Goal: Book appointment/travel/reservation

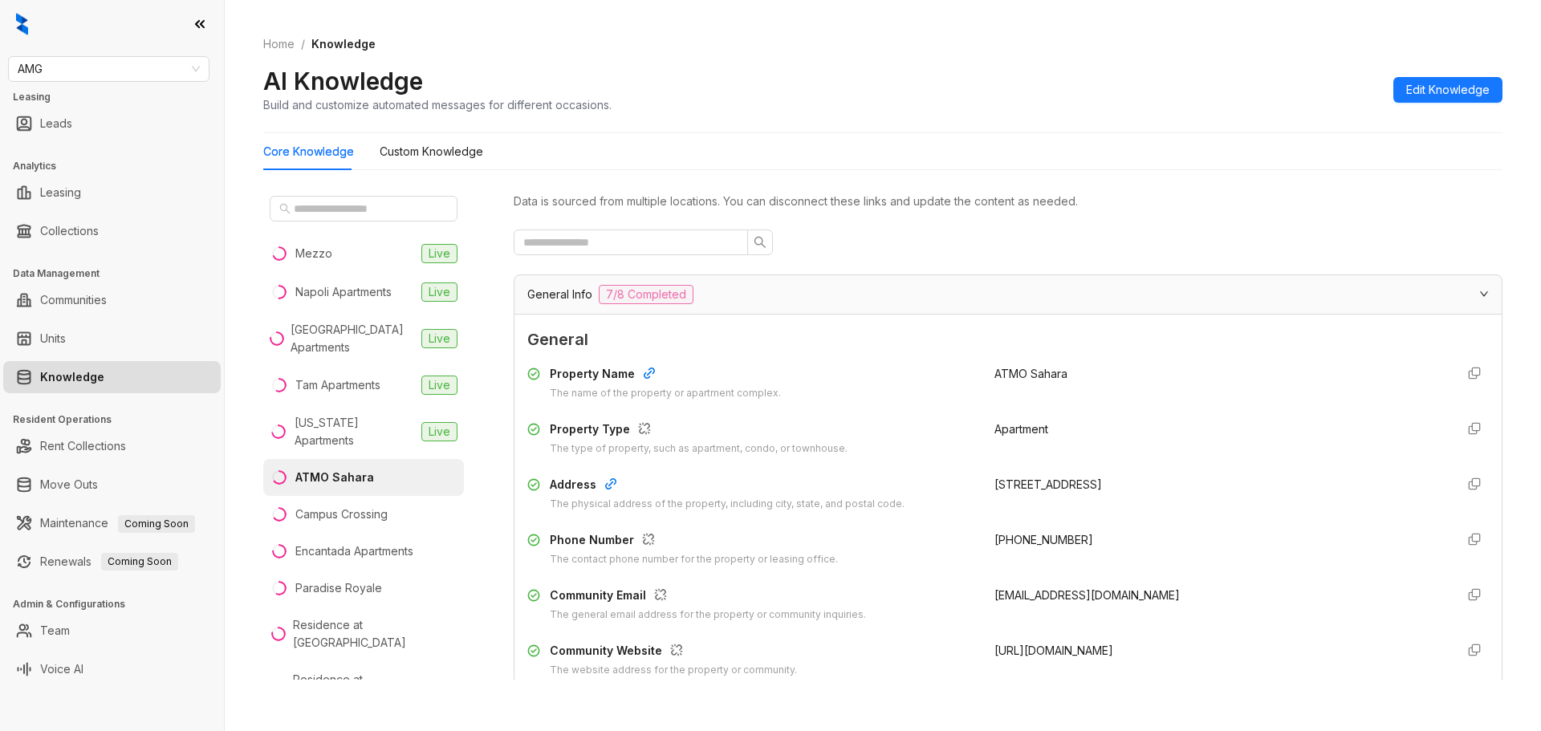
click at [104, 378] on link "Knowledge" at bounding box center [72, 377] width 64 height 32
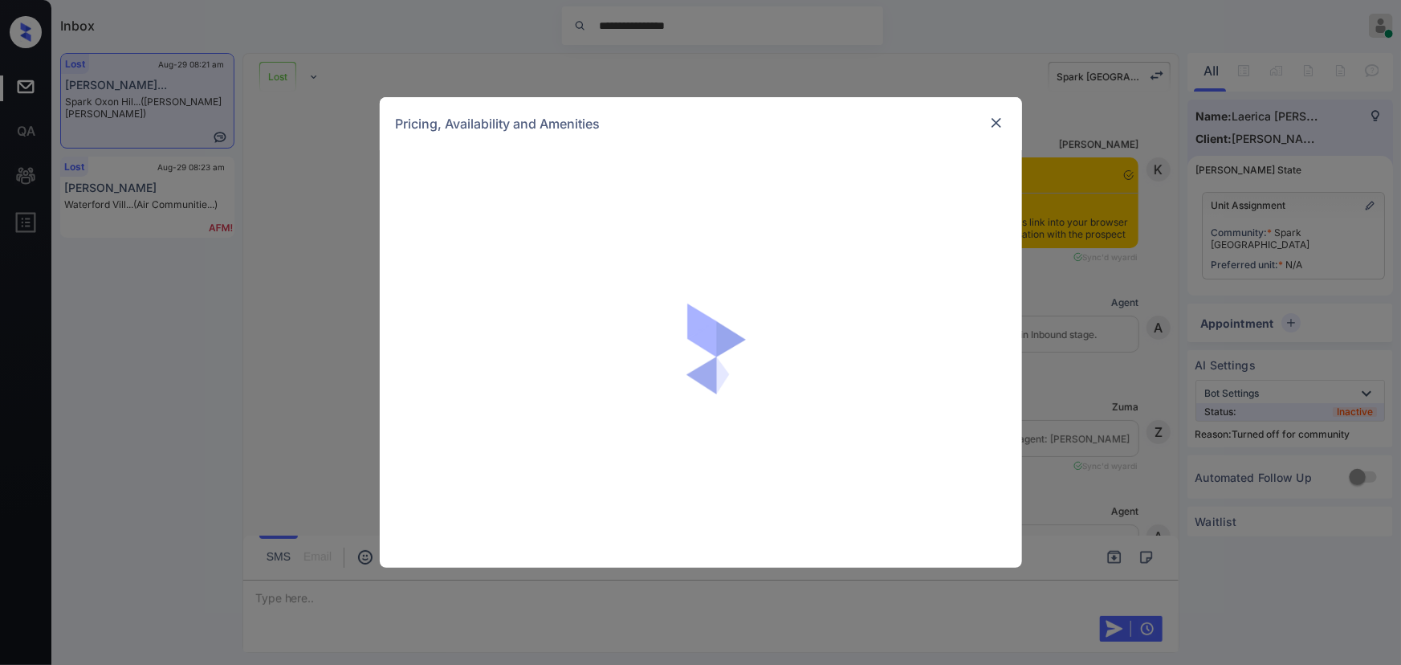
scroll to position [2682, 0]
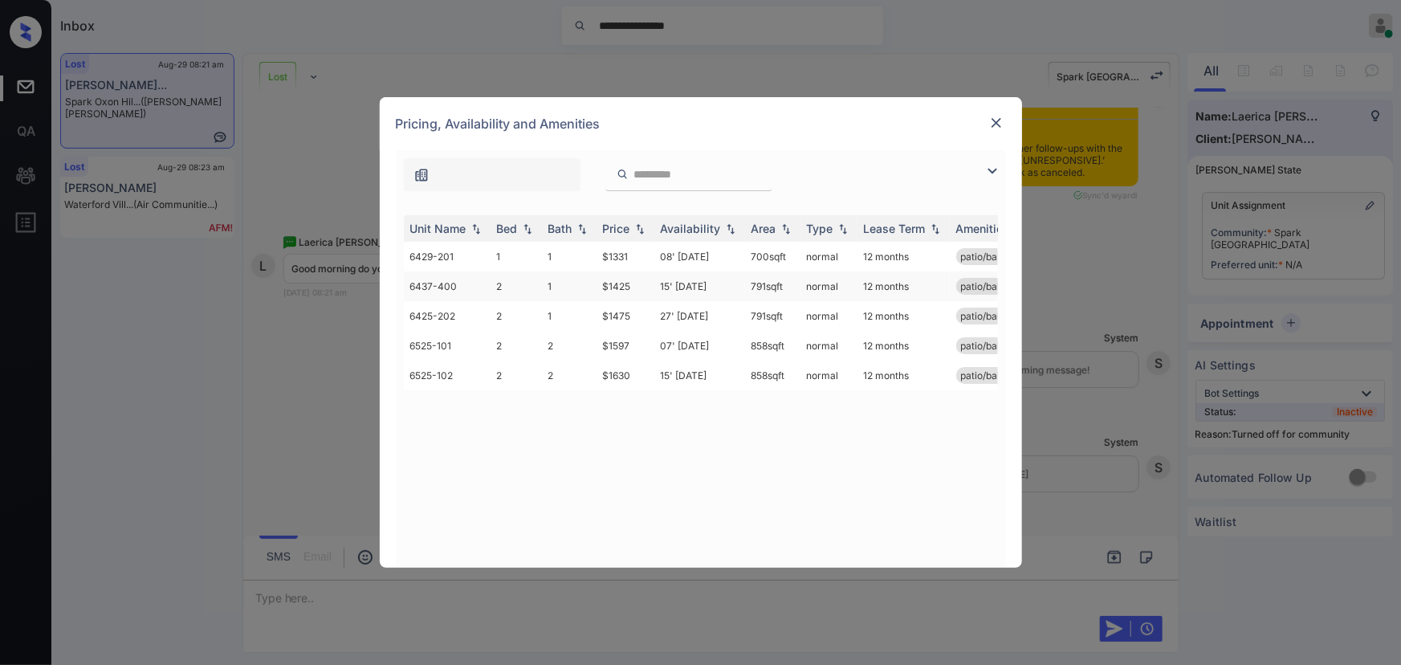
click at [620, 287] on td "$1425" at bounding box center [626, 286] width 58 height 30
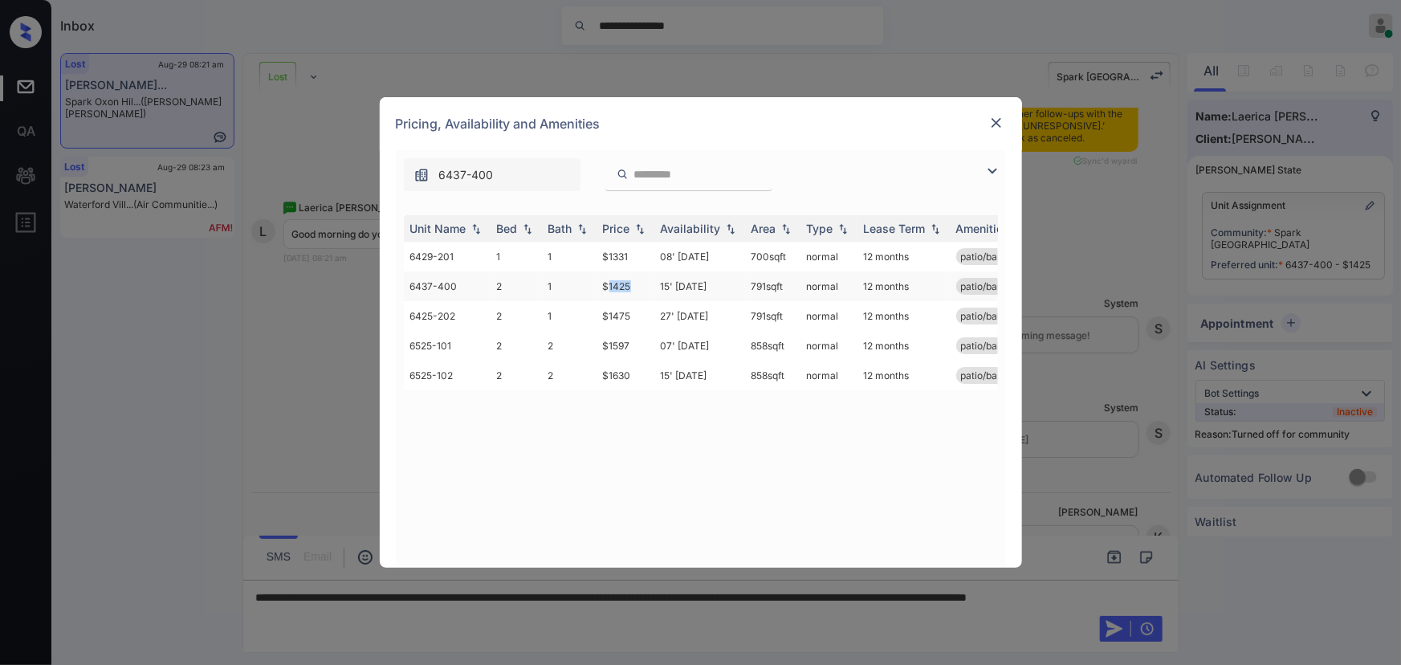
copy td "791 sqft"
drag, startPoint x: 788, startPoint y: 285, endPoint x: 743, endPoint y: 289, distance: 45.1
click at [745, 289] on td "791 sqft" at bounding box center [772, 286] width 55 height 30
click at [994, 121] on img at bounding box center [996, 123] width 16 height 16
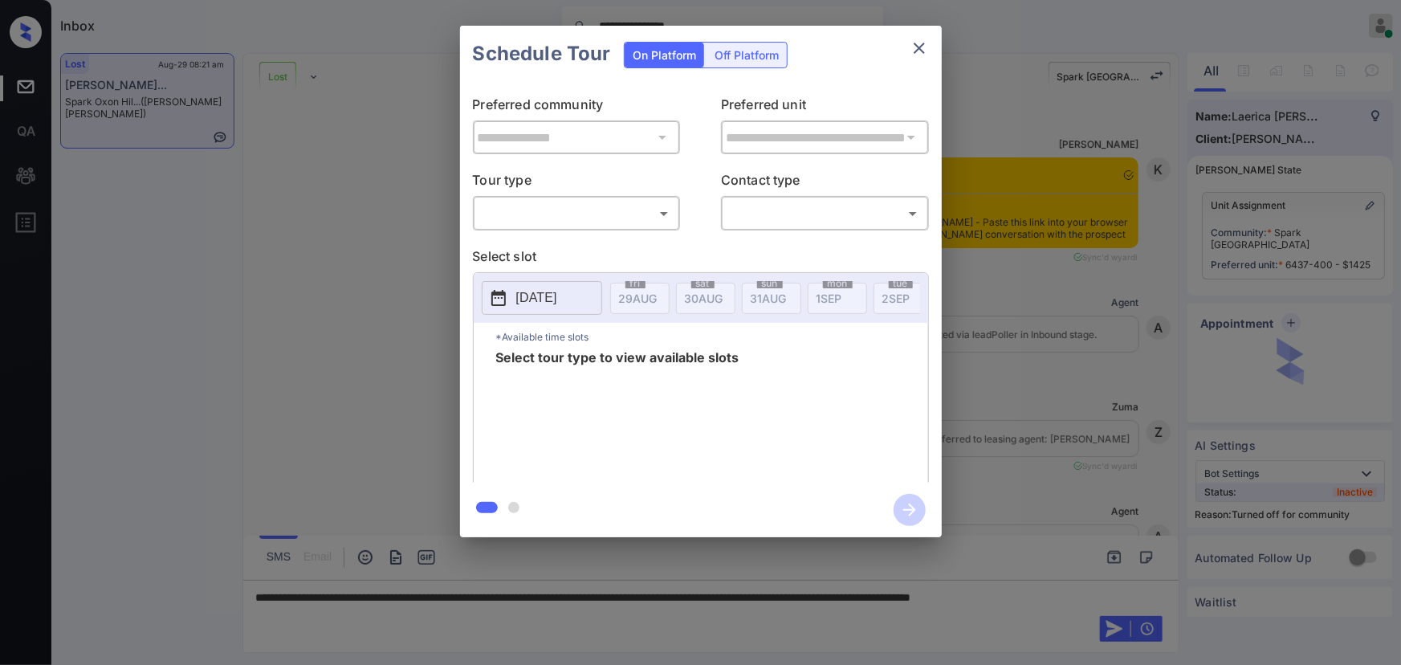
scroll to position [2787, 0]
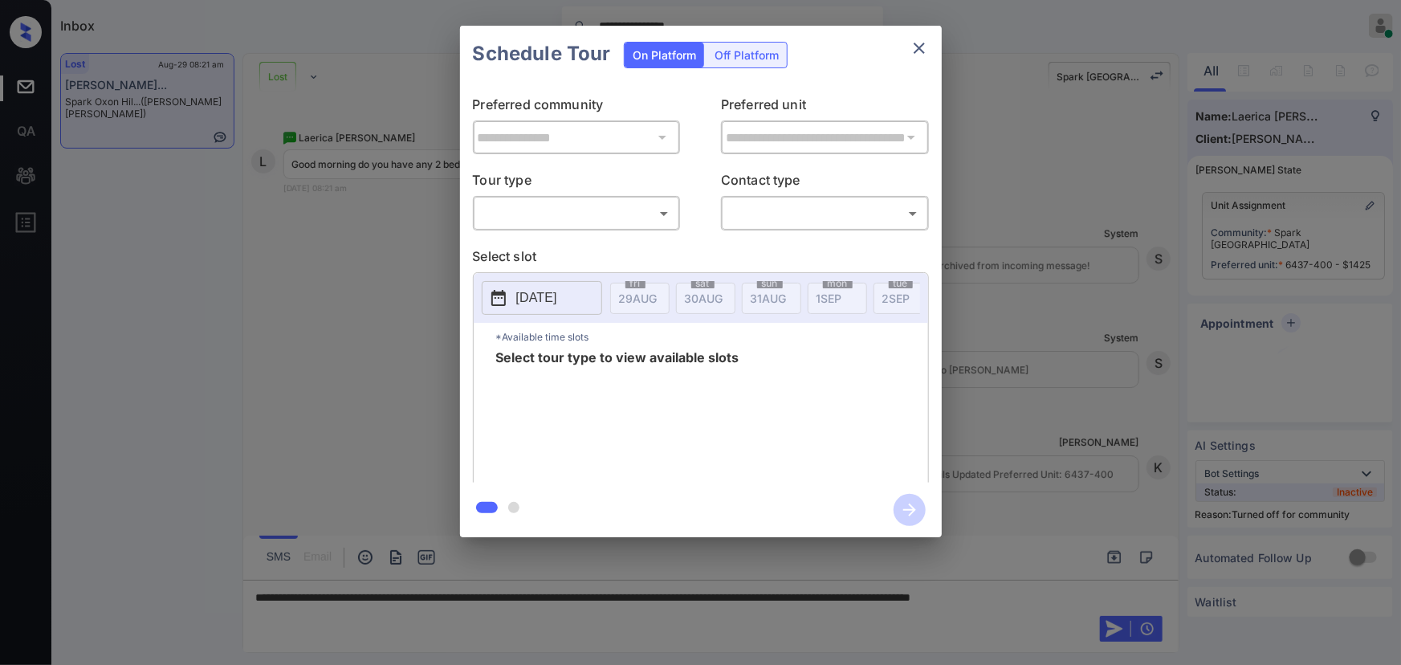
click at [576, 215] on body "**********" at bounding box center [700, 332] width 1401 height 665
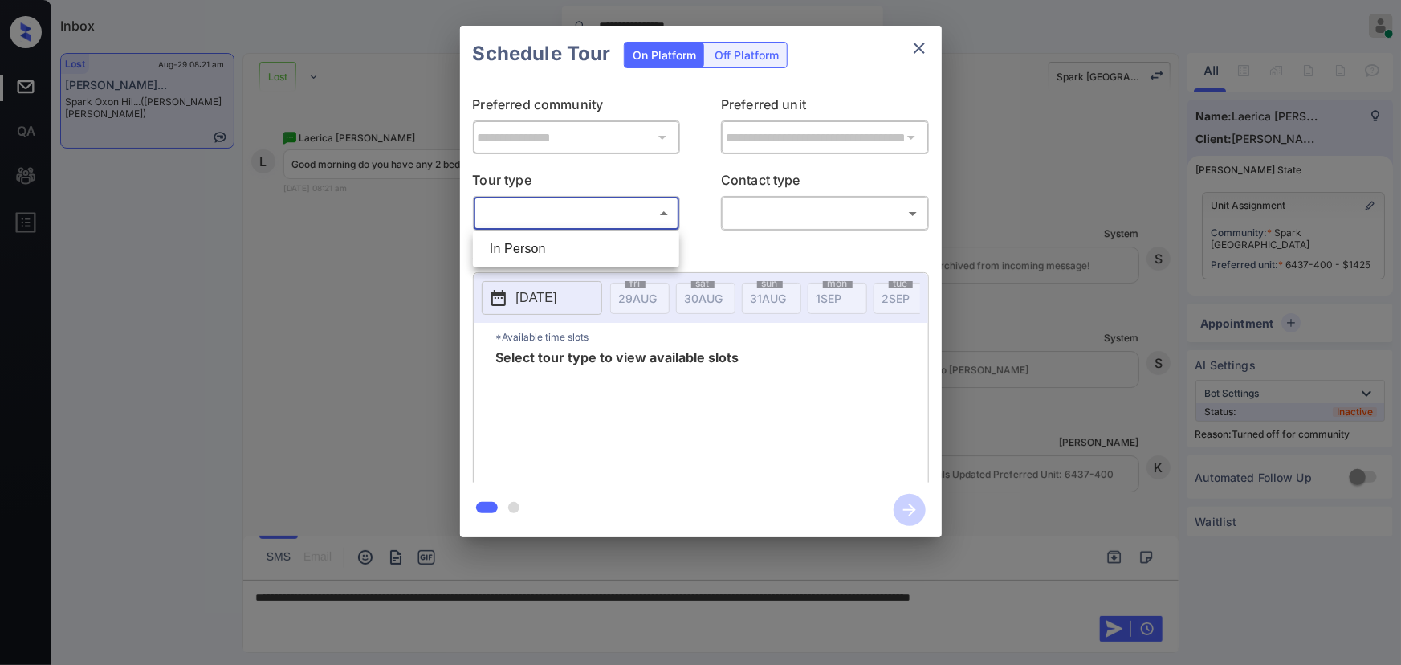
drag, startPoint x: 572, startPoint y: 243, endPoint x: 793, endPoint y: 242, distance: 221.6
click at [583, 239] on li "In Person" at bounding box center [576, 248] width 198 height 29
type input "********"
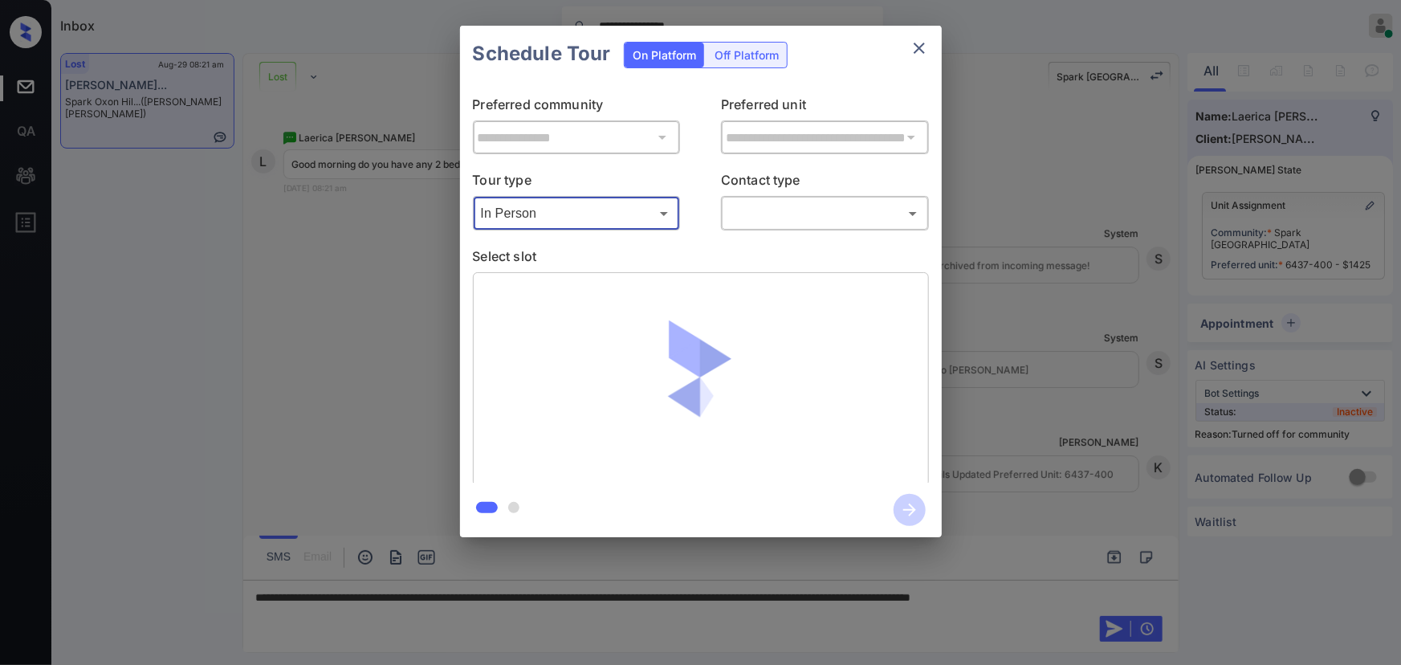
click at [837, 216] on body "**********" at bounding box center [700, 332] width 1401 height 665
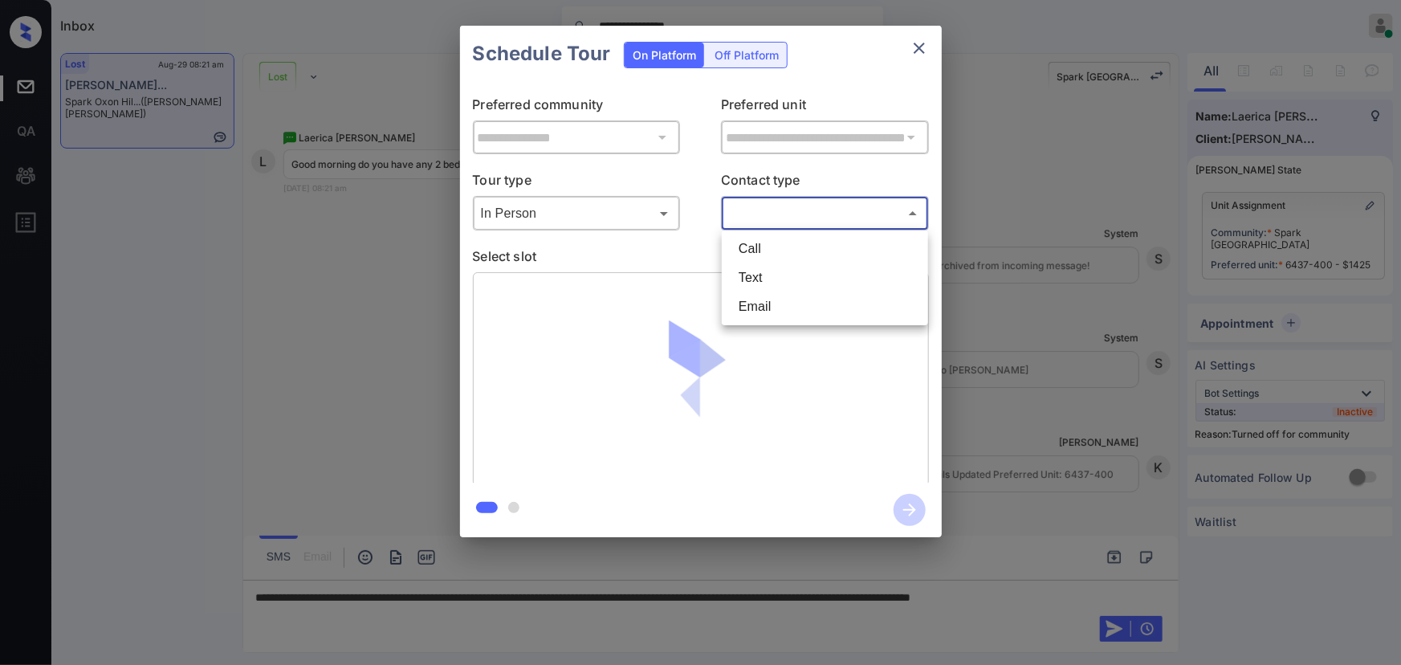
click at [787, 268] on li "Text" at bounding box center [825, 277] width 198 height 29
type input "****"
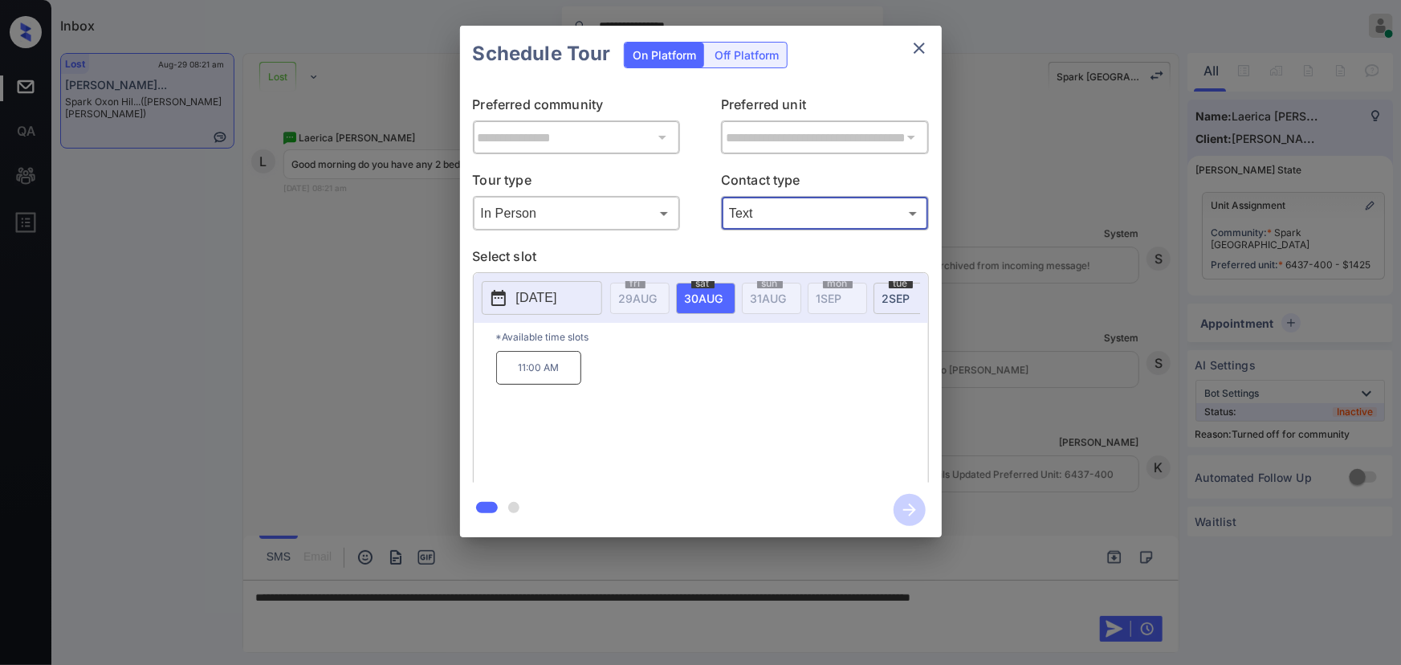
click at [541, 370] on p "11:00 AM" at bounding box center [538, 368] width 85 height 34
click at [1131, 591] on div at bounding box center [700, 332] width 1401 height 665
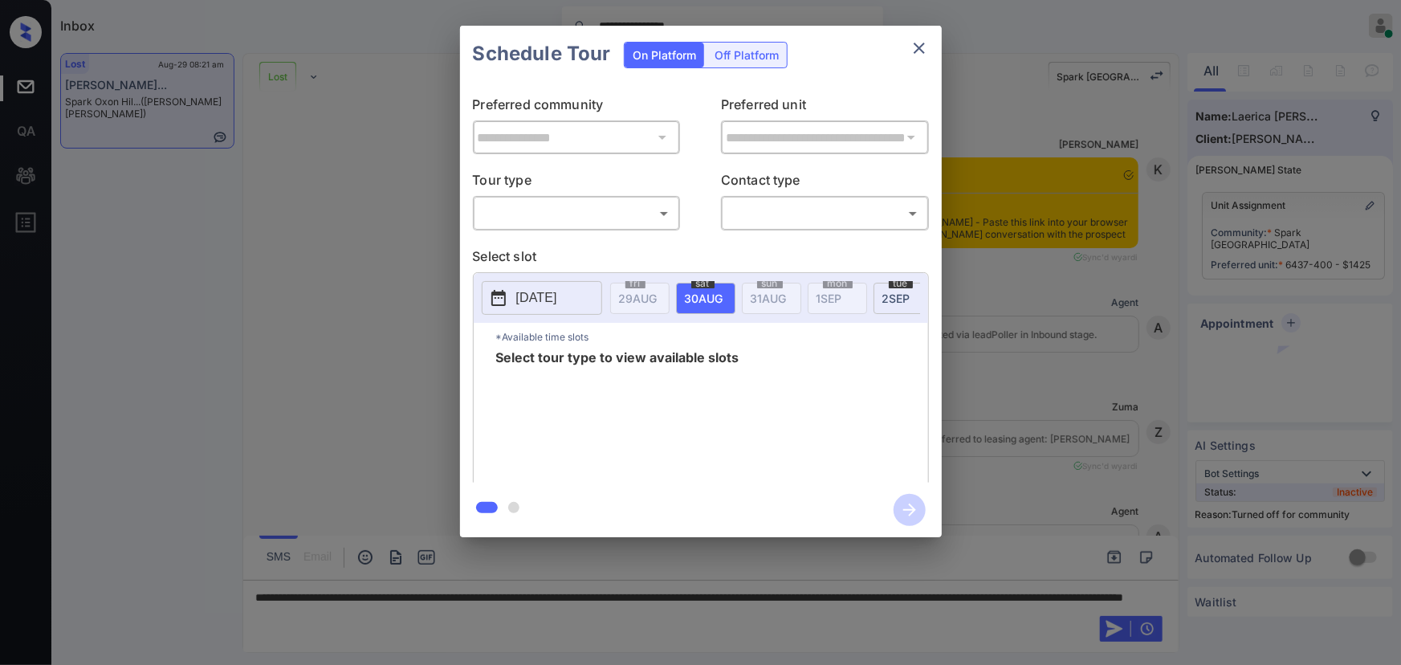
scroll to position [2787, 0]
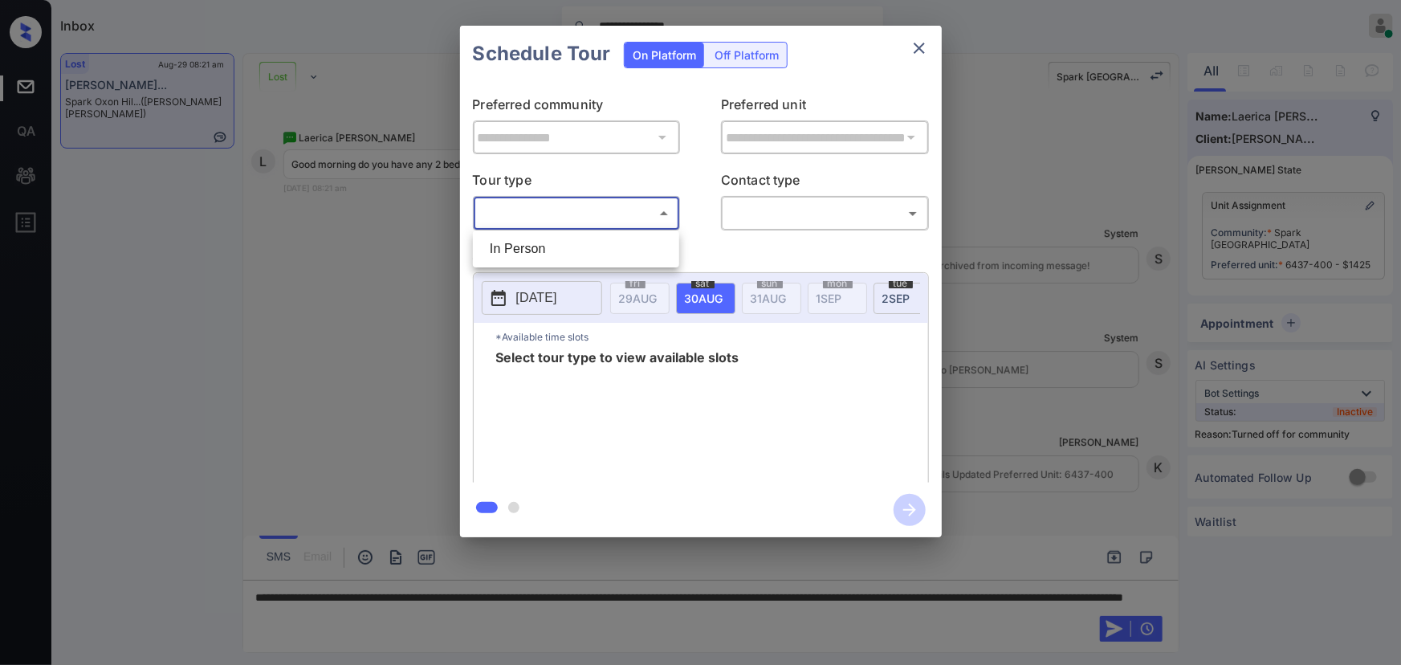
click at [586, 207] on body "**********" at bounding box center [700, 332] width 1401 height 665
drag, startPoint x: 560, startPoint y: 253, endPoint x: 687, endPoint y: 236, distance: 128.8
click at [562, 252] on li "In Person" at bounding box center [576, 248] width 198 height 29
type input "********"
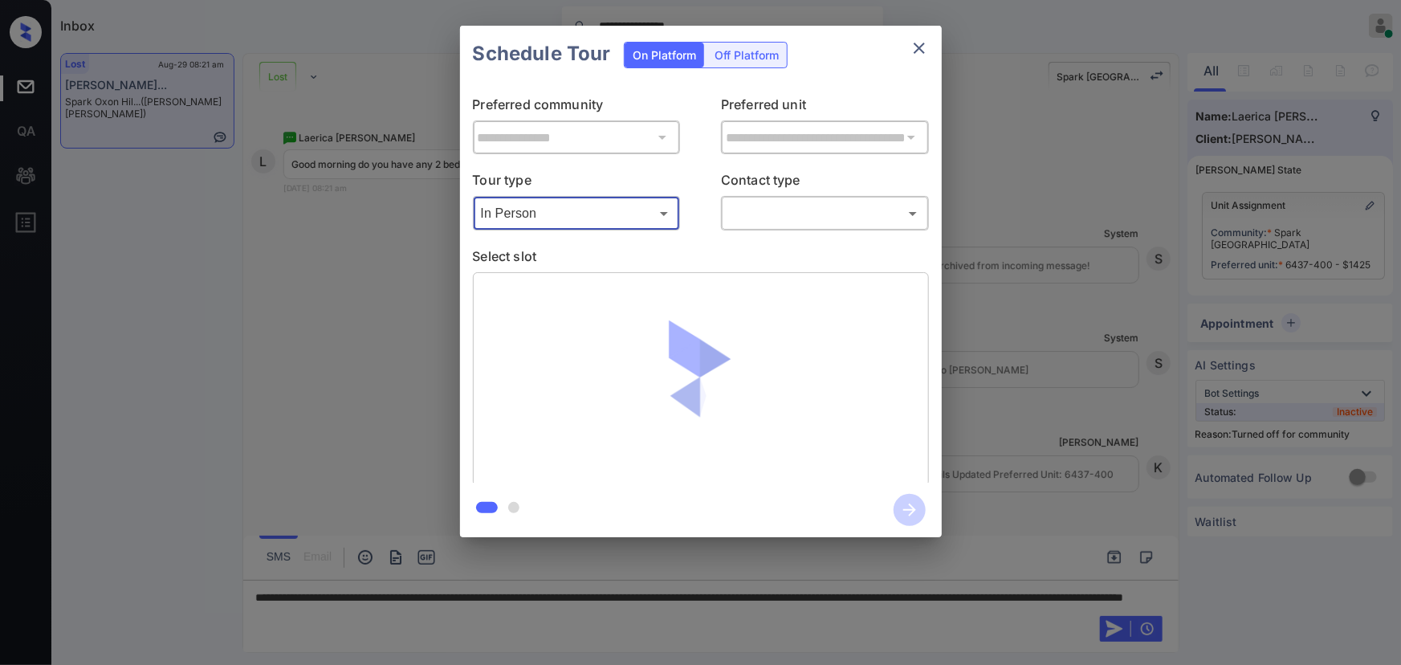
click at [765, 219] on body "**********" at bounding box center [700, 332] width 1401 height 665
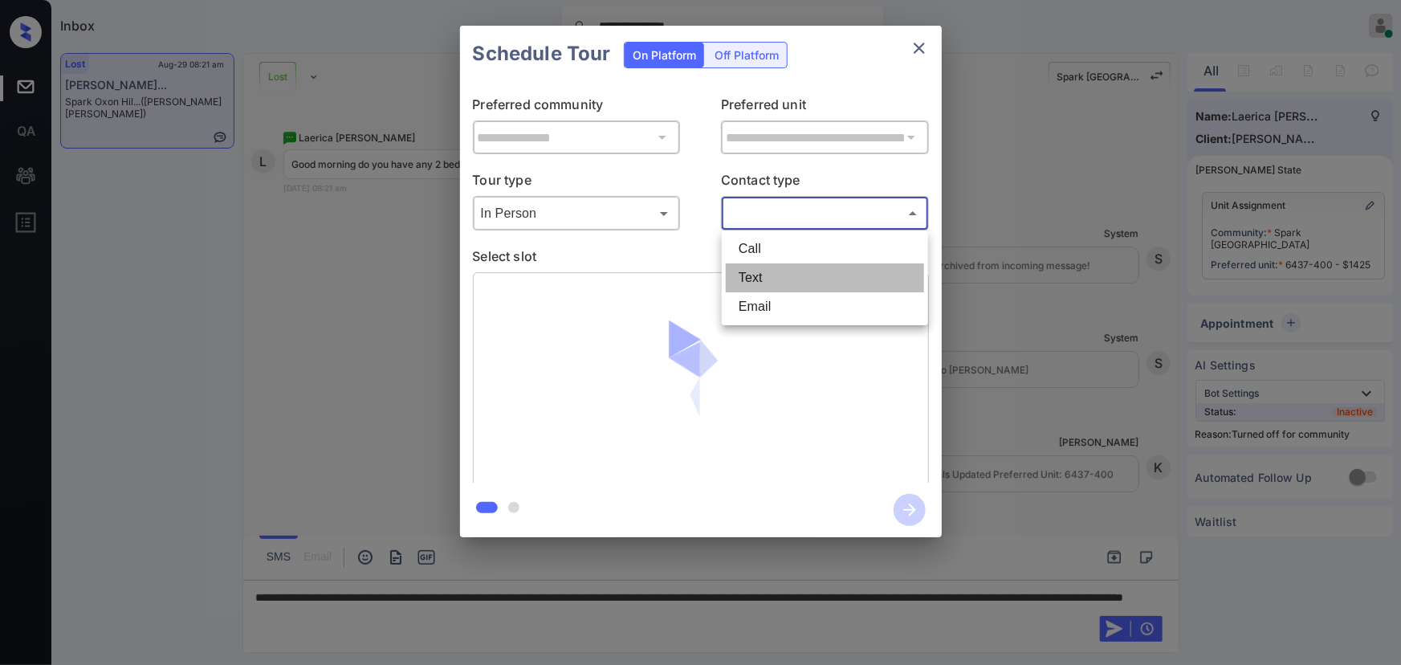
click at [756, 267] on li "Text" at bounding box center [825, 277] width 198 height 29
type input "****"
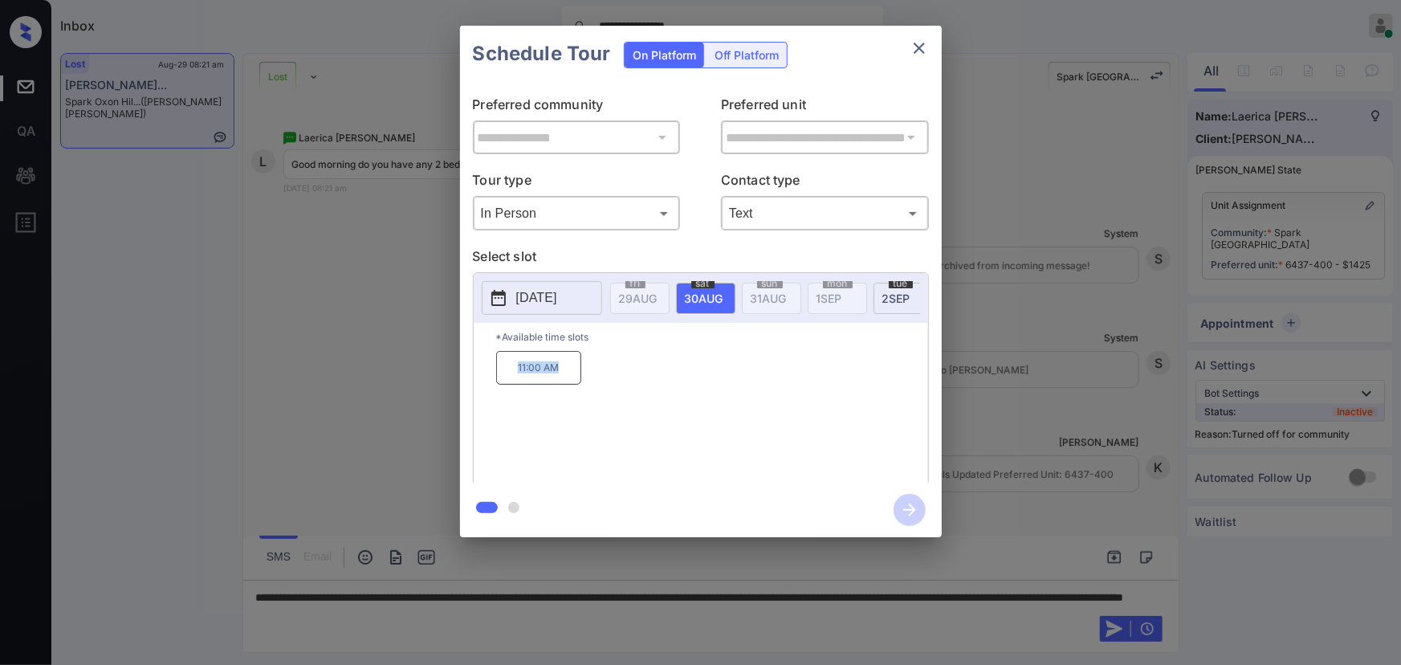
copy p "11:00 AM"
drag, startPoint x: 562, startPoint y: 374, endPoint x: 504, endPoint y: 417, distance: 71.8
click at [515, 373] on p "11:00 AM" at bounding box center [538, 368] width 85 height 34
click at [517, 618] on div at bounding box center [700, 332] width 1401 height 665
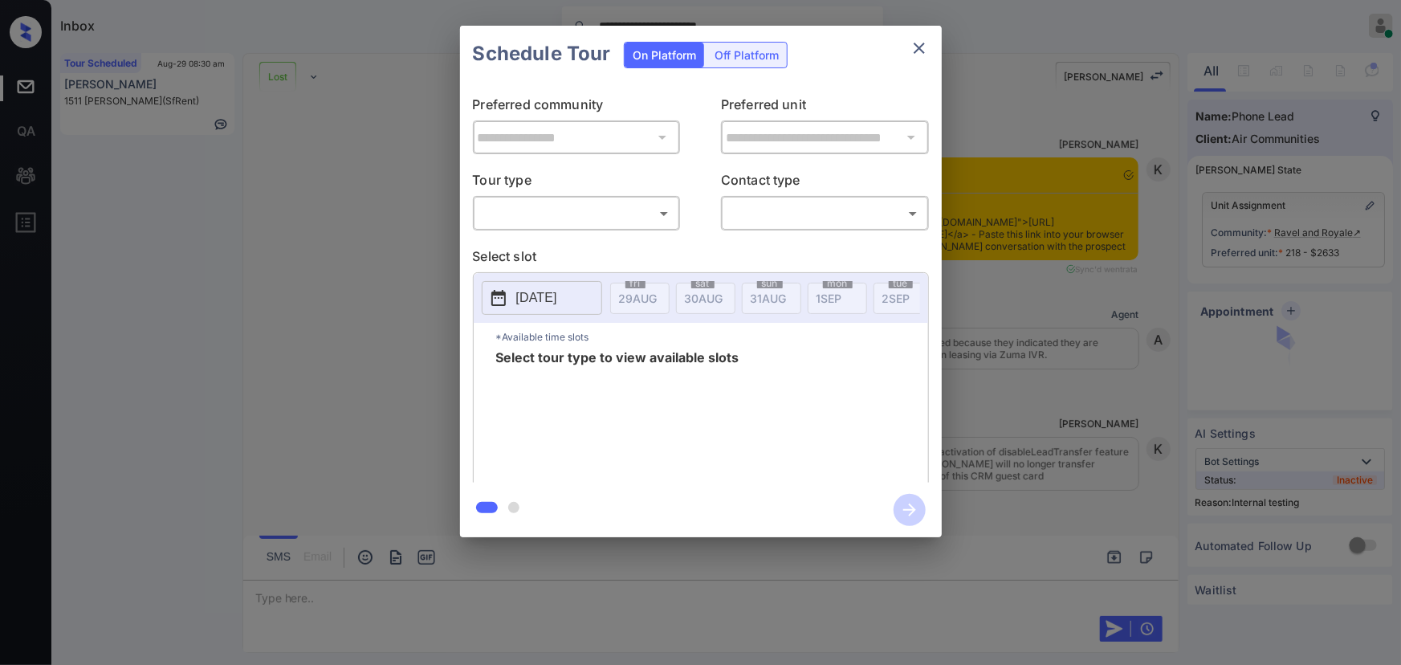
scroll to position [7579, 0]
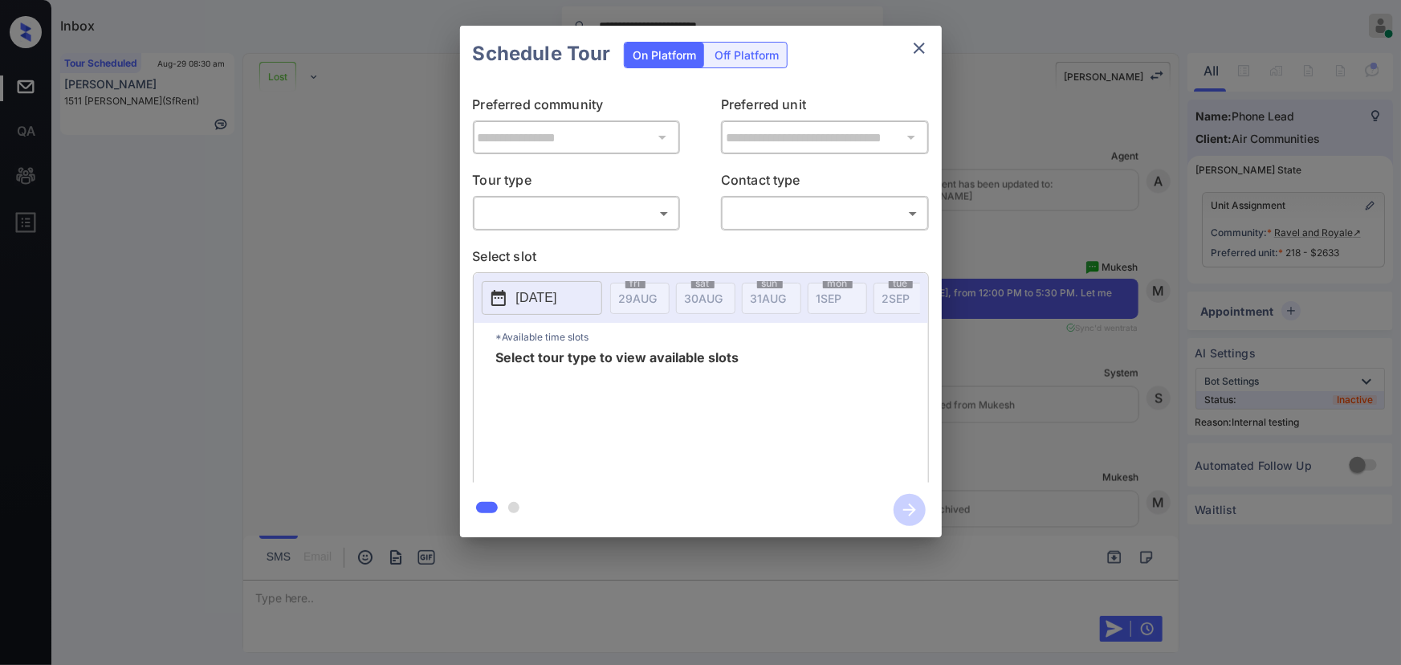
click at [594, 218] on body "**********" at bounding box center [700, 332] width 1401 height 665
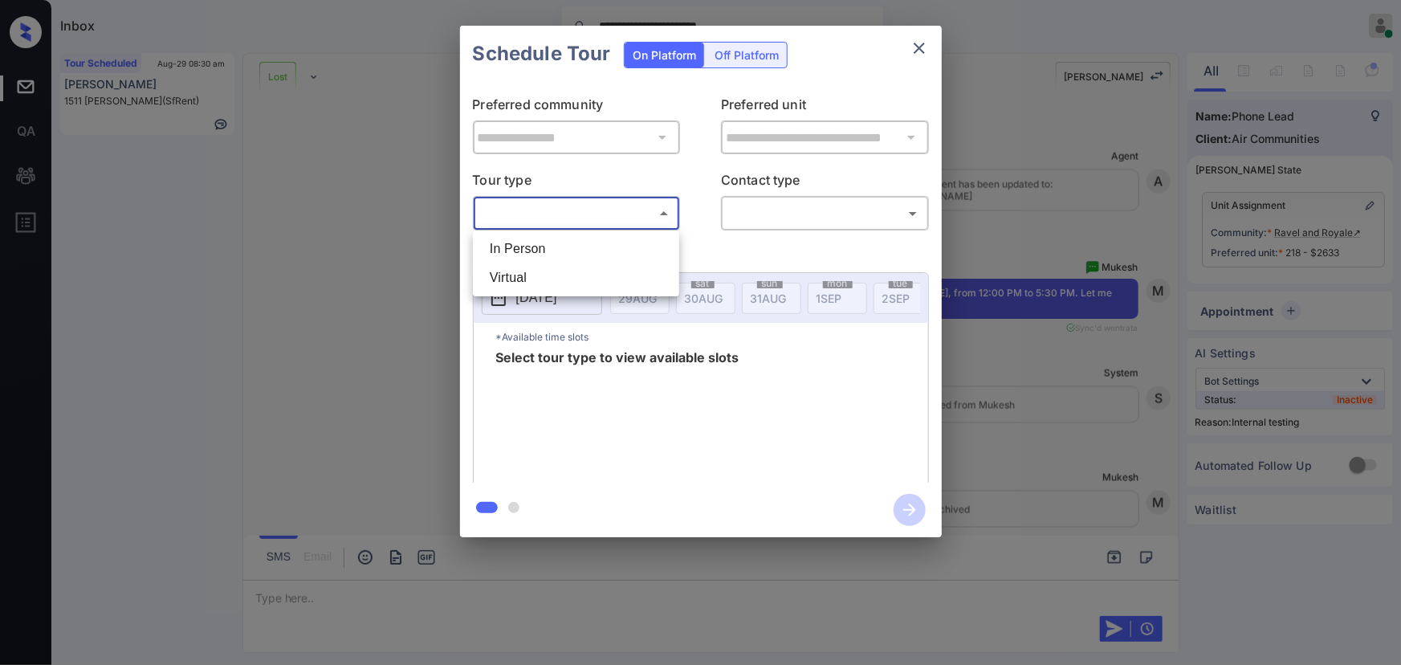
click at [574, 248] on li "In Person" at bounding box center [576, 248] width 198 height 29
type input "********"
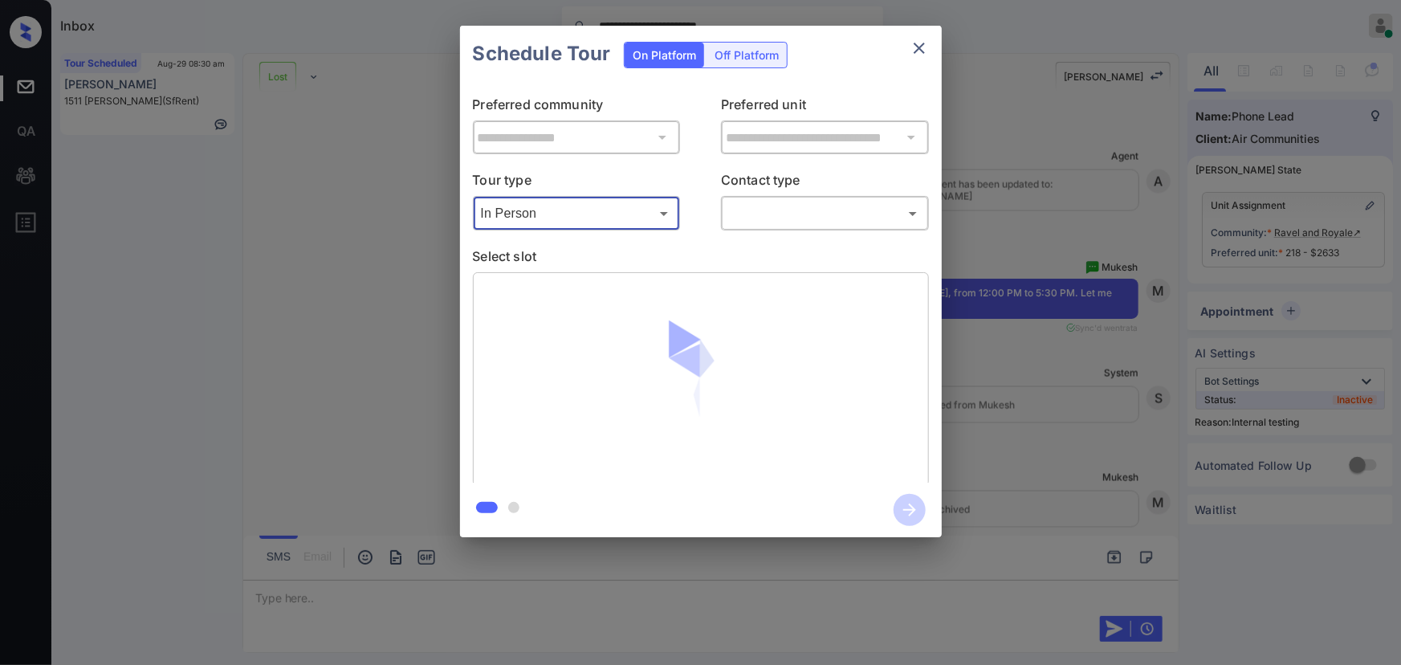
click at [844, 223] on body "**********" at bounding box center [700, 332] width 1401 height 665
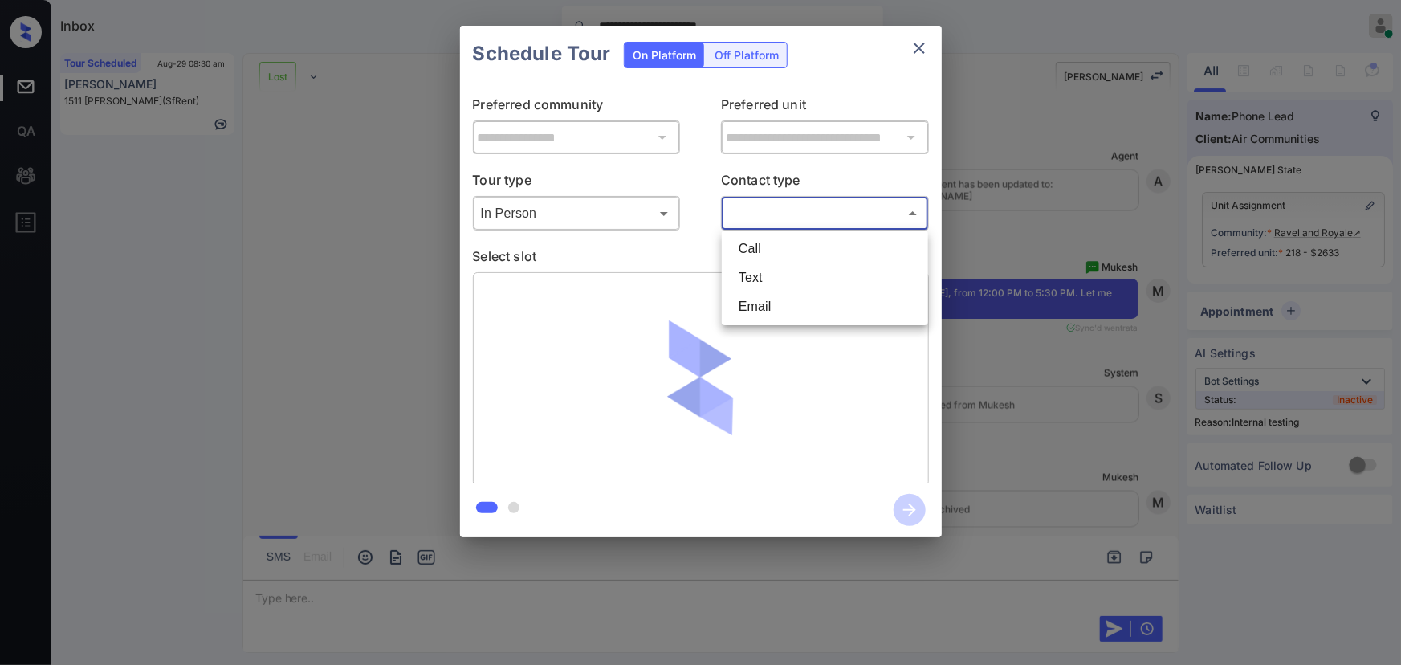
click at [784, 279] on li "Text" at bounding box center [825, 277] width 198 height 29
type input "****"
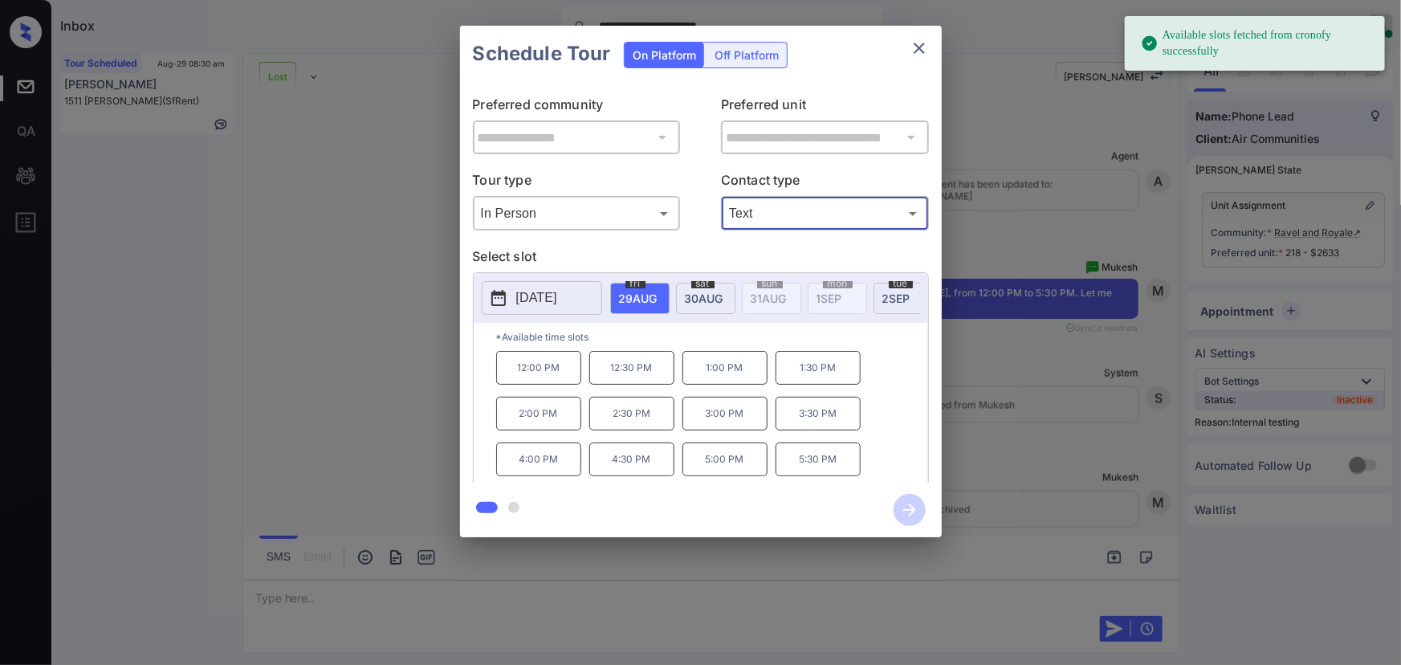
click at [615, 369] on p "12:30 PM" at bounding box center [631, 368] width 85 height 34
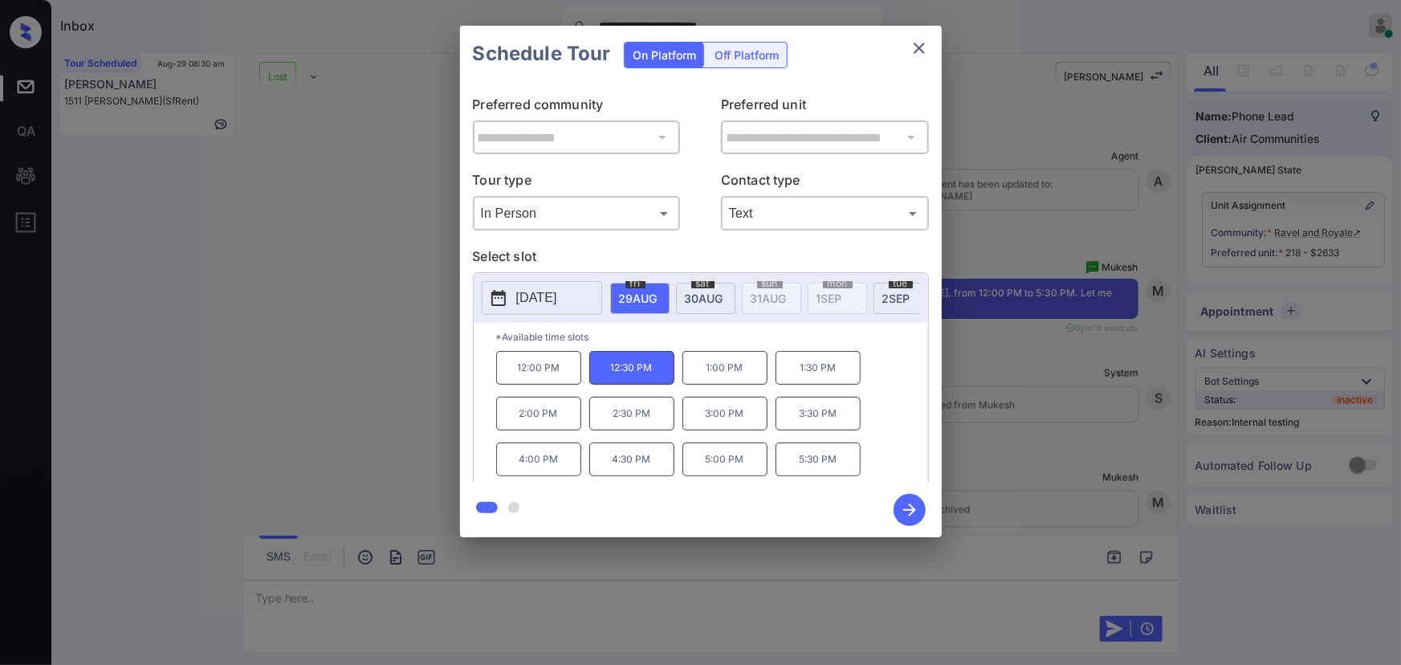
click at [450, 593] on div at bounding box center [700, 332] width 1401 height 665
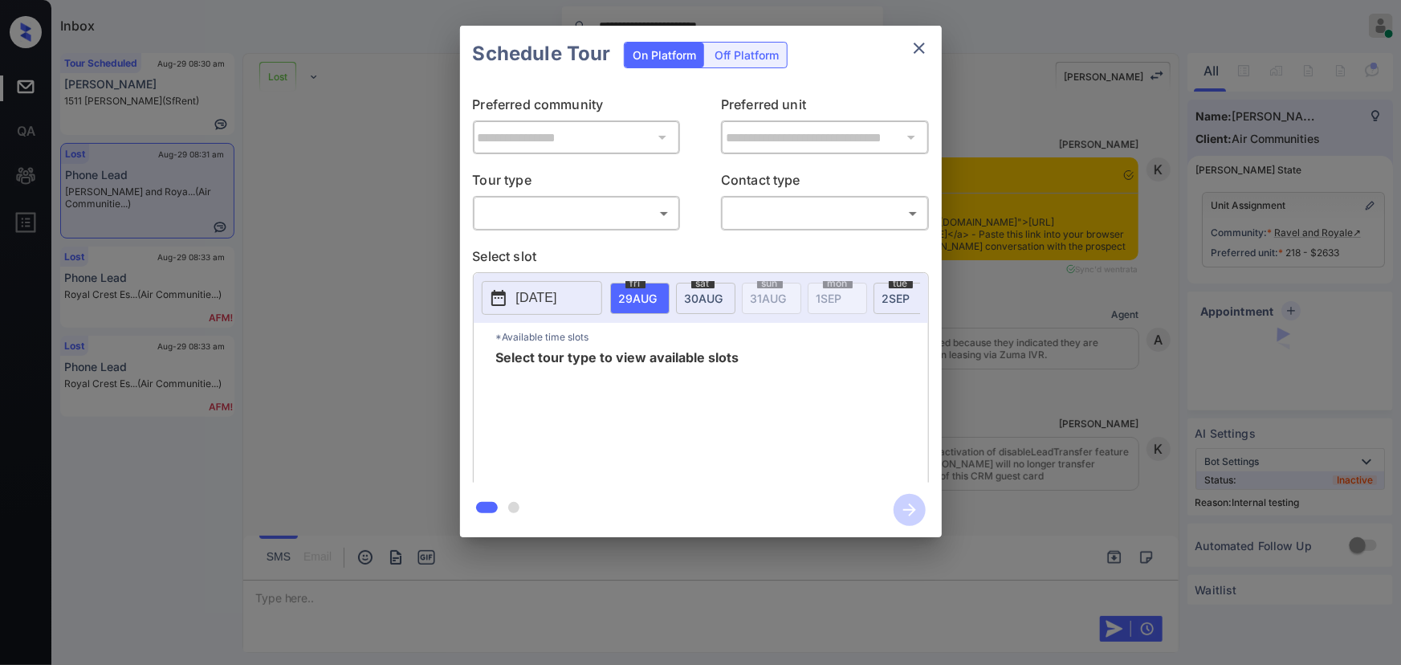
scroll to position [9172, 0]
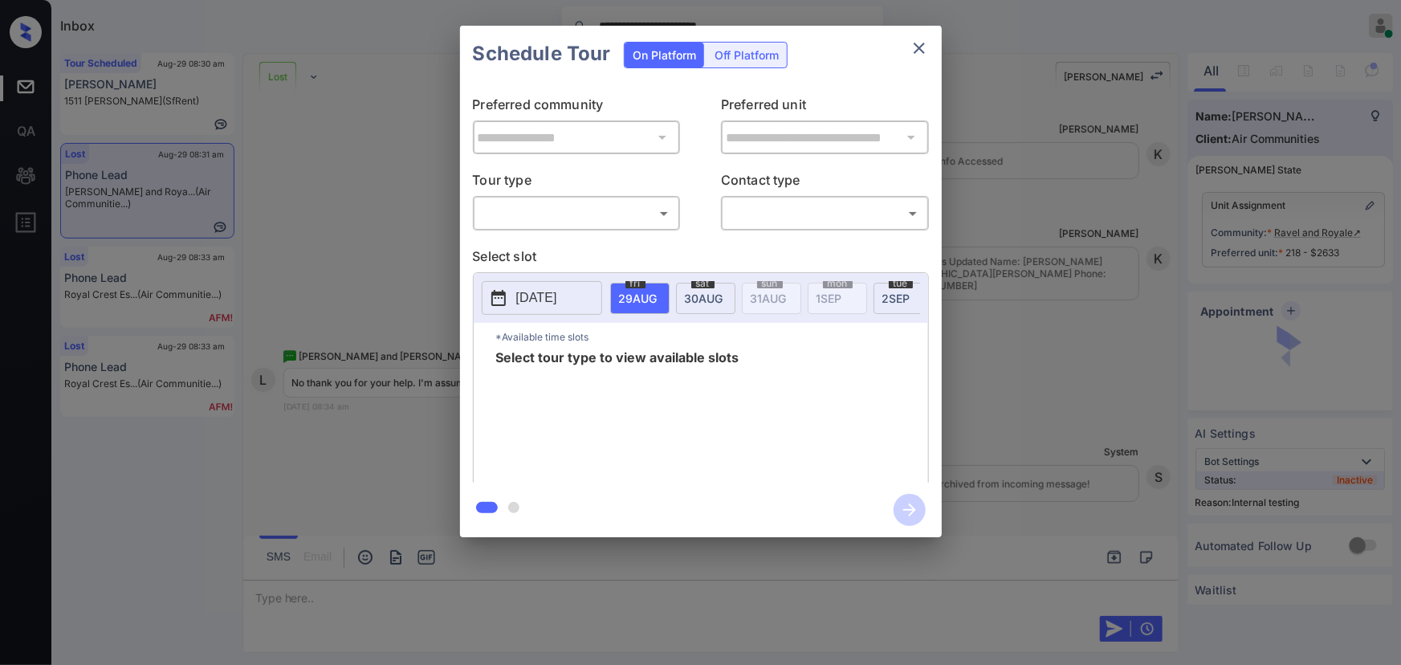
click at [527, 214] on body "**********" at bounding box center [700, 332] width 1401 height 665
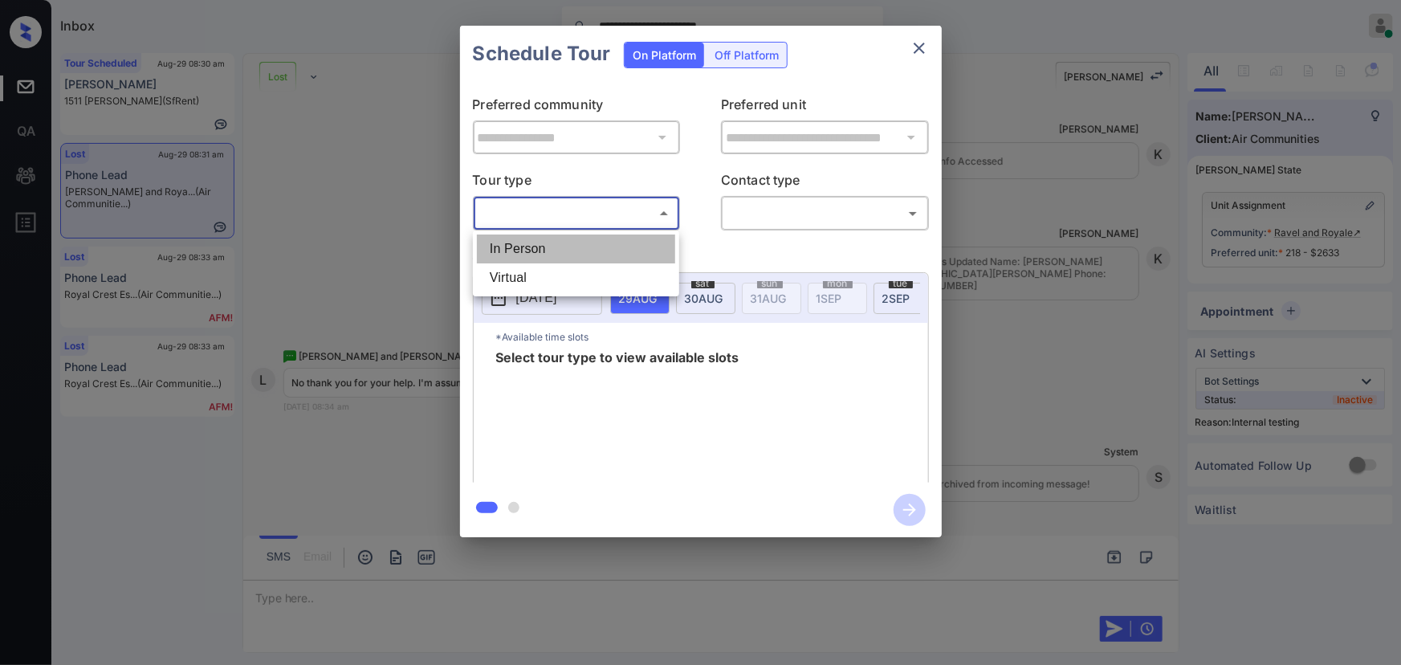
click at [530, 246] on li "In Person" at bounding box center [576, 248] width 198 height 29
type input "********"
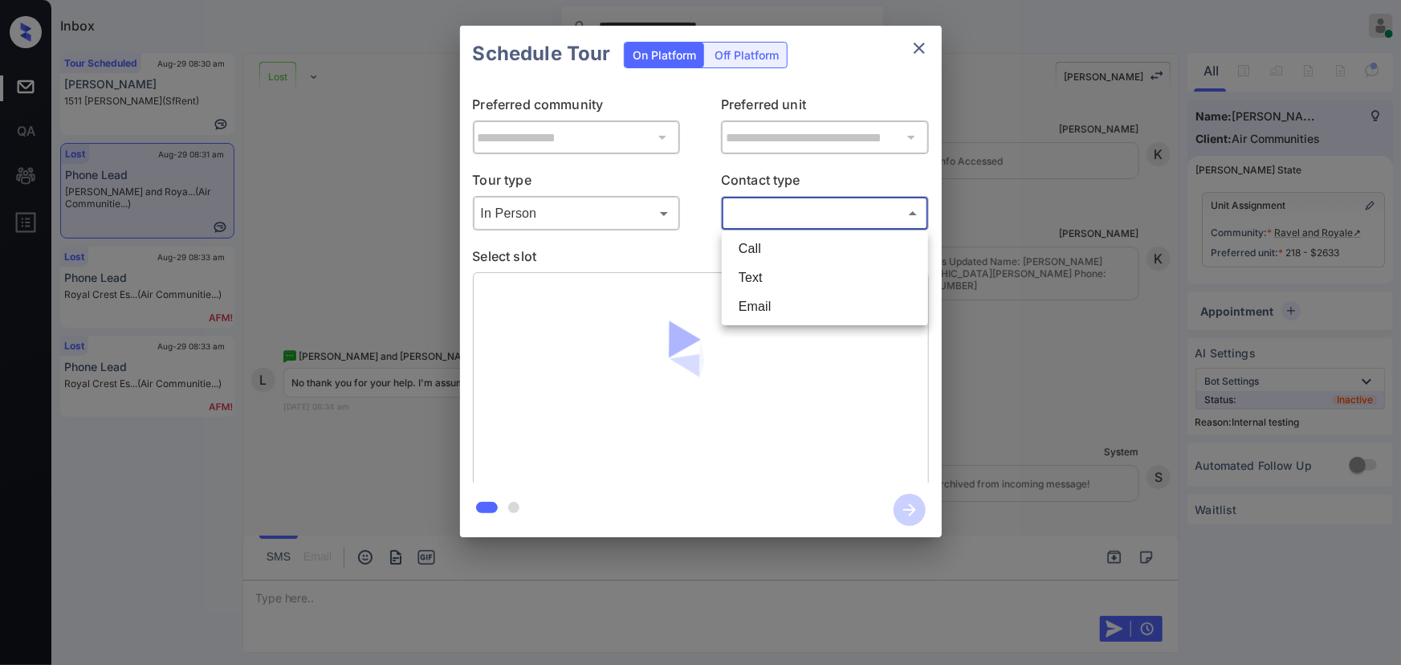
click at [768, 213] on body "**********" at bounding box center [700, 332] width 1401 height 665
click at [754, 269] on li "Text" at bounding box center [825, 277] width 198 height 29
type input "****"
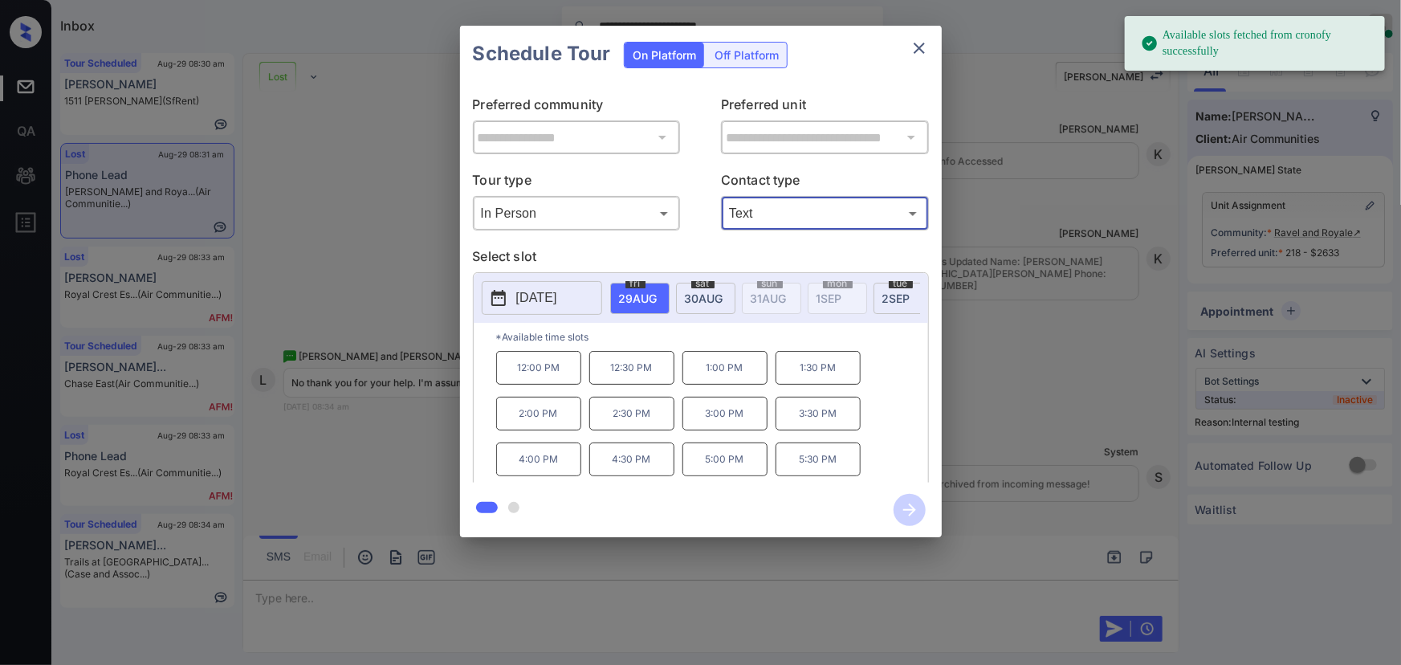
click at [628, 374] on p "12:30 PM" at bounding box center [631, 368] width 85 height 34
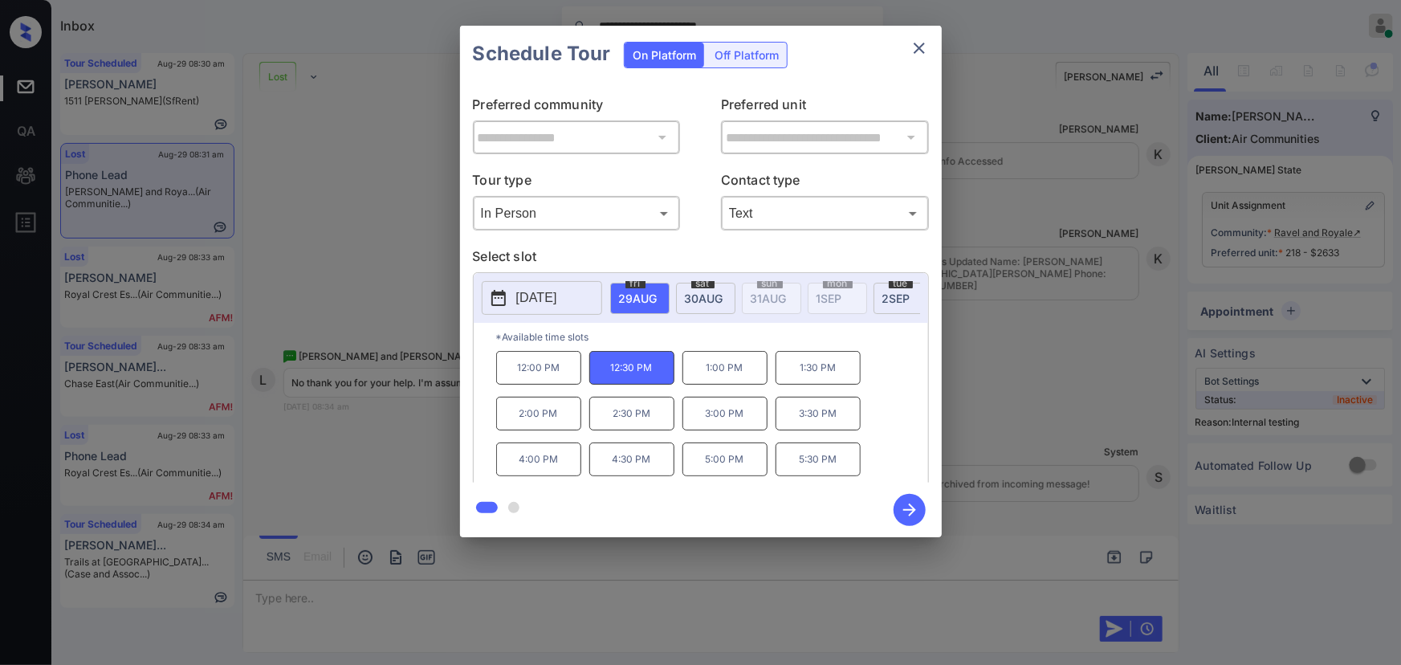
click at [912, 514] on icon "button" at bounding box center [910, 510] width 32 height 32
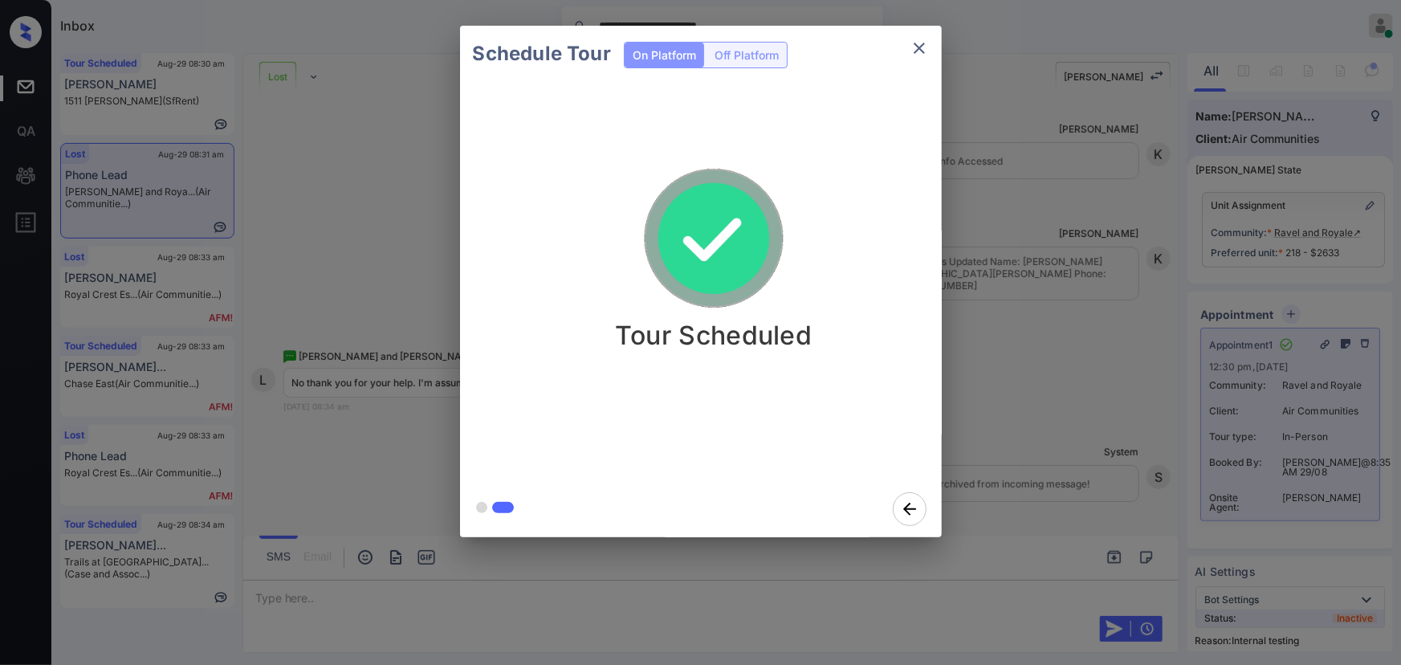
click at [915, 48] on icon "close" at bounding box center [919, 48] width 19 height 19
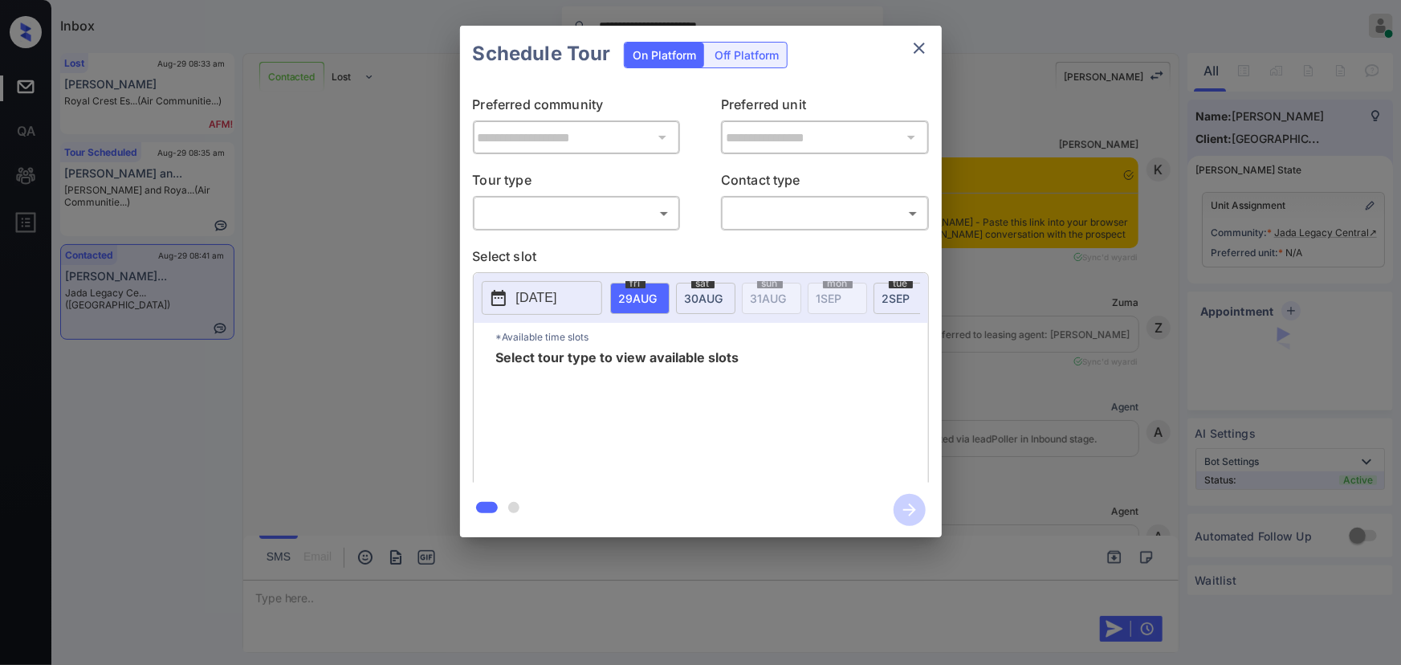
scroll to position [1810, 0]
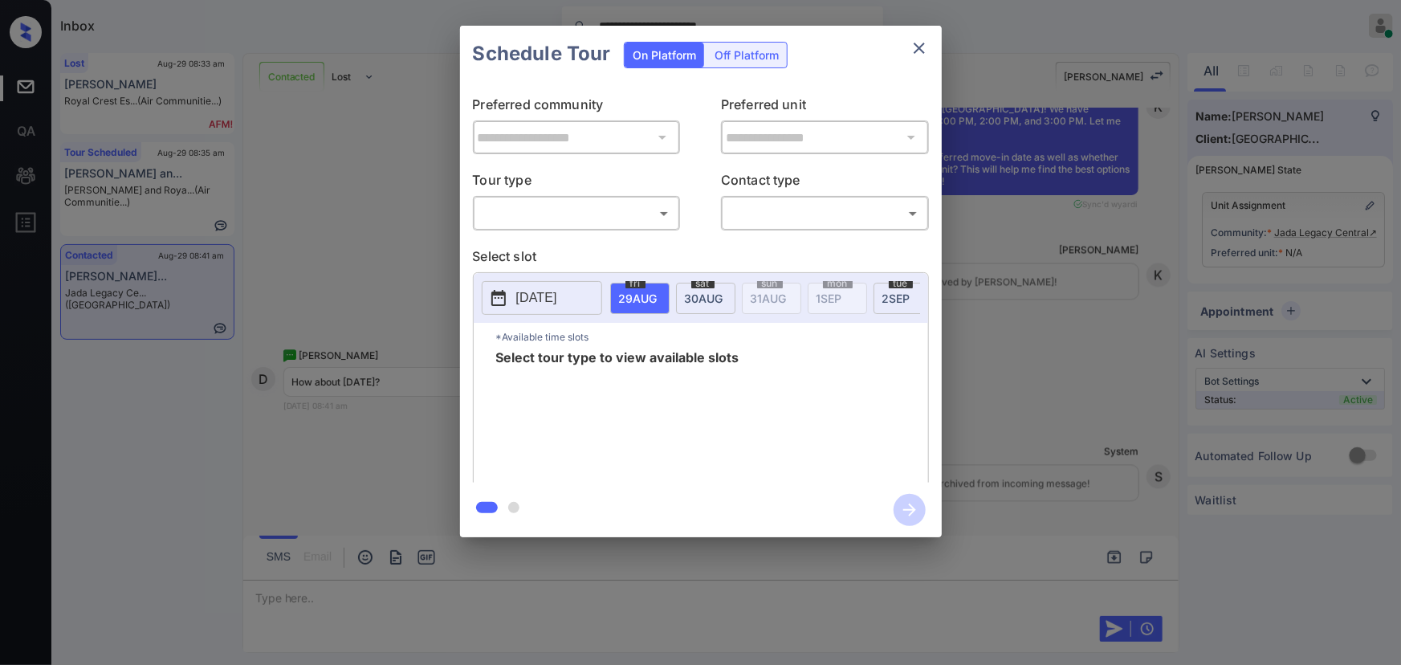
click at [595, 199] on div "​ ​" at bounding box center [577, 213] width 208 height 35
click at [583, 218] on body "**********" at bounding box center [700, 332] width 1401 height 665
drag, startPoint x: 562, startPoint y: 250, endPoint x: 658, endPoint y: 246, distance: 96.5
click at [562, 249] on li "In Person" at bounding box center [576, 248] width 198 height 29
type input "********"
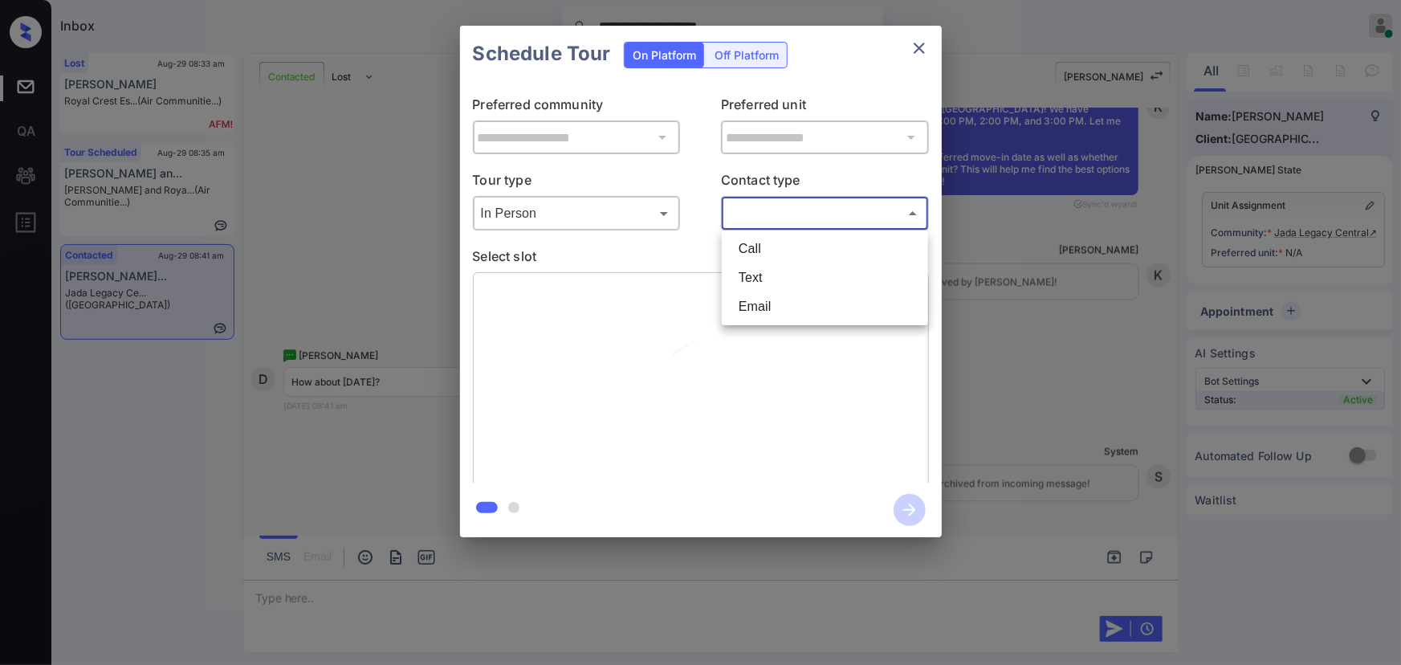
click at [790, 221] on body "**********" at bounding box center [700, 332] width 1401 height 665
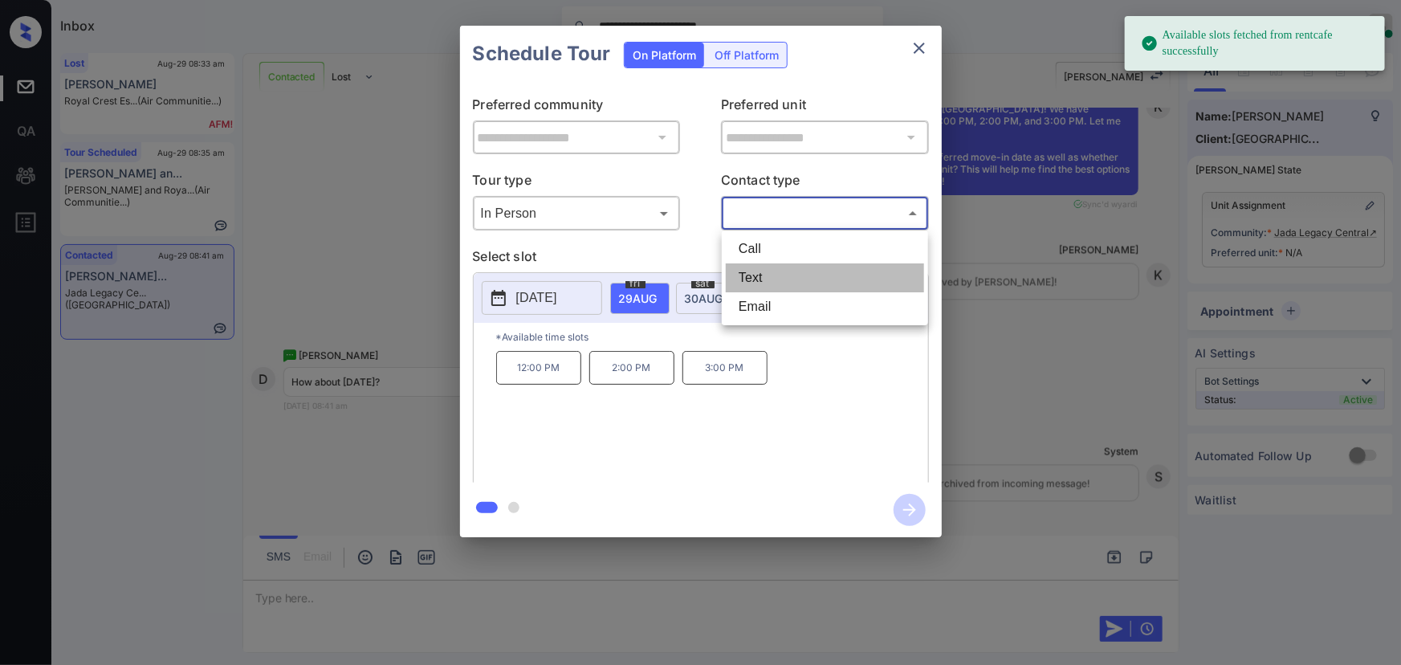
click at [766, 274] on li "Text" at bounding box center [825, 277] width 198 height 29
type input "****"
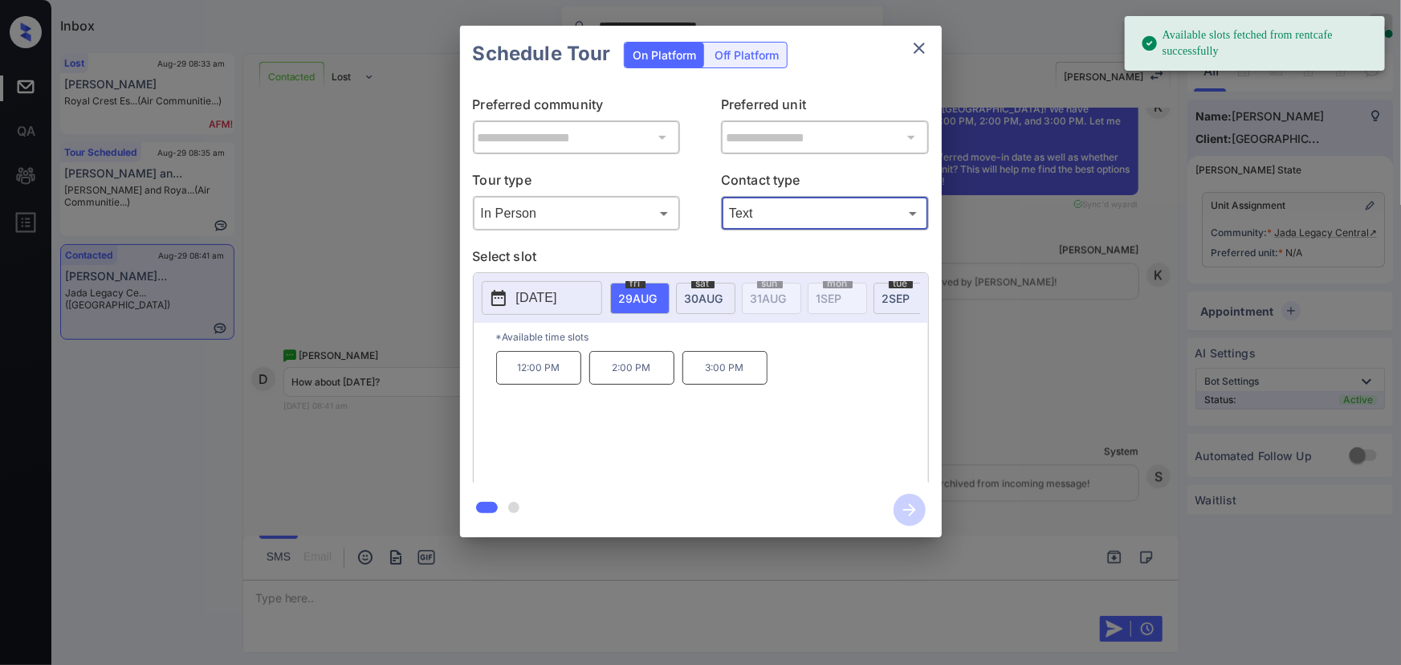
click at [658, 292] on span "30 AUG" at bounding box center [638, 298] width 39 height 14
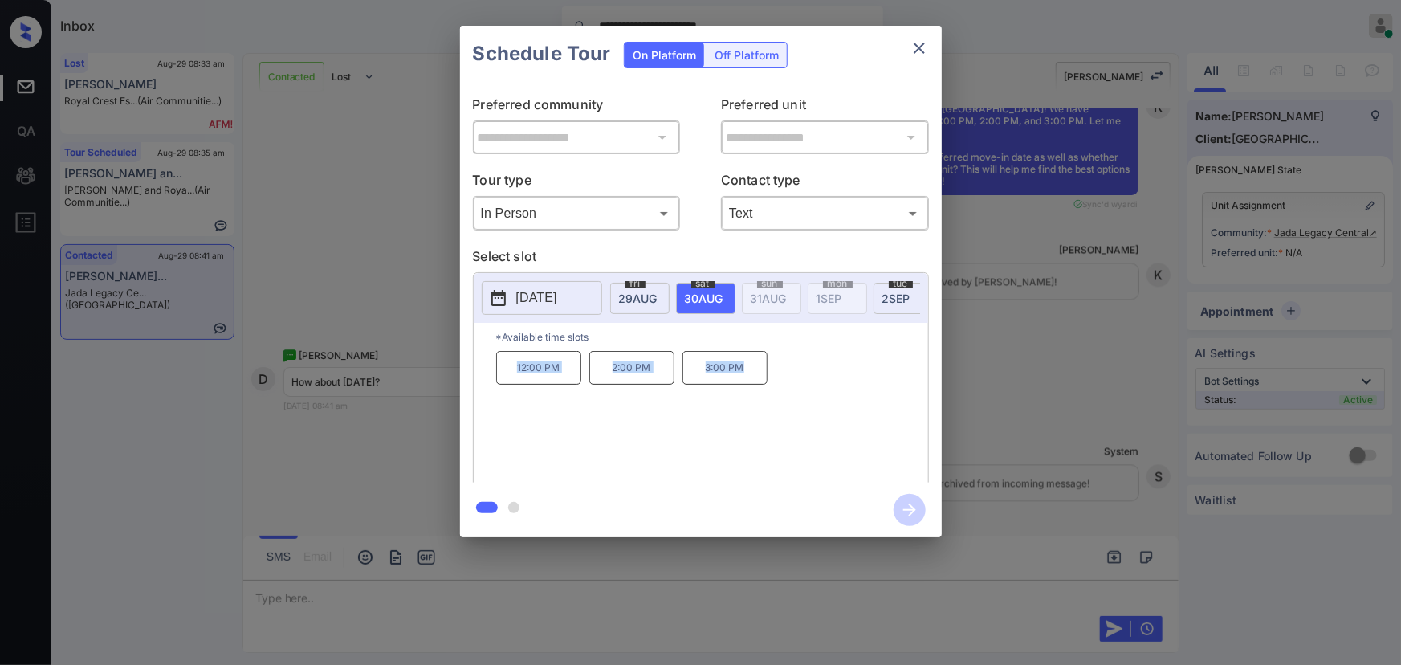
copy div "12:00 PM 2:00 PM 3:00 PM"
drag, startPoint x: 750, startPoint y: 377, endPoint x: 510, endPoint y: 385, distance: 240.2
click at [511, 376] on div "12:00 PM 2:00 PM 3:00 PM" at bounding box center [712, 415] width 432 height 128
click at [747, 372] on p "3:00 PM" at bounding box center [724, 368] width 85 height 34
copy div "2:00 PM 3:00 PM"
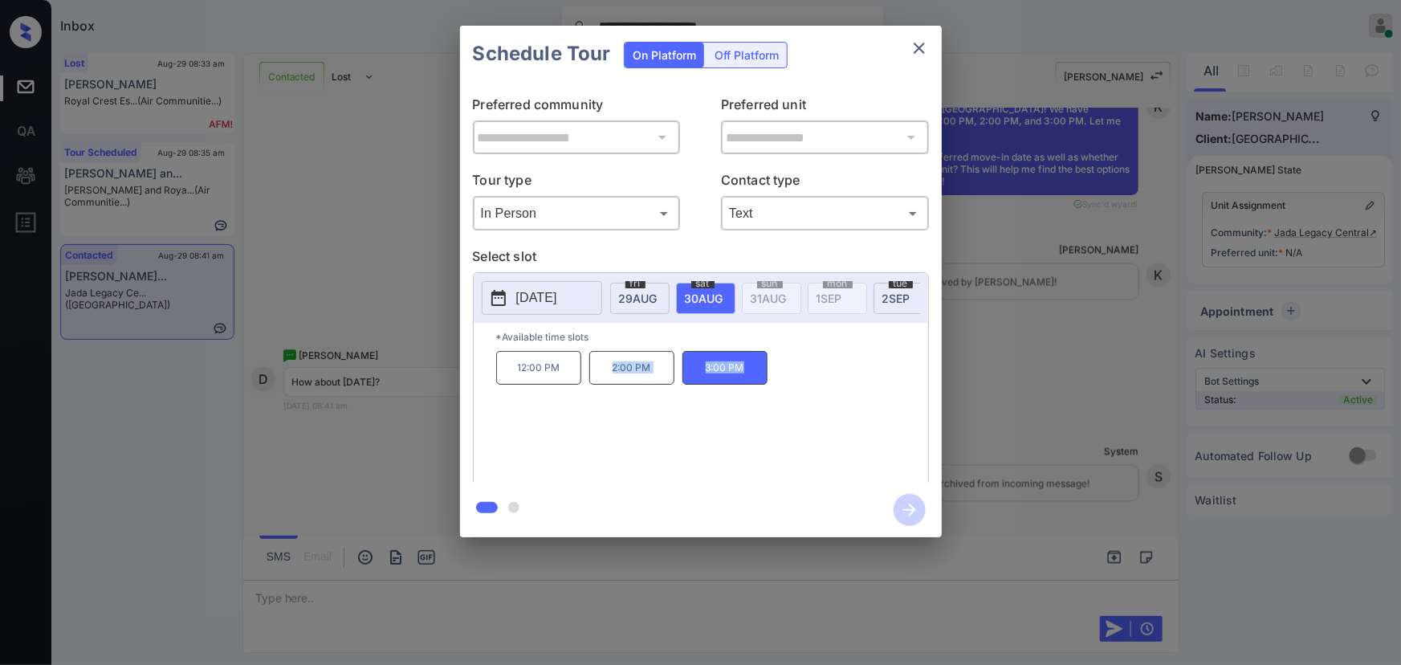
drag, startPoint x: 748, startPoint y: 376, endPoint x: 580, endPoint y: 459, distance: 188.1
click at [597, 374] on div "12:00 PM 2:00 PM 3:00 PM" at bounding box center [712, 415] width 432 height 128
click at [564, 584] on div at bounding box center [700, 332] width 1401 height 665
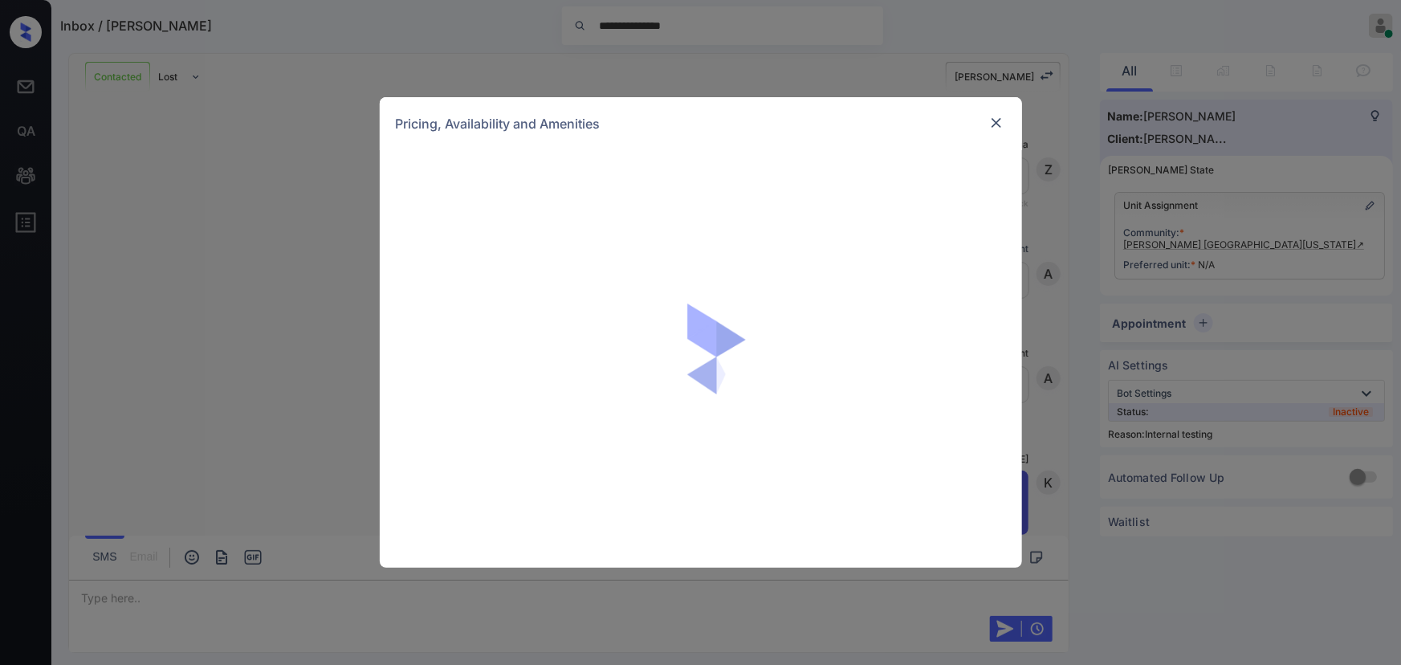
scroll to position [1236, 0]
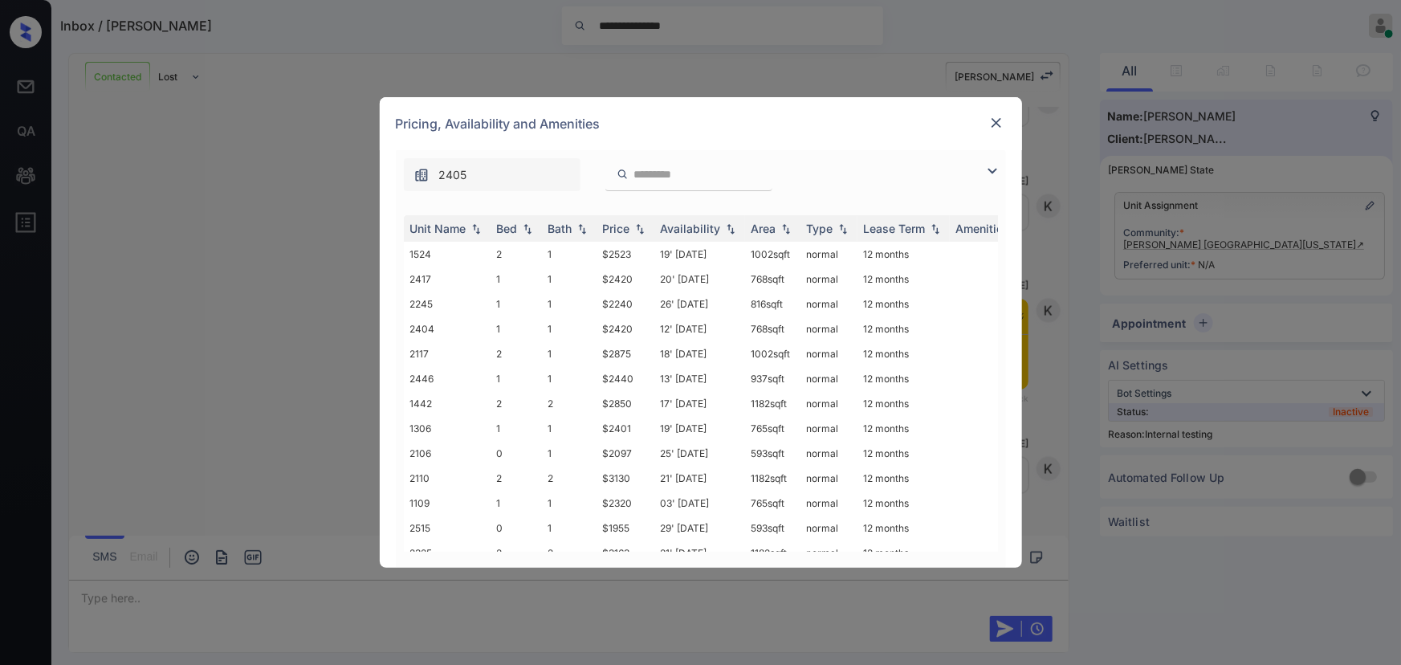
click at [992, 169] on img at bounding box center [992, 170] width 19 height 19
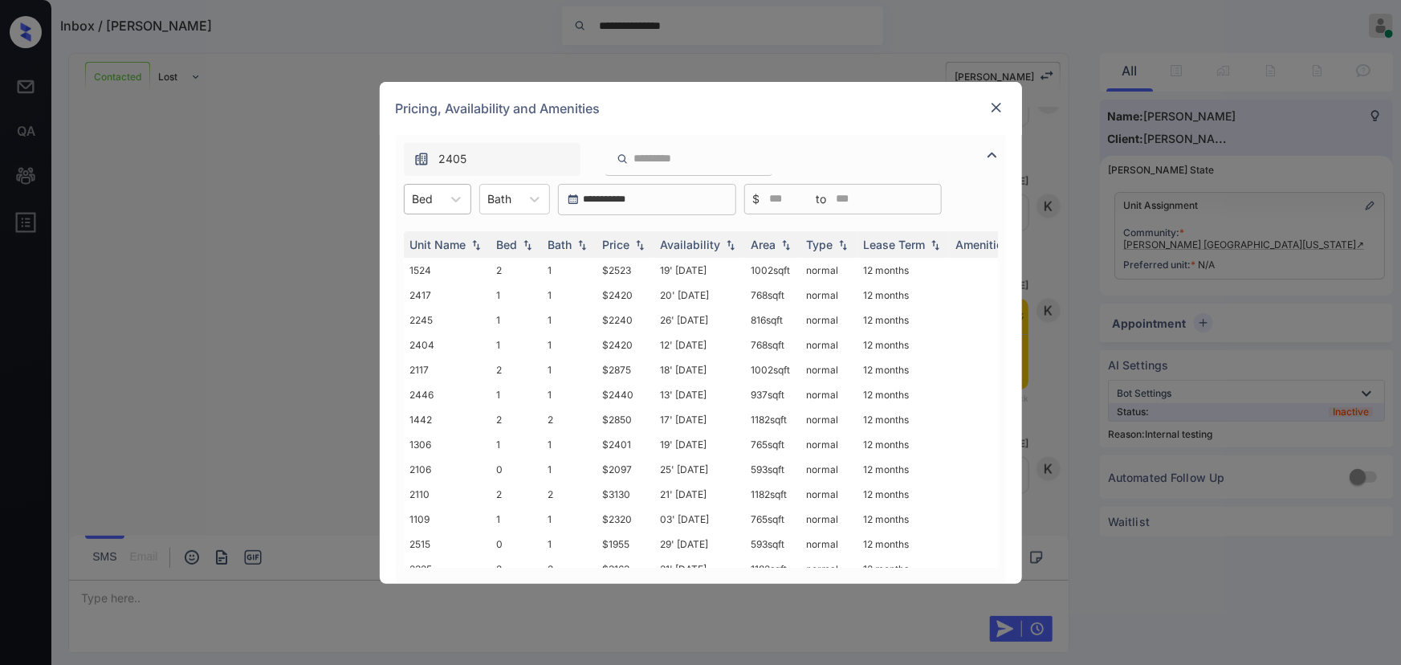
click at [439, 191] on div "Bed" at bounding box center [423, 198] width 37 height 23
click at [437, 238] on div "0" at bounding box center [437, 238] width 67 height 29
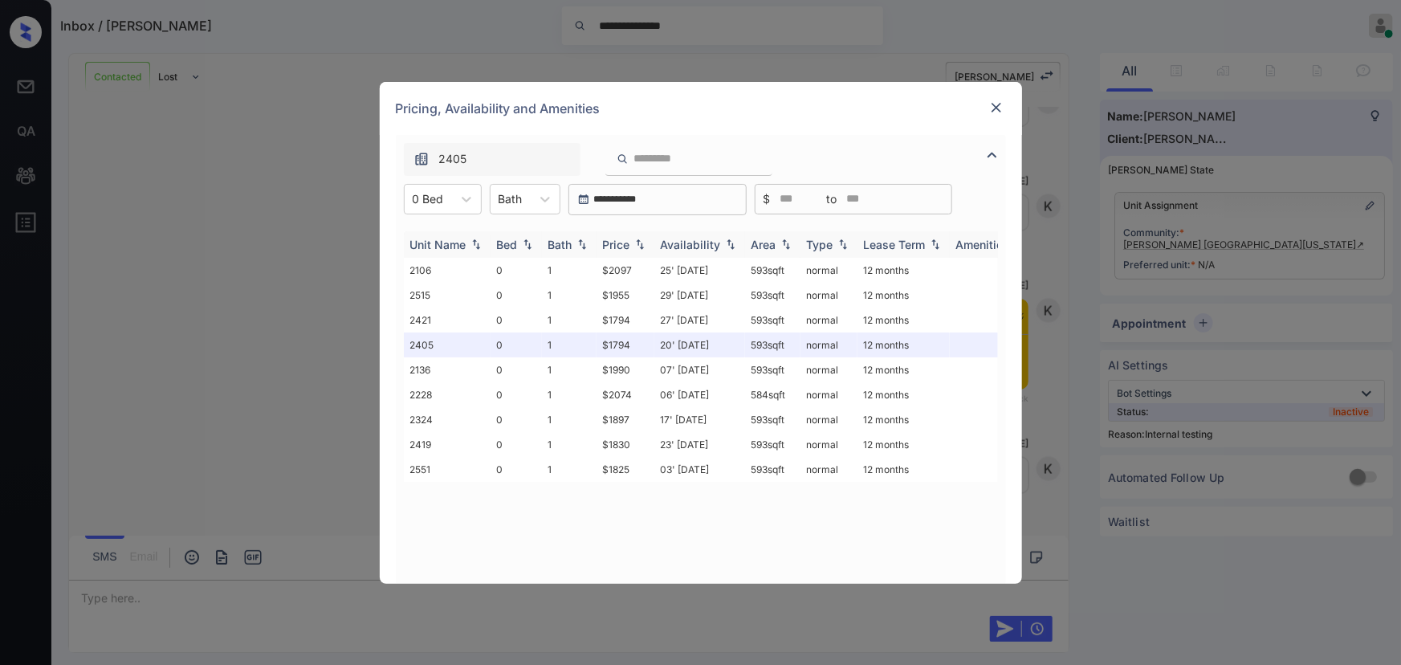
click at [637, 244] on img at bounding box center [640, 243] width 16 height 11
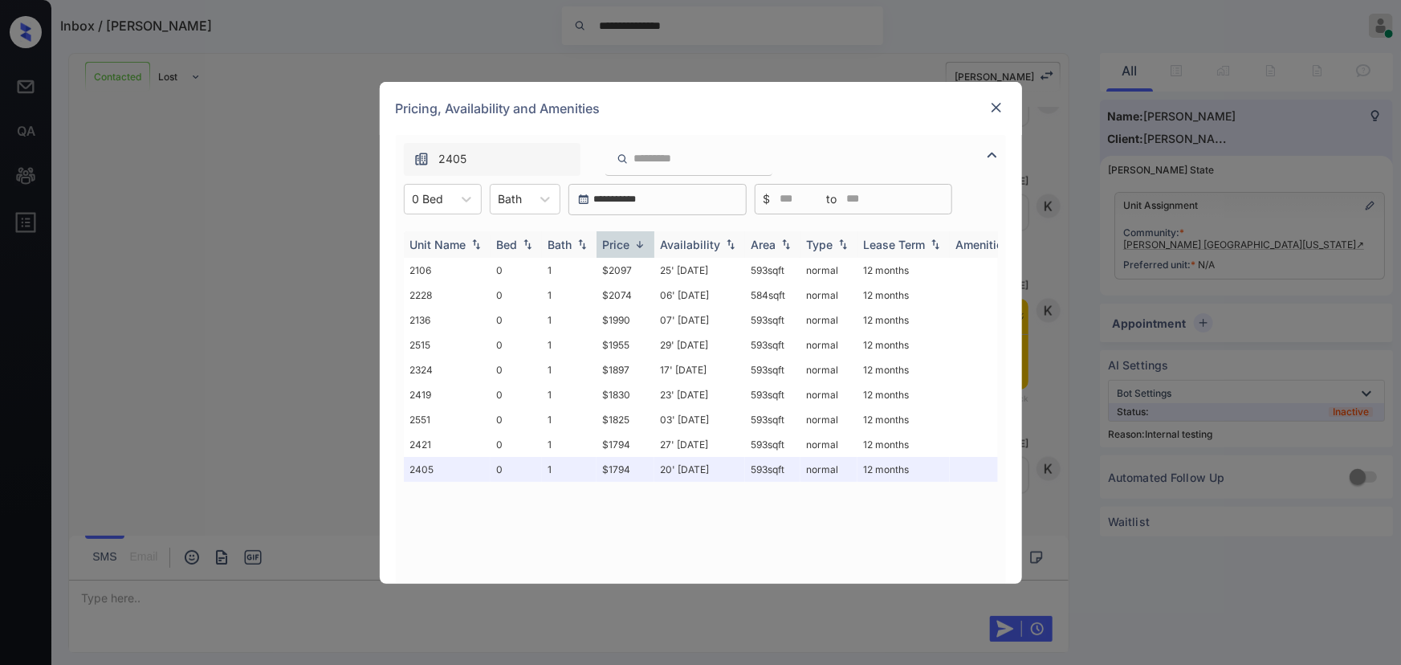
click at [637, 244] on img at bounding box center [640, 244] width 16 height 12
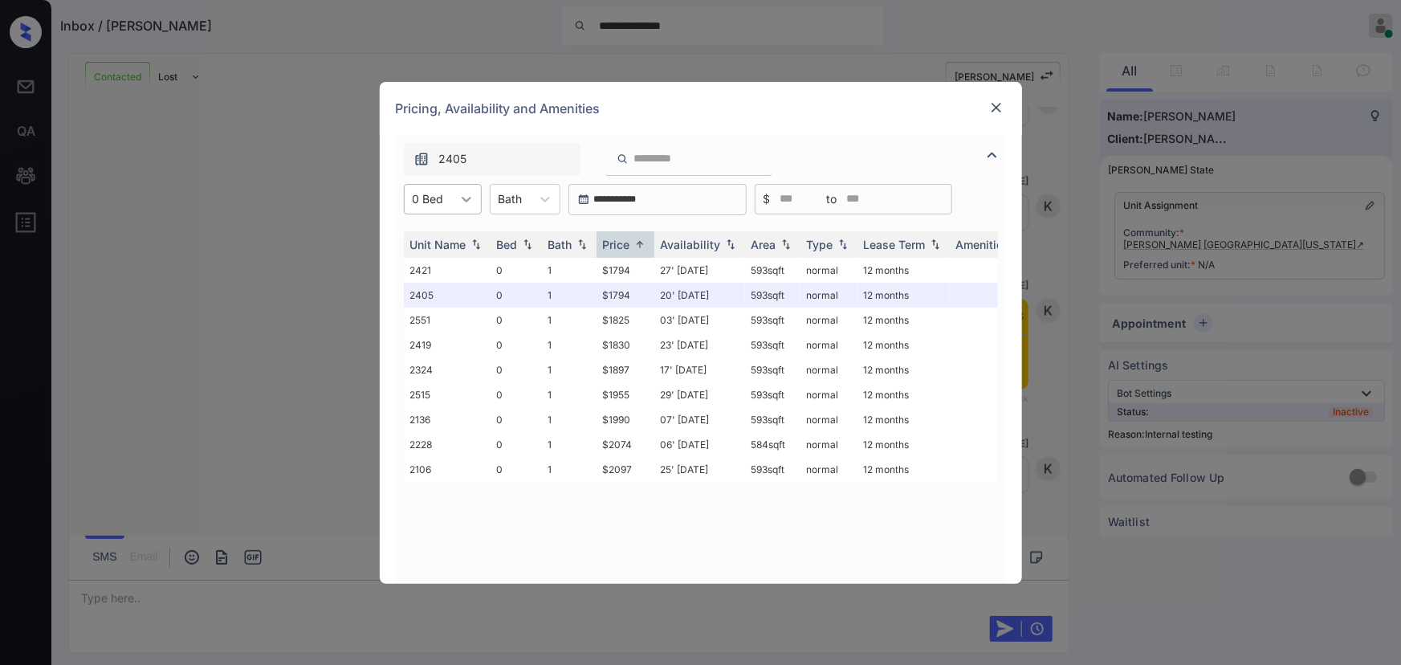
click at [470, 201] on icon at bounding box center [466, 199] width 16 height 16
click at [431, 267] on div "1" at bounding box center [443, 267] width 78 height 29
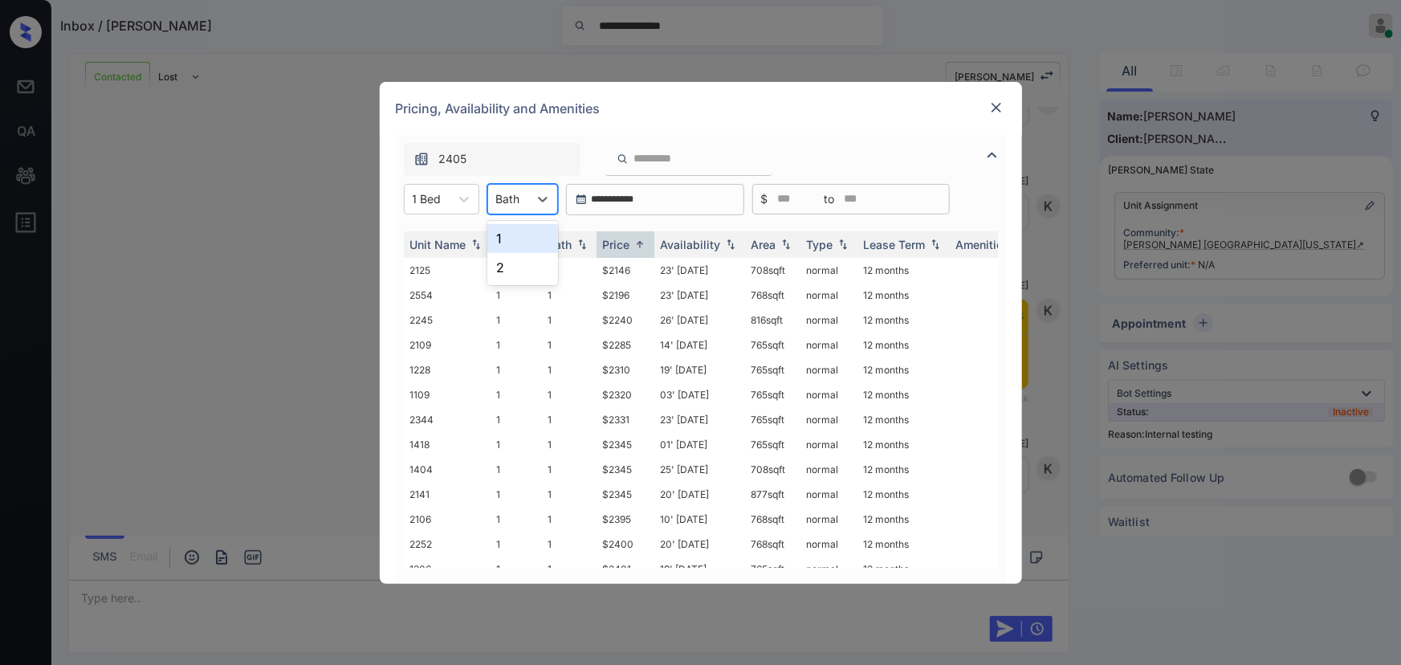
click at [527, 201] on div "Bath" at bounding box center [508, 198] width 40 height 23
click at [511, 238] on div "1" at bounding box center [522, 238] width 71 height 29
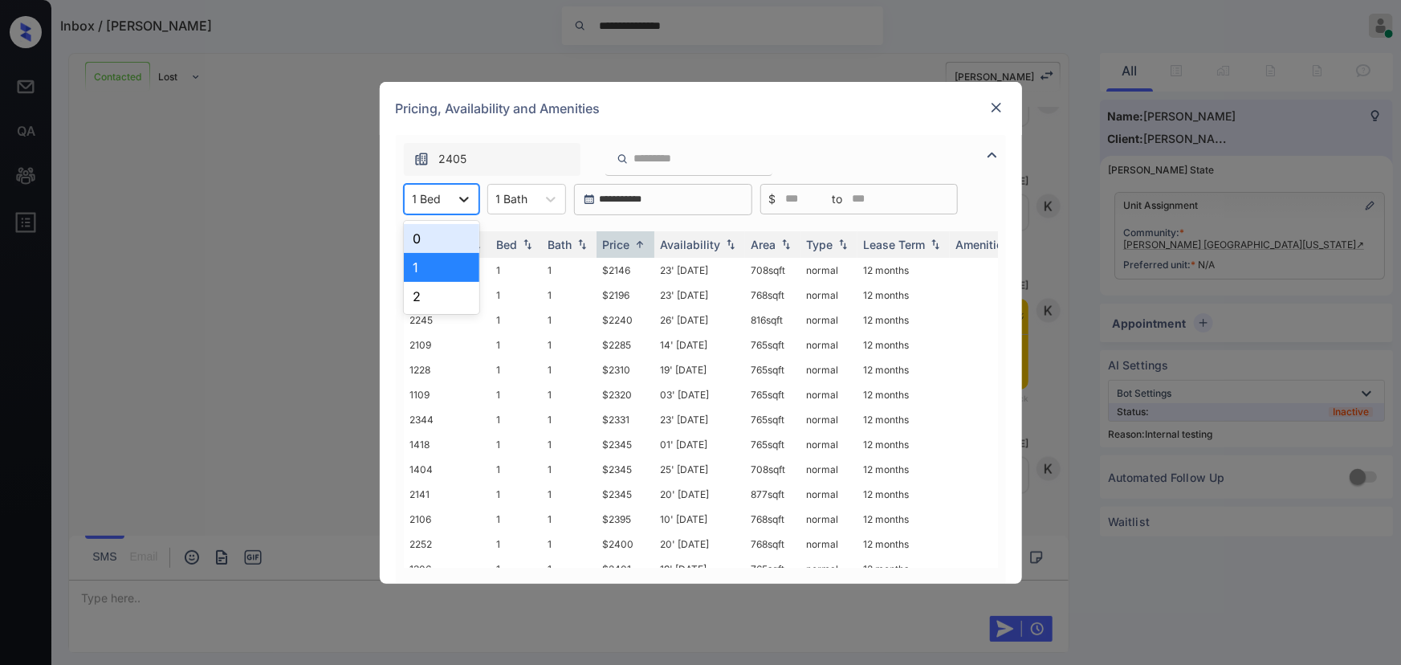
click at [459, 197] on icon at bounding box center [464, 200] width 10 height 6
click at [421, 241] on div "0" at bounding box center [441, 238] width 75 height 29
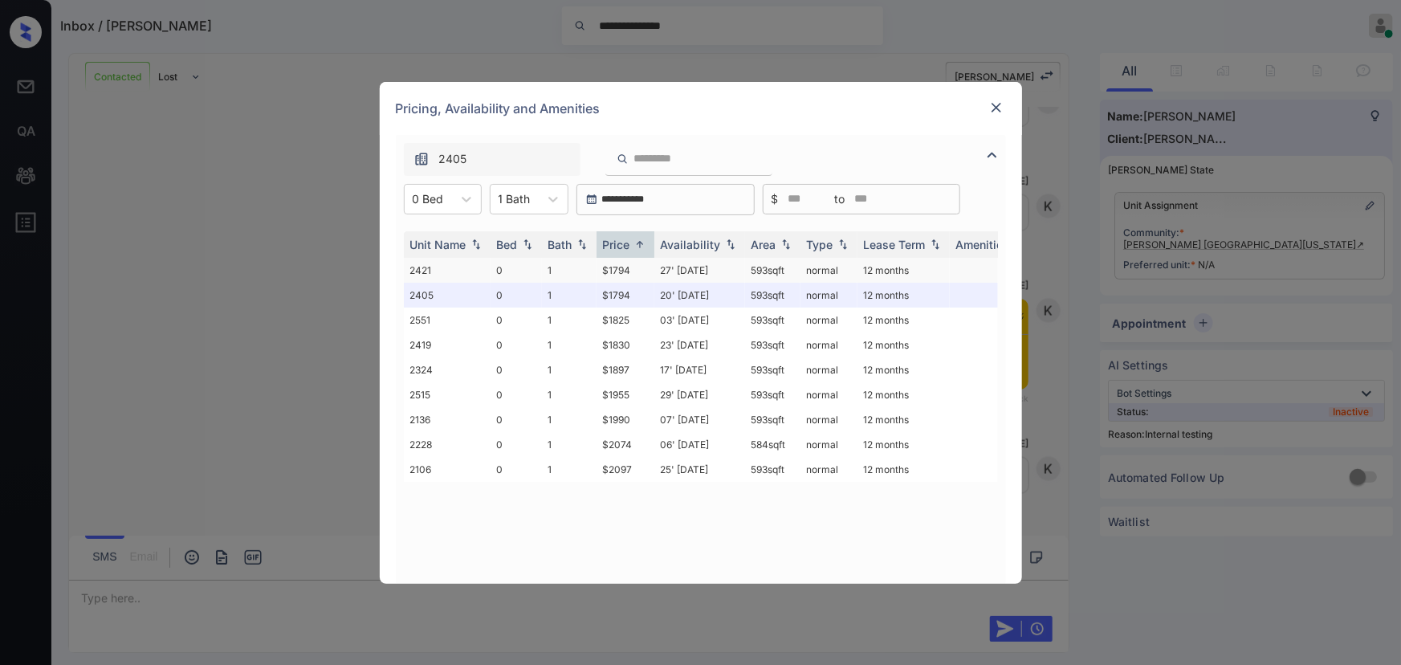
click at [618, 266] on td "$1794" at bounding box center [626, 270] width 58 height 25
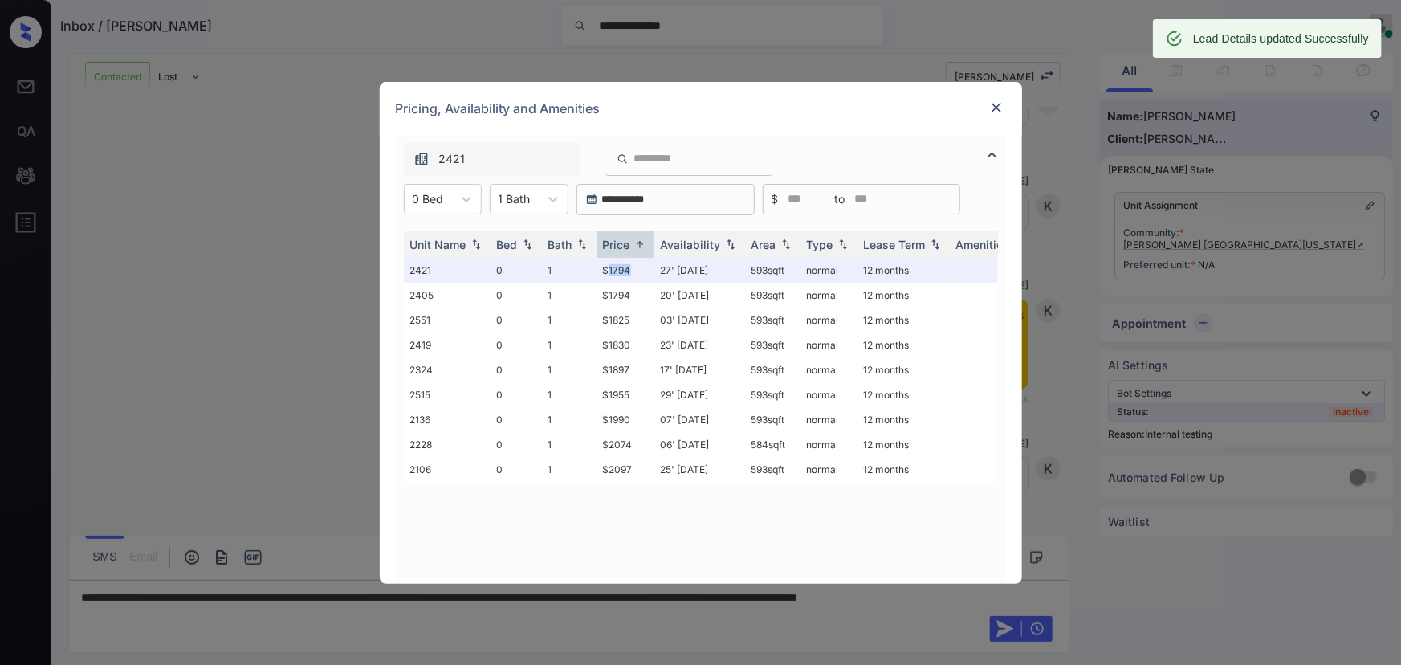
click at [994, 107] on img at bounding box center [996, 108] width 16 height 16
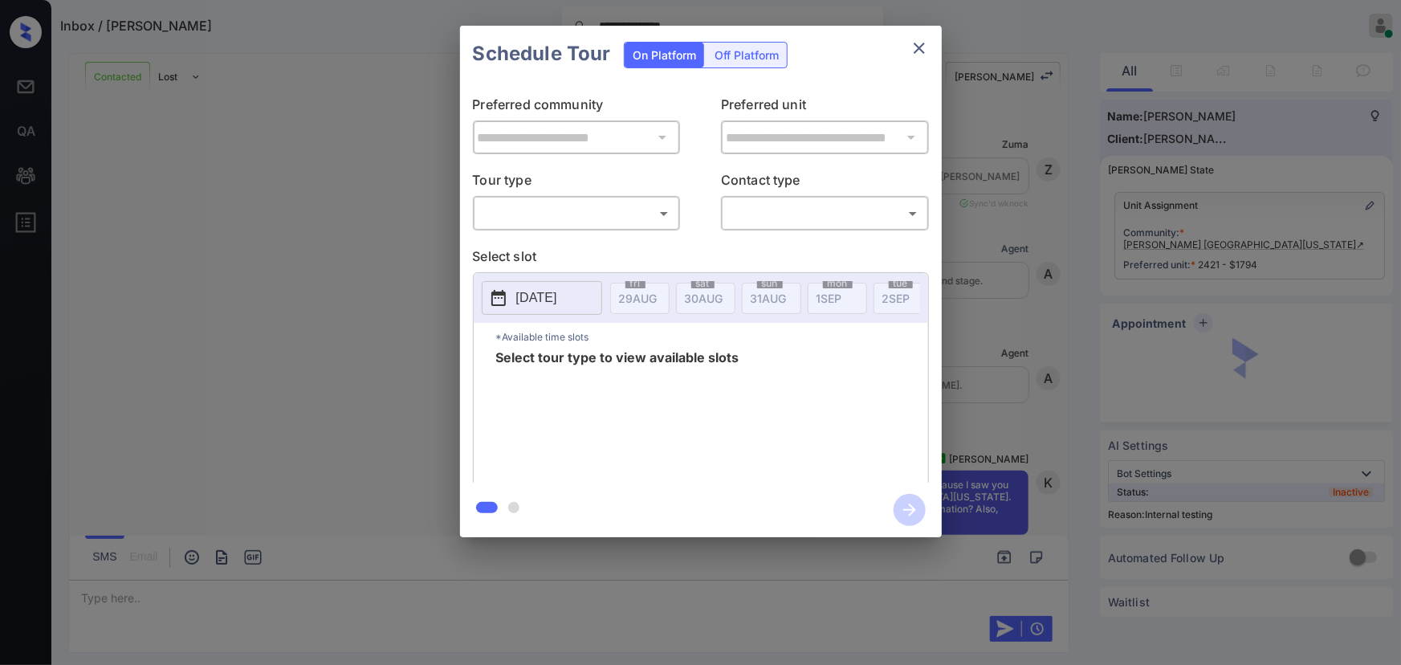
scroll to position [1342, 0]
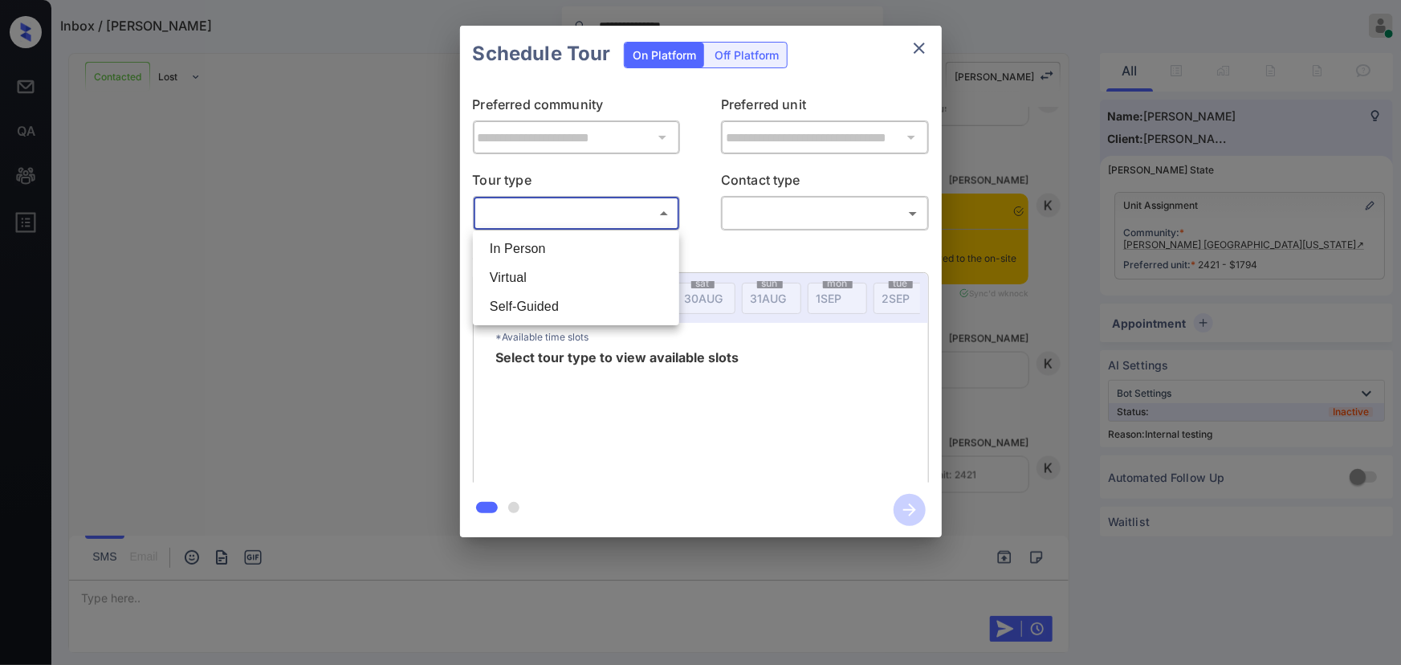
click at [662, 214] on body "**********" at bounding box center [700, 332] width 1401 height 665
click at [500, 277] on li "Virtual" at bounding box center [576, 277] width 198 height 29
type input "*******"
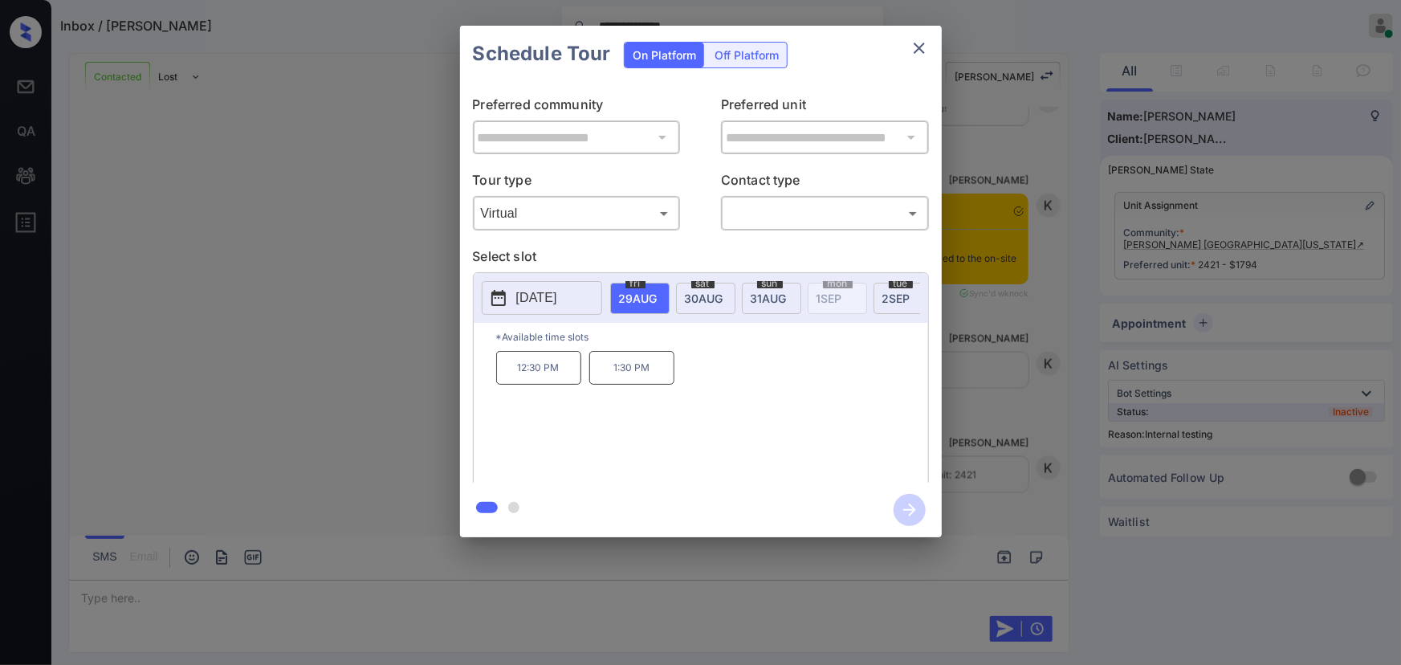
drag, startPoint x: 841, startPoint y: 478, endPoint x: 977, endPoint y: 437, distance: 142.7
click at [883, 458] on div "12:30 PM 1:30 PM" at bounding box center [712, 415] width 432 height 128
click at [1014, 392] on div "**********" at bounding box center [700, 281] width 1401 height 563
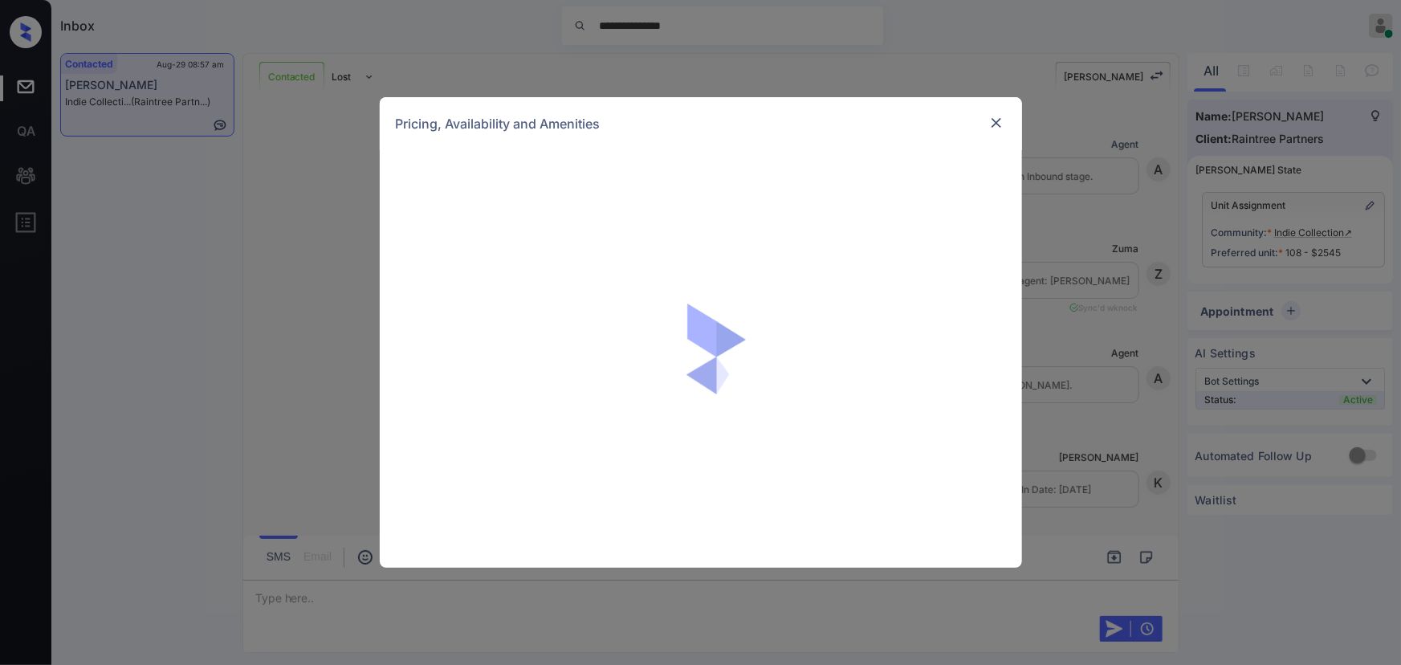
scroll to position [6344, 0]
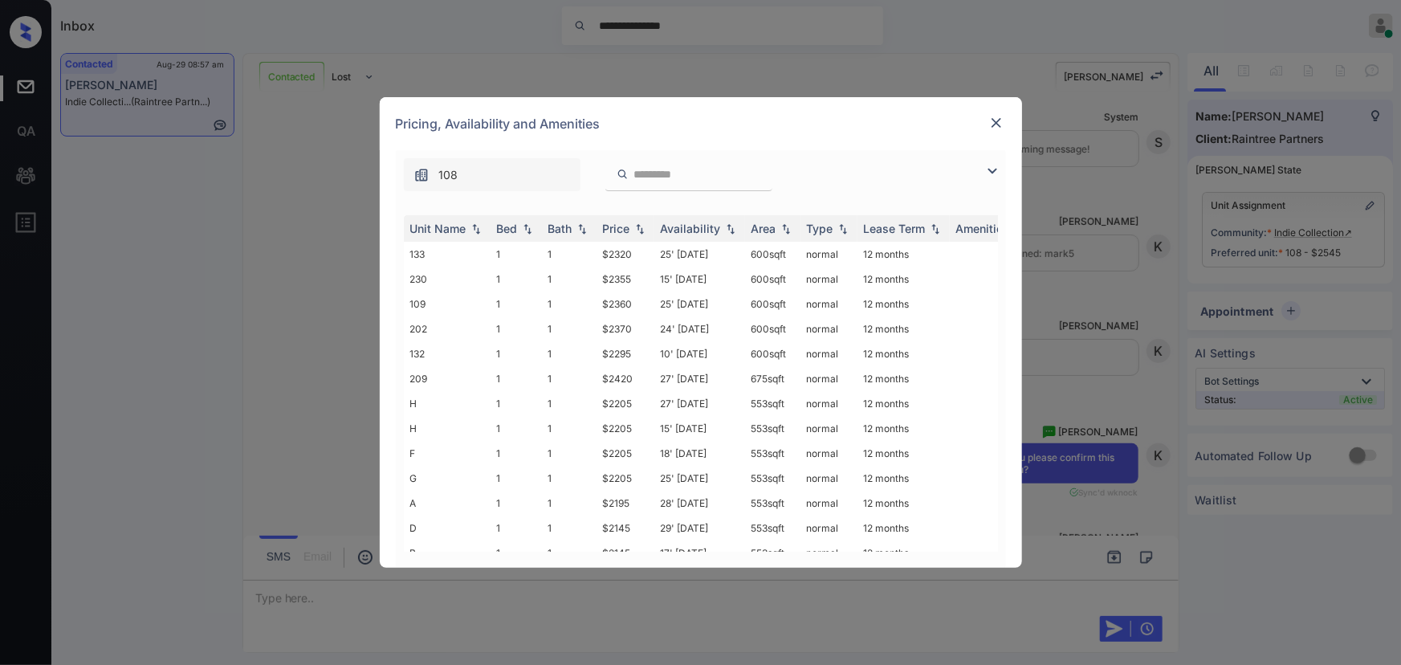
click at [994, 122] on img at bounding box center [996, 123] width 16 height 16
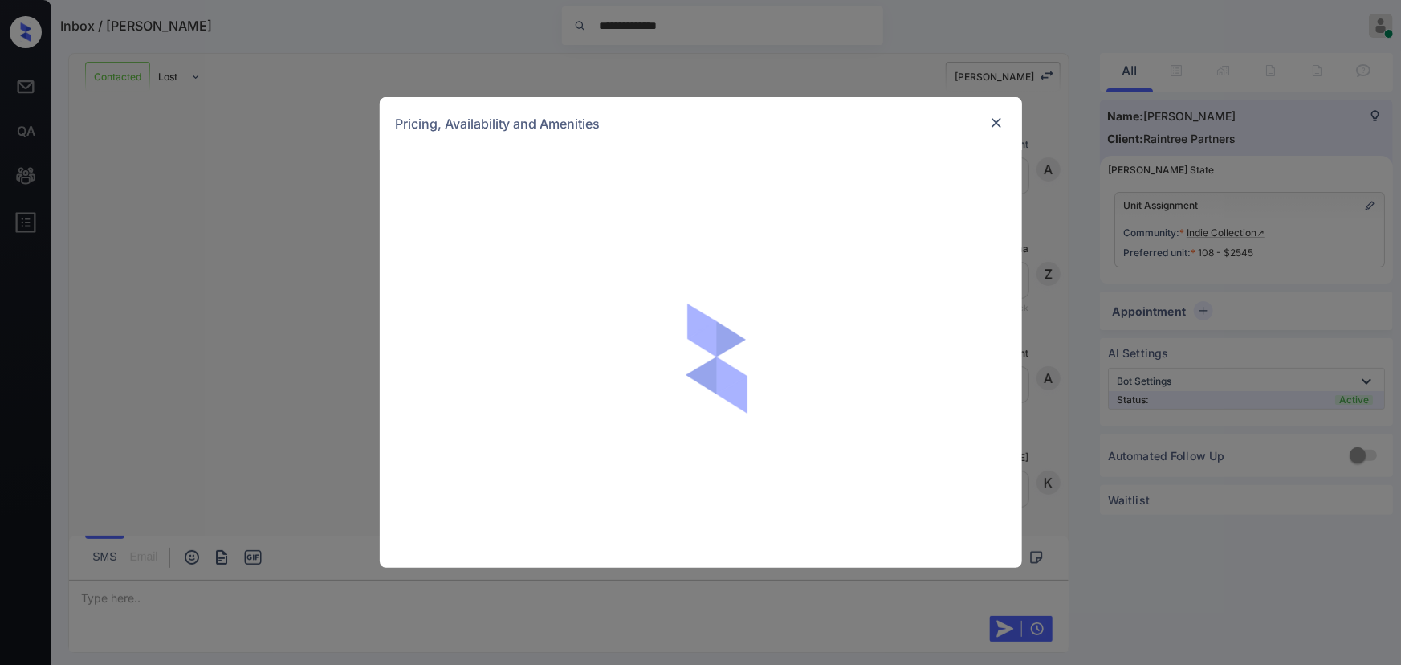
scroll to position [7479, 0]
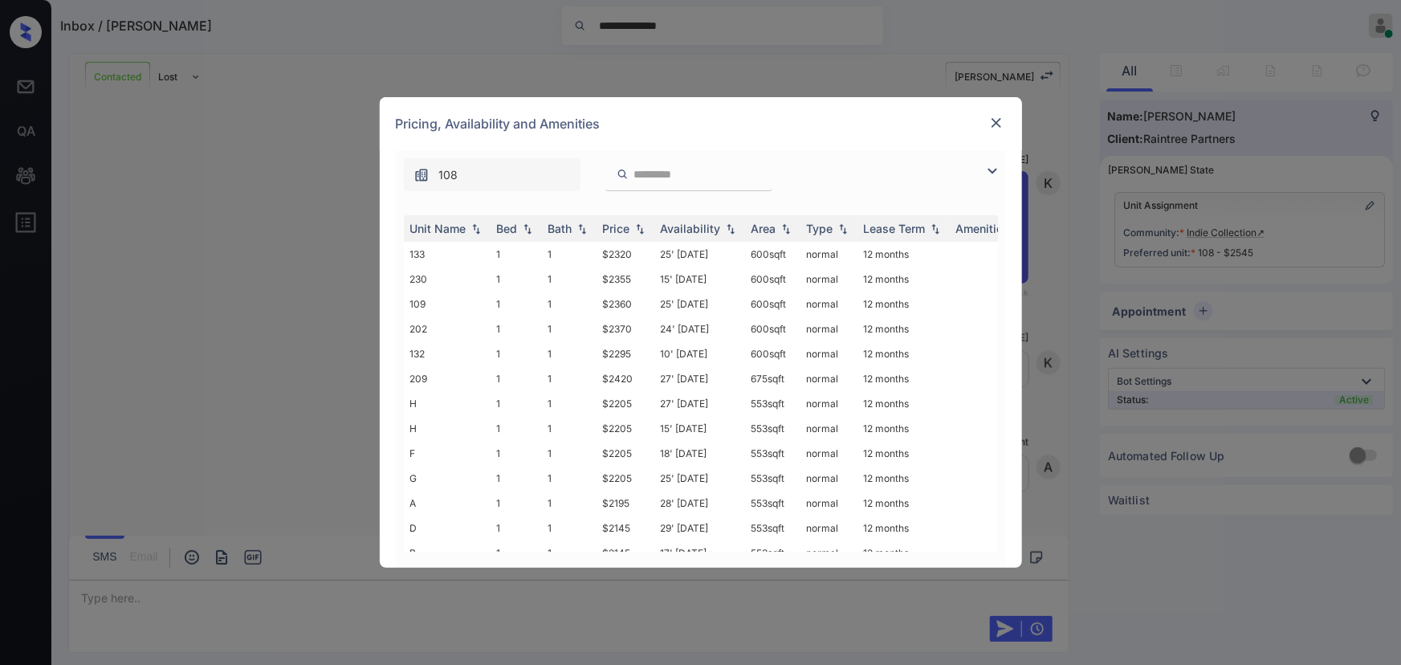
click at [995, 164] on img at bounding box center [992, 170] width 19 height 19
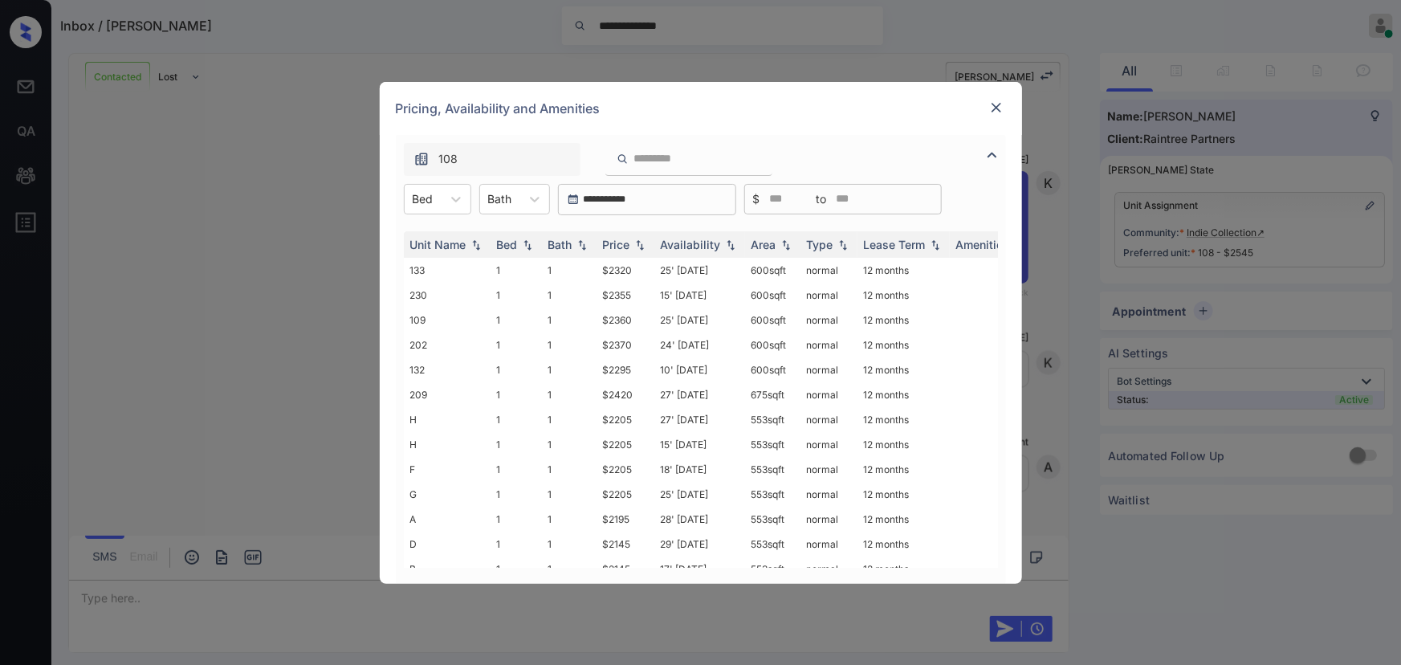
click at [440, 181] on div "**********" at bounding box center [701, 359] width 610 height 449
click at [442, 193] on div at bounding box center [456, 199] width 29 height 29
click at [433, 263] on div "2" at bounding box center [437, 267] width 67 height 29
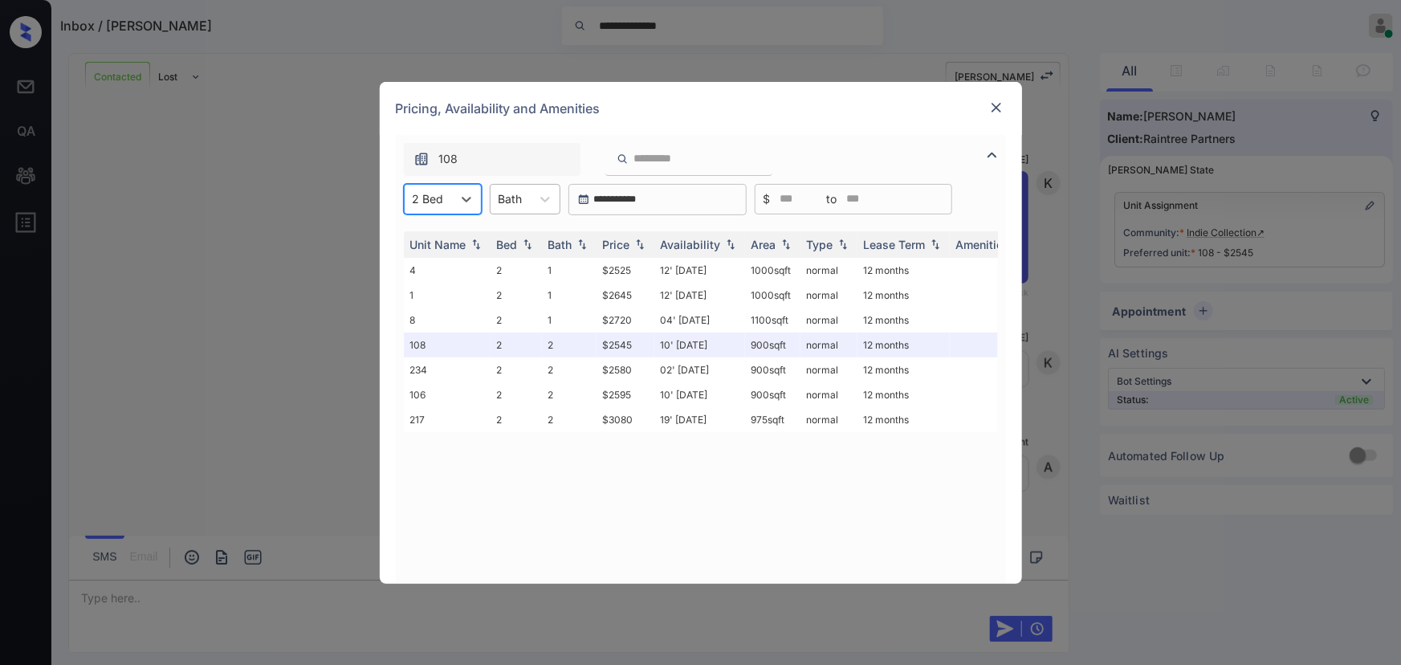
click at [516, 199] on div at bounding box center [511, 198] width 24 height 17
click at [519, 267] on div "2" at bounding box center [525, 267] width 71 height 29
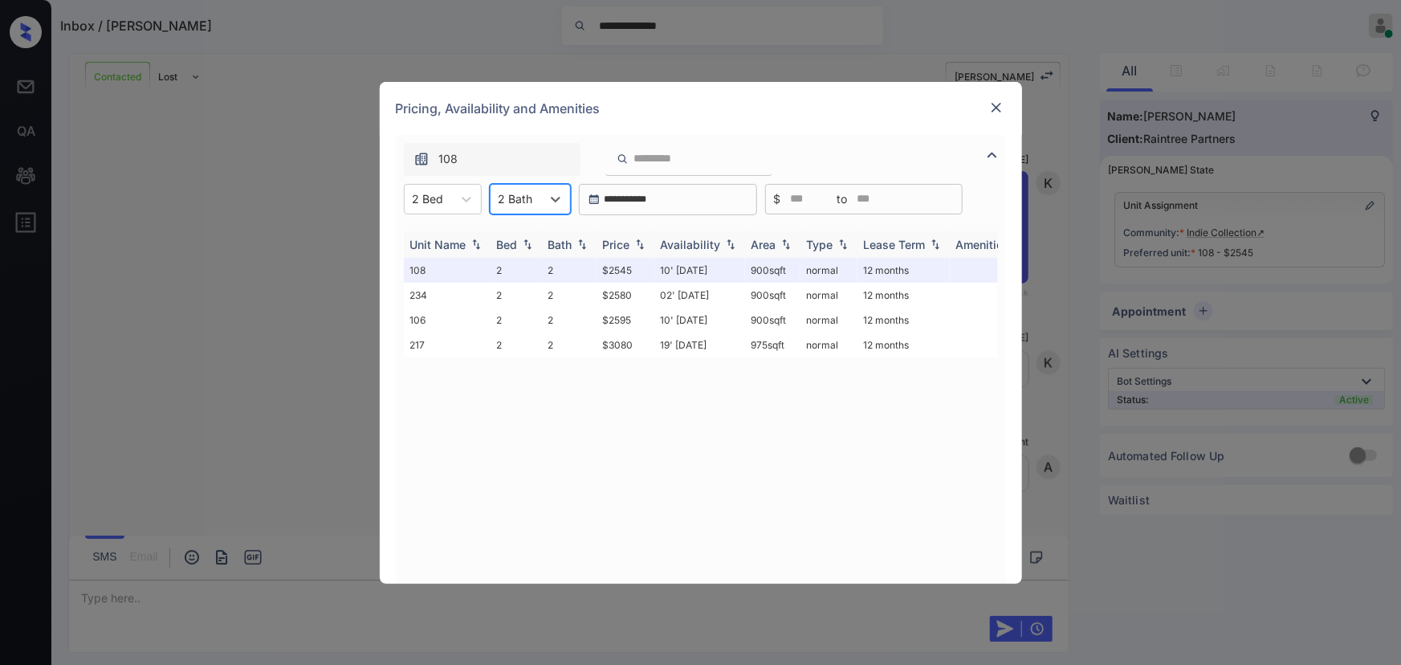
click at [637, 246] on img at bounding box center [640, 243] width 16 height 11
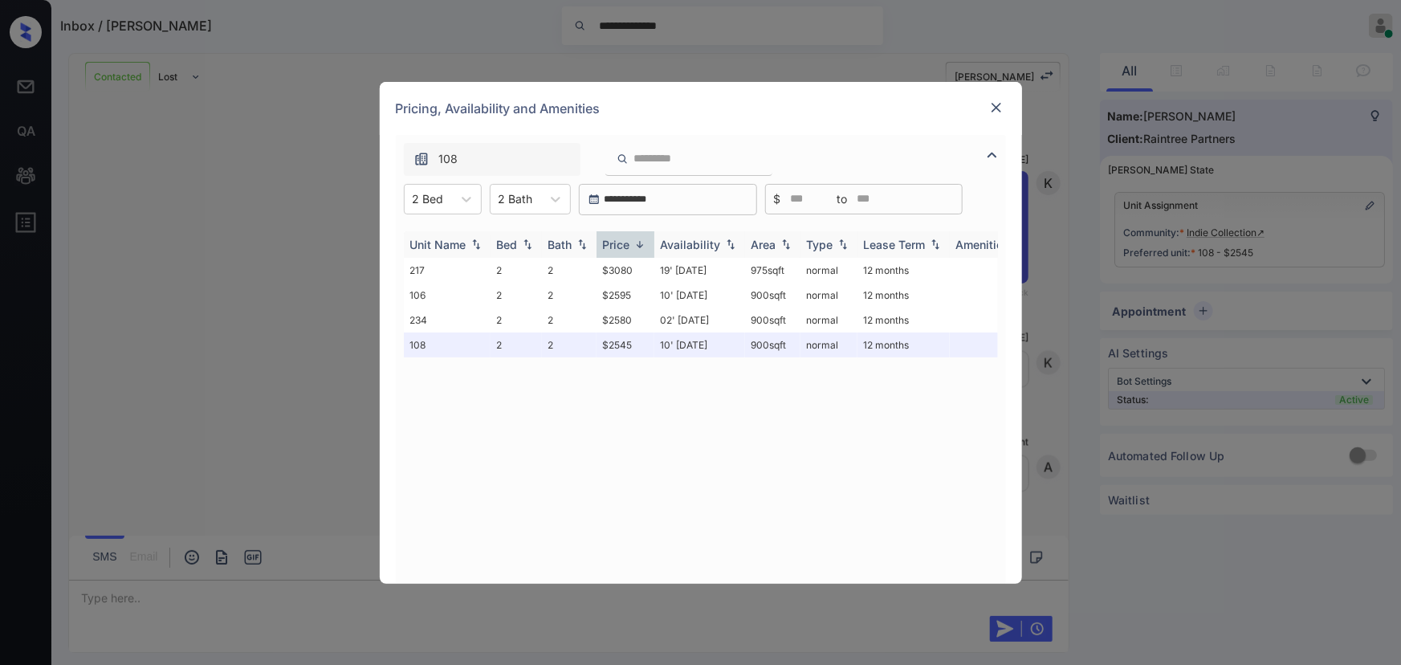
click at [637, 246] on img at bounding box center [640, 244] width 16 height 12
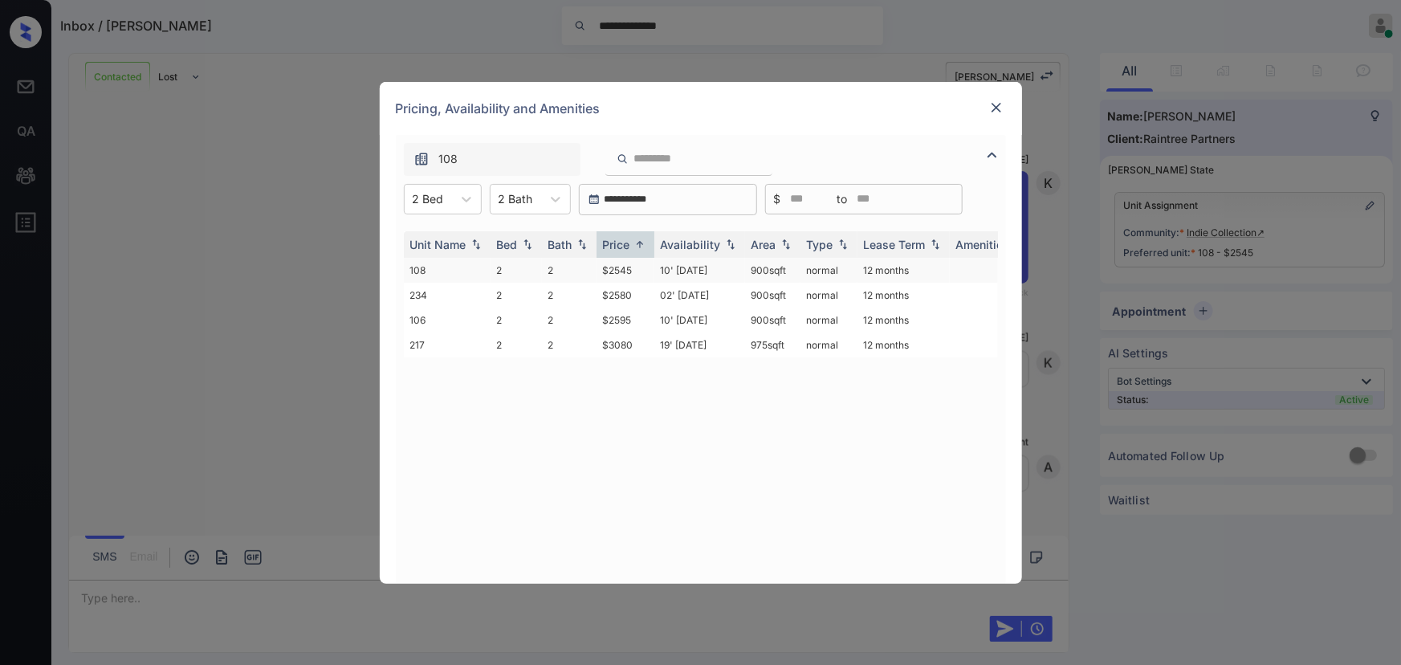
click at [723, 273] on td "10' Sep 25" at bounding box center [699, 270] width 91 height 25
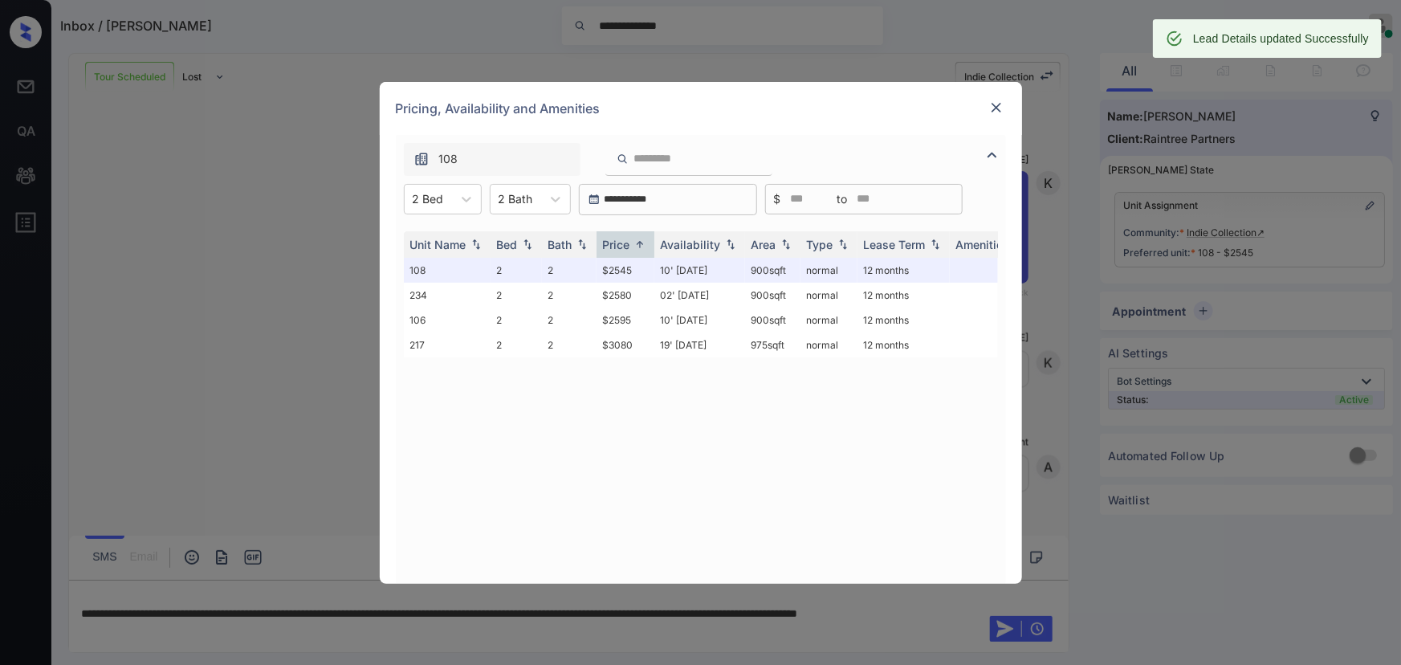
click at [994, 109] on img at bounding box center [996, 108] width 16 height 16
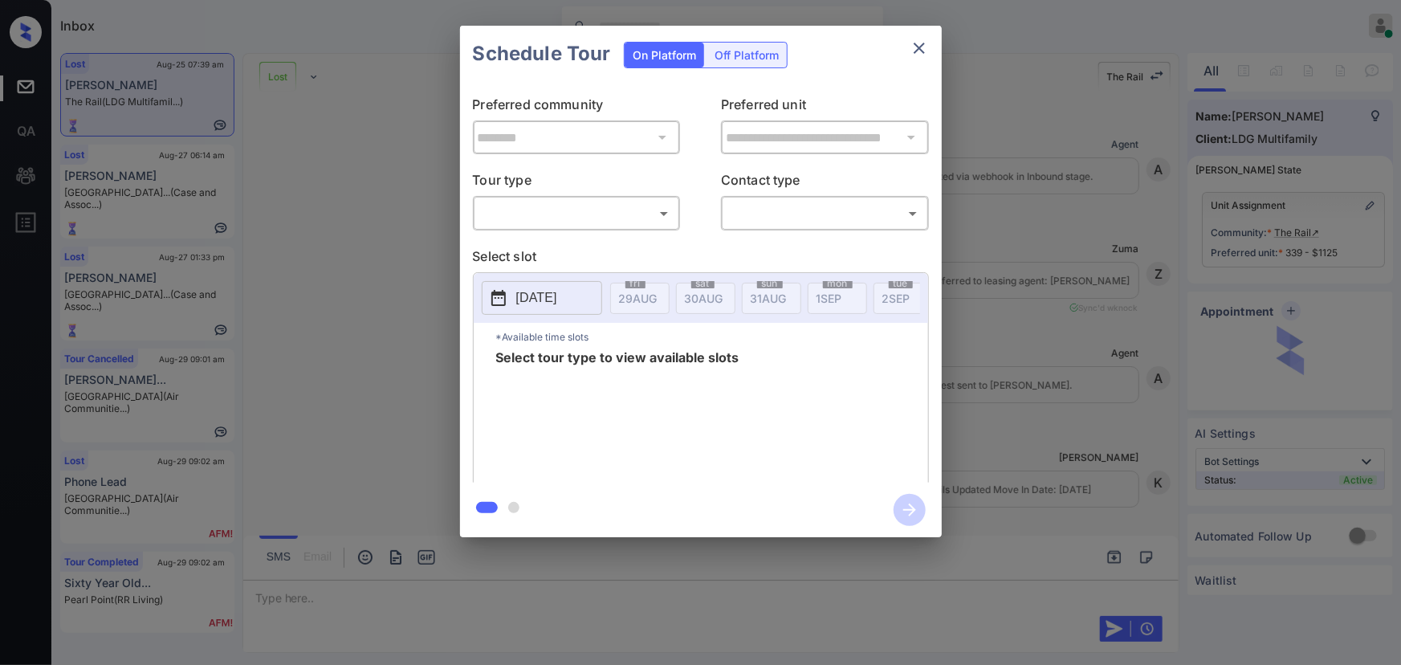
scroll to position [2474, 0]
click at [532, 206] on body "Inbox Kenneth Umali Online Set yourself offline Set yourself on break Profile S…" at bounding box center [700, 332] width 1401 height 665
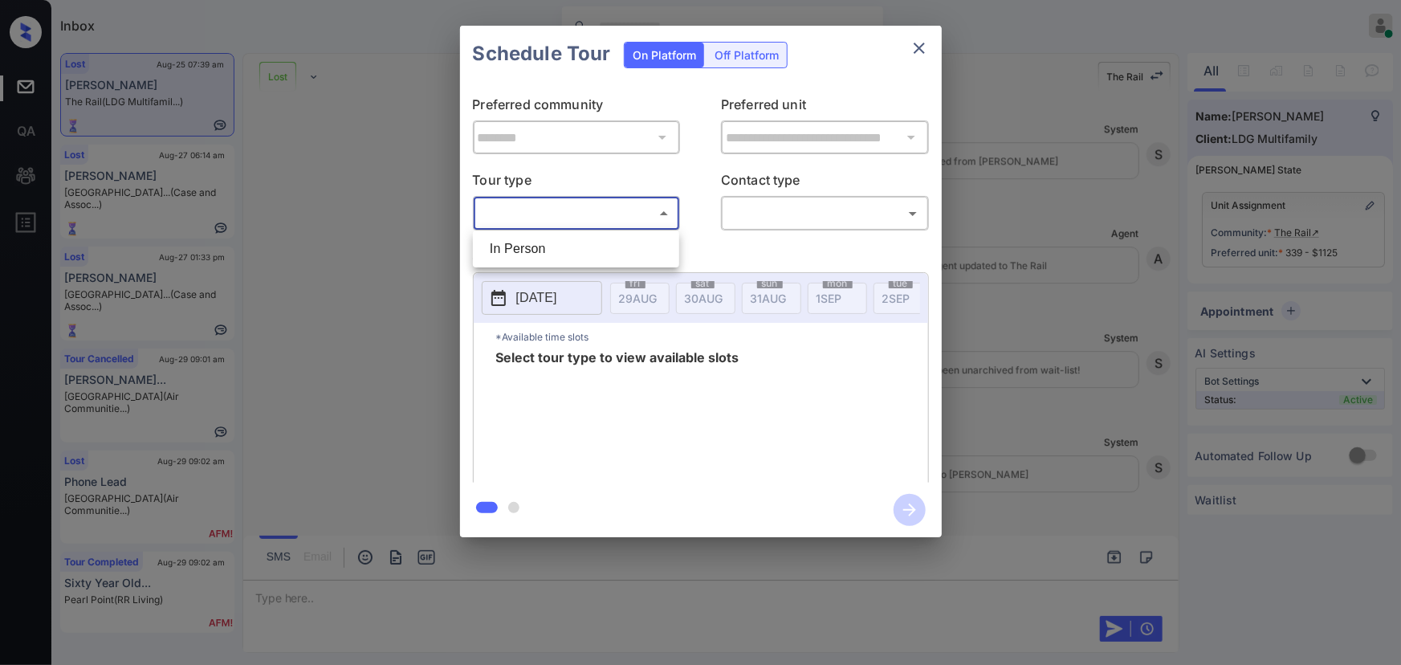
click at [532, 250] on li "In Person" at bounding box center [576, 248] width 198 height 29
type input "********"
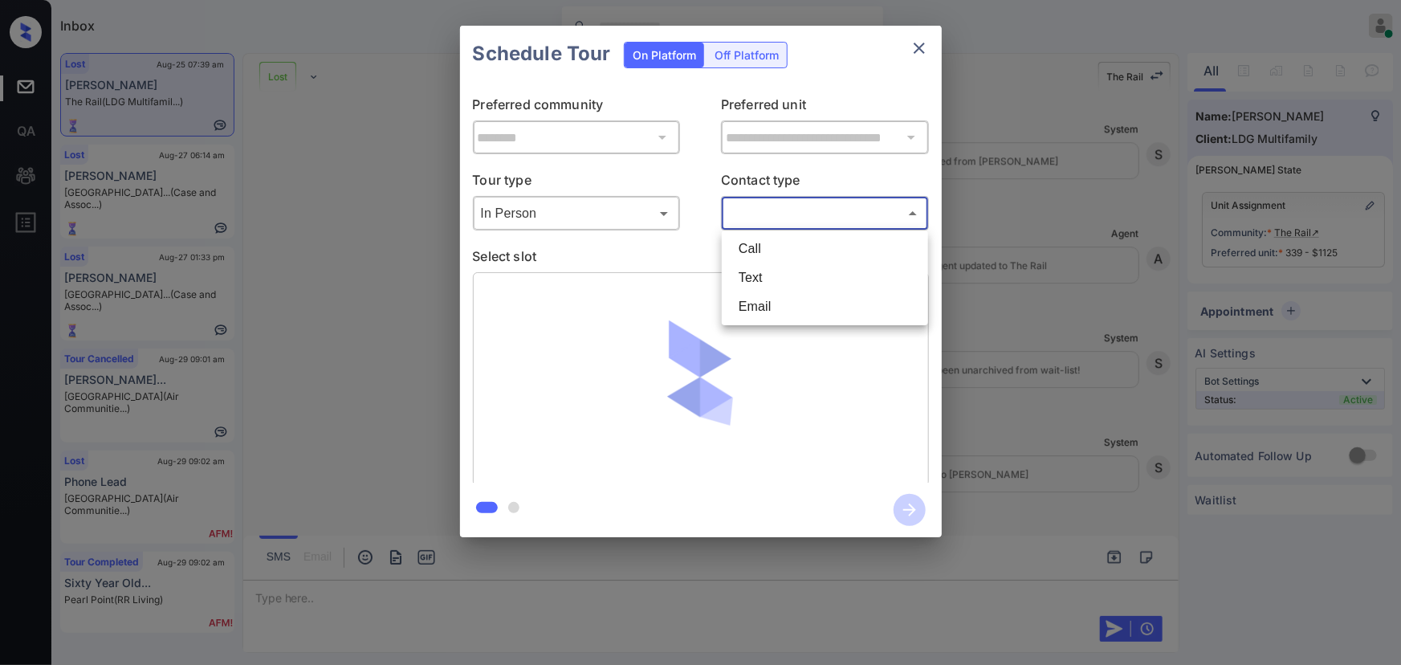
click at [814, 218] on body "Inbox Kenneth Umali Online Set yourself offline Set yourself on break Profile S…" at bounding box center [700, 332] width 1401 height 665
click at [762, 274] on li "Text" at bounding box center [825, 277] width 198 height 29
type input "****"
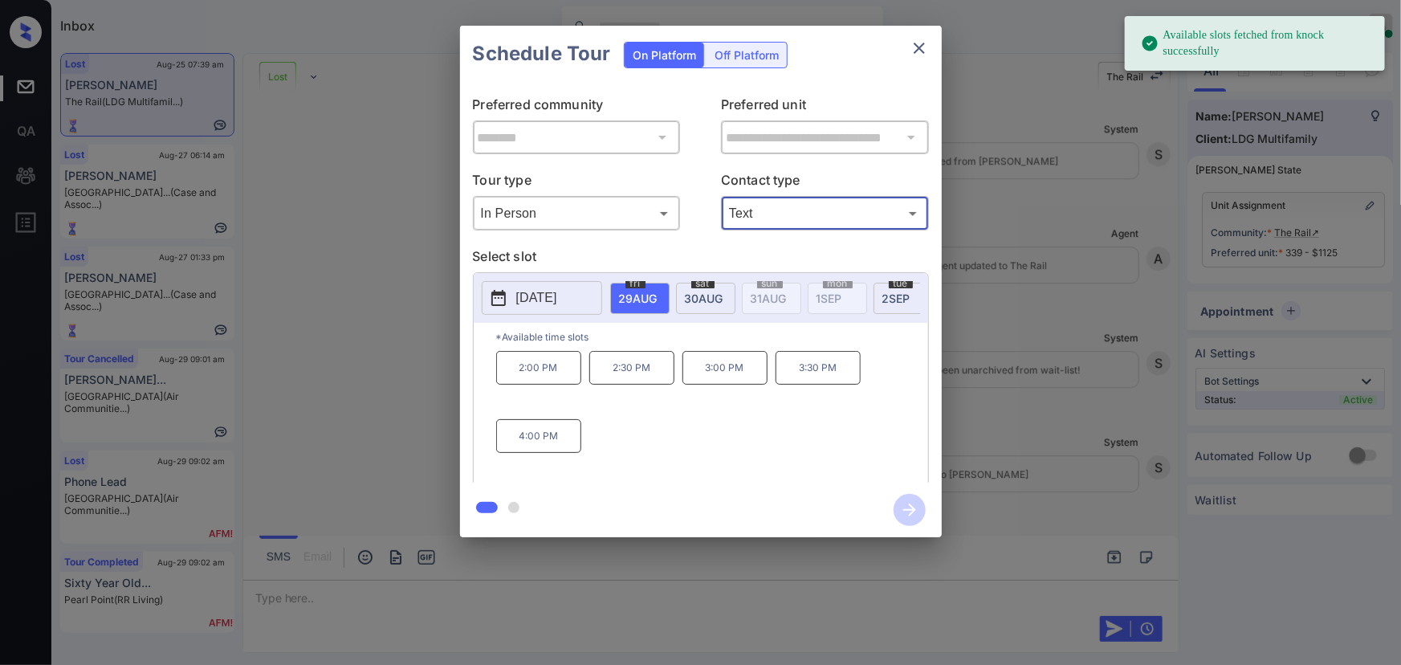
click at [658, 291] on span "30 AUG" at bounding box center [638, 298] width 39 height 14
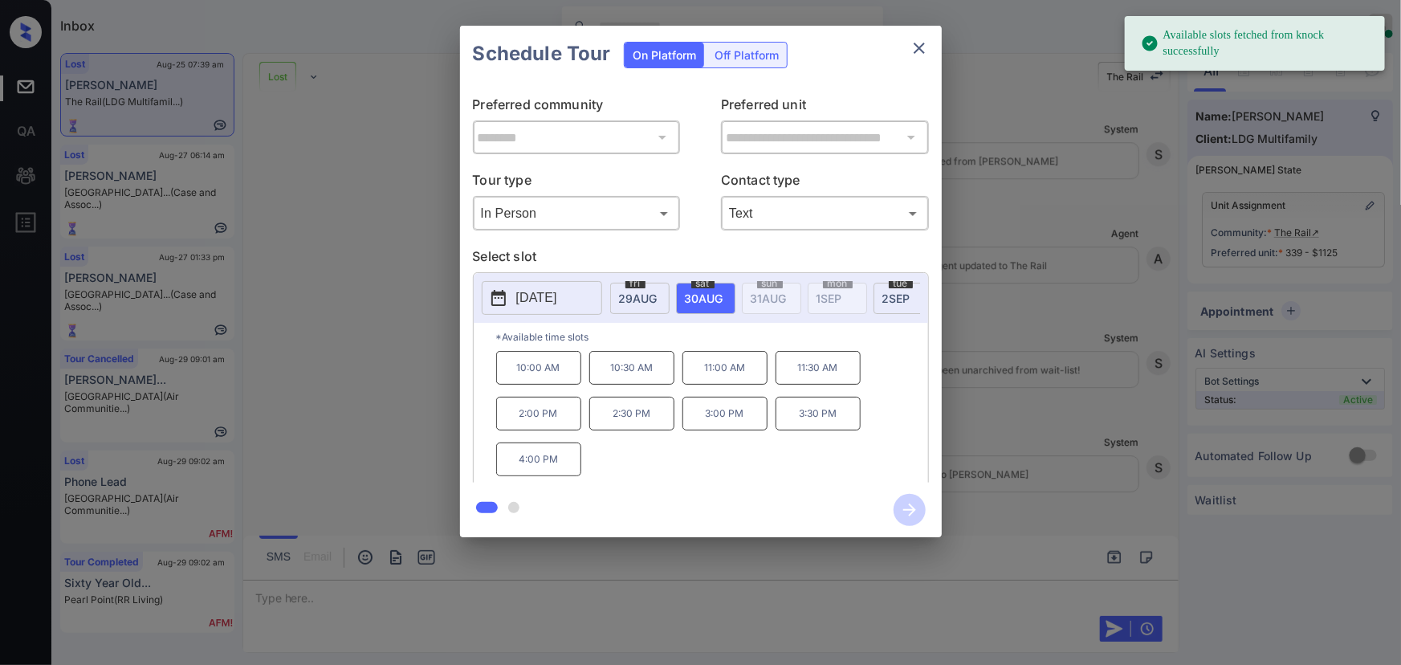
click at [658, 295] on span "2 SEP" at bounding box center [638, 298] width 39 height 14
click at [1012, 469] on div "**********" at bounding box center [700, 281] width 1401 height 563
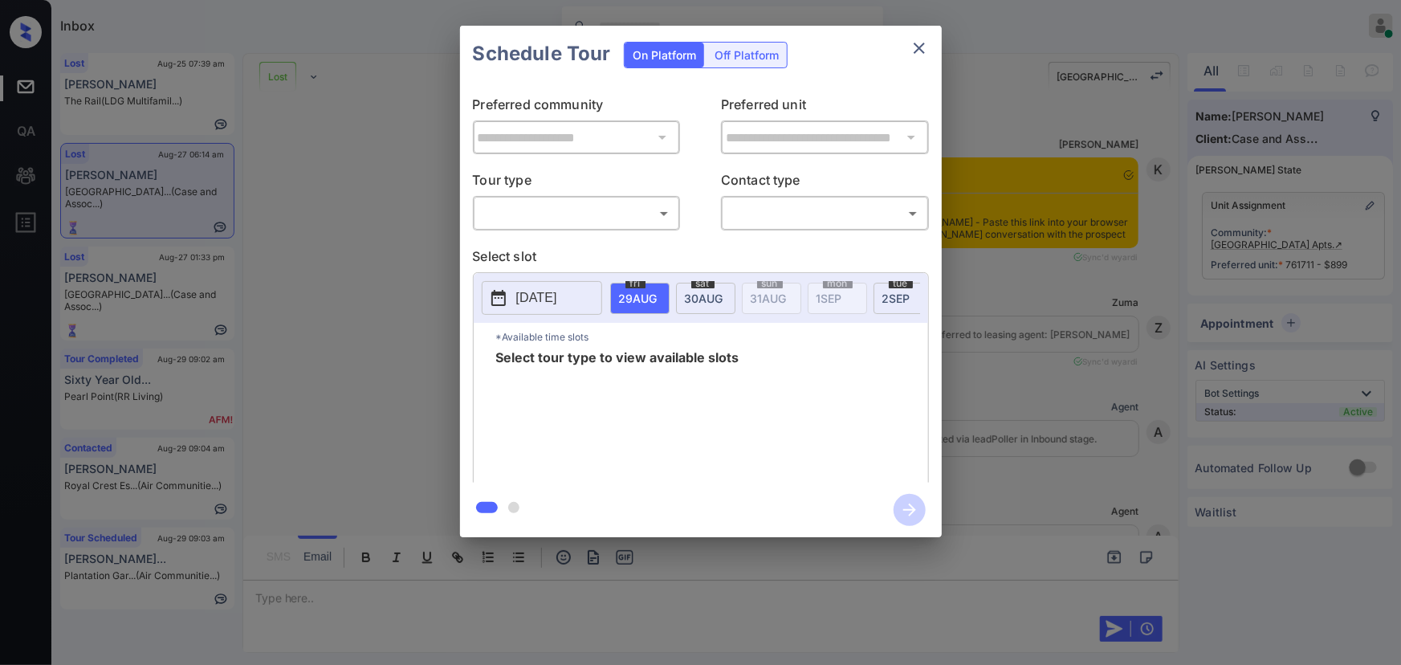
scroll to position [4636, 0]
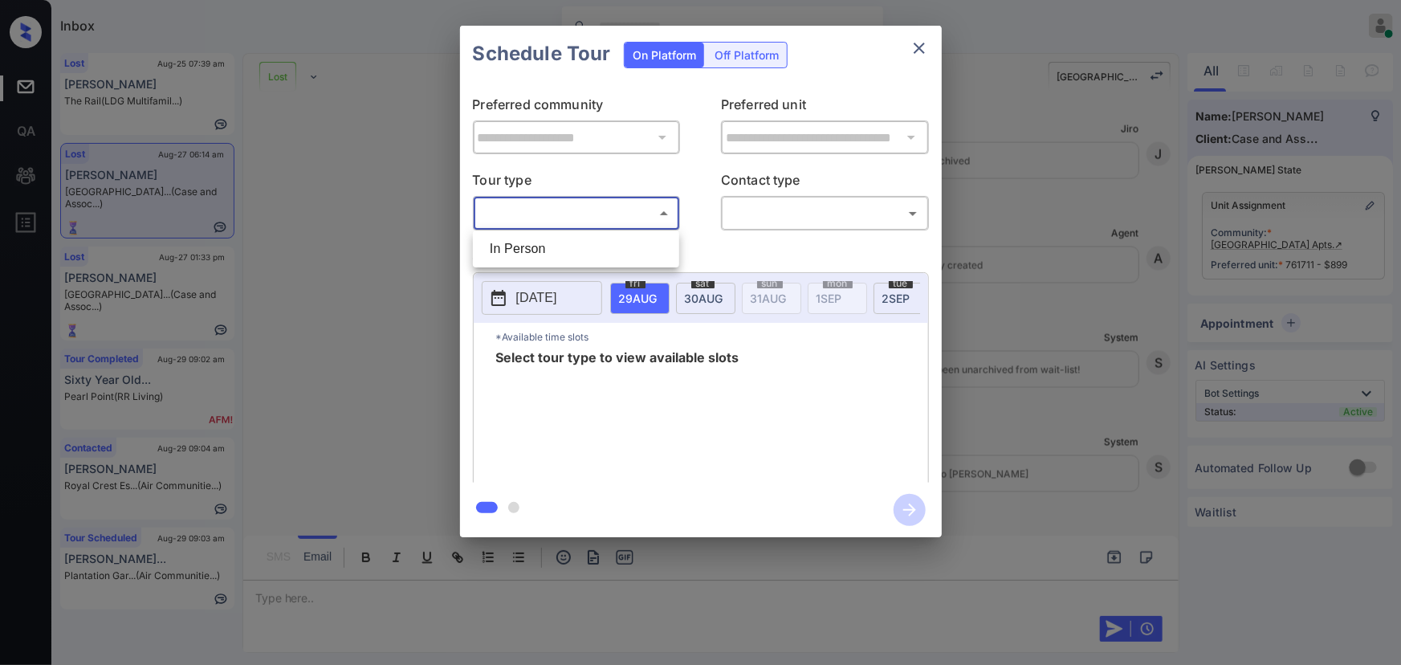
click at [615, 218] on body "Inbox [PERSON_NAME] Online Set yourself offline Set yourself on break Profile S…" at bounding box center [700, 332] width 1401 height 665
drag, startPoint x: 580, startPoint y: 247, endPoint x: 780, endPoint y: 232, distance: 200.5
click at [581, 247] on li "In Person" at bounding box center [576, 248] width 198 height 29
type input "********"
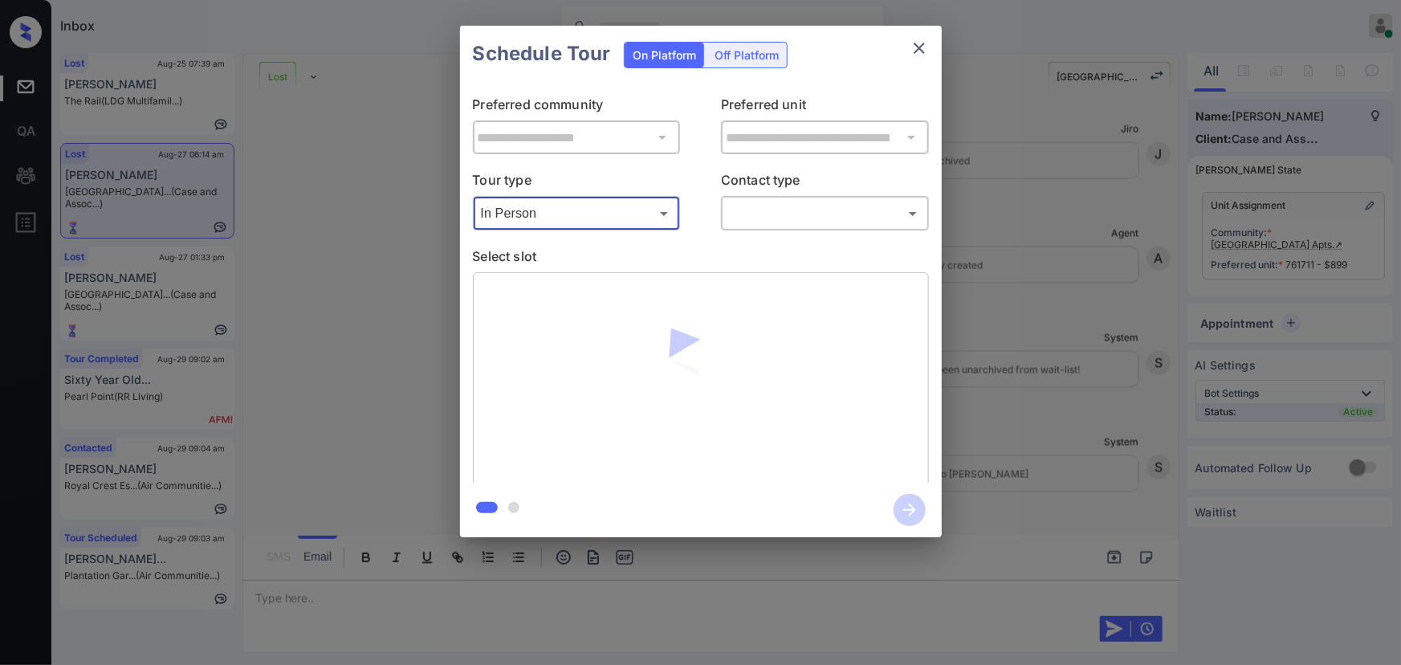
click at [809, 215] on body "Inbox [PERSON_NAME] Online Set yourself offline Set yourself on break Profile S…" at bounding box center [700, 332] width 1401 height 665
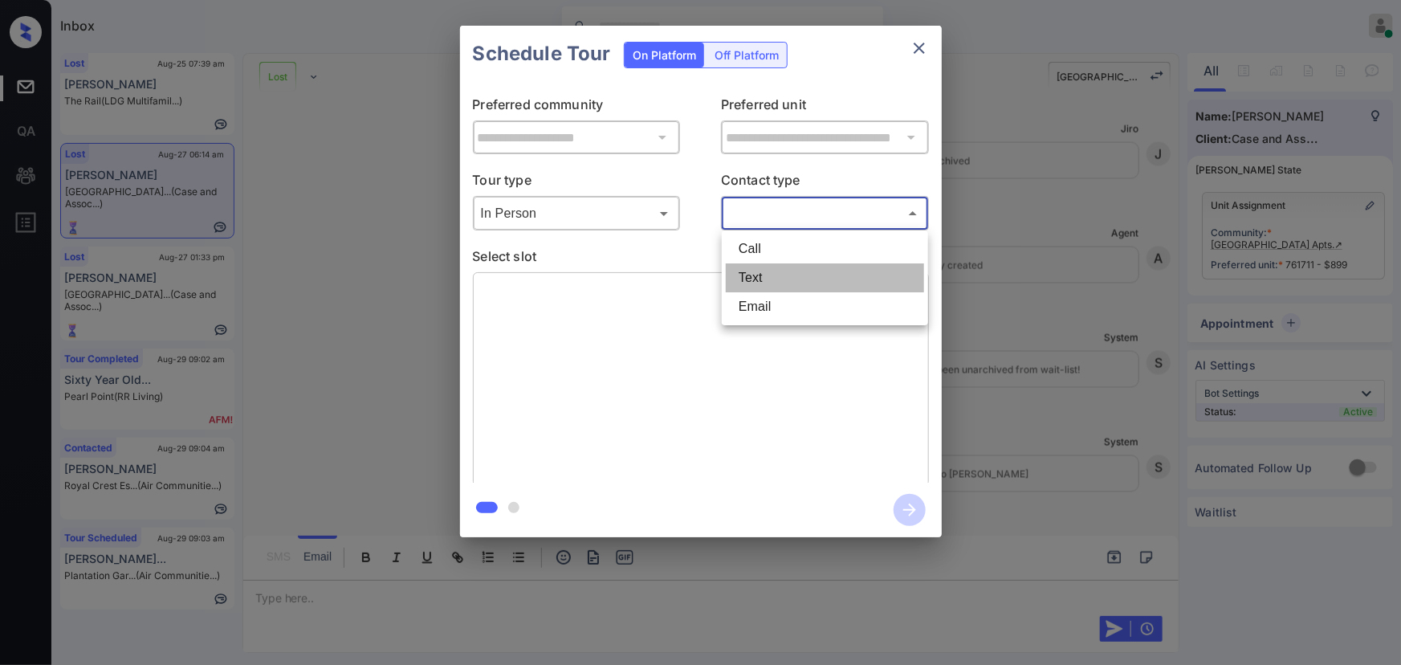
click at [777, 277] on li "Text" at bounding box center [825, 277] width 198 height 29
type input "****"
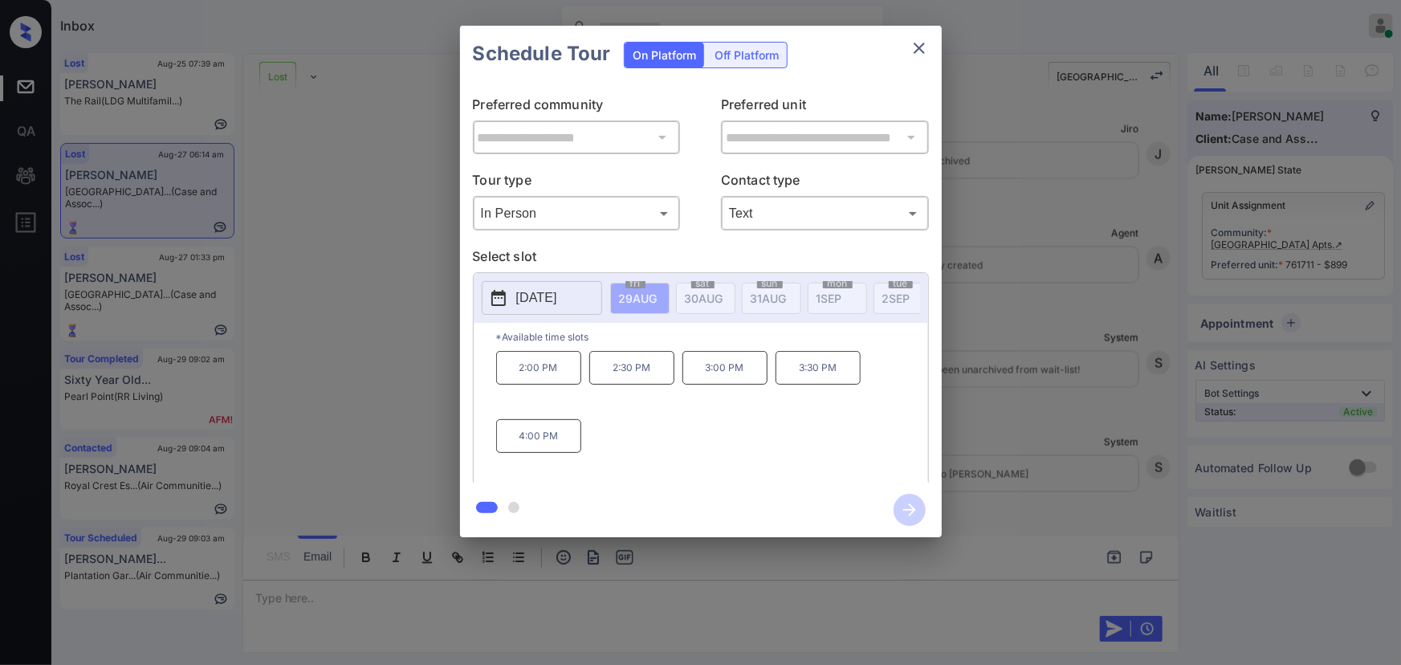
click at [557, 289] on p "[DATE]" at bounding box center [536, 297] width 41 height 19
click at [663, 522] on div "30" at bounding box center [666, 522] width 22 height 22
click at [743, 373] on p "3:00 PM" at bounding box center [724, 368] width 85 height 34
drag, startPoint x: 656, startPoint y: 369, endPoint x: 955, endPoint y: 170, distance: 358.9
click at [643, 369] on p "2:30 PM" at bounding box center [631, 368] width 85 height 34
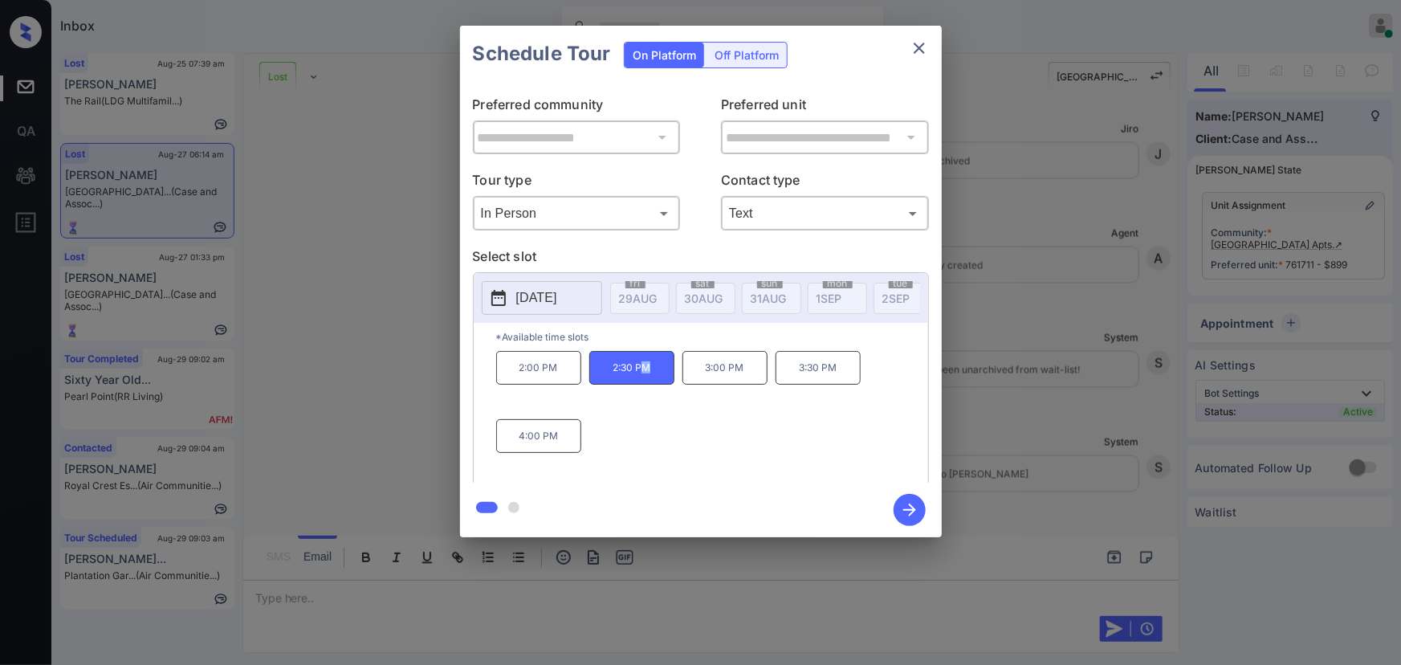
click at [913, 48] on icon "close" at bounding box center [919, 48] width 19 height 19
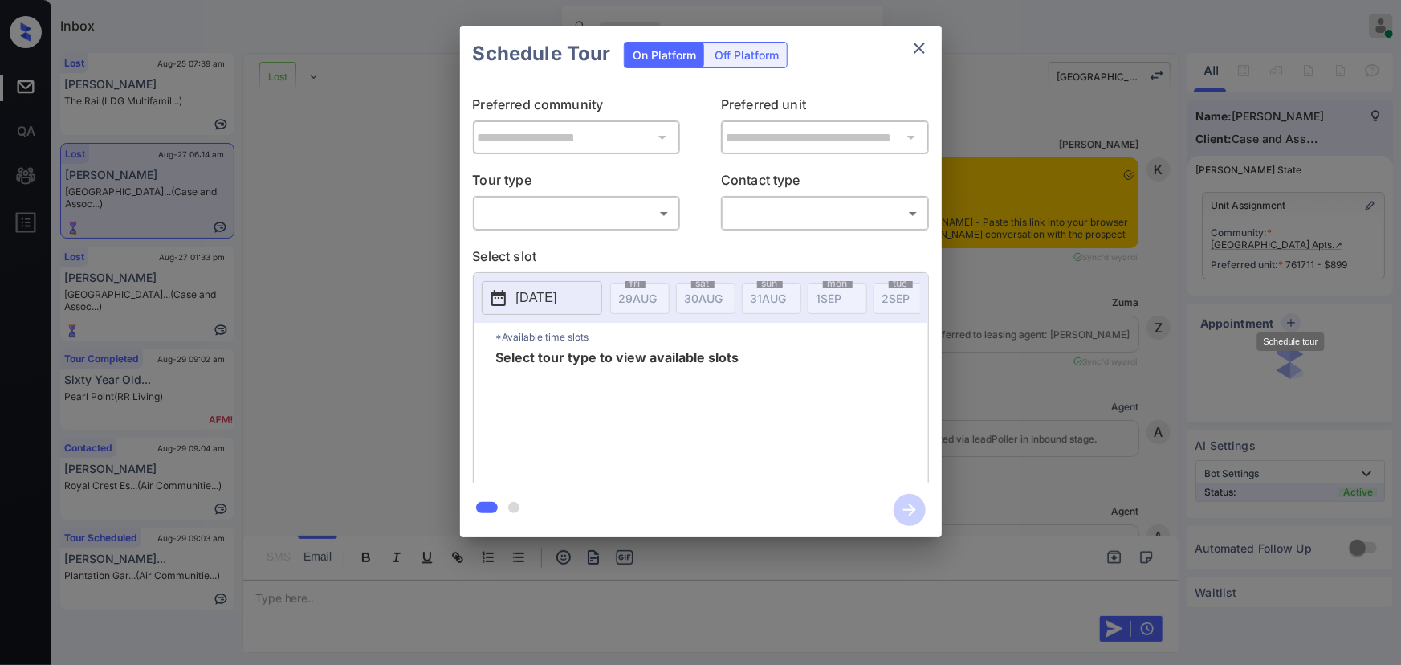
scroll to position [4636, 0]
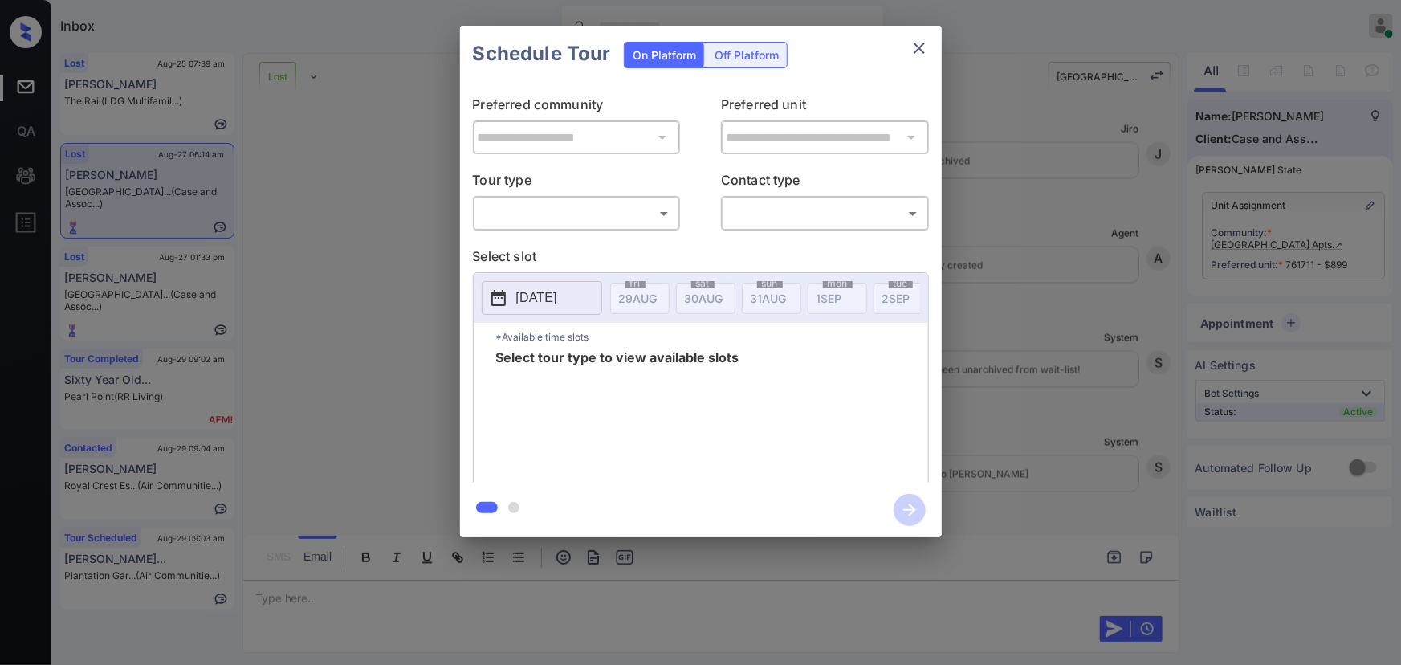
click at [586, 210] on body "Inbox [PERSON_NAME] Online Set yourself offline Set yourself on break Profile S…" at bounding box center [700, 332] width 1401 height 665
click at [566, 252] on li "In Person" at bounding box center [576, 248] width 198 height 29
type input "********"
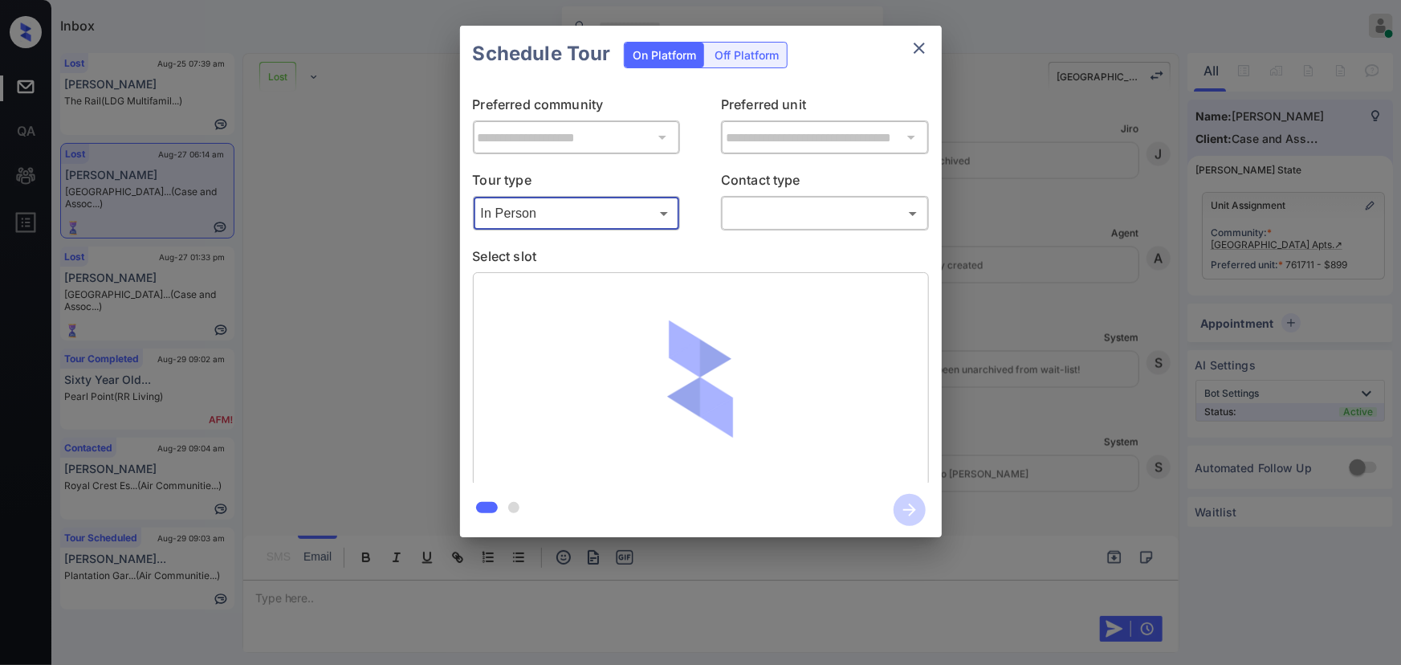
drag, startPoint x: 759, startPoint y: 227, endPoint x: 754, endPoint y: 241, distance: 14.5
click at [759, 226] on div "​ ​" at bounding box center [825, 213] width 208 height 35
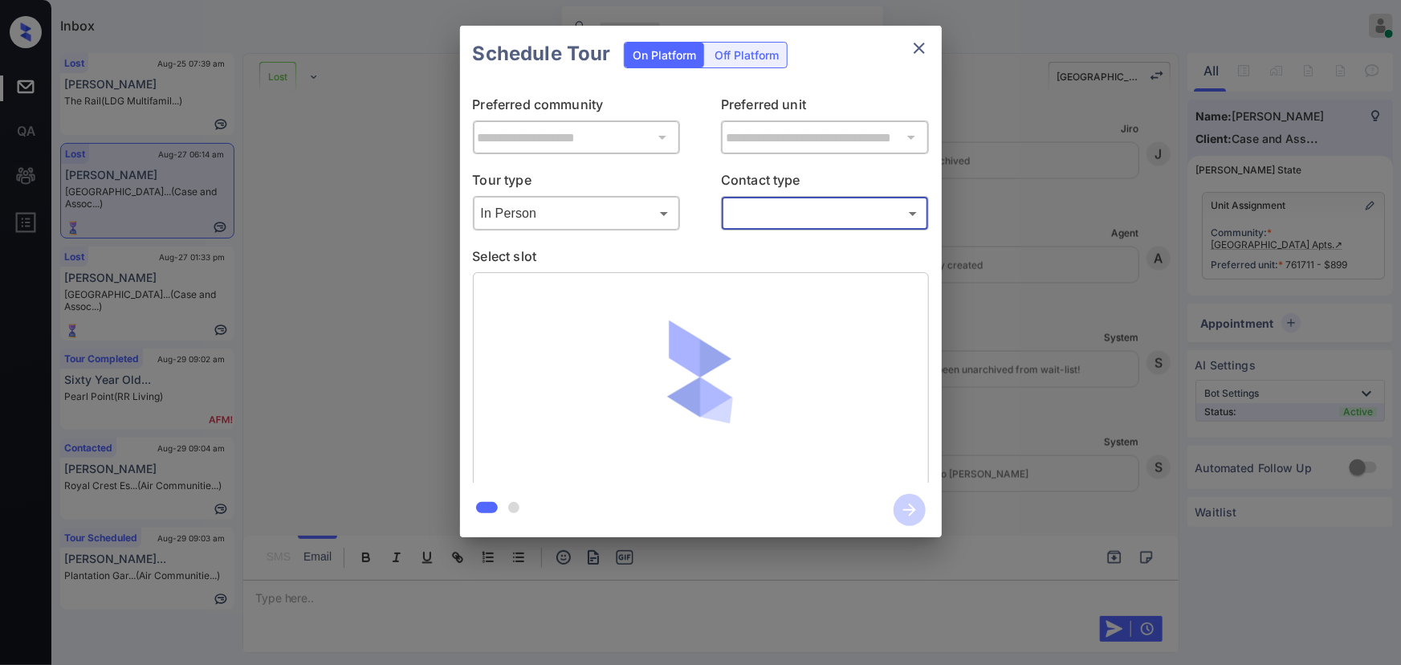
click at [753, 210] on body "Inbox Kenneth Umali Online Set yourself offline Set yourself on break Profile S…" at bounding box center [700, 332] width 1401 height 665
click at [750, 266] on li "Text" at bounding box center [825, 277] width 198 height 29
type input "****"
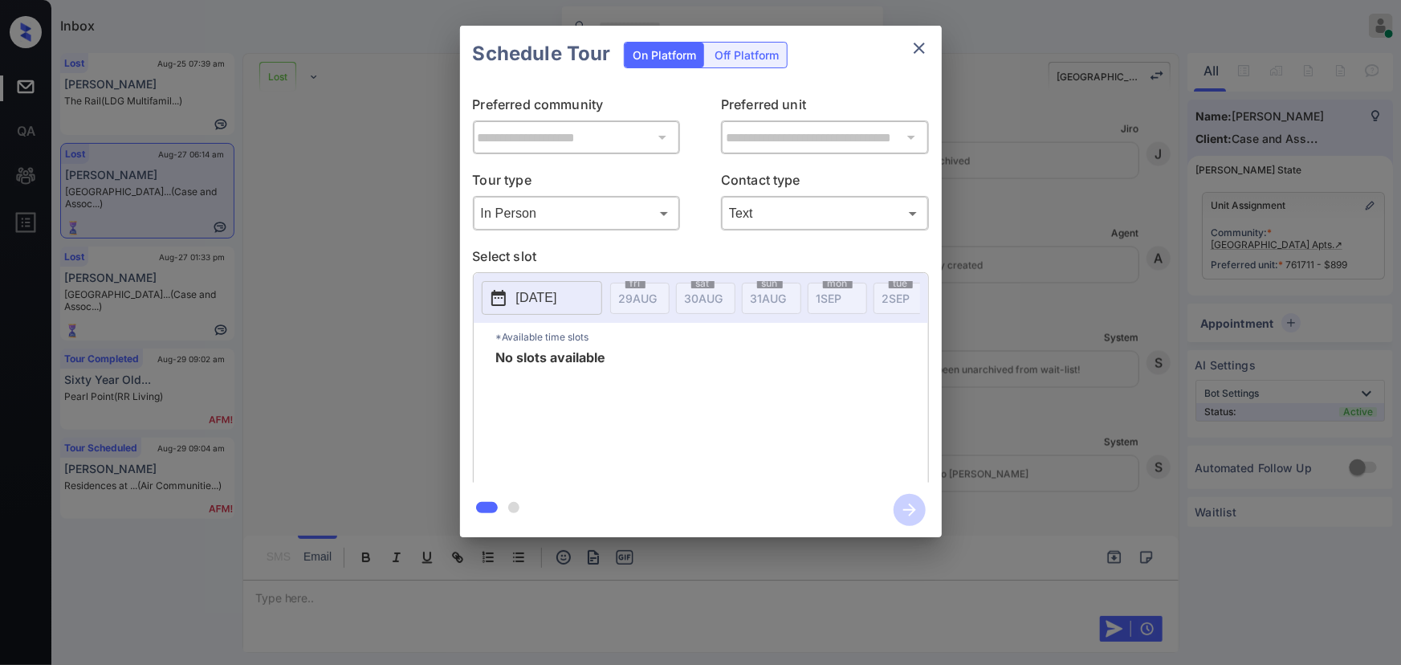
click at [554, 298] on p "[DATE]" at bounding box center [536, 297] width 41 height 19
click at [908, 51] on button "close" at bounding box center [919, 48] width 32 height 32
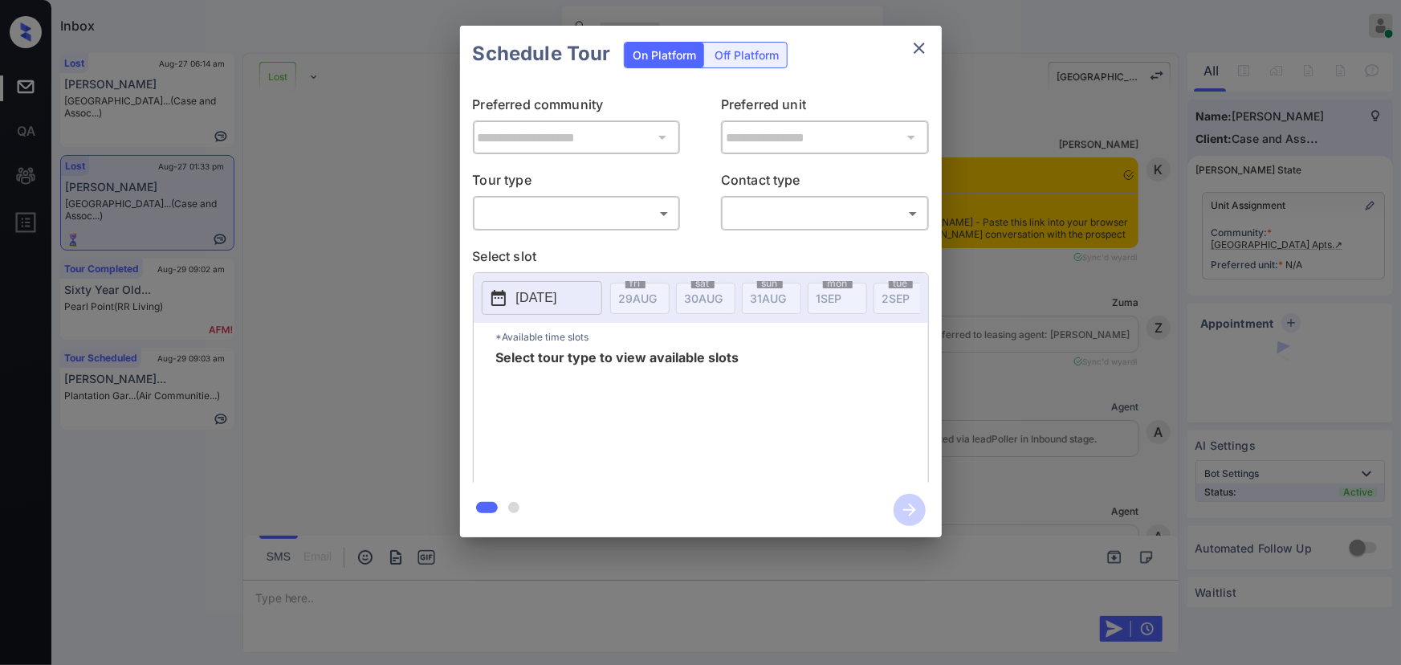
scroll to position [5008, 0]
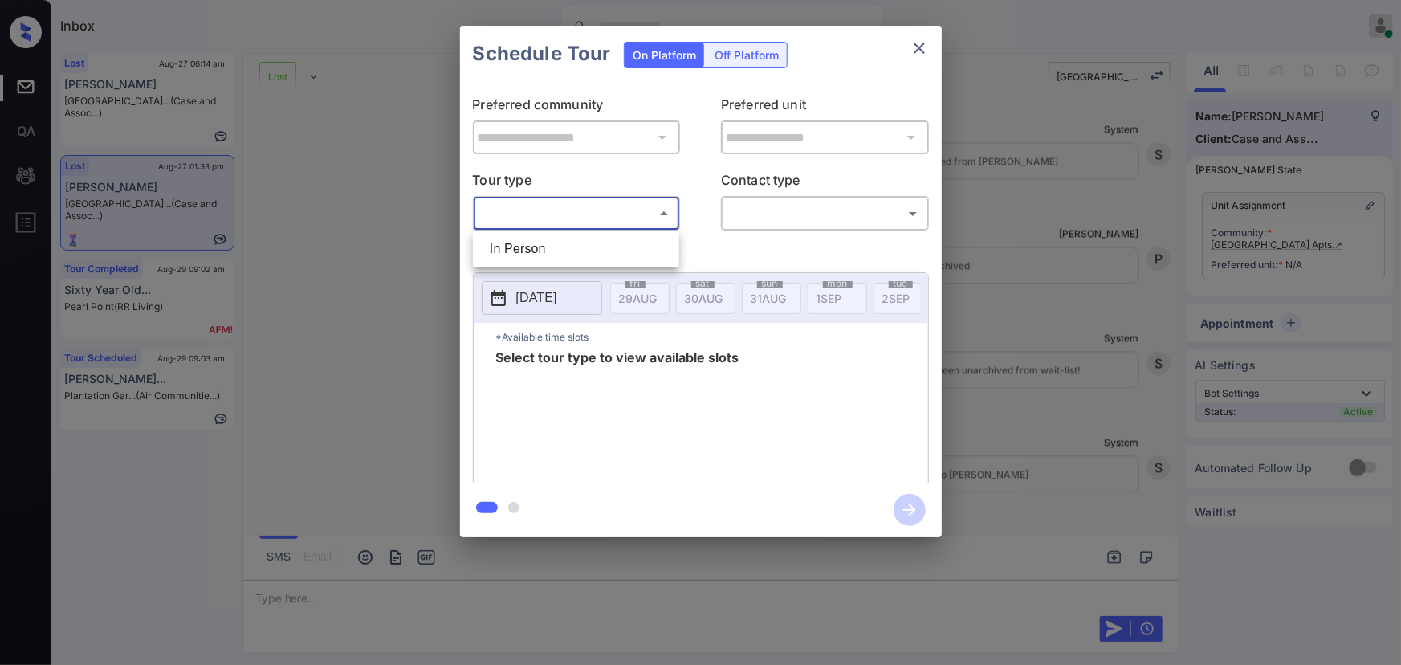
click at [569, 223] on body "Inbox Kenneth Umali Online Set yourself offline Set yourself on break Profile S…" at bounding box center [700, 332] width 1401 height 665
drag, startPoint x: 561, startPoint y: 250, endPoint x: 653, endPoint y: 248, distance: 91.6
click at [565, 250] on li "In Person" at bounding box center [576, 248] width 198 height 29
type input "********"
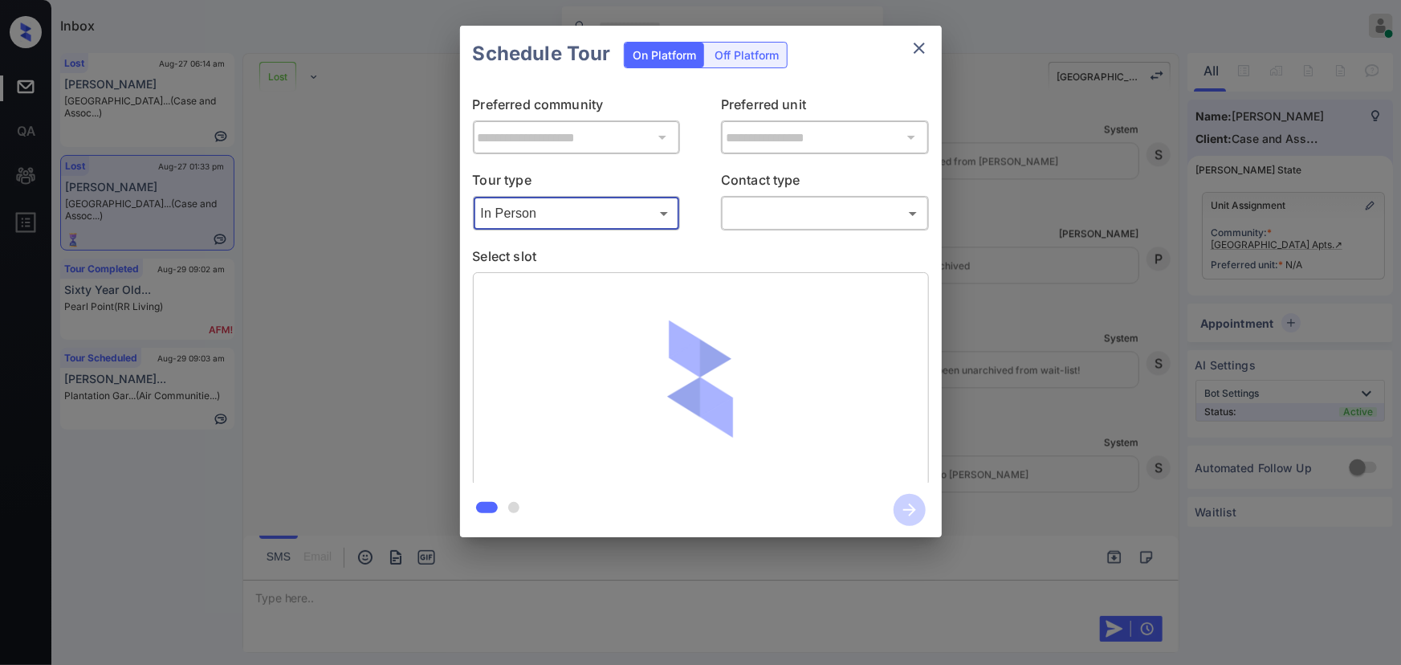
click at [762, 225] on body "Inbox Kenneth Umali Online Set yourself offline Set yourself on break Profile S…" at bounding box center [700, 332] width 1401 height 665
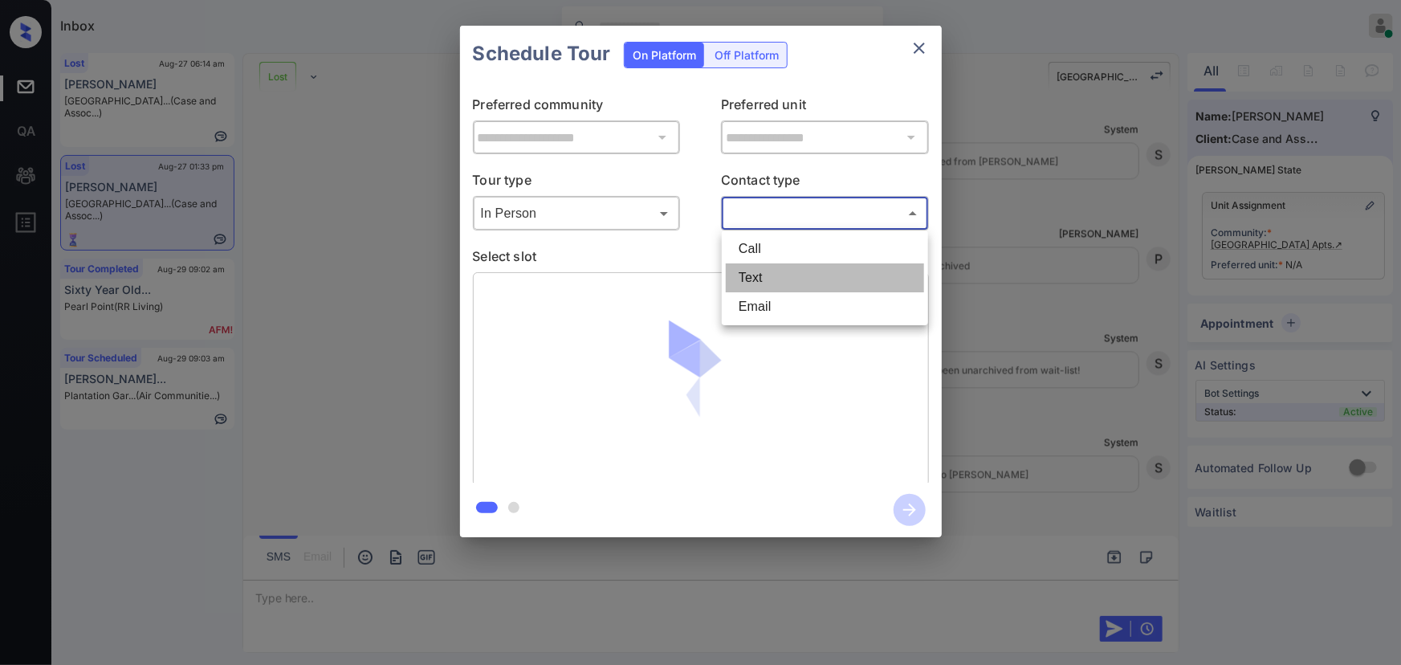
click at [756, 275] on li "Text" at bounding box center [825, 277] width 198 height 29
type input "****"
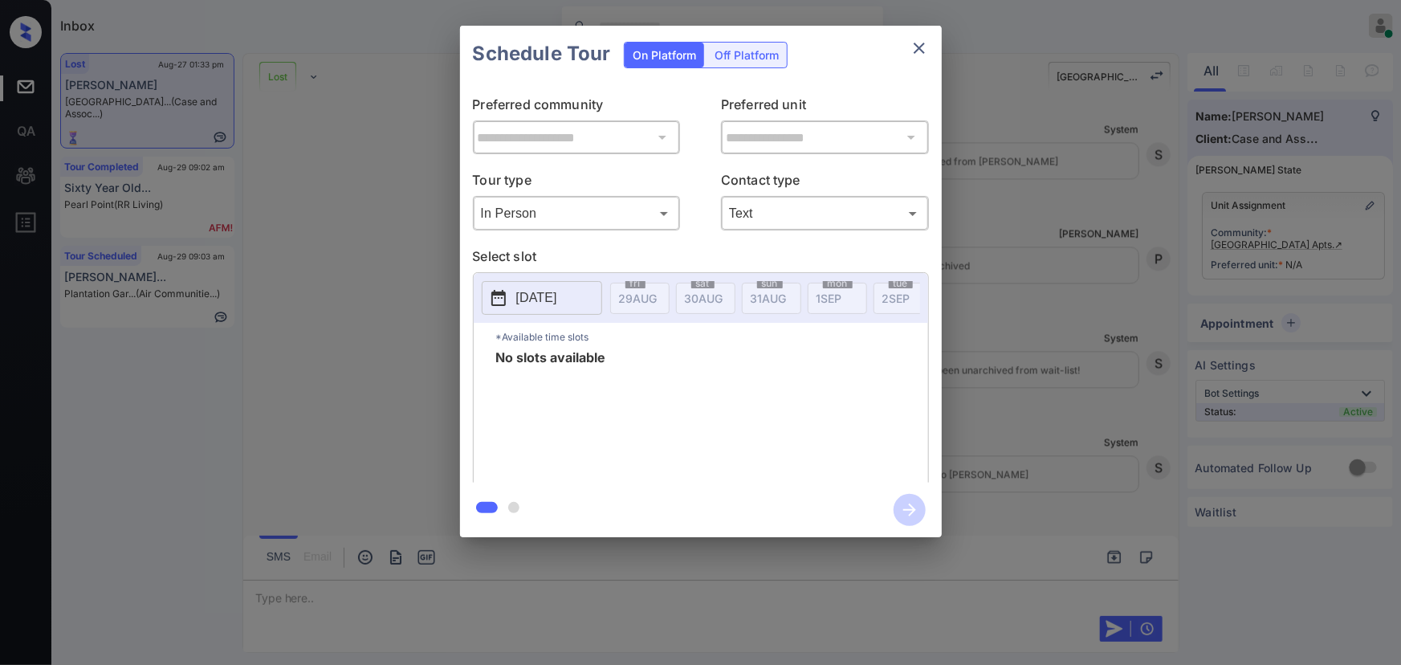
click at [1021, 283] on div "**********" at bounding box center [700, 281] width 1401 height 563
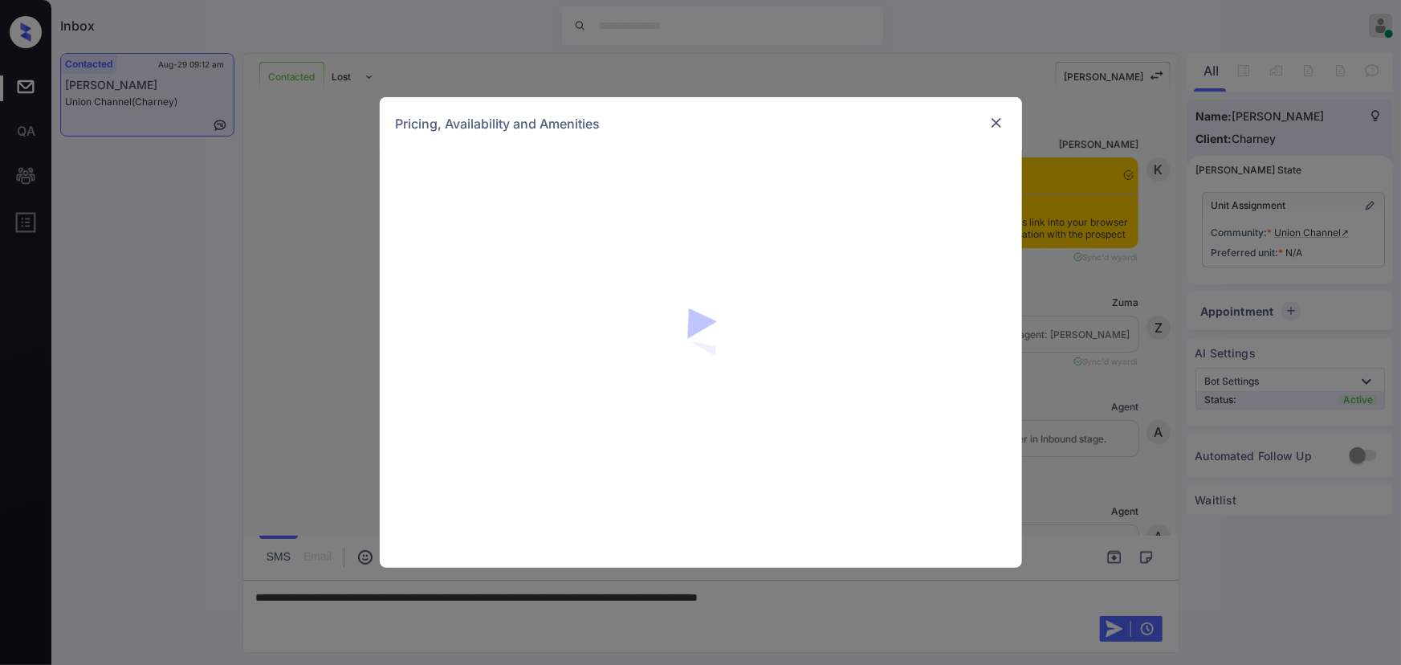
scroll to position [1835, 0]
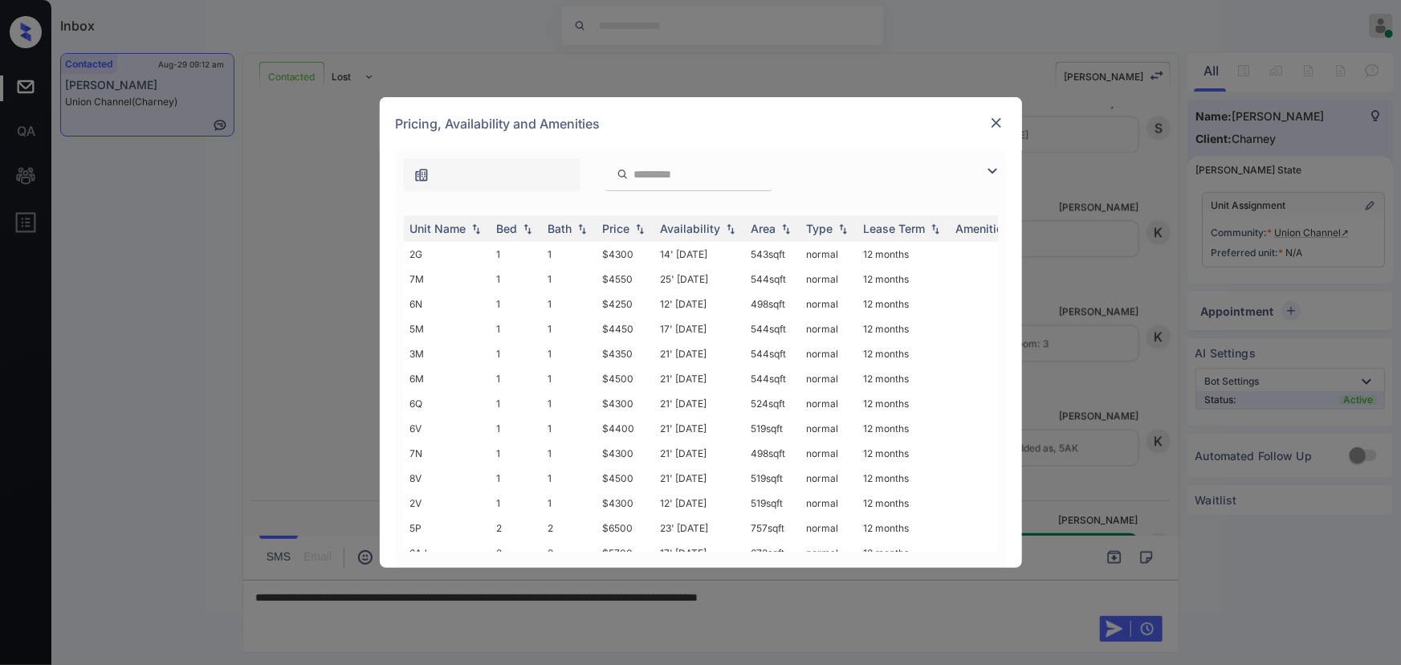
click at [990, 174] on img at bounding box center [992, 170] width 19 height 19
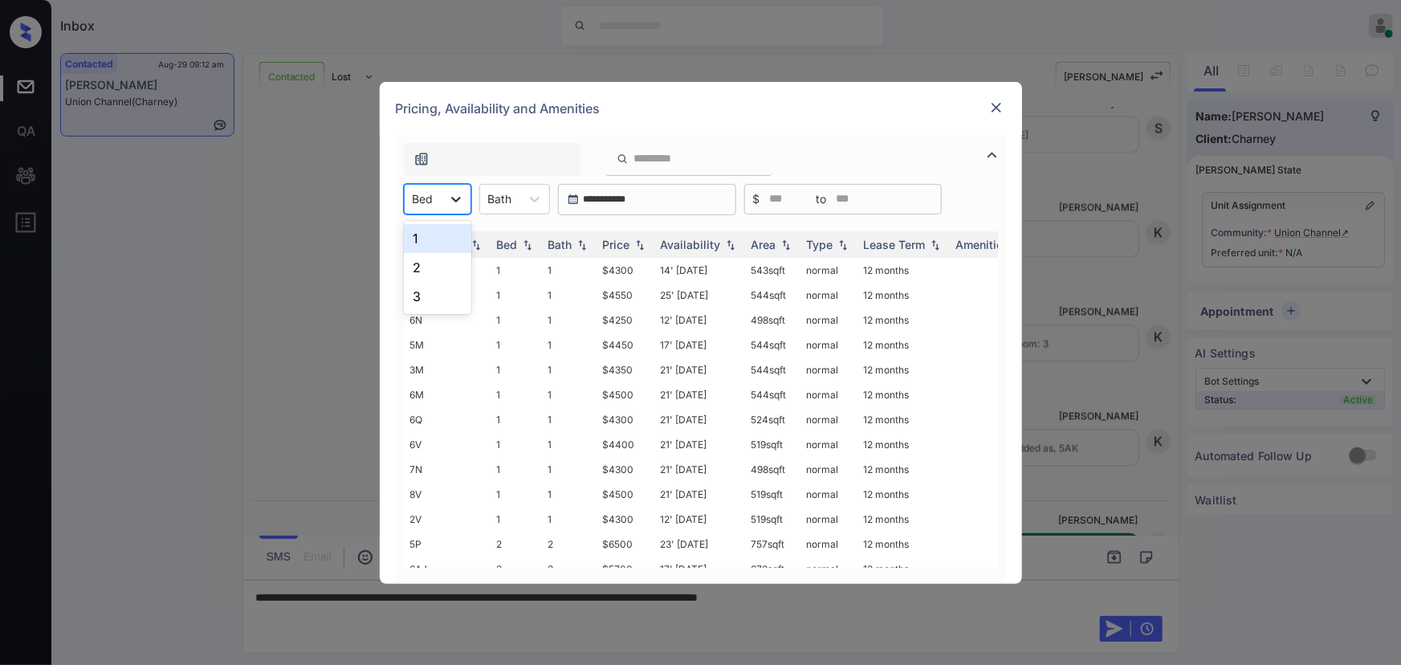
click at [452, 202] on icon at bounding box center [456, 199] width 16 height 16
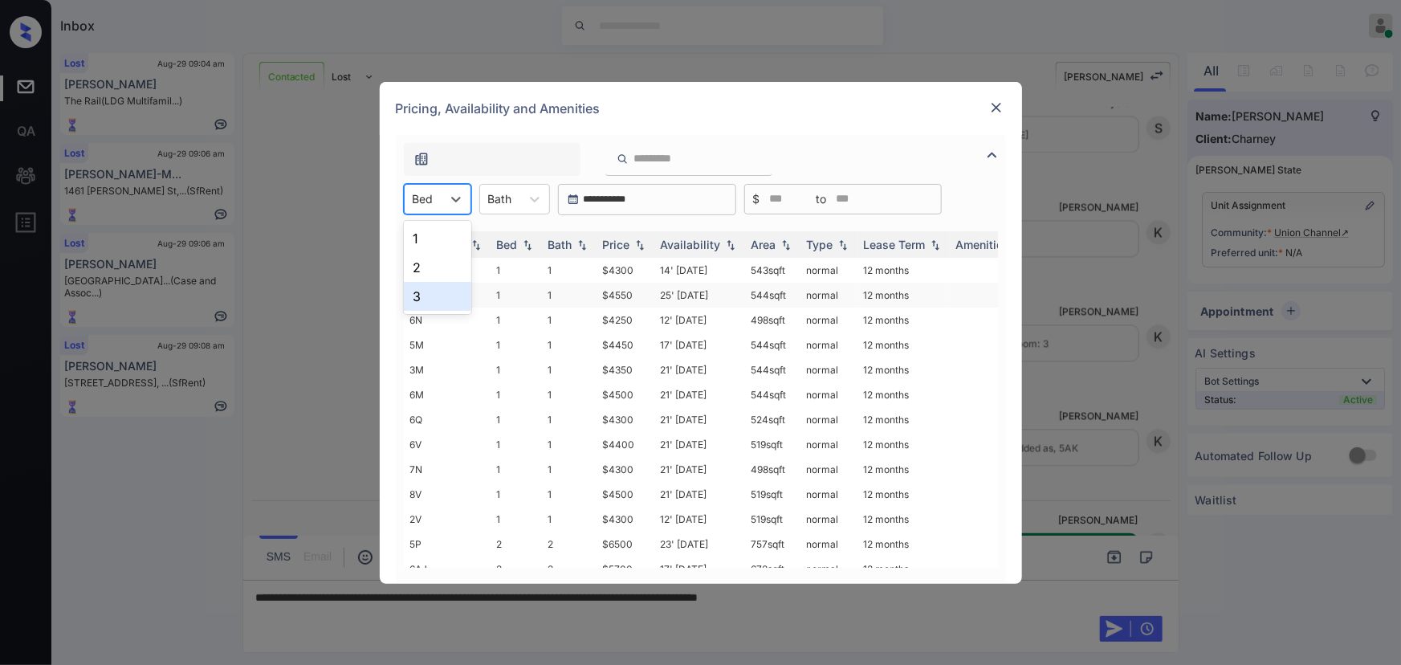
click at [432, 290] on div "3" at bounding box center [437, 296] width 67 height 29
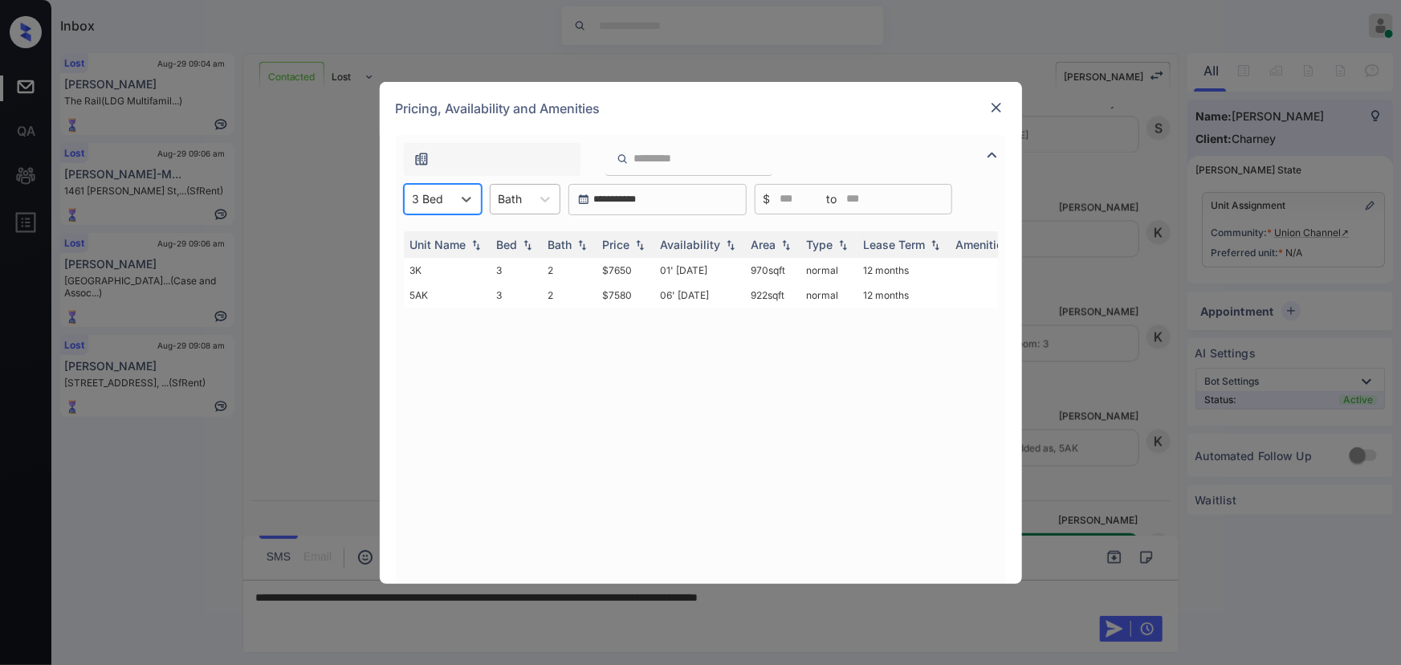
click at [524, 203] on div "Bath" at bounding box center [511, 198] width 40 height 23
click at [516, 267] on div "2" at bounding box center [525, 267] width 71 height 29
click at [625, 242] on div "Price" at bounding box center [616, 245] width 27 height 14
click at [996, 104] on img at bounding box center [996, 108] width 16 height 16
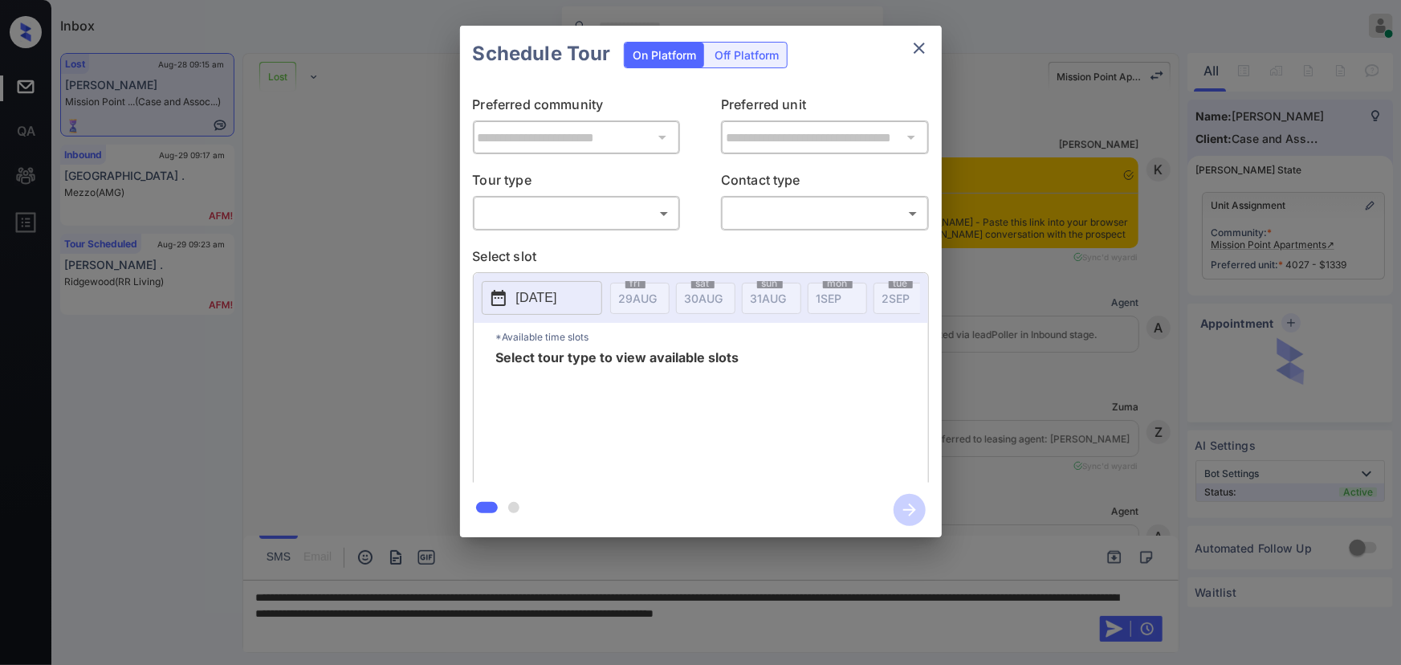
scroll to position [4656, 0]
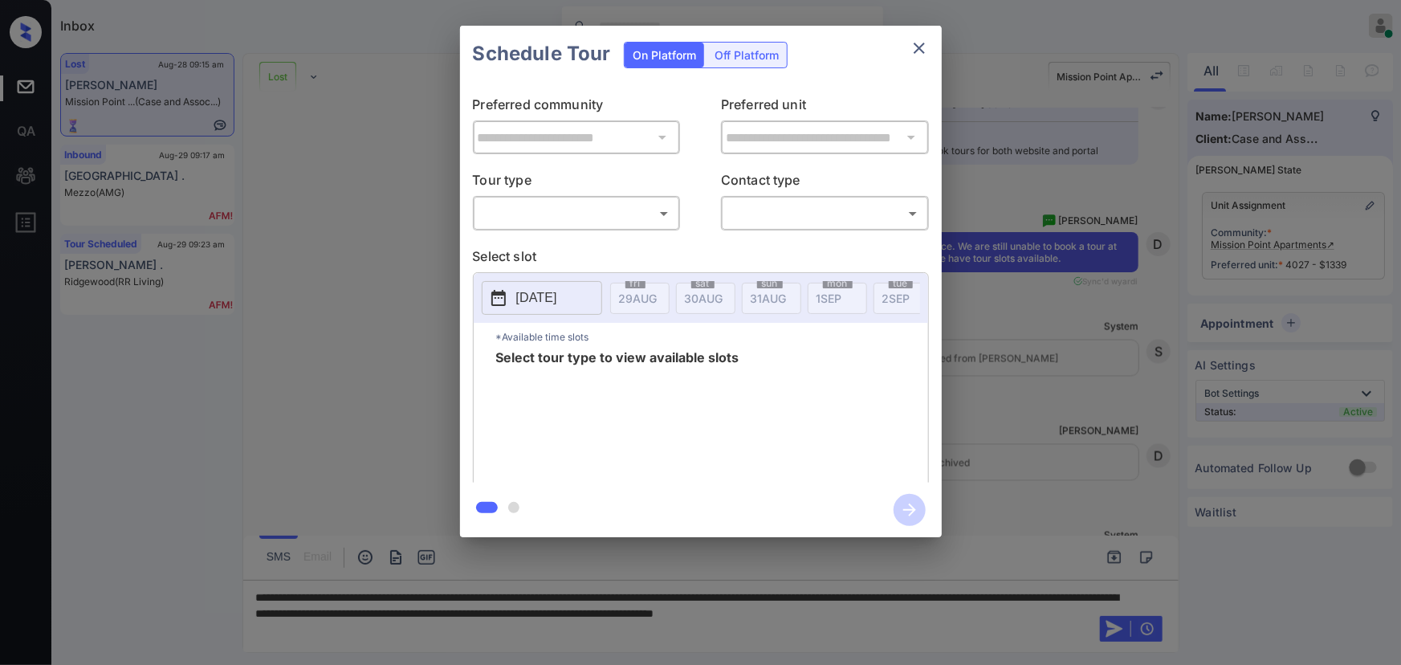
click at [540, 207] on body "Inbox [PERSON_NAME] Online Set yourself offline Set yourself on break Profile S…" at bounding box center [700, 332] width 1401 height 665
drag, startPoint x: 545, startPoint y: 242, endPoint x: 658, endPoint y: 246, distance: 112.5
click at [546, 243] on li "In Person" at bounding box center [576, 248] width 198 height 29
type input "********"
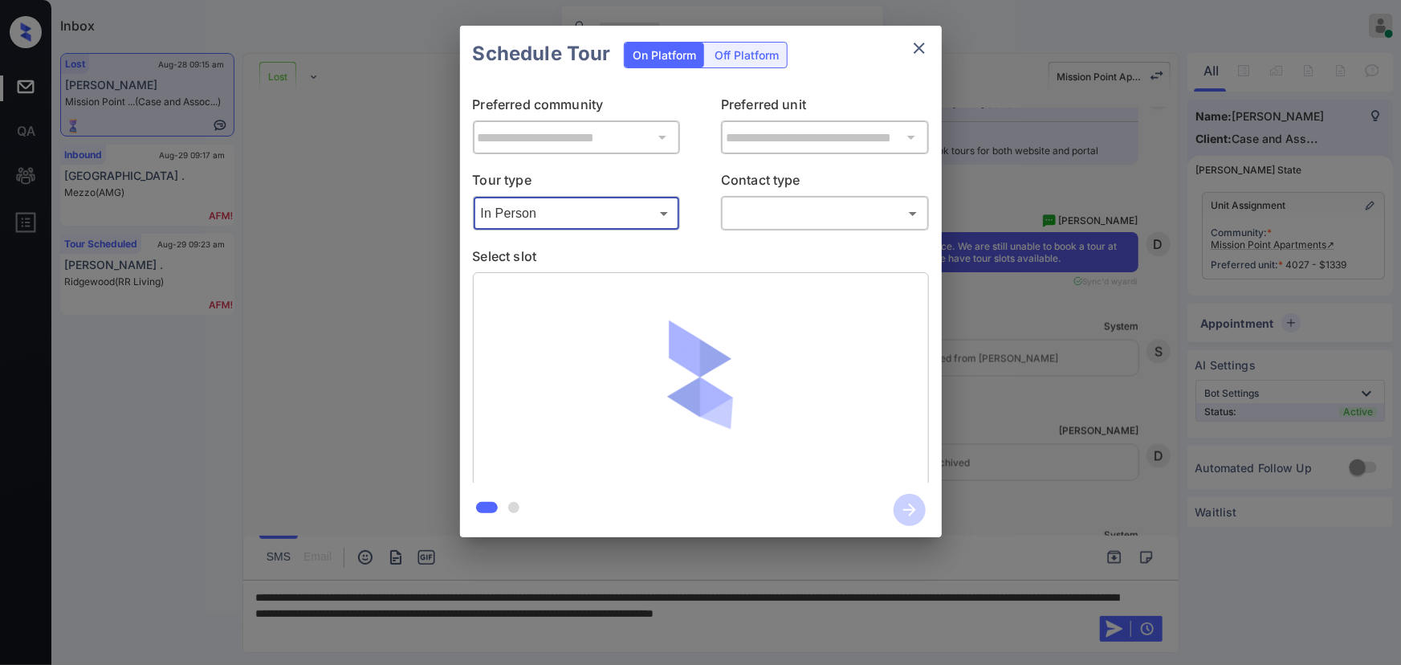
click at [794, 214] on body "Inbox [PERSON_NAME] Online Set yourself offline Set yourself on break Profile S…" at bounding box center [700, 332] width 1401 height 665
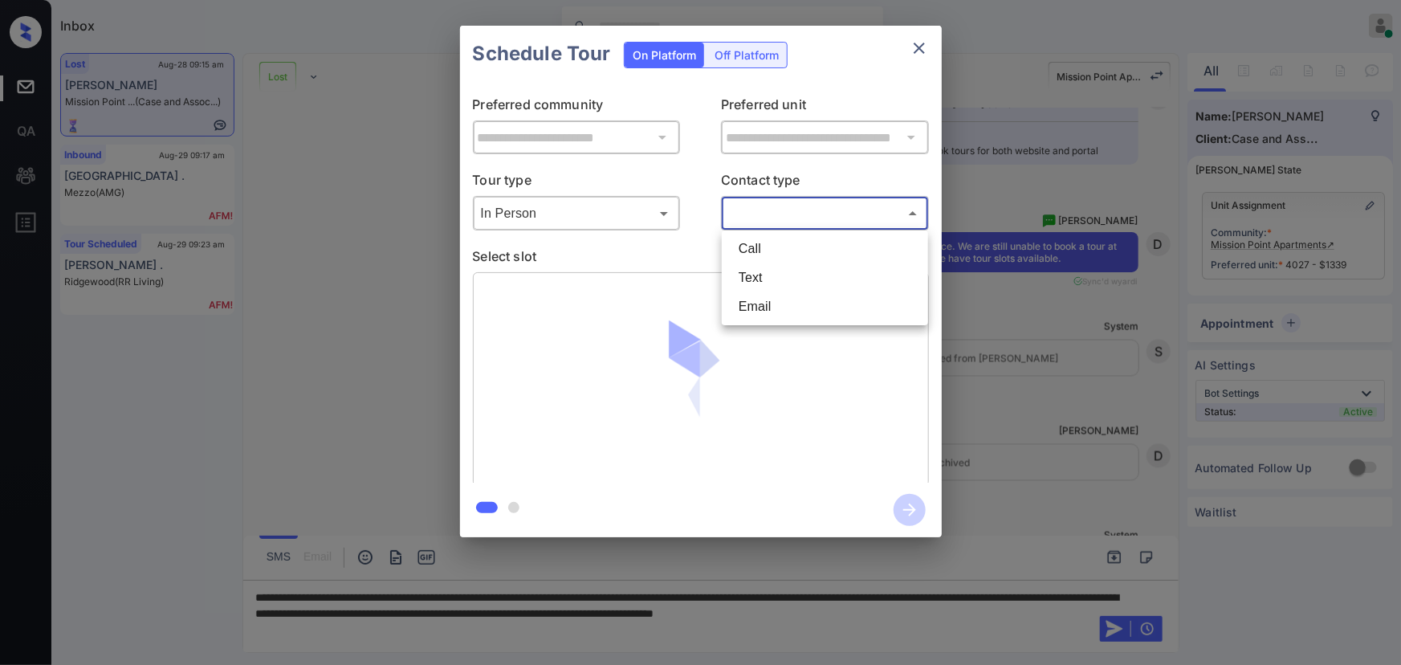
click at [775, 275] on li "Text" at bounding box center [825, 277] width 198 height 29
type input "****"
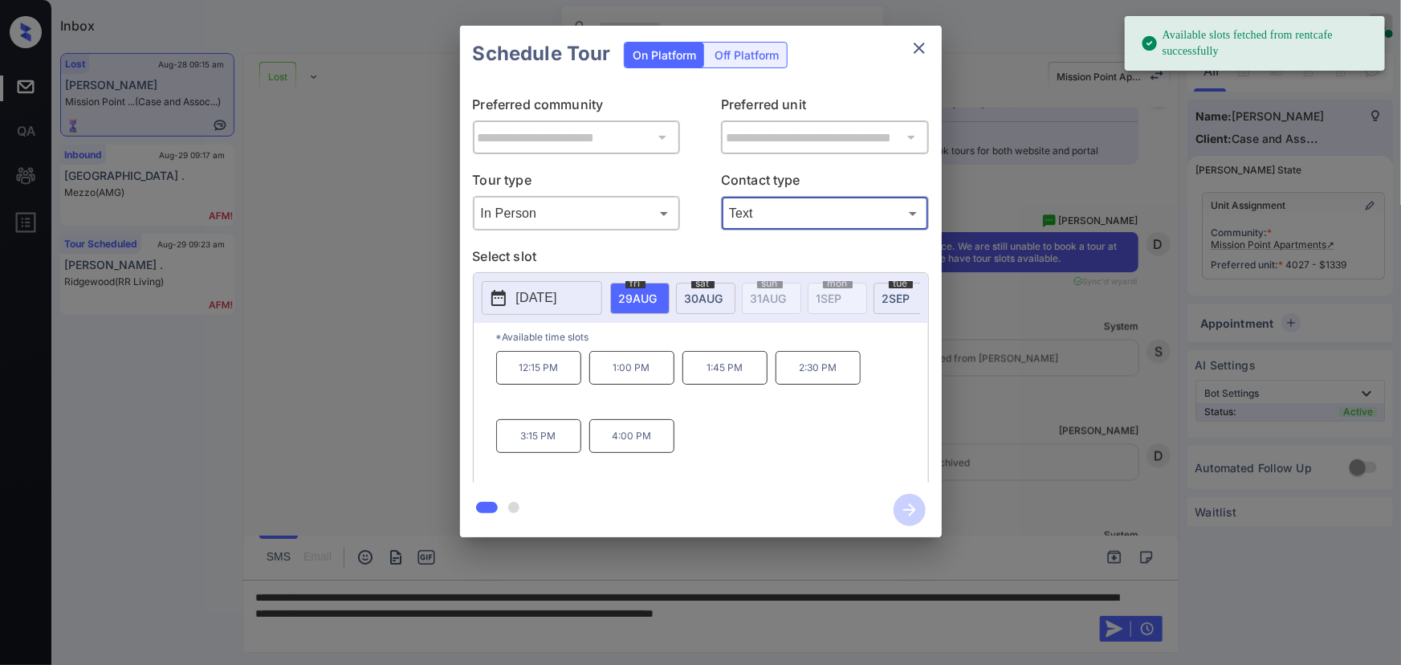
click at [641, 298] on span "29 AUG" at bounding box center [638, 298] width 39 height 14
click at [658, 295] on span "30 AUG" at bounding box center [638, 298] width 39 height 14
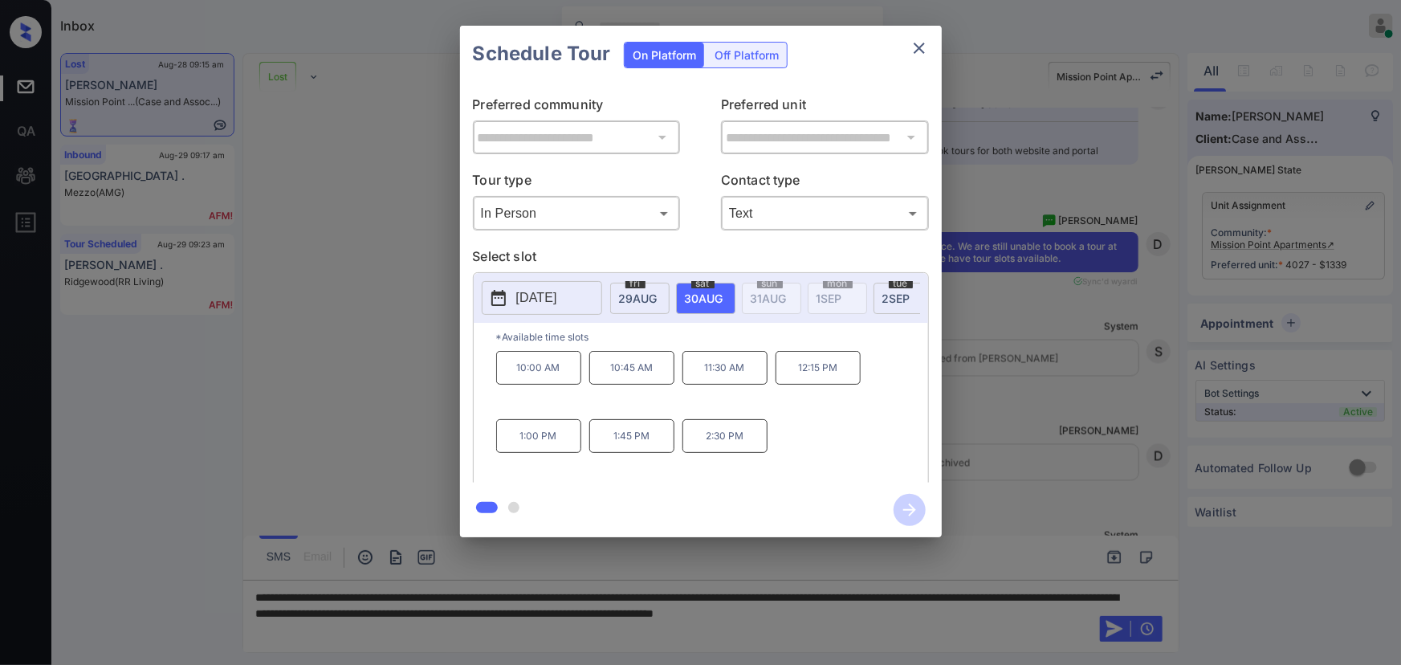
click at [918, 50] on icon "close" at bounding box center [919, 48] width 19 height 19
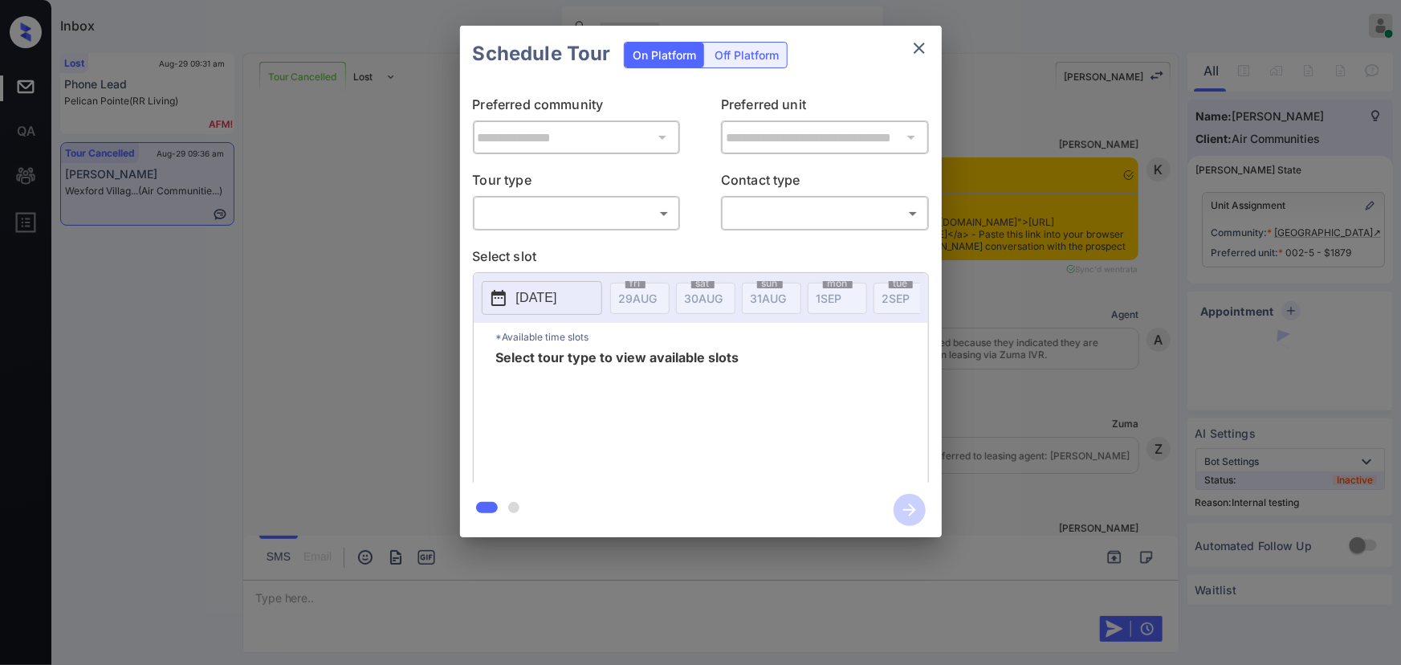
scroll to position [13591, 0]
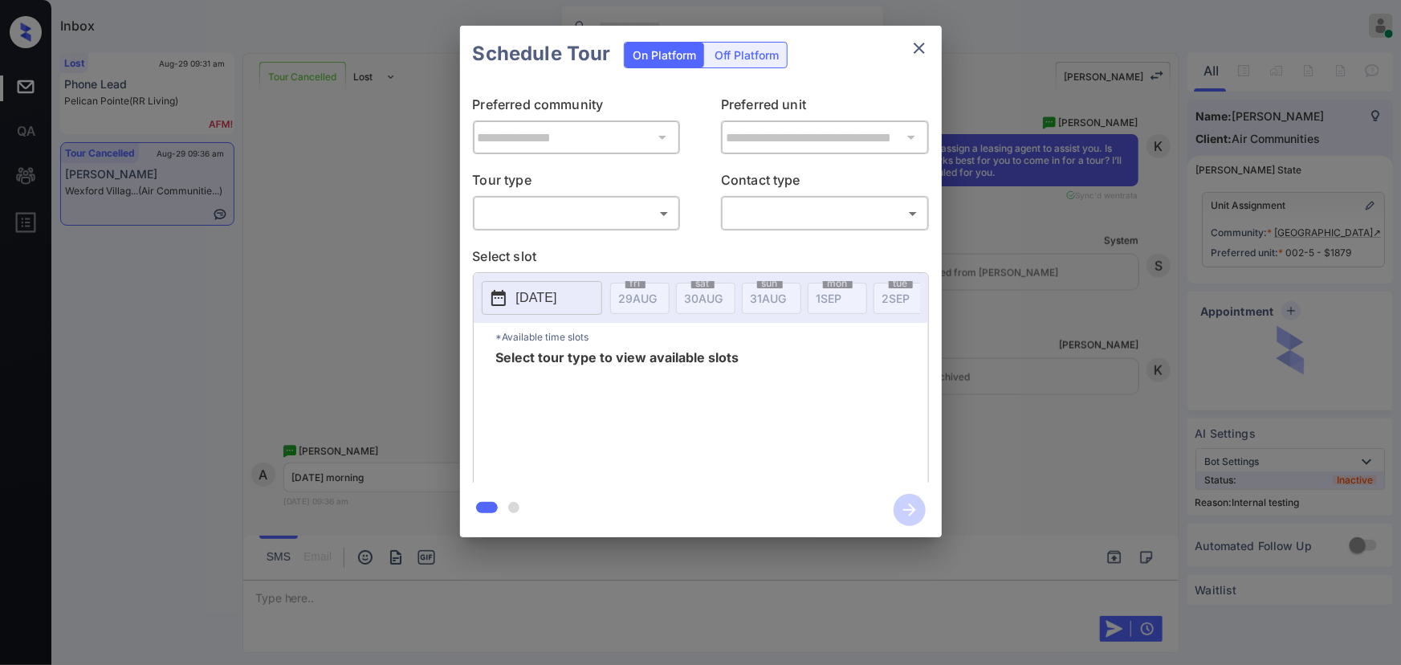
click at [585, 206] on body "Inbox [PERSON_NAME] Online Set yourself offline Set yourself on break Profile S…" at bounding box center [700, 332] width 1401 height 665
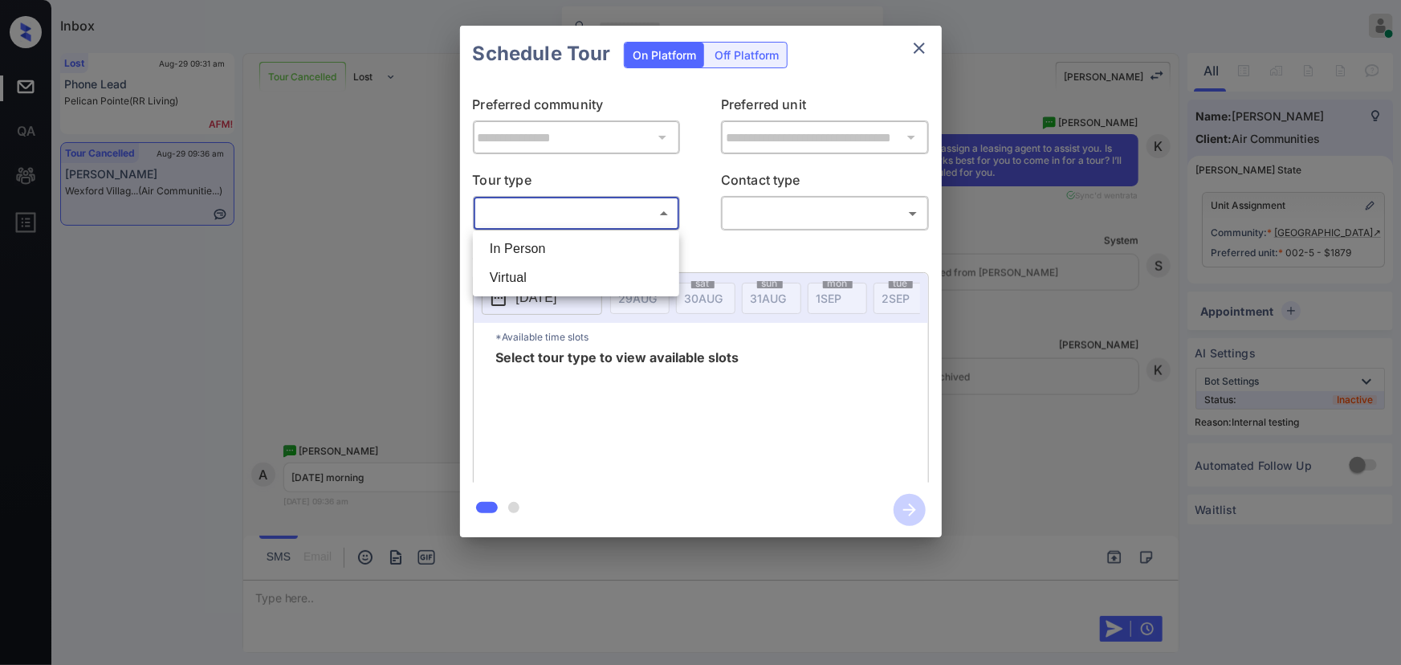
click at [548, 256] on li "In Person" at bounding box center [576, 248] width 198 height 29
type input "********"
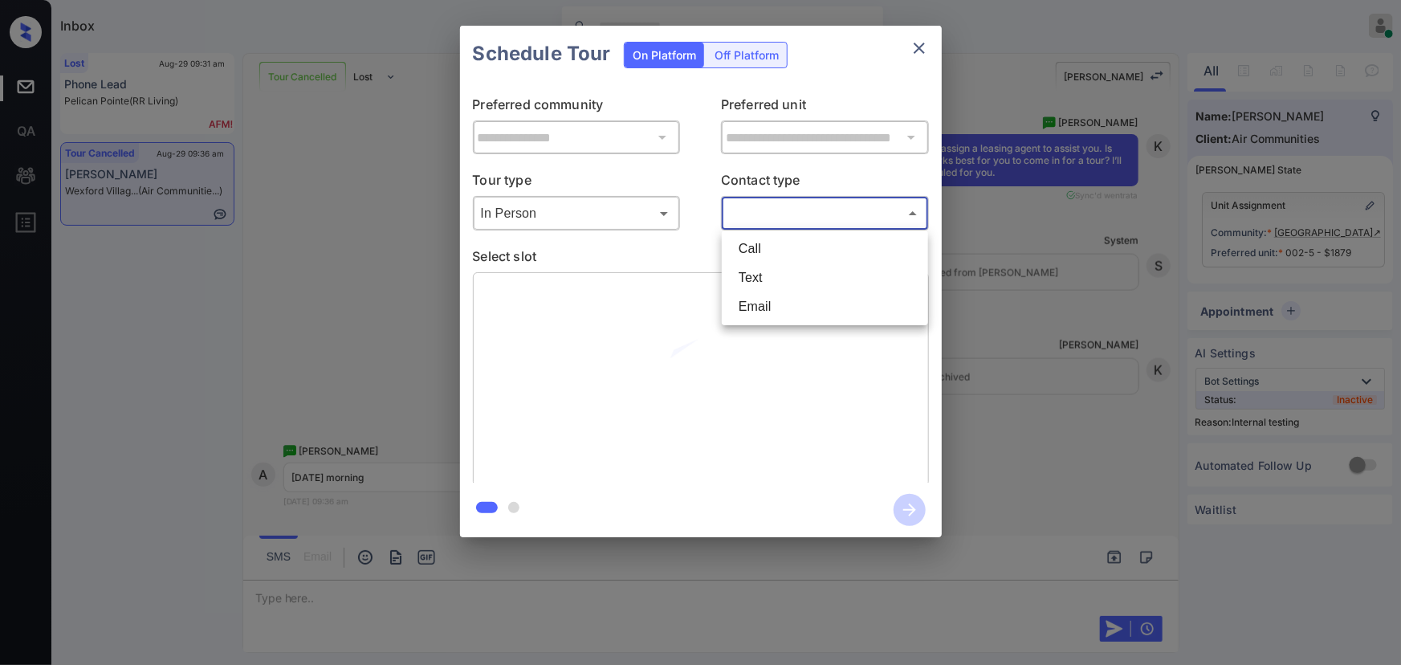
click at [767, 224] on body "Inbox Kenneth Umali Online Set yourself offline Set yourself on break Profile S…" at bounding box center [700, 332] width 1401 height 665
click at [768, 275] on li "Text" at bounding box center [825, 277] width 198 height 29
type input "****"
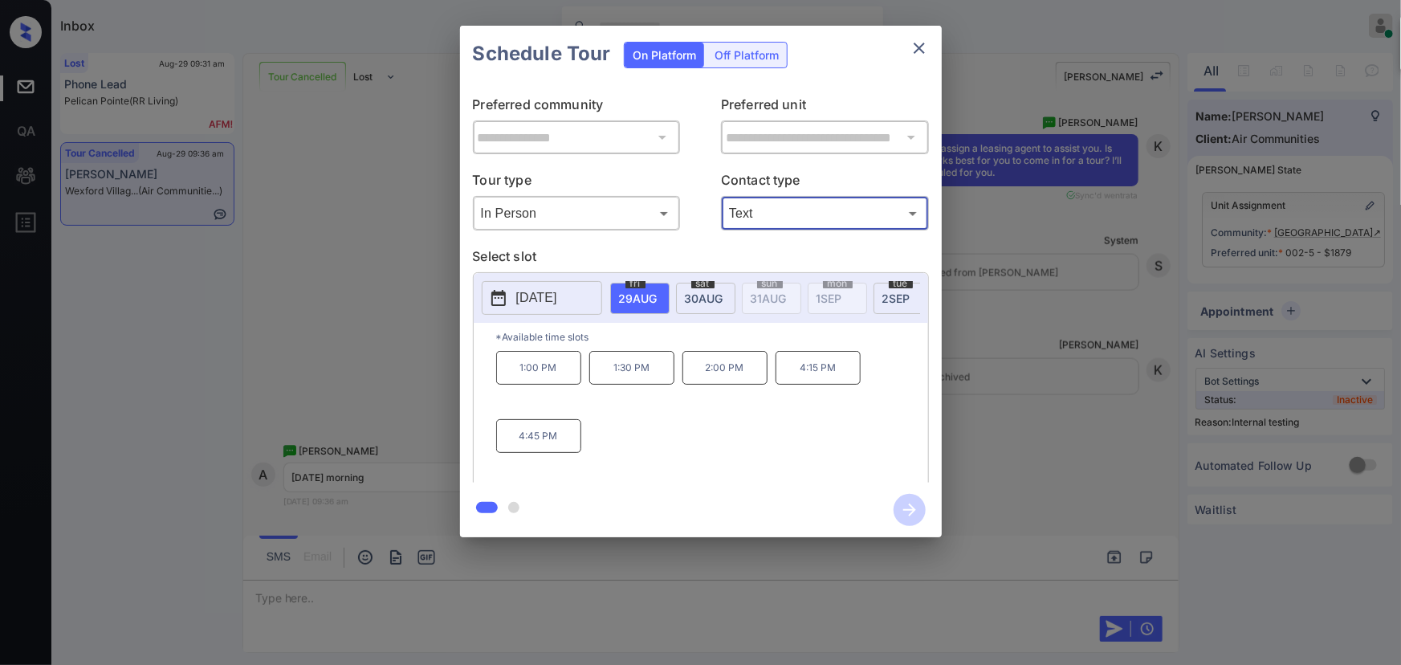
click at [545, 296] on p "2025-08-29" at bounding box center [536, 297] width 41 height 19
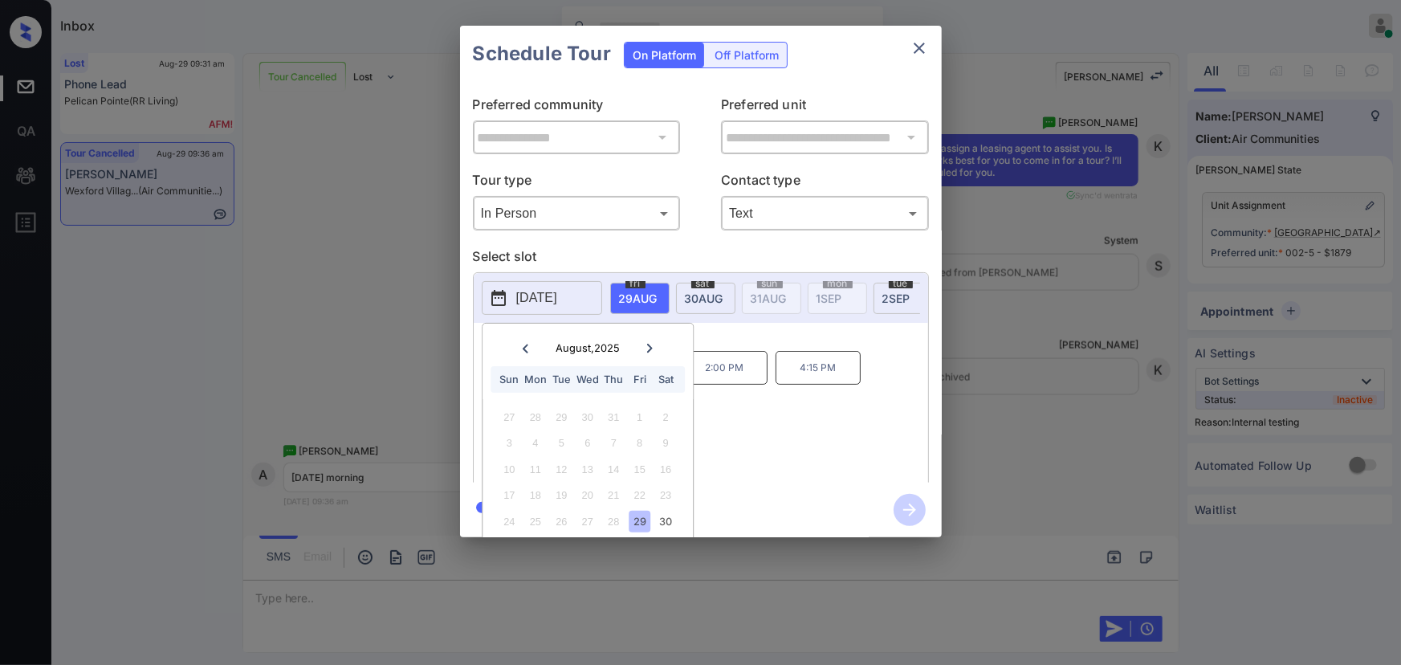
scroll to position [45, 0]
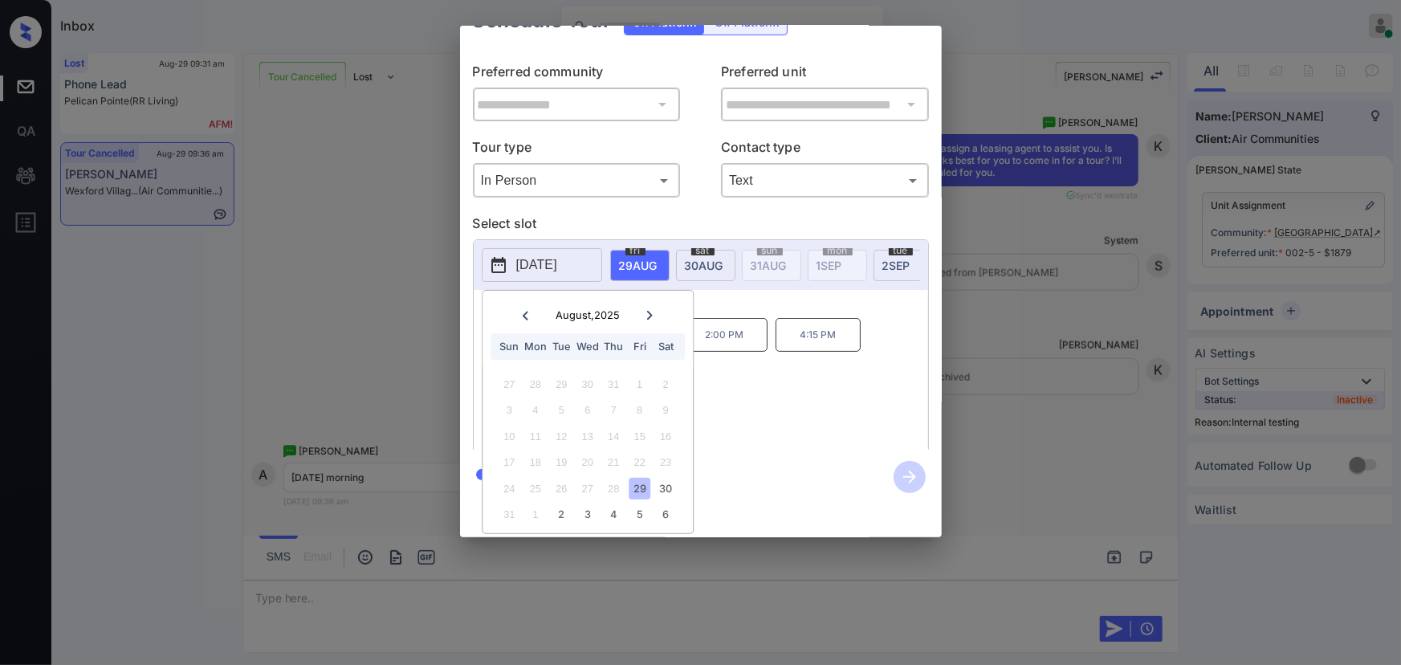
click at [651, 311] on icon at bounding box center [650, 316] width 10 height 10
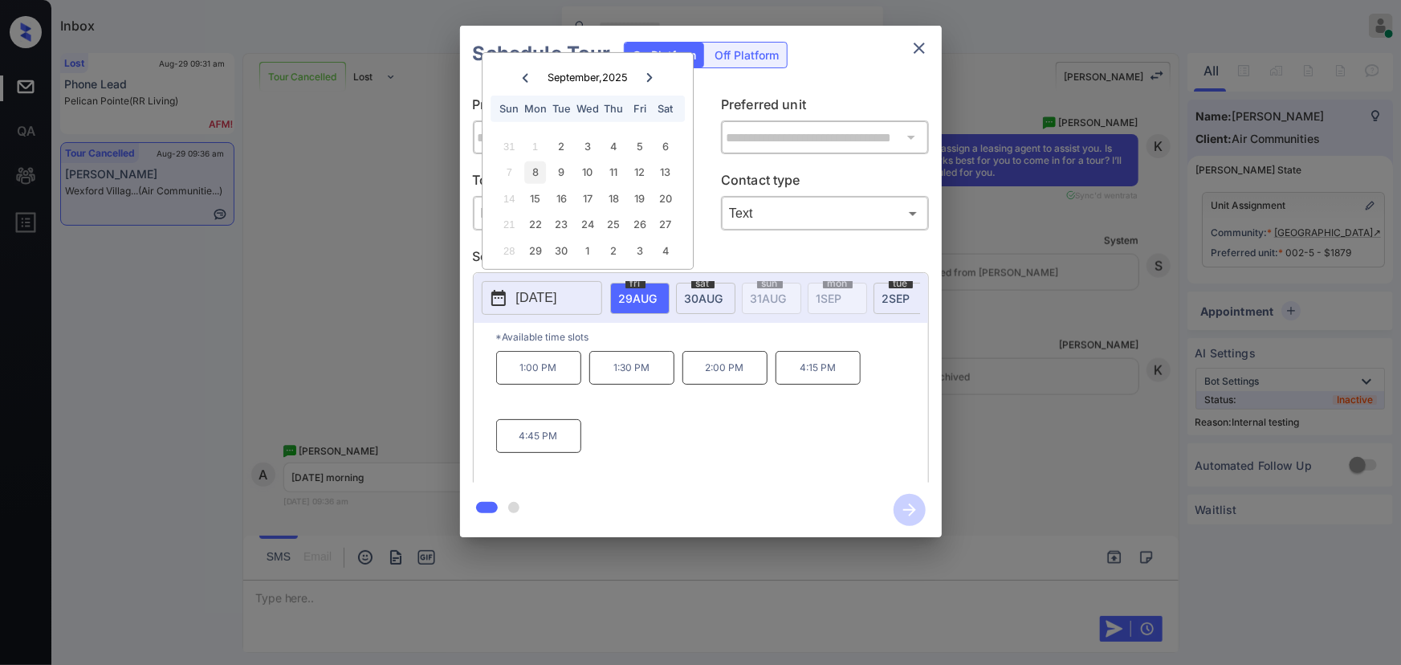
click at [538, 169] on div "8" at bounding box center [535, 172] width 22 height 22
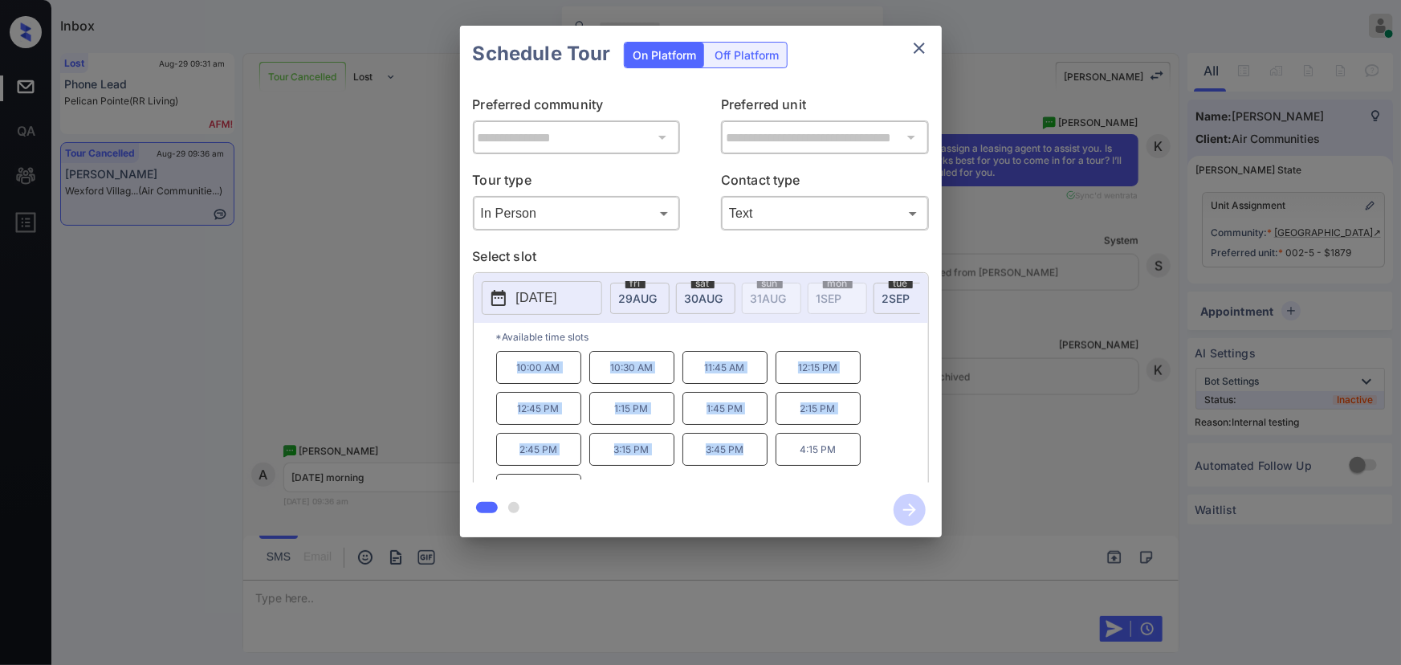
copy div "10:00 AM 10:30 AM 11:45 AM 12:15 PM 12:45 PM 1:15 PM 1:45 PM 2:15 PM 2:45 PM 3:…"
drag, startPoint x: 743, startPoint y: 458, endPoint x: 513, endPoint y: 378, distance: 243.7
click at [513, 378] on div "10:00 AM 10:30 AM 11:45 AM 12:15 PM 12:45 PM 1:15 PM 1:45 PM 2:15 PM 2:45 PM 3:…" at bounding box center [712, 415] width 432 height 128
click at [779, 597] on div at bounding box center [700, 332] width 1401 height 665
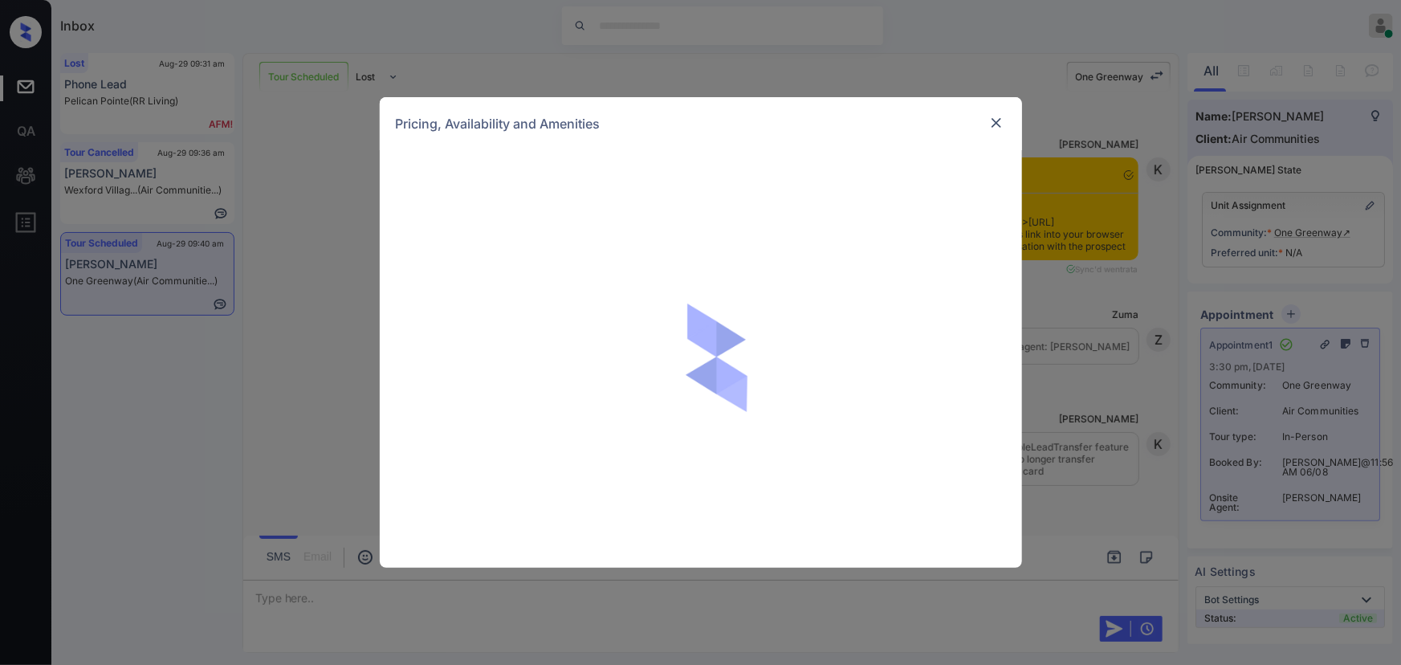
scroll to position [8783, 0]
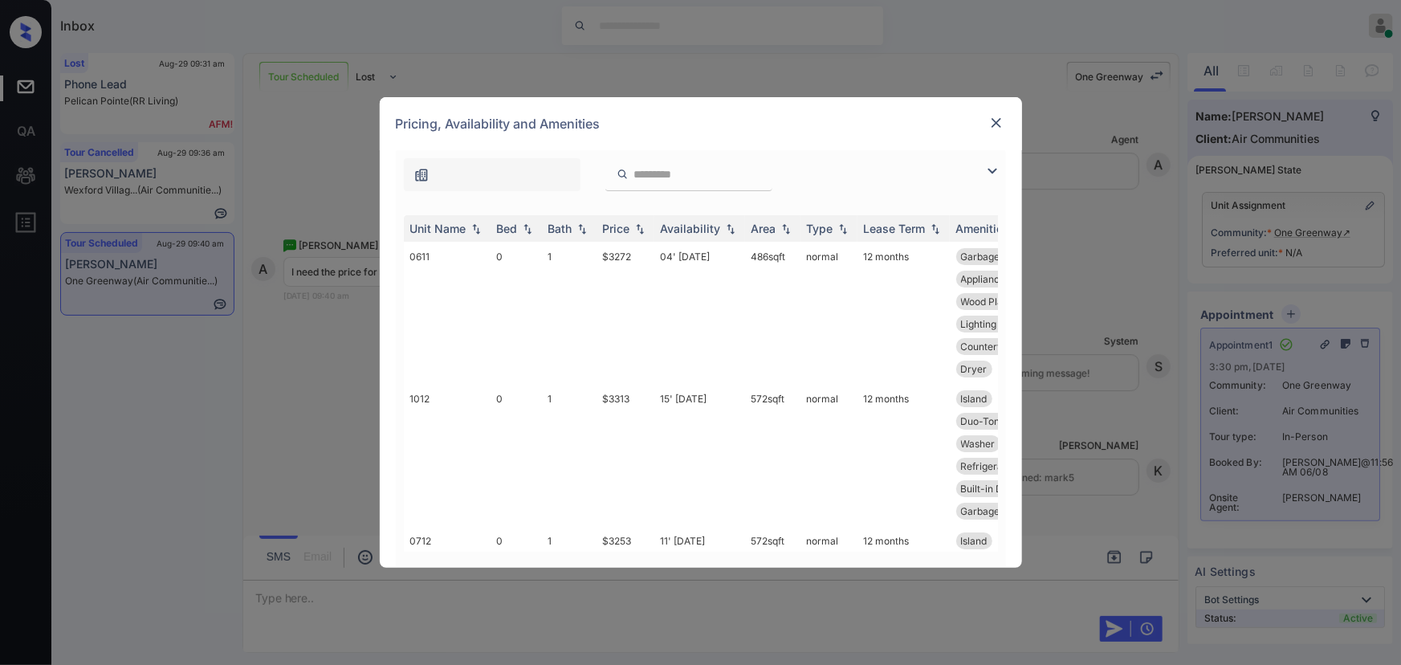
click at [993, 174] on img at bounding box center [992, 170] width 19 height 19
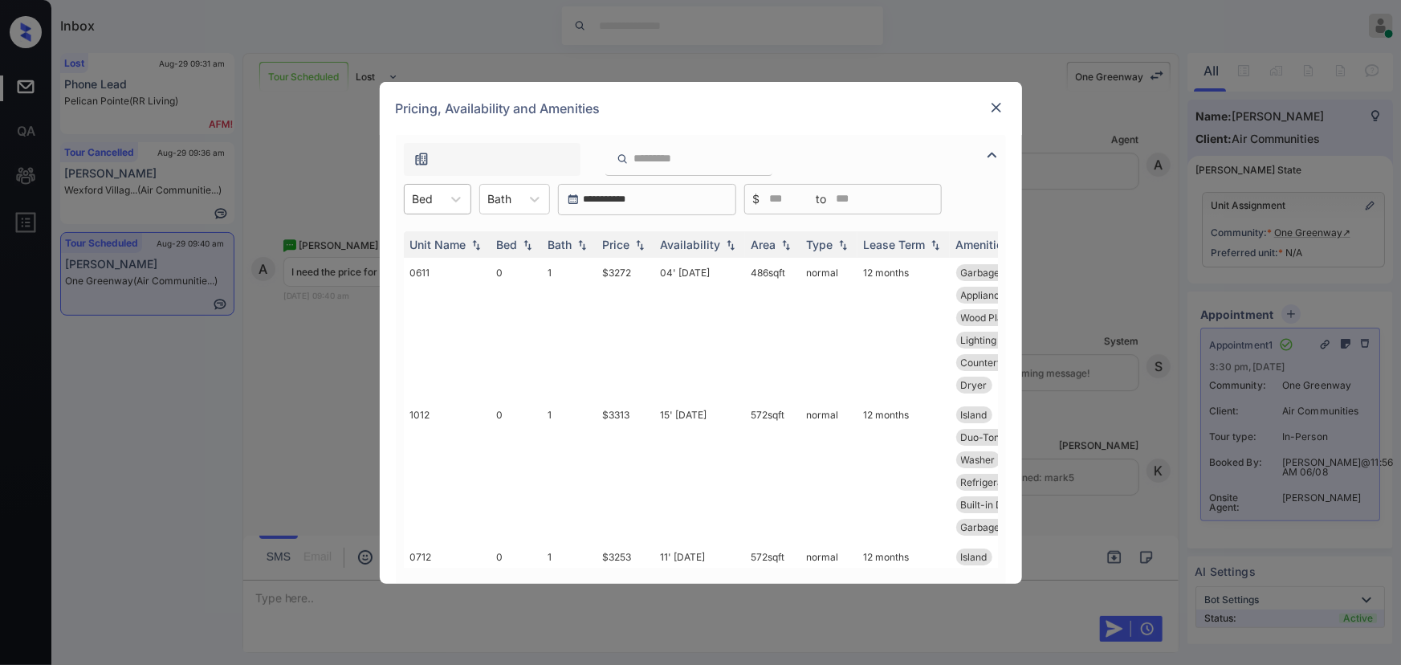
click at [439, 201] on div "Bed" at bounding box center [423, 198] width 37 height 23
click at [426, 259] on div "1" at bounding box center [437, 267] width 67 height 29
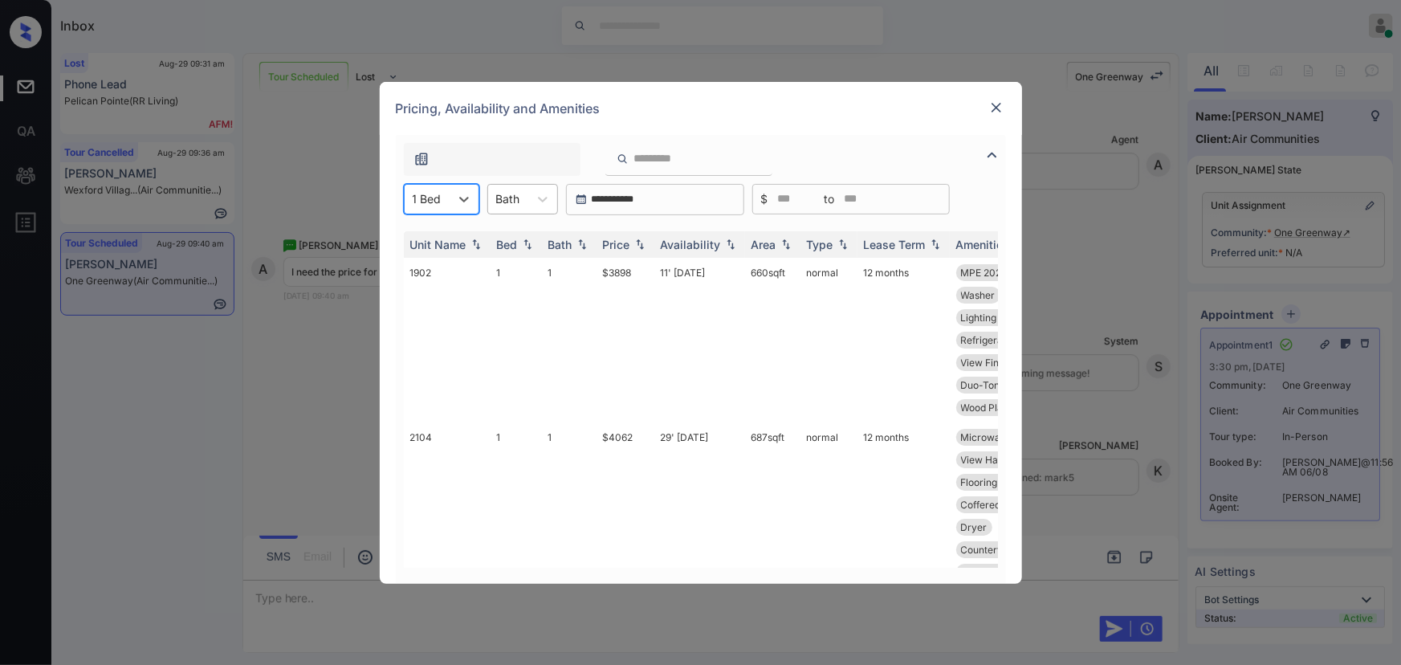
click at [527, 196] on div "Bath" at bounding box center [508, 198] width 40 height 23
click at [512, 242] on div "1" at bounding box center [522, 238] width 71 height 29
click at [641, 245] on img at bounding box center [640, 243] width 16 height 11
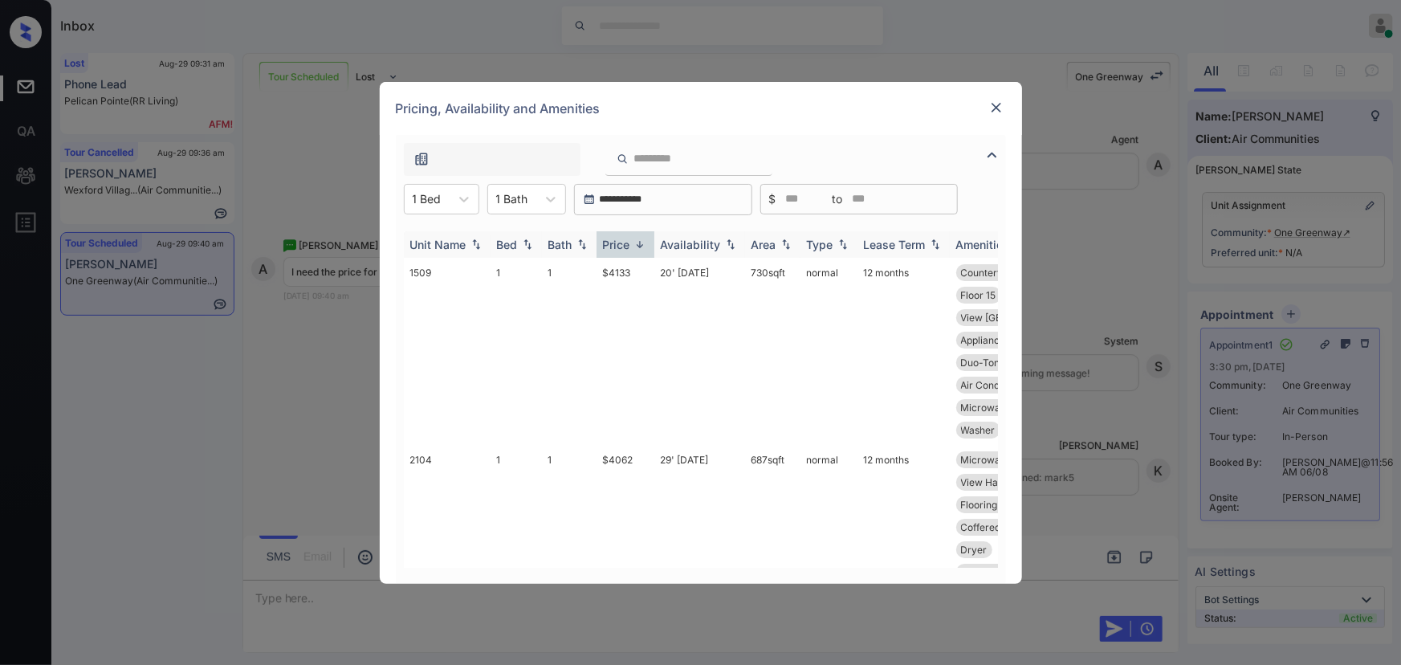
click at [641, 245] on img at bounding box center [640, 244] width 16 height 12
click at [641, 275] on td "$3597" at bounding box center [626, 340] width 58 height 165
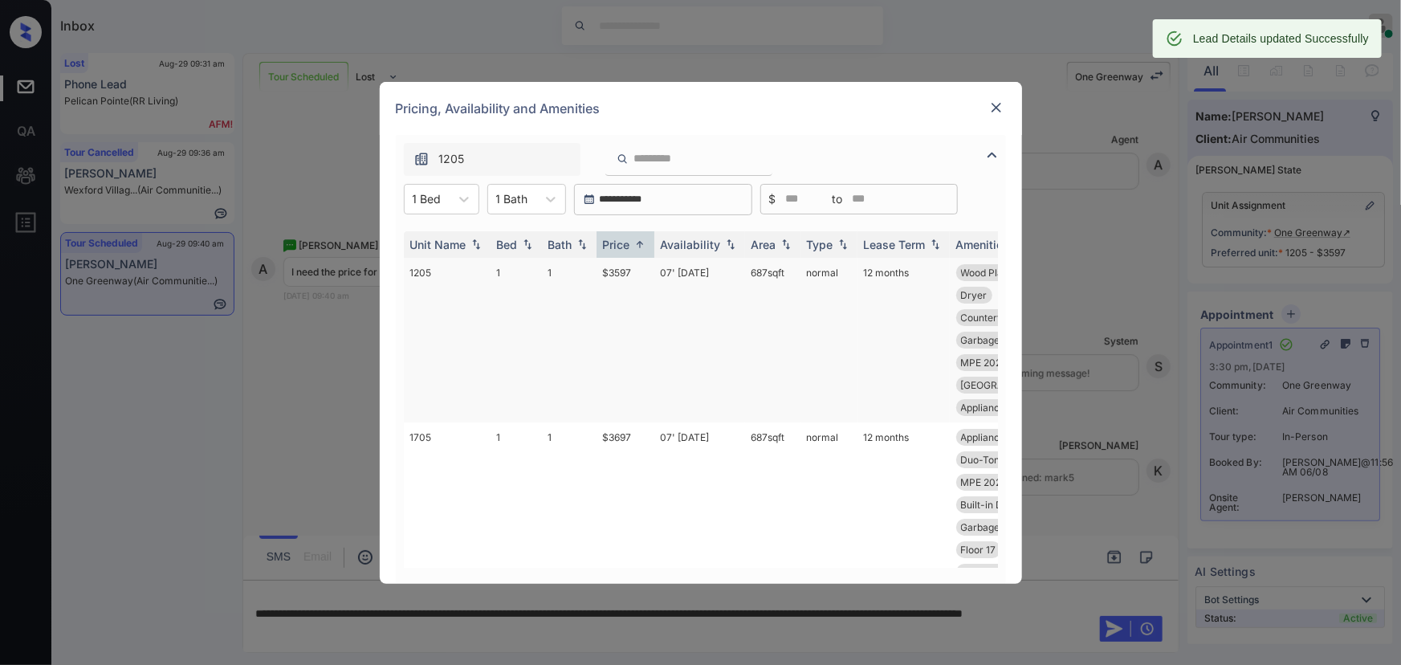
copy td "687 sqft"
drag, startPoint x: 793, startPoint y: 270, endPoint x: 731, endPoint y: 277, distance: 62.2
click at [747, 271] on td "687 sqft" at bounding box center [772, 340] width 55 height 165
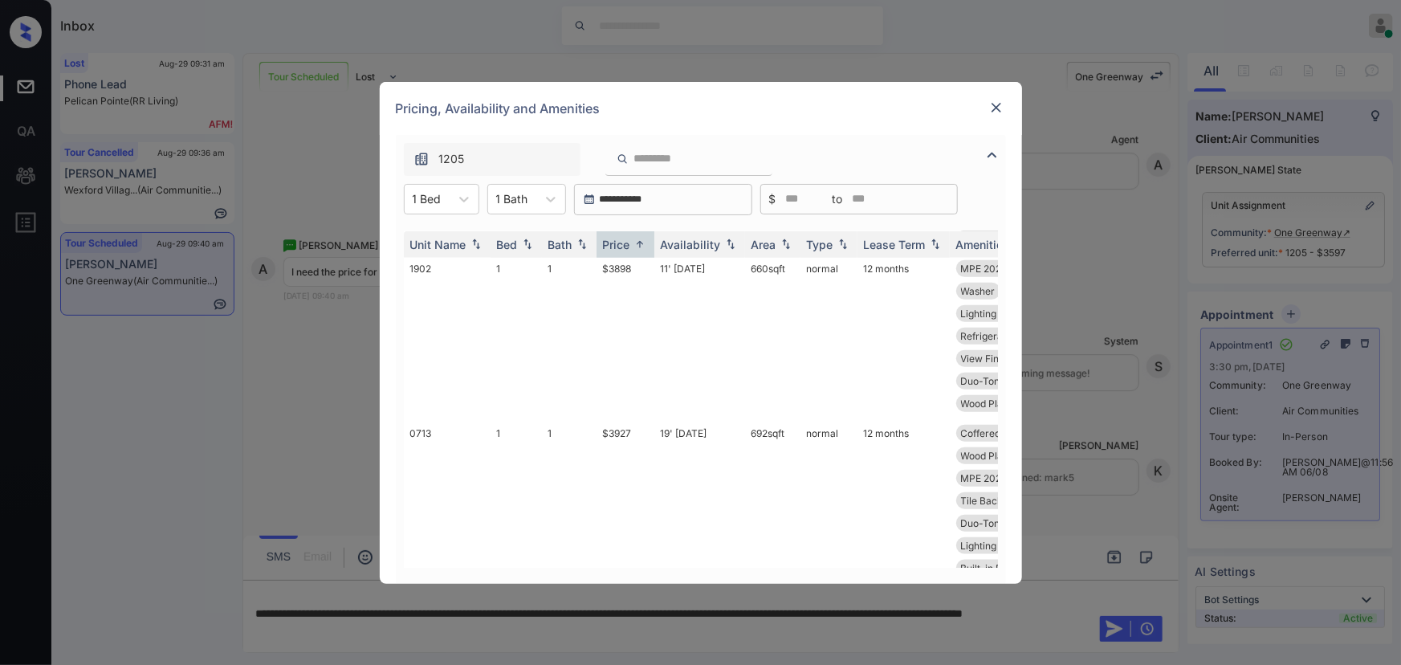
scroll to position [1578, 0]
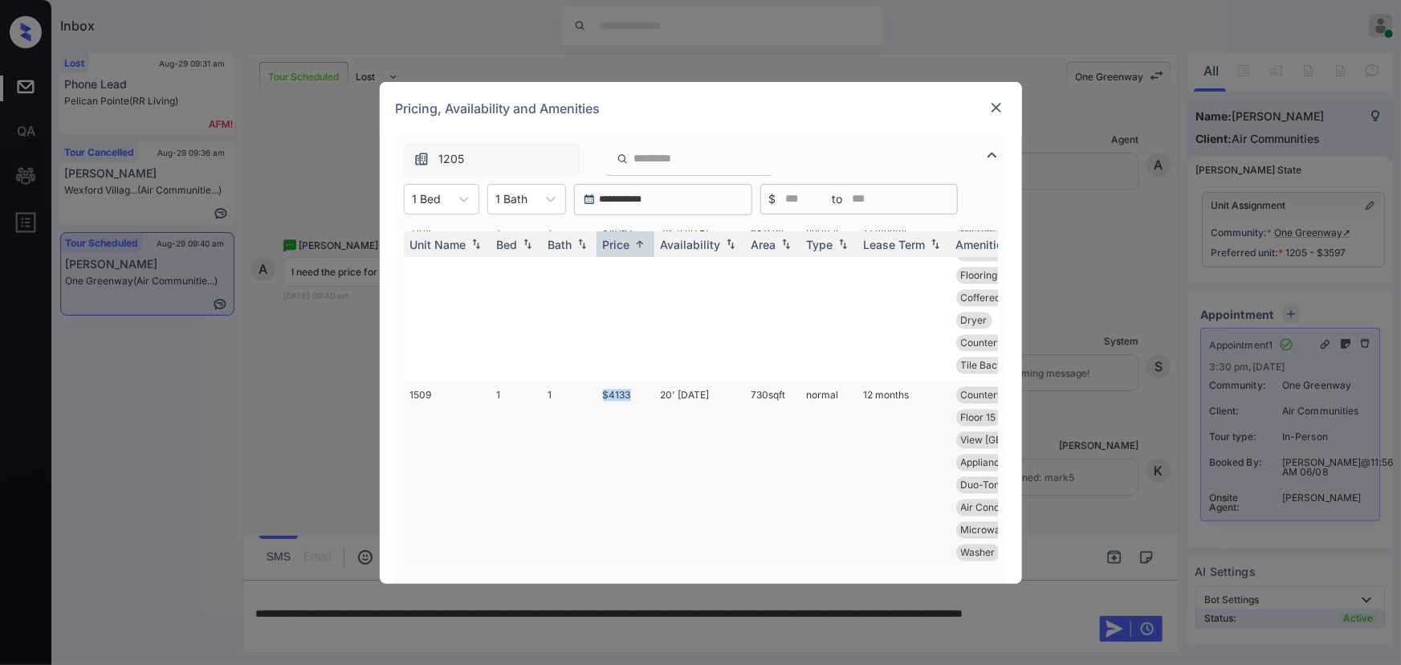
copy td "$4133"
drag, startPoint x: 635, startPoint y: 405, endPoint x: 597, endPoint y: 401, distance: 37.9
click at [597, 401] on td "$4133" at bounding box center [626, 474] width 58 height 187
click at [992, 108] on img at bounding box center [996, 108] width 16 height 16
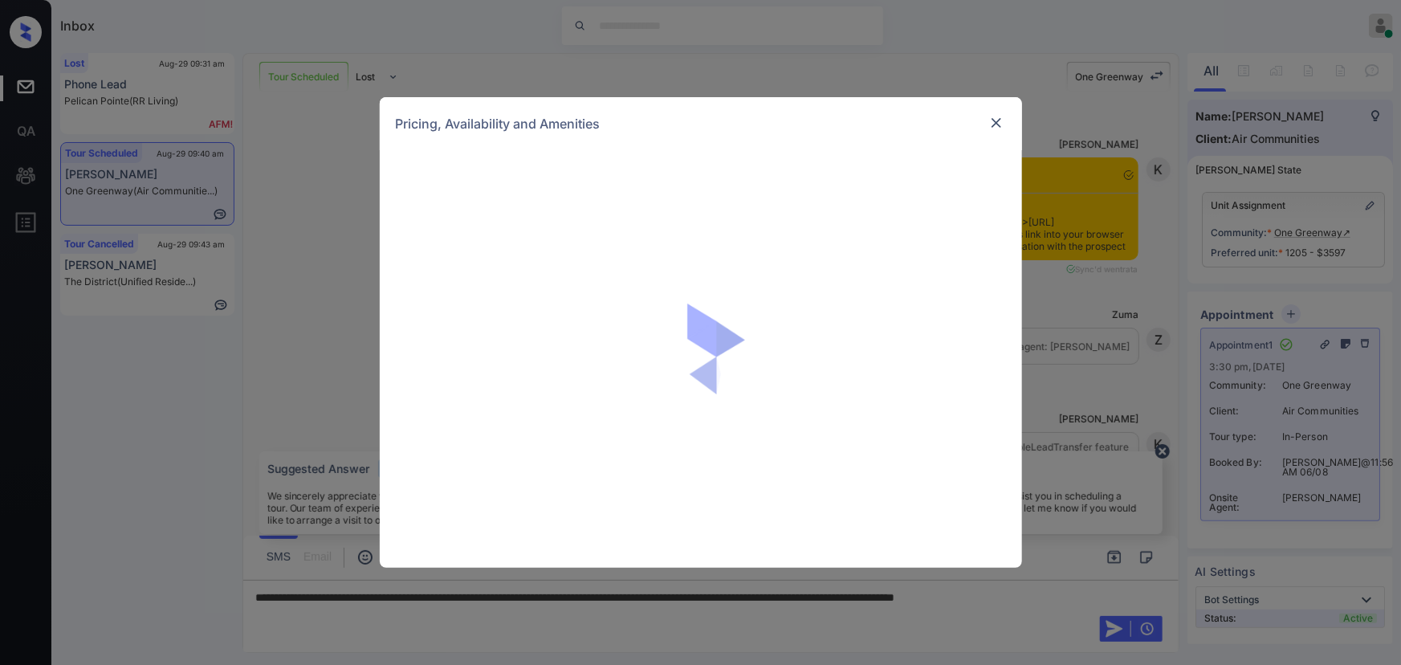
scroll to position [8783, 0]
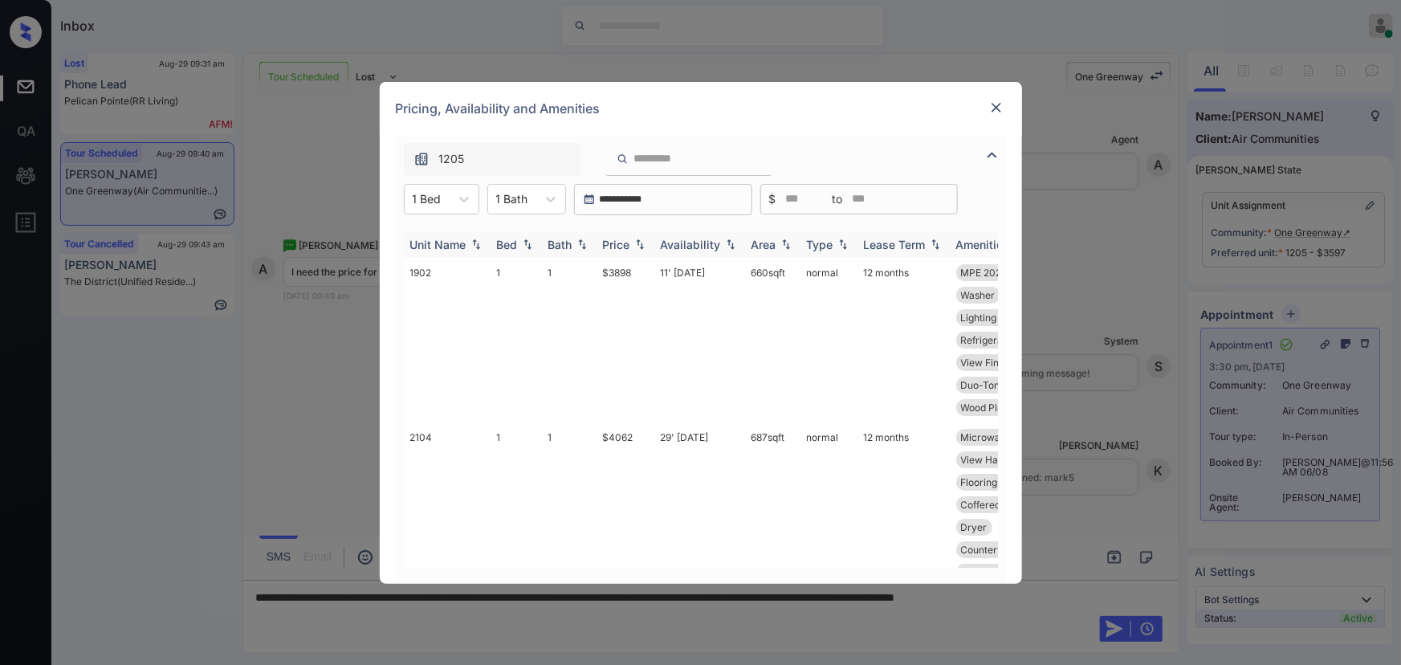
click at [646, 242] on img at bounding box center [640, 243] width 16 height 11
click at [645, 242] on img at bounding box center [640, 244] width 16 height 12
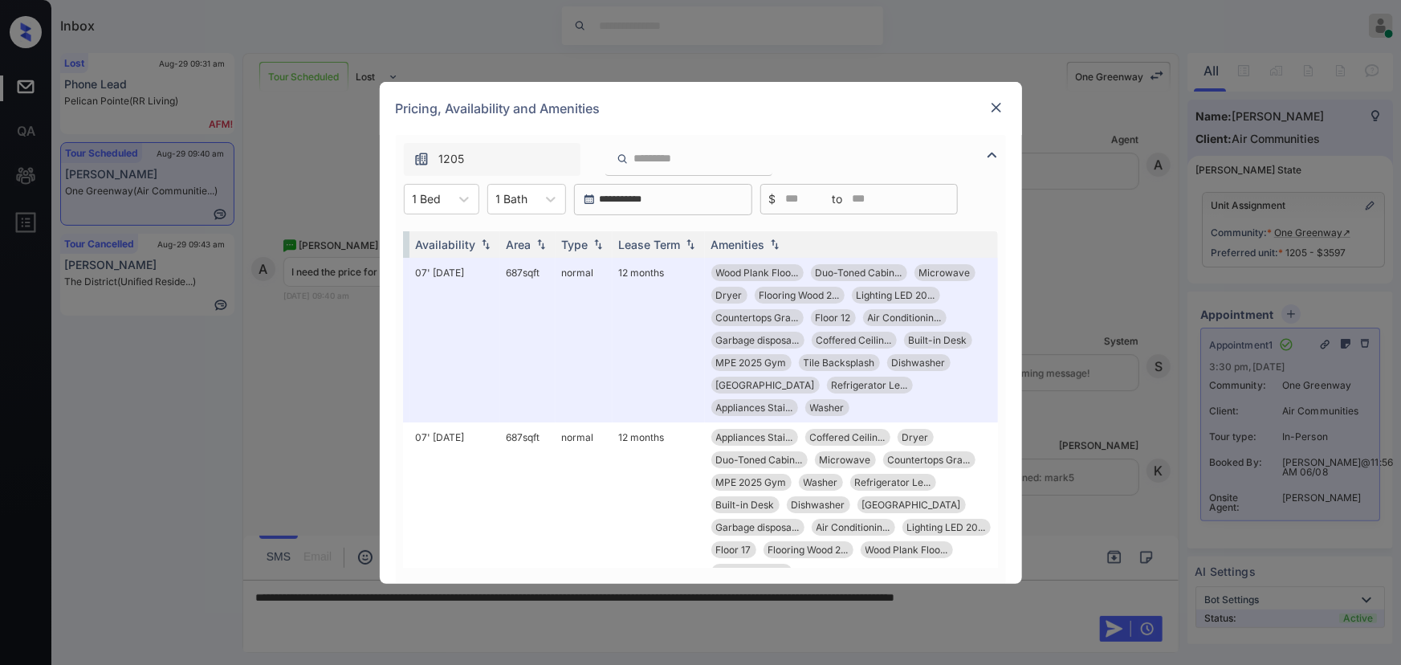
scroll to position [0, 254]
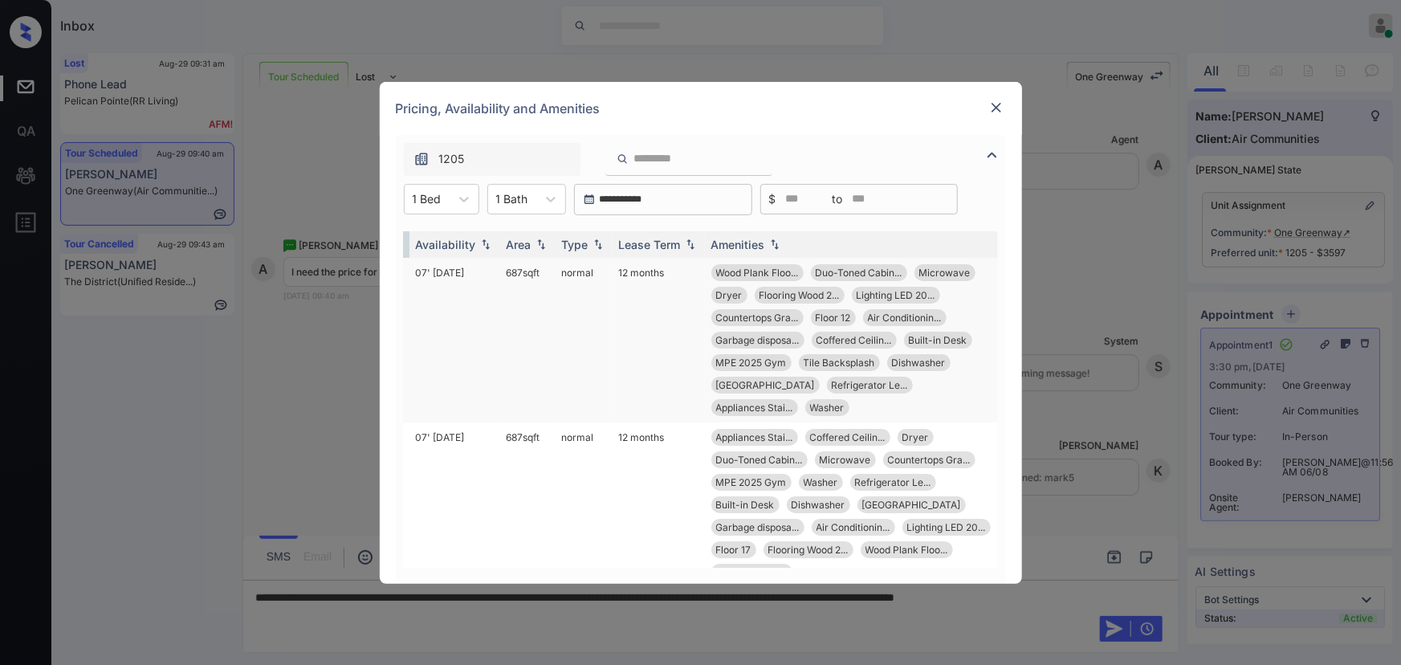
copy td "687 sqft"
drag, startPoint x: 531, startPoint y: 268, endPoint x: 496, endPoint y: 267, distance: 35.4
click at [500, 267] on td "687 sqft" at bounding box center [527, 340] width 55 height 165
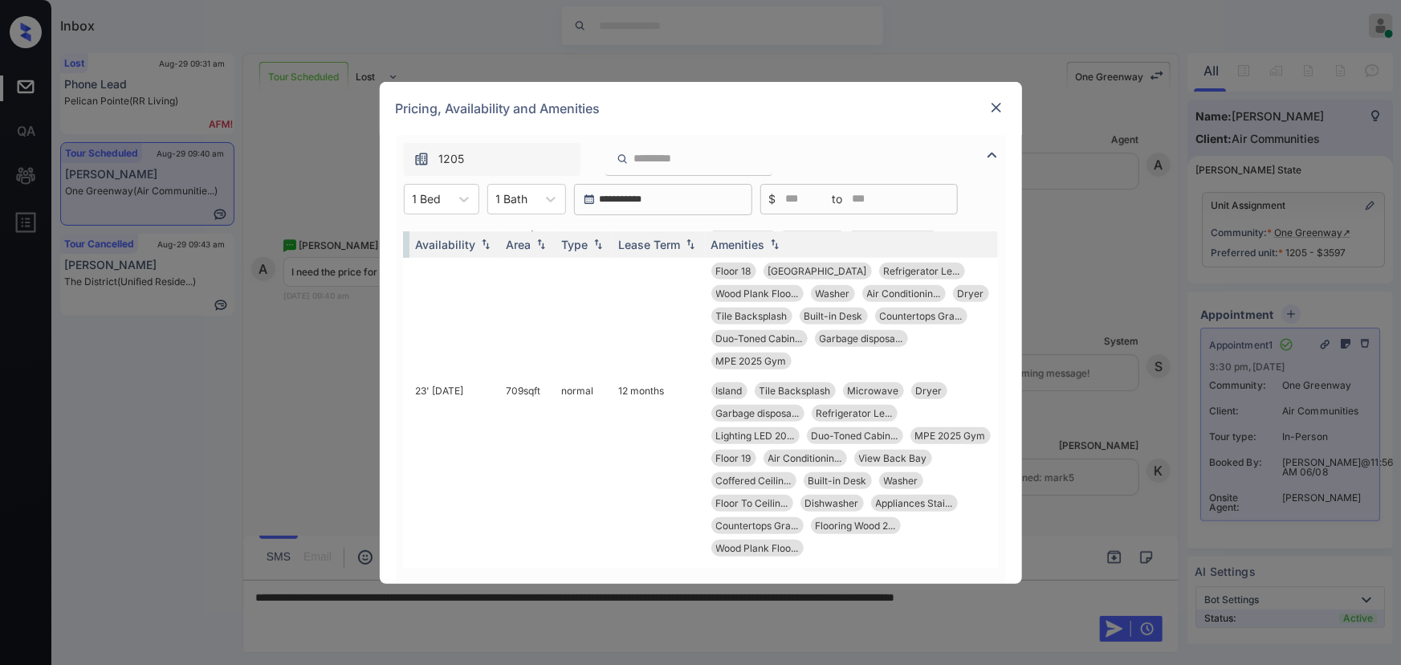
scroll to position [1578, 254]
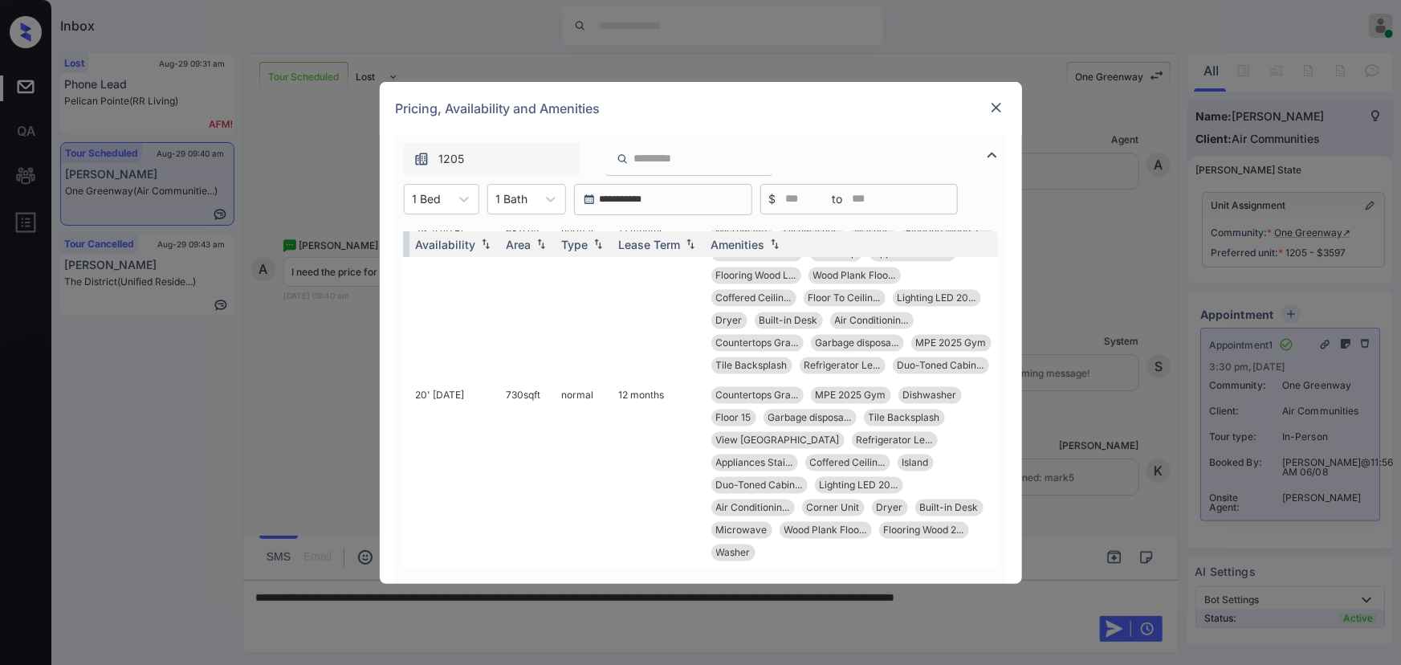
click at [999, 105] on img at bounding box center [996, 108] width 16 height 16
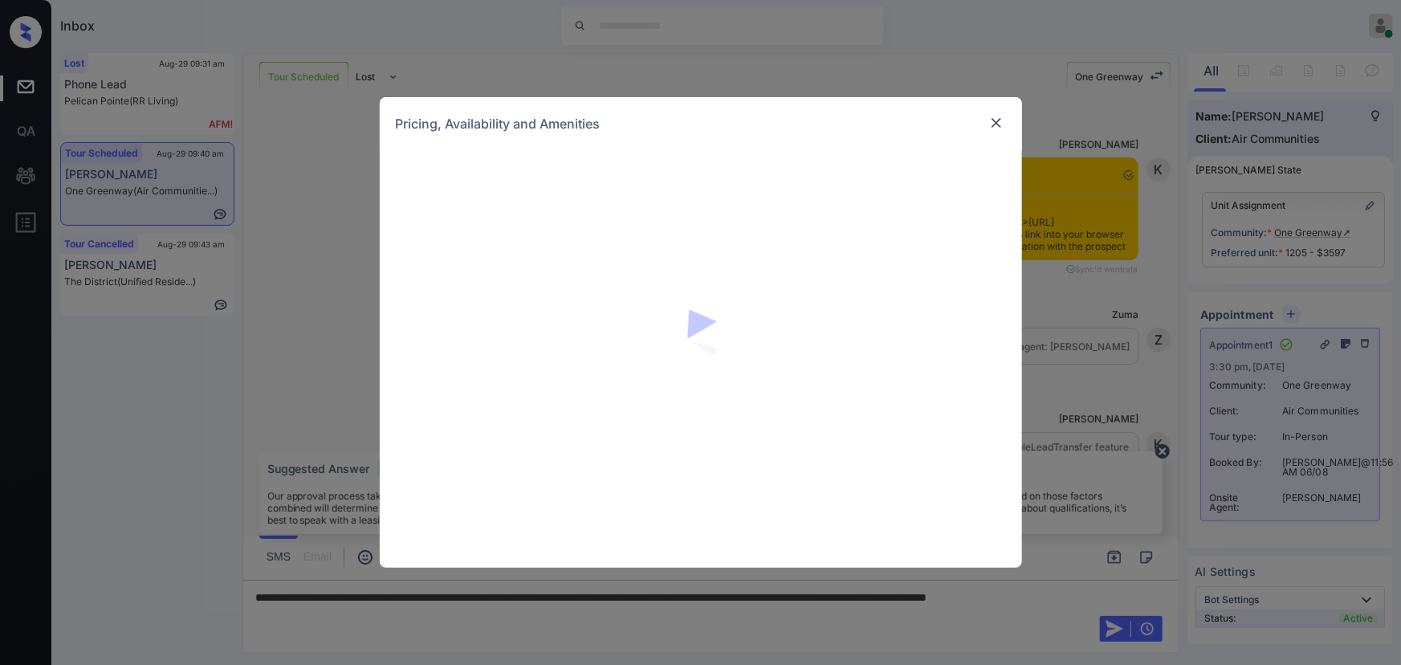
scroll to position [8783, 0]
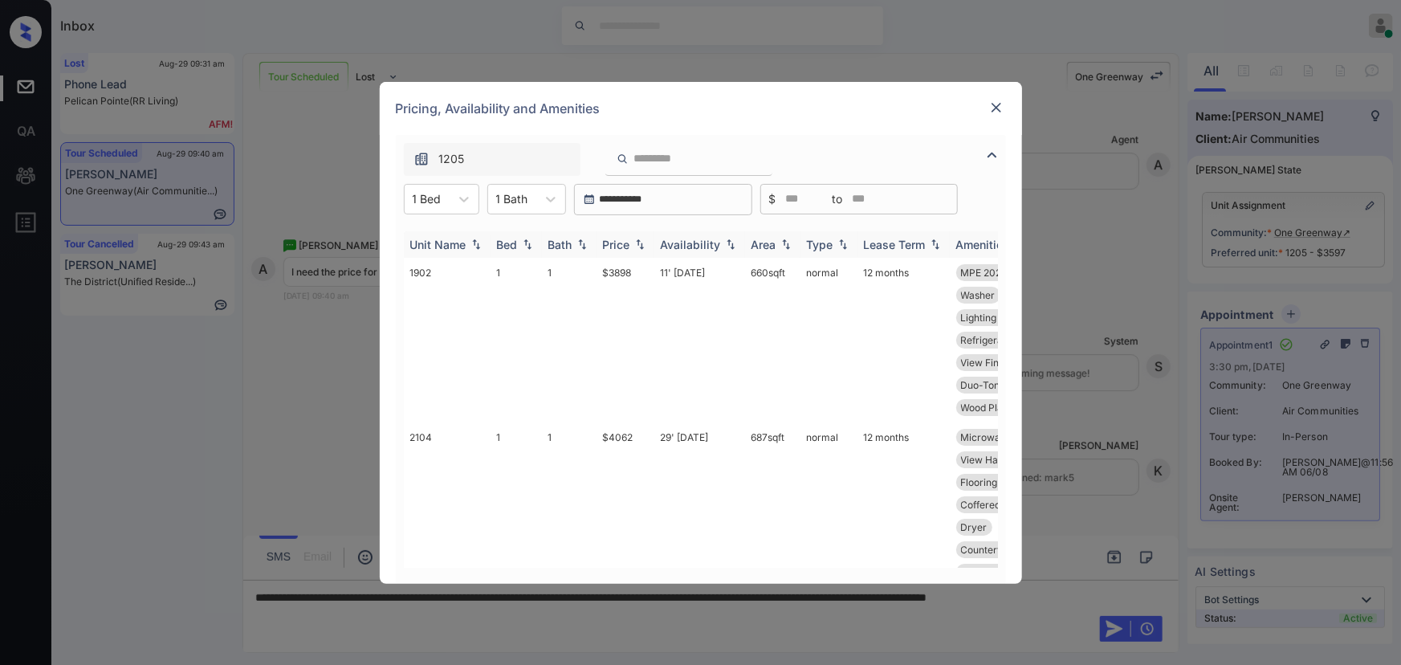
click at [637, 241] on img at bounding box center [640, 243] width 16 height 11
click at [637, 241] on img at bounding box center [640, 244] width 16 height 12
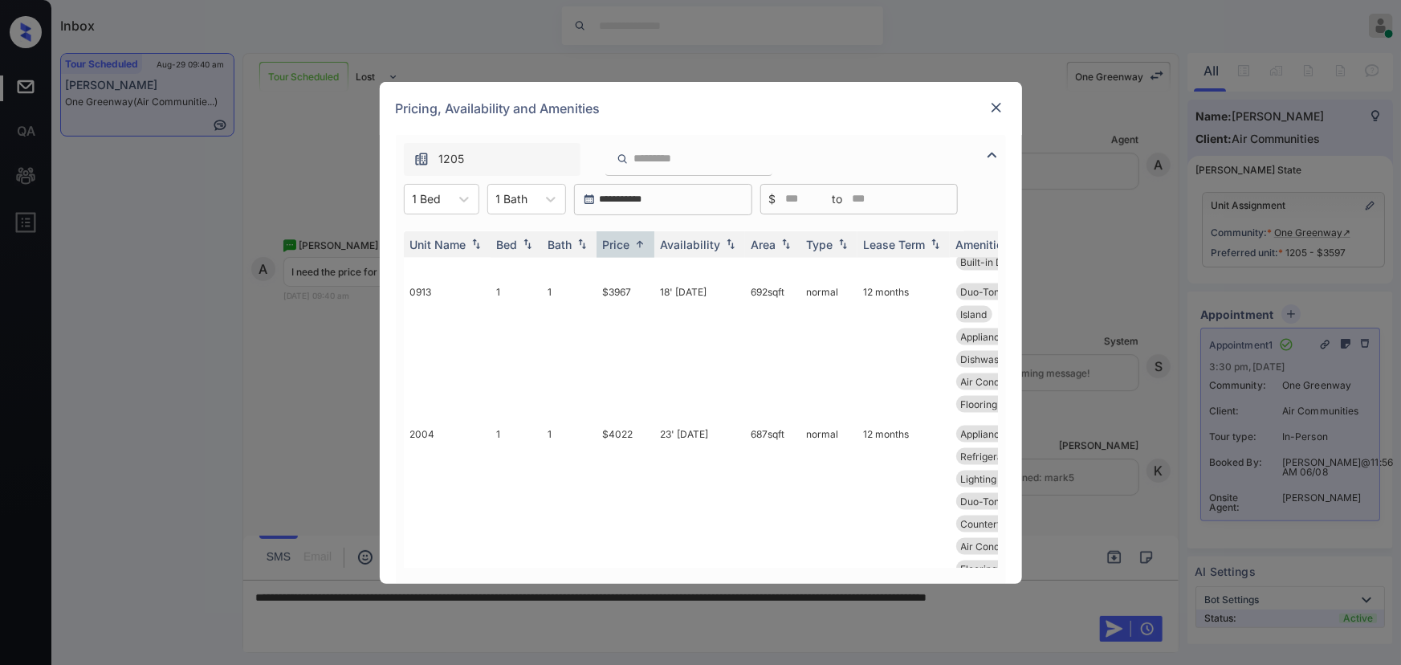
scroll to position [1578, 0]
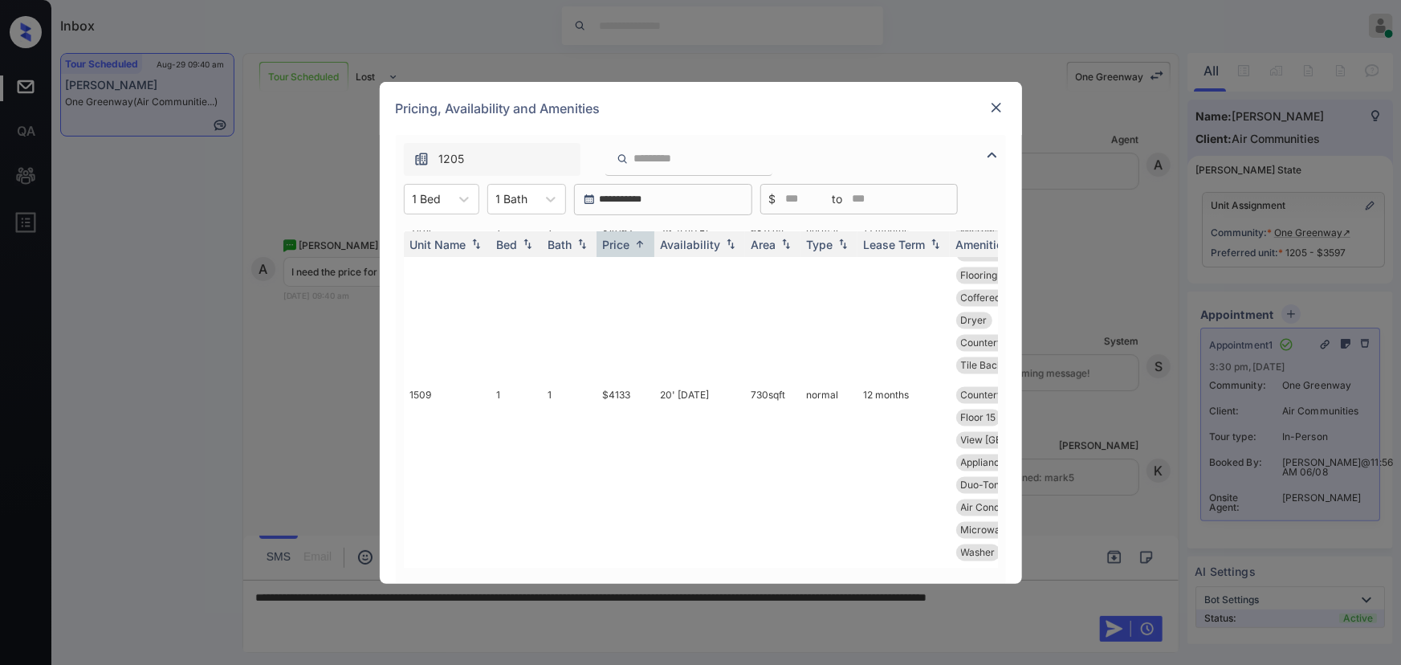
click at [1000, 104] on img at bounding box center [996, 108] width 16 height 16
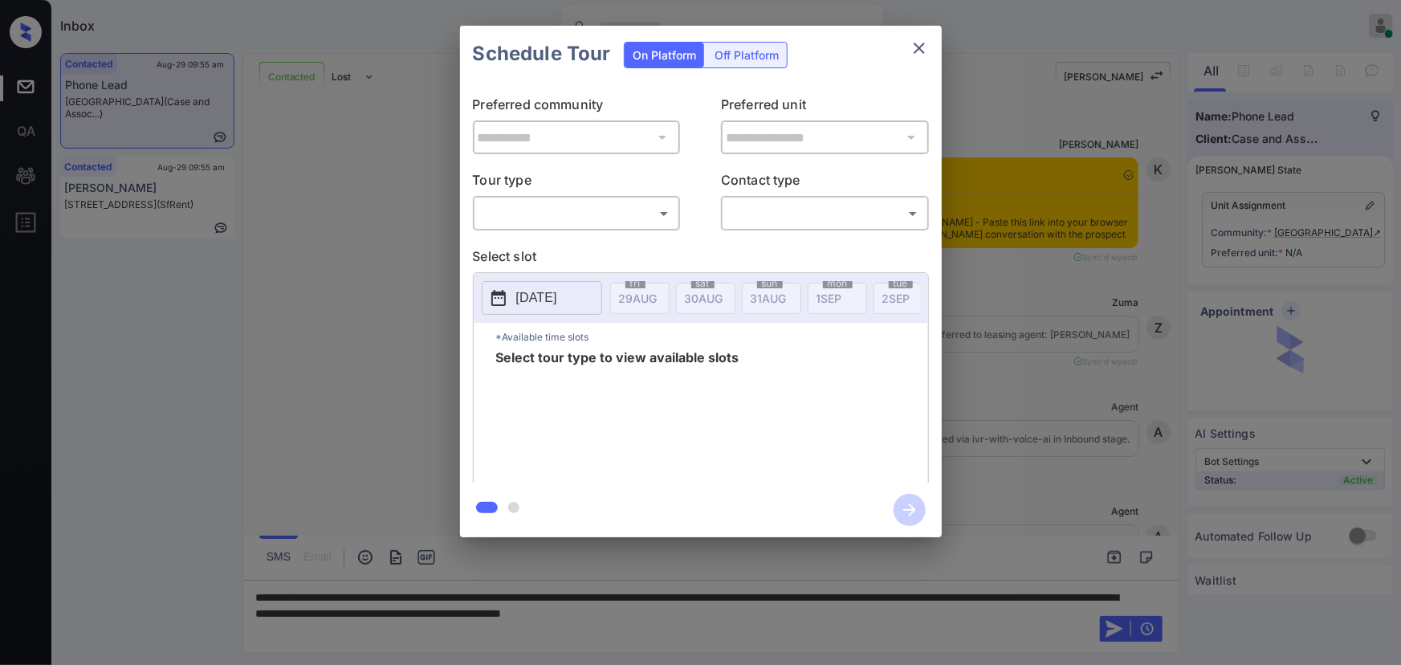
scroll to position [2770, 0]
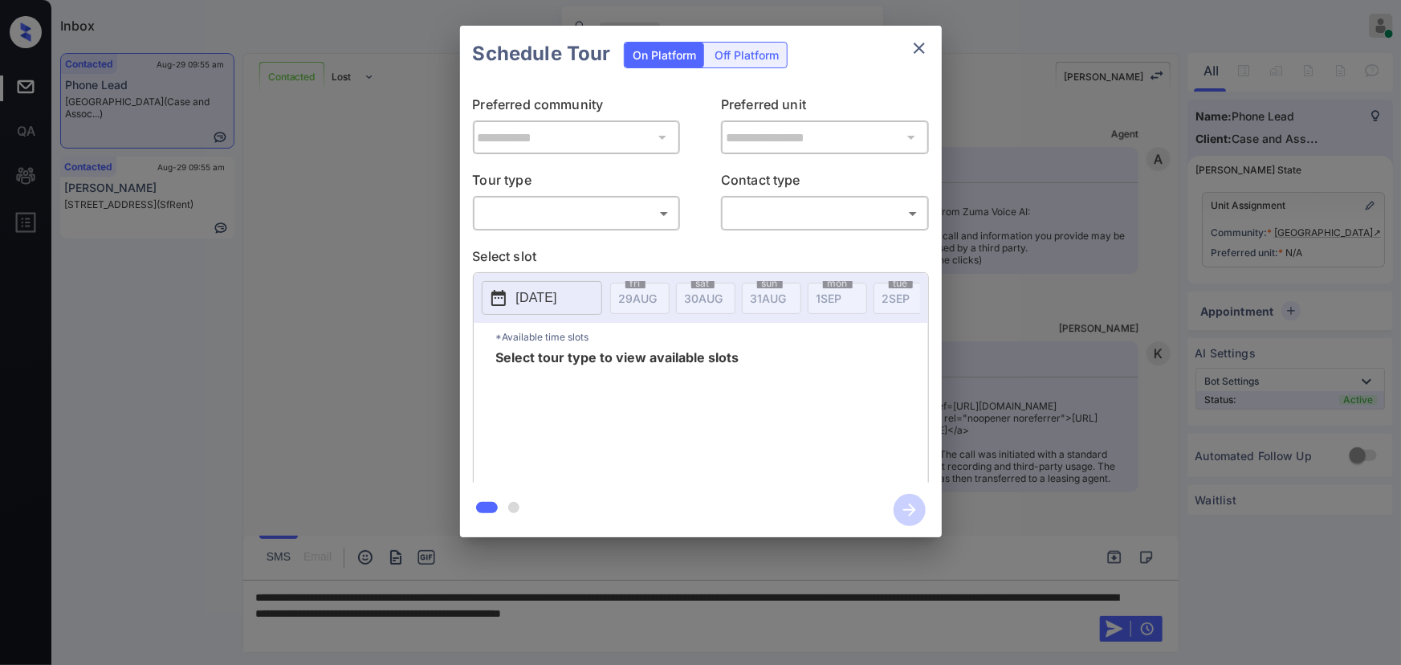
click at [571, 219] on body "Inbox [PERSON_NAME] Online Set yourself offline Set yourself on break Profile S…" at bounding box center [700, 332] width 1401 height 665
drag, startPoint x: 562, startPoint y: 247, endPoint x: 712, endPoint y: 241, distance: 150.3
click at [582, 245] on li "In Person" at bounding box center [576, 248] width 198 height 29
type input "********"
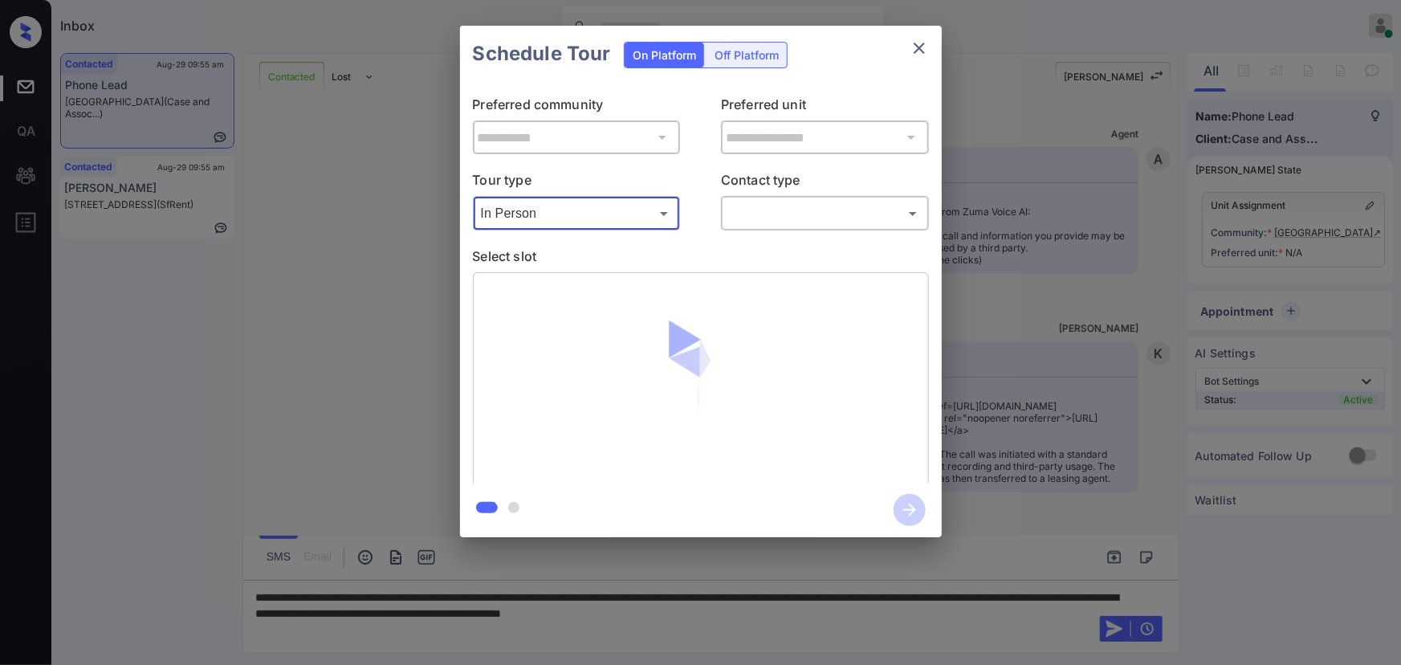
click at [824, 210] on body "Inbox Kenneth Umali Online Set yourself offline Set yourself on break Profile S…" at bounding box center [700, 332] width 1401 height 665
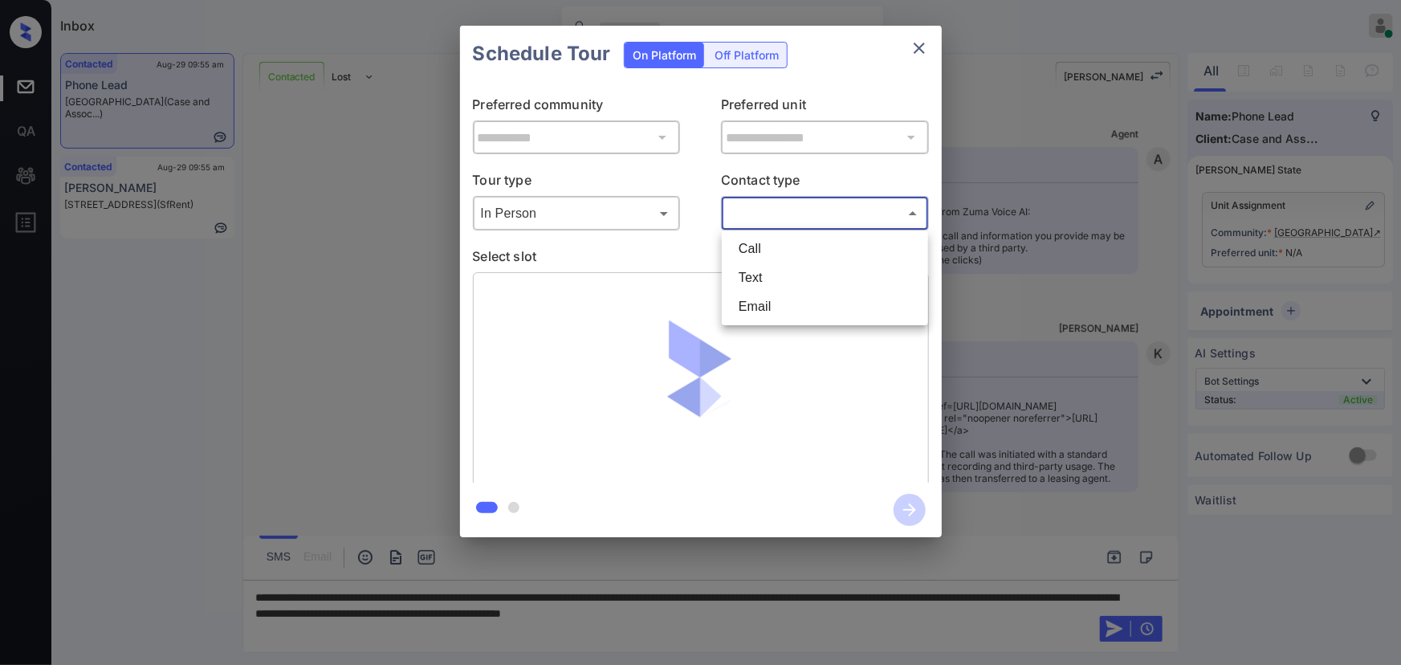
click at [780, 281] on li "Text" at bounding box center [825, 277] width 198 height 29
type input "****"
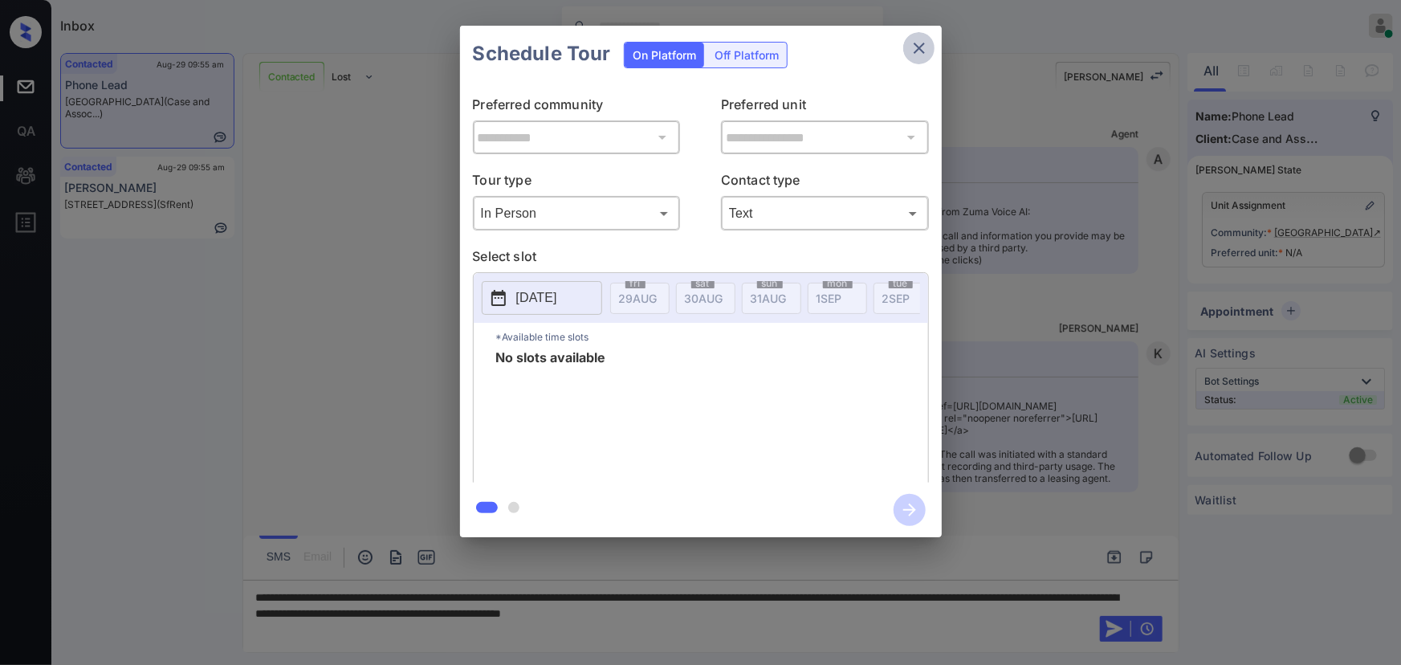
click at [920, 50] on icon "close" at bounding box center [919, 48] width 11 height 11
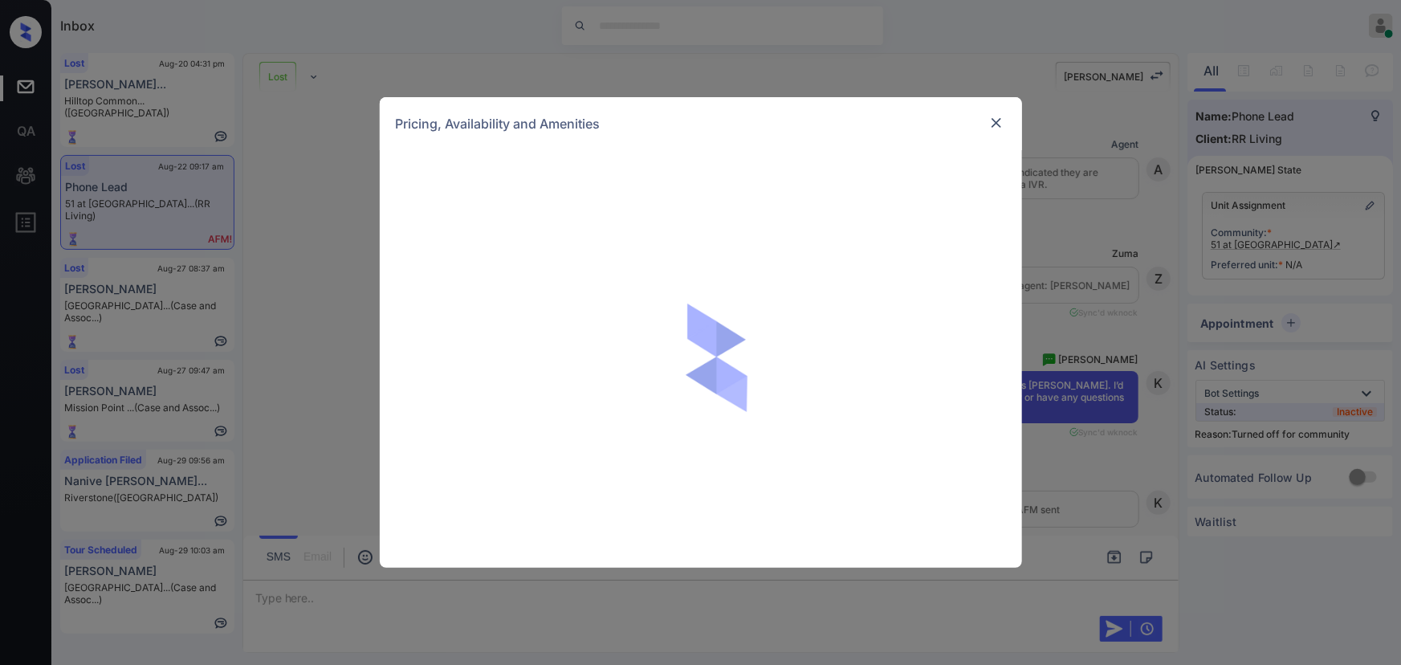
scroll to position [904, 0]
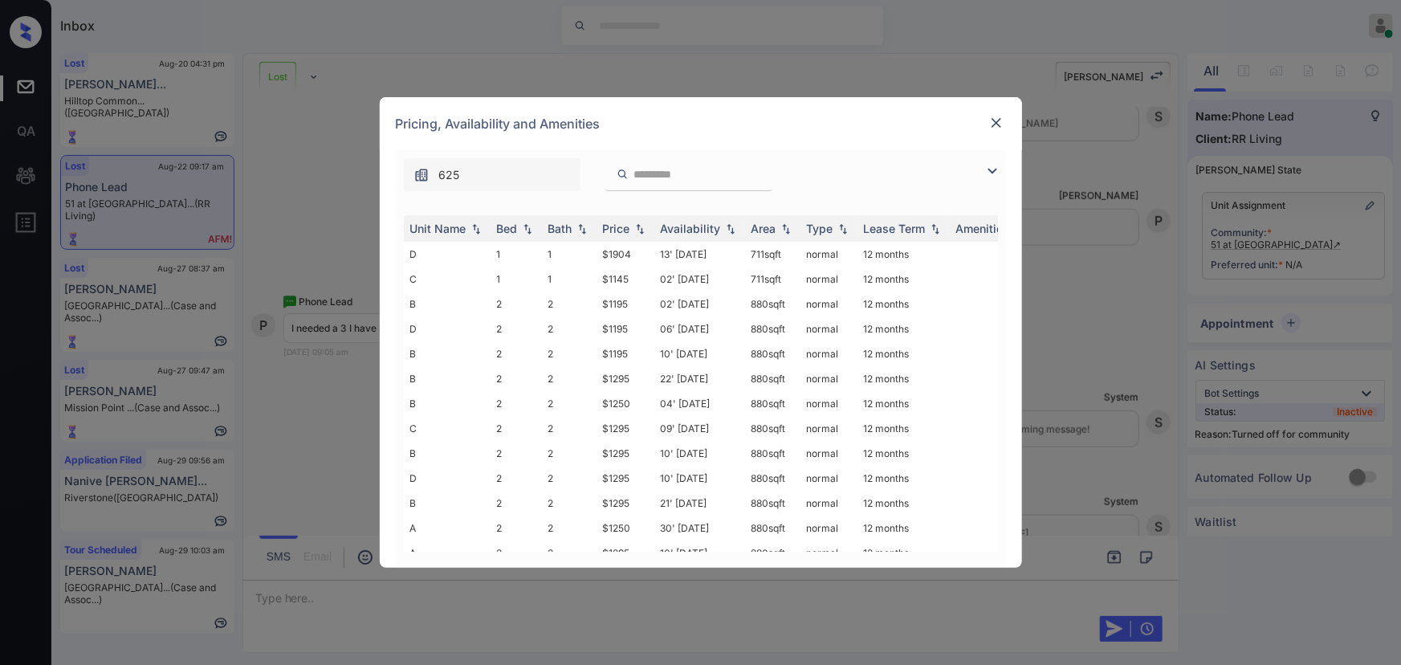
click at [986, 166] on img at bounding box center [992, 170] width 19 height 19
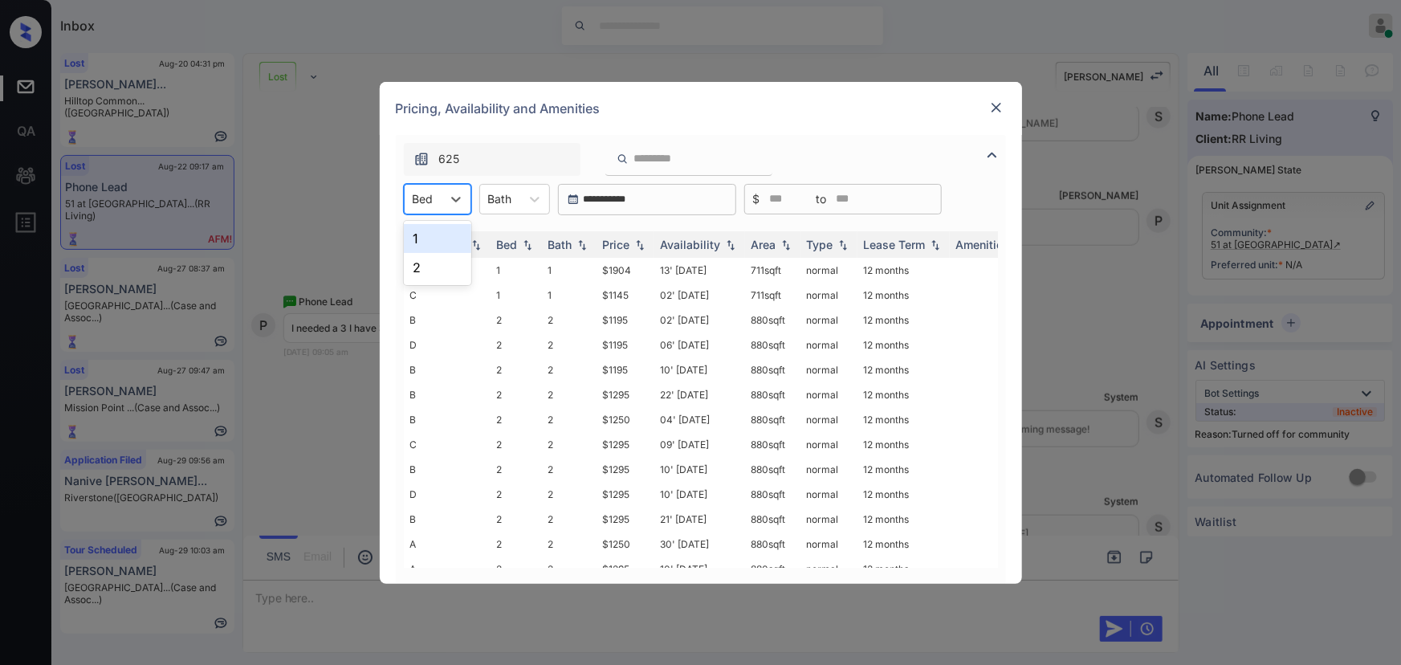
click at [441, 200] on div "Bed" at bounding box center [423, 198] width 37 height 23
click at [997, 104] on img at bounding box center [996, 108] width 16 height 16
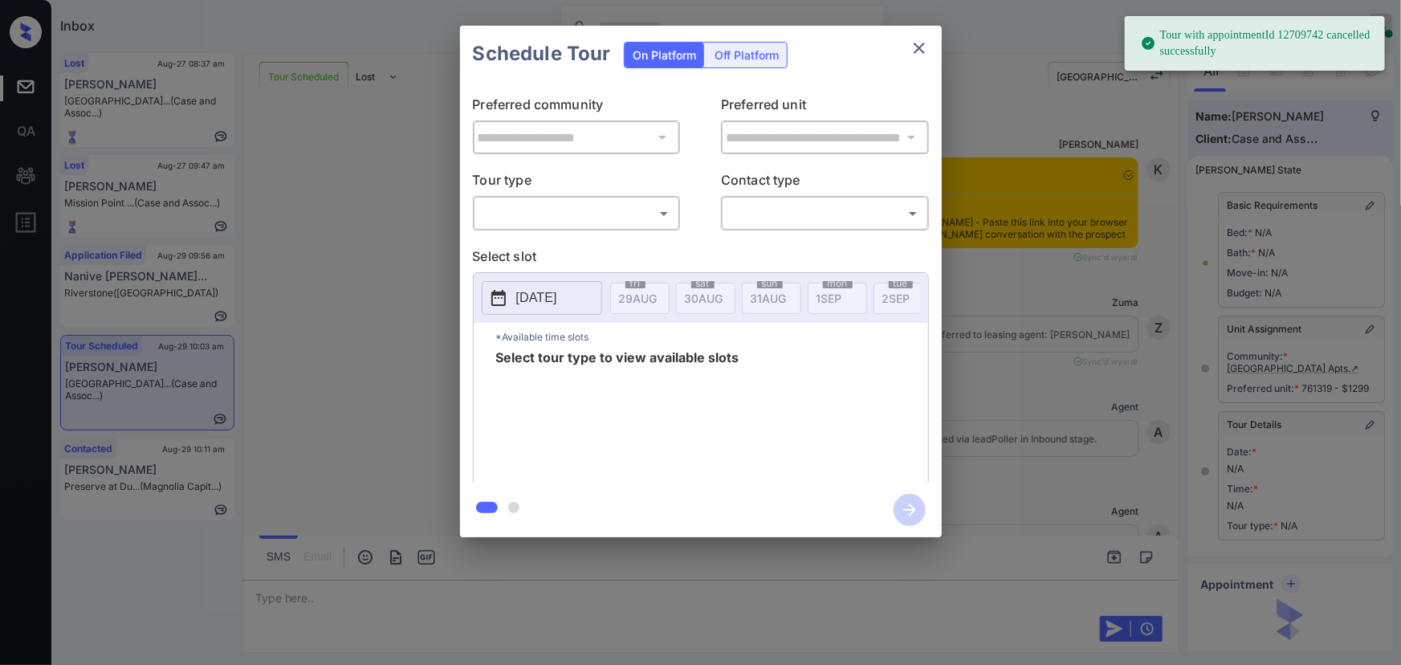
scroll to position [15053, 0]
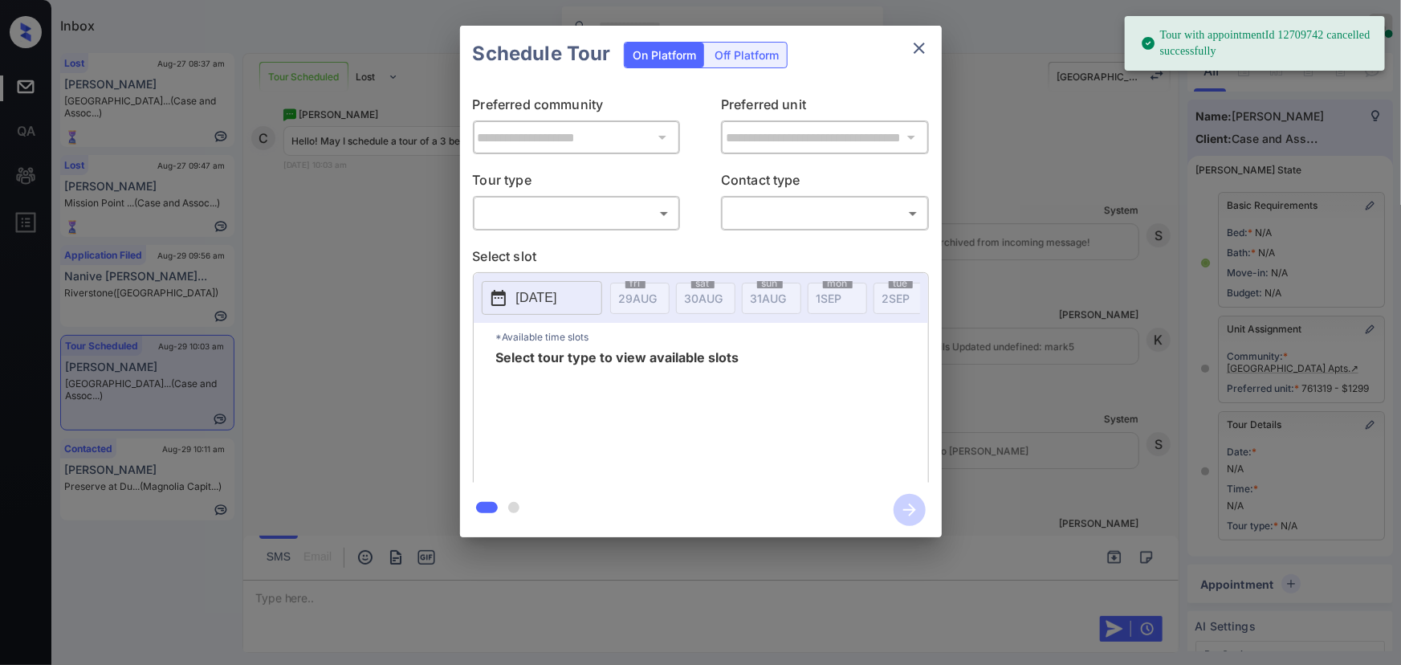
click at [558, 224] on body "Tour with appointmentId 12709742 cancelled successfully Inbox Kenneth Umali Onl…" at bounding box center [700, 332] width 1401 height 665
click at [546, 243] on li "In Person" at bounding box center [576, 248] width 198 height 29
type input "********"
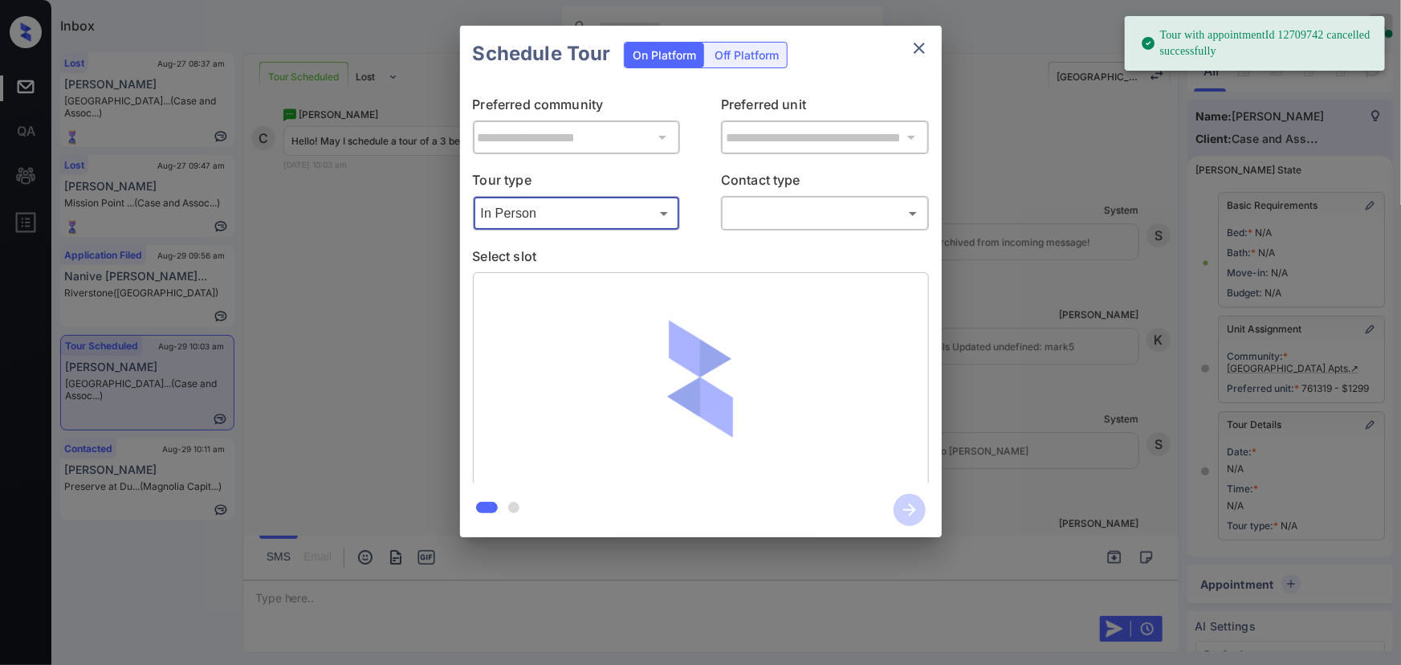
click at [749, 209] on body "Tour with appointmentId 12709742 cancelled successfully Inbox Kenneth Umali Onl…" at bounding box center [700, 332] width 1401 height 665
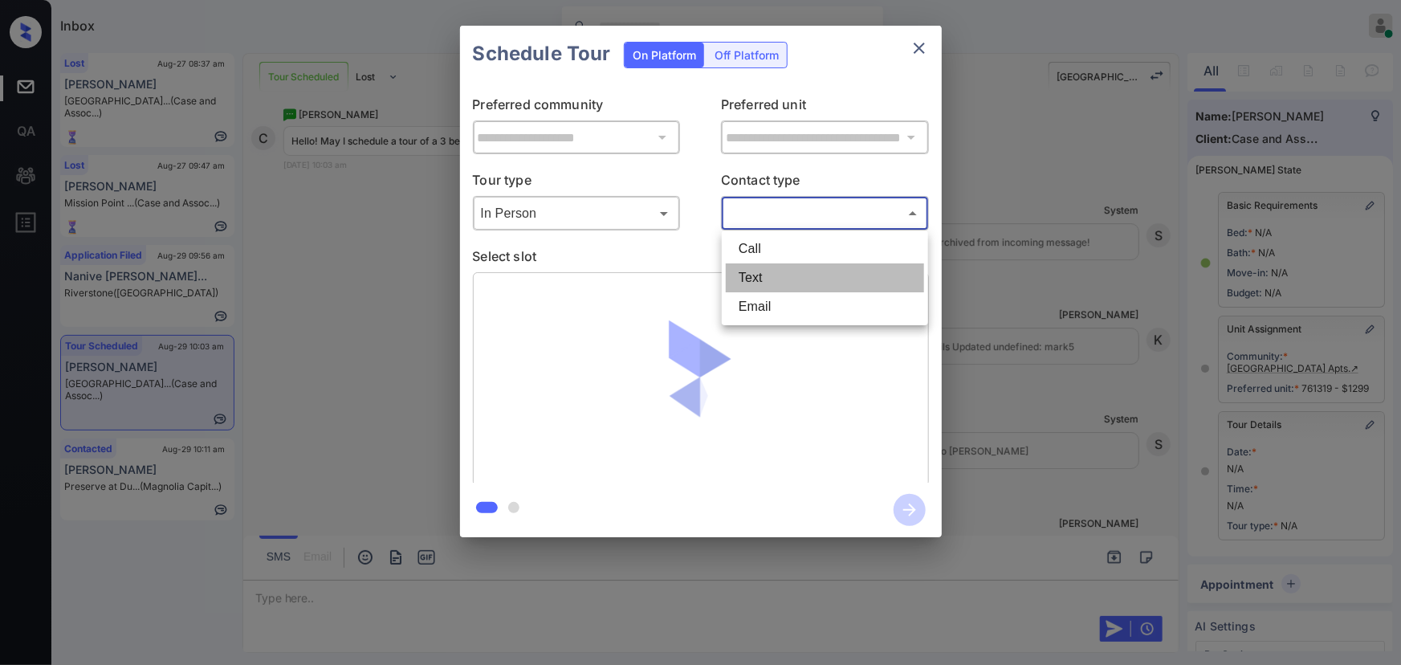
click at [745, 270] on li "Text" at bounding box center [825, 277] width 198 height 29
type input "****"
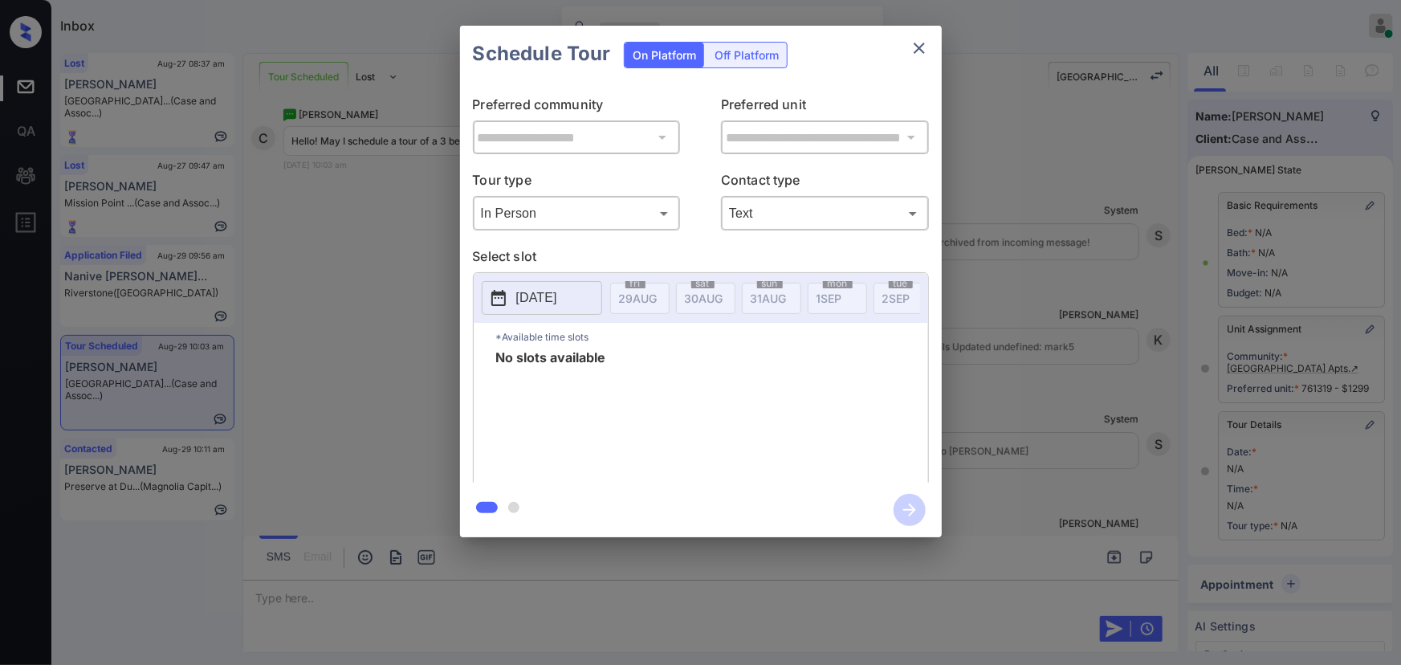
click at [426, 586] on div at bounding box center [700, 332] width 1401 height 665
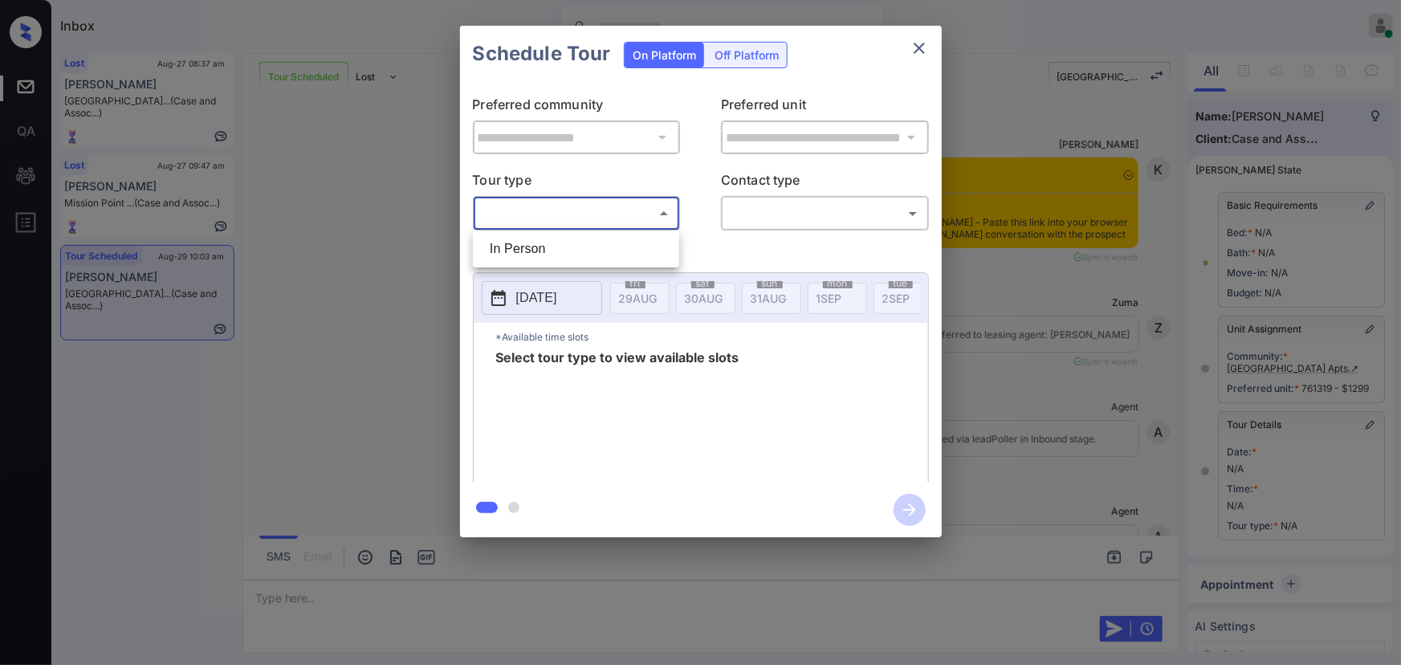
scroll to position [147, 0]
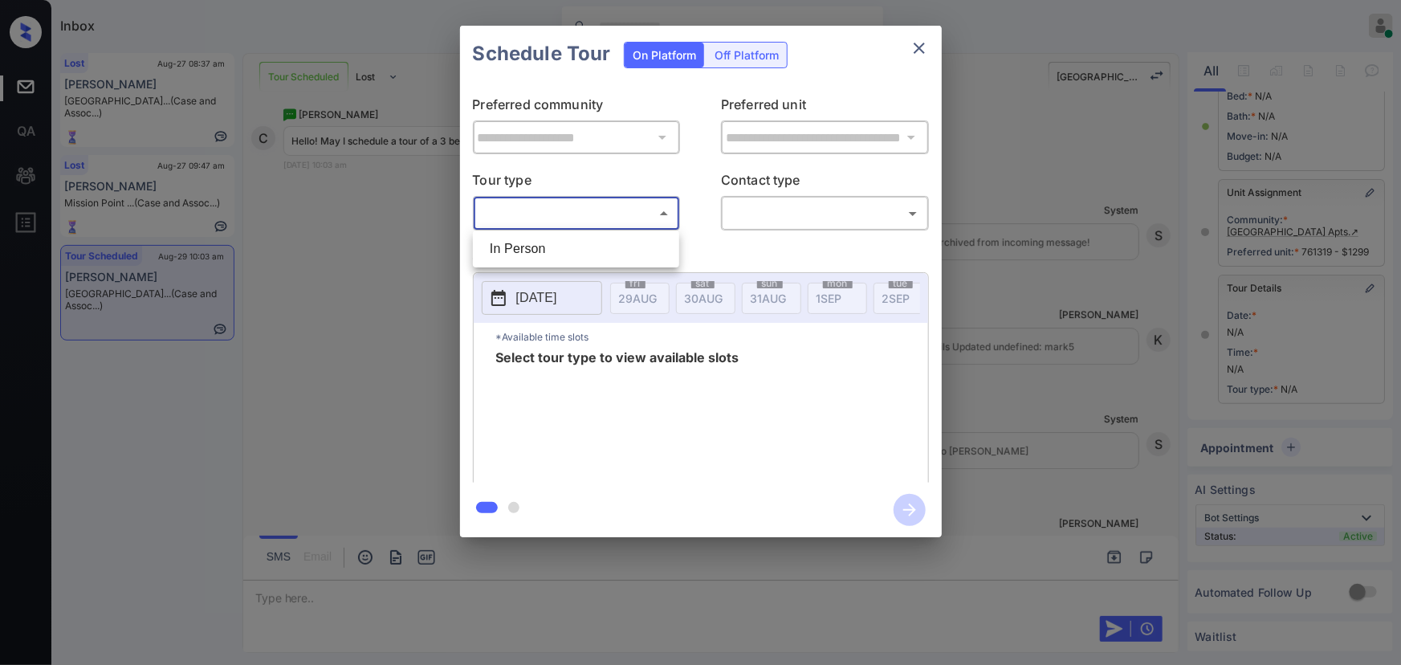
click at [1066, 320] on div at bounding box center [700, 332] width 1401 height 665
drag, startPoint x: 1083, startPoint y: 433, endPoint x: 1078, endPoint y: 405, distance: 28.5
click at [1078, 405] on div "**********" at bounding box center [700, 281] width 1401 height 563
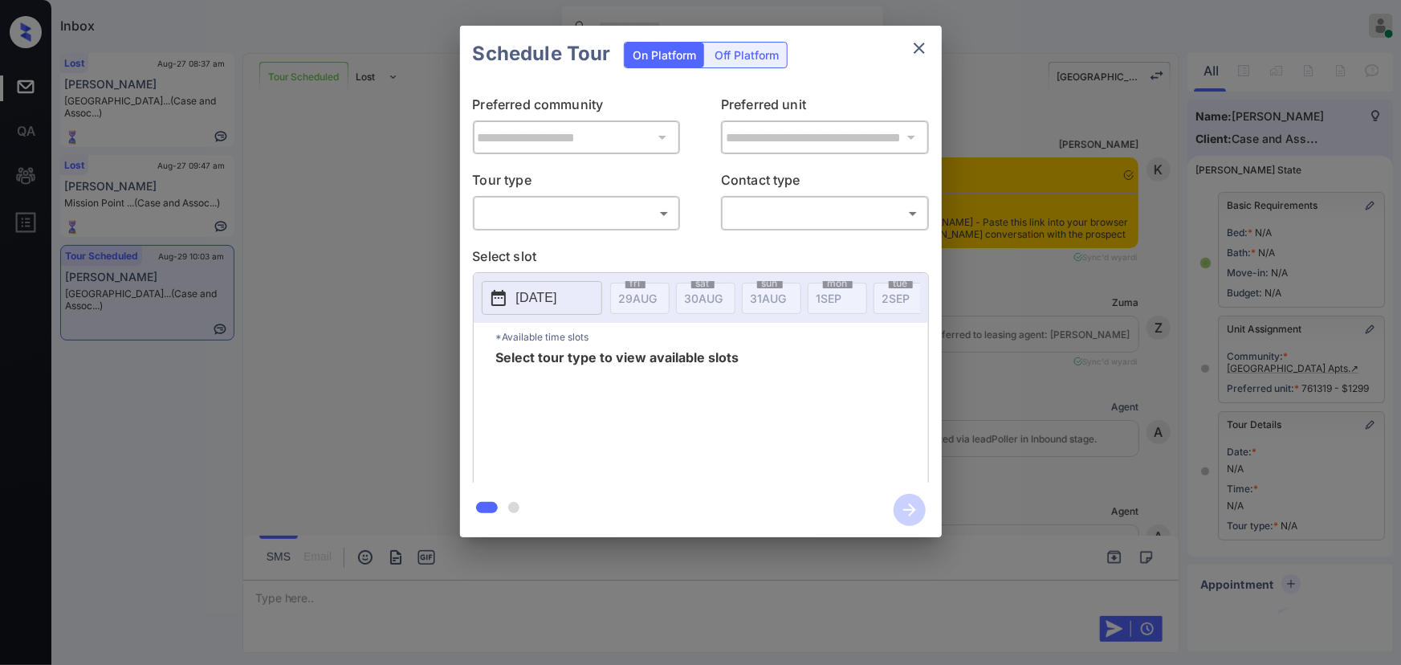
scroll to position [147, 0]
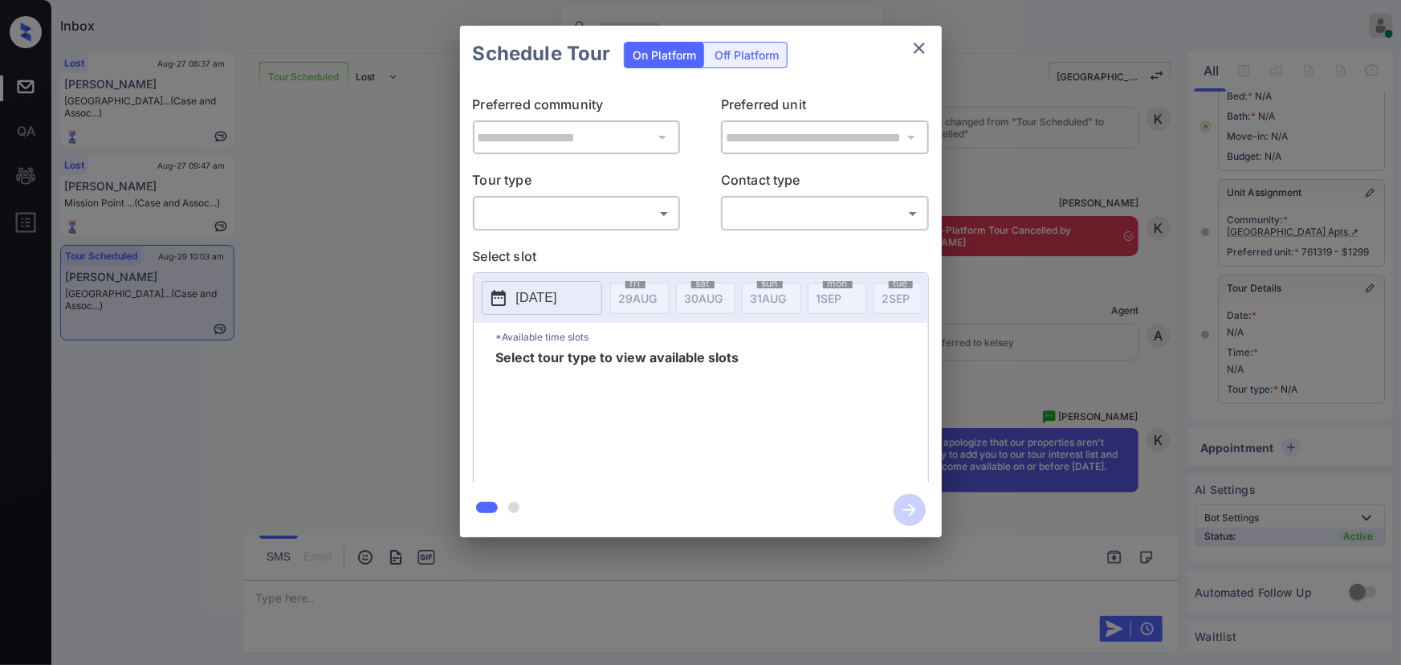
click at [564, 214] on body "Inbox [PERSON_NAME] Online Set yourself offline Set yourself on break Profile S…" at bounding box center [700, 332] width 1401 height 665
click at [536, 244] on li "In Person" at bounding box center [576, 248] width 198 height 29
type input "********"
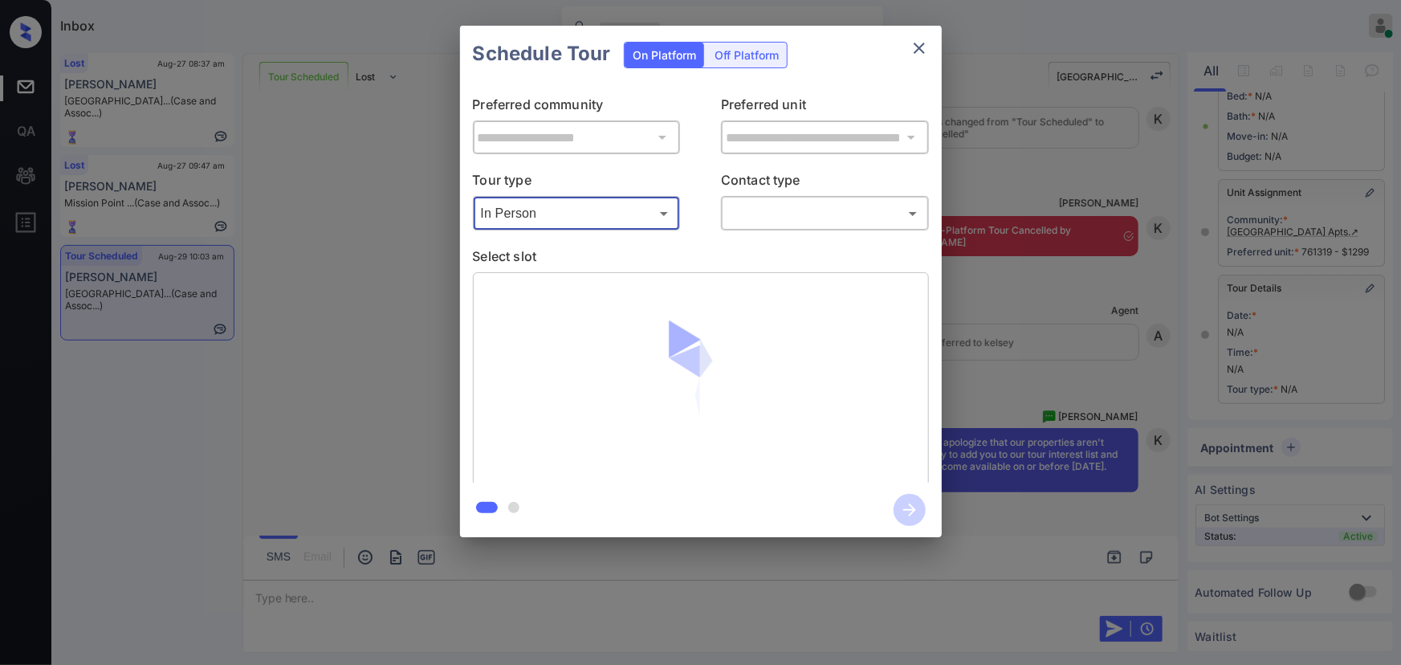
click at [791, 210] on body "Inbox Kenneth Umali Online Set yourself offline Set yourself on break Profile S…" at bounding box center [700, 332] width 1401 height 665
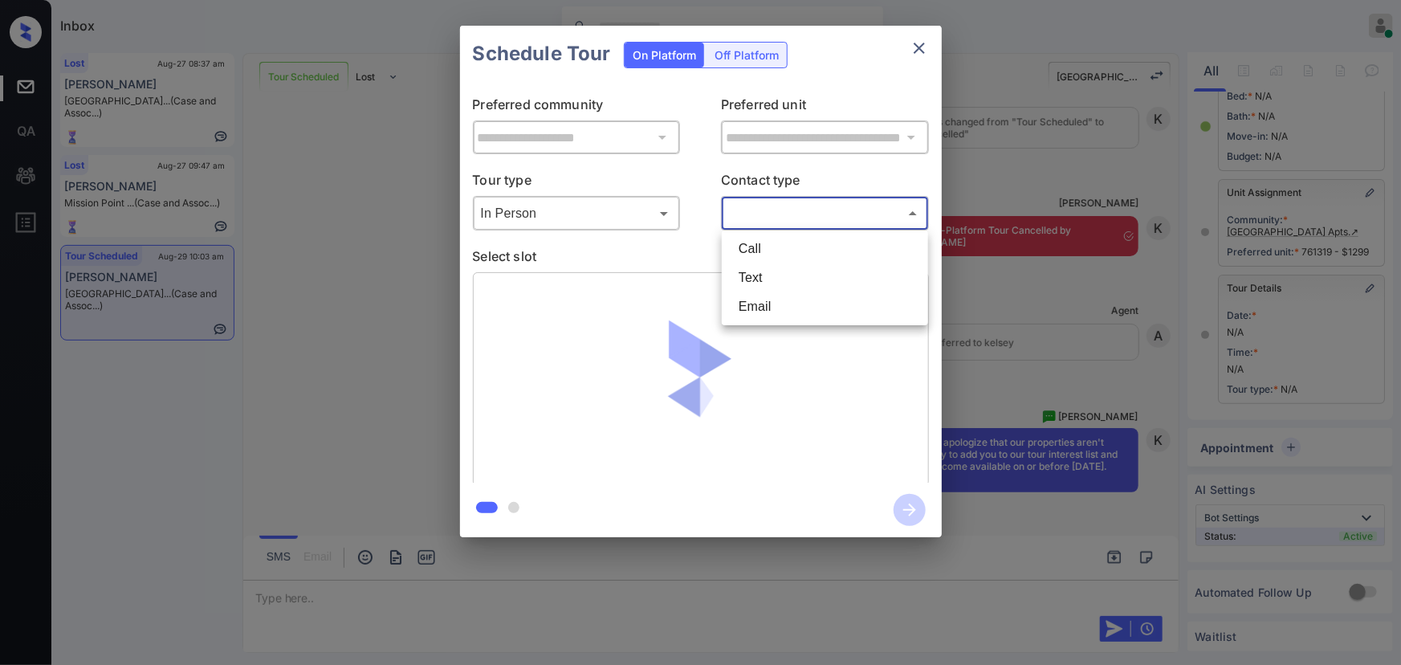
click at [764, 276] on li "Text" at bounding box center [825, 277] width 198 height 29
type input "****"
click at [922, 43] on icon "close" at bounding box center [919, 48] width 19 height 19
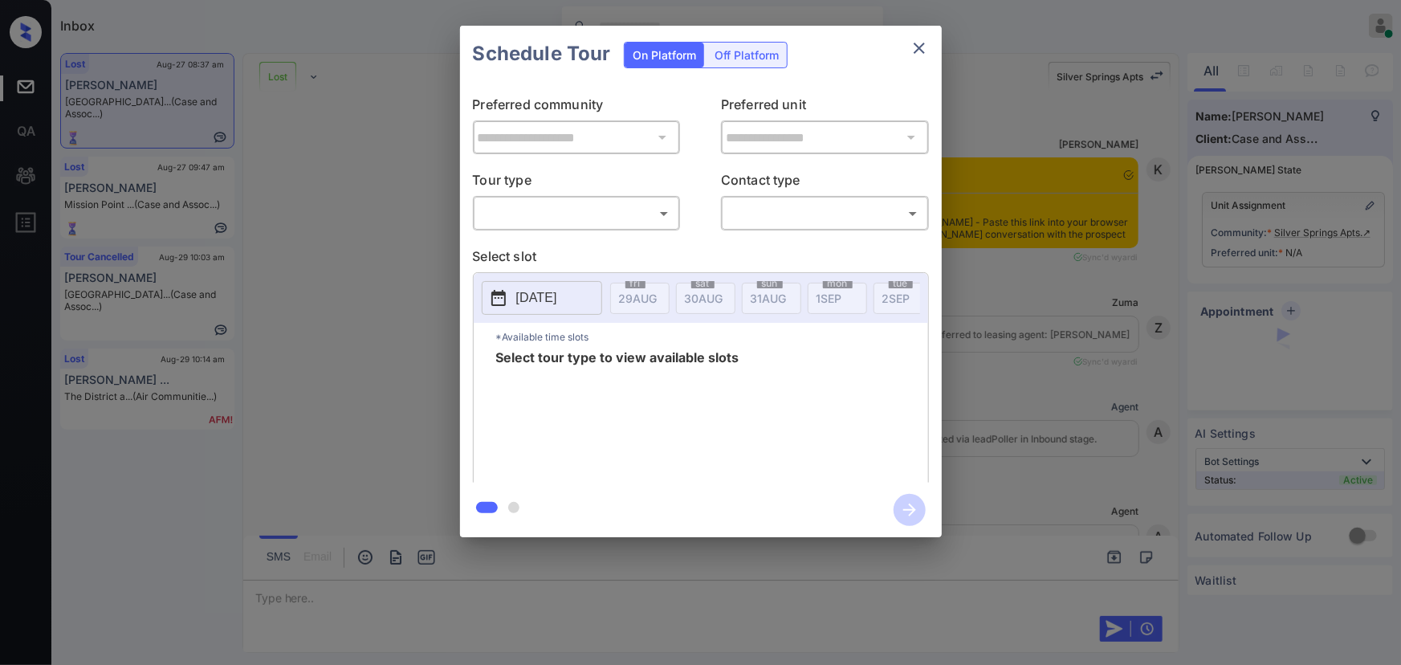
scroll to position [2029, 0]
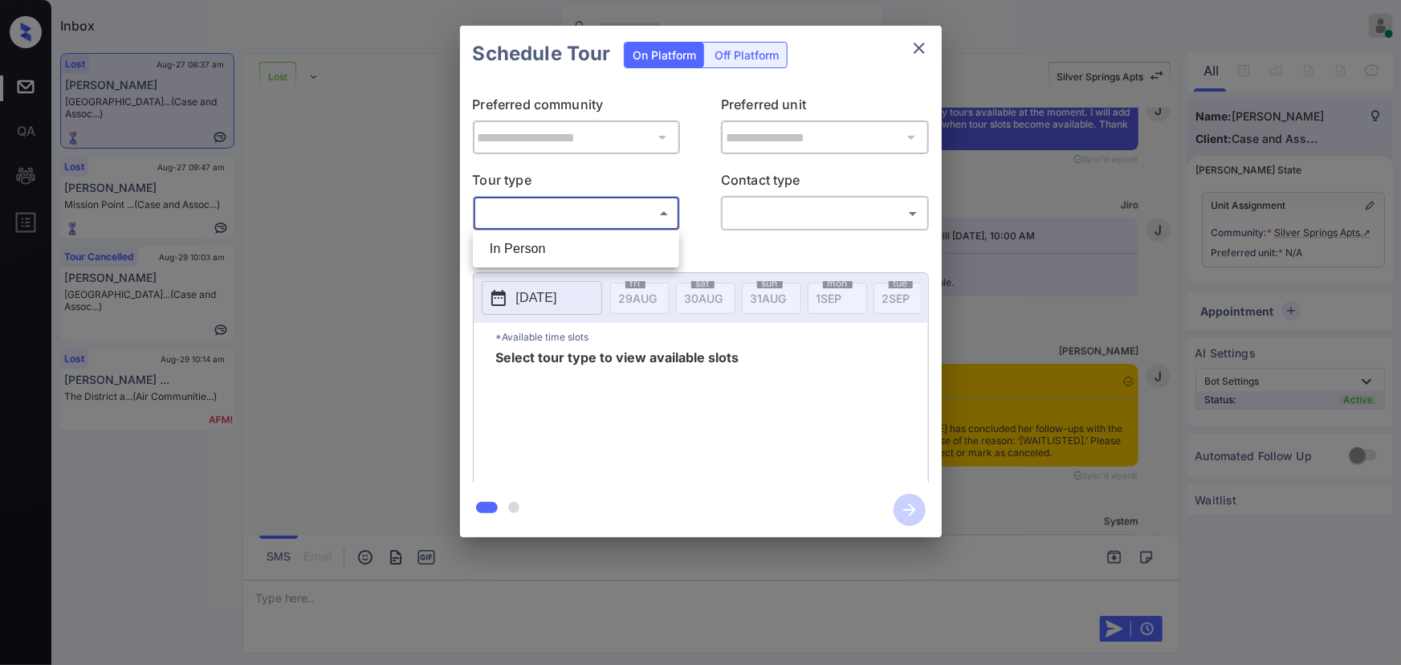
click at [579, 214] on body "Inbox Kenneth Umali Online Set yourself offline Set yourself on break Profile S…" at bounding box center [700, 332] width 1401 height 665
click at [554, 249] on li "In Person" at bounding box center [576, 248] width 198 height 29
type input "********"
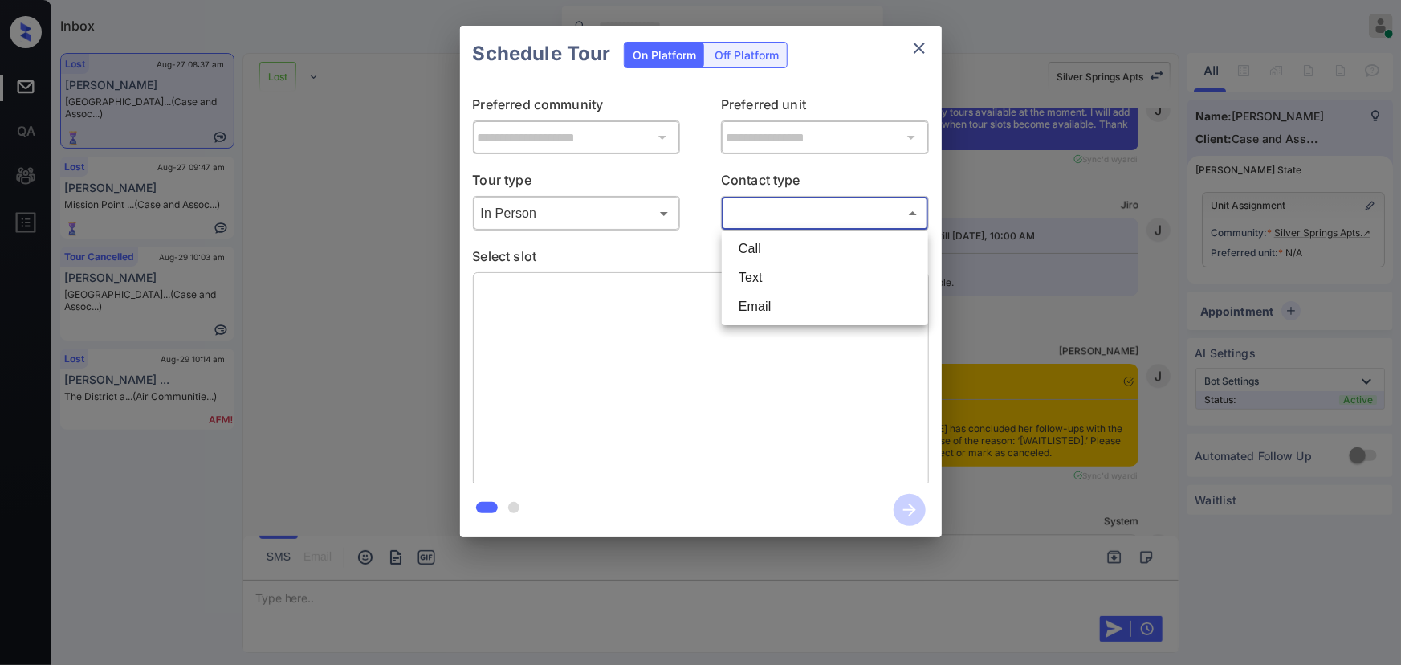
drag, startPoint x: 745, startPoint y: 218, endPoint x: 749, endPoint y: 250, distance: 33.2
click at [746, 218] on body "Inbox Kenneth Umali Online Set yourself offline Set yourself on break Profile S…" at bounding box center [700, 332] width 1401 height 665
click at [751, 265] on li "Text" at bounding box center [825, 277] width 198 height 29
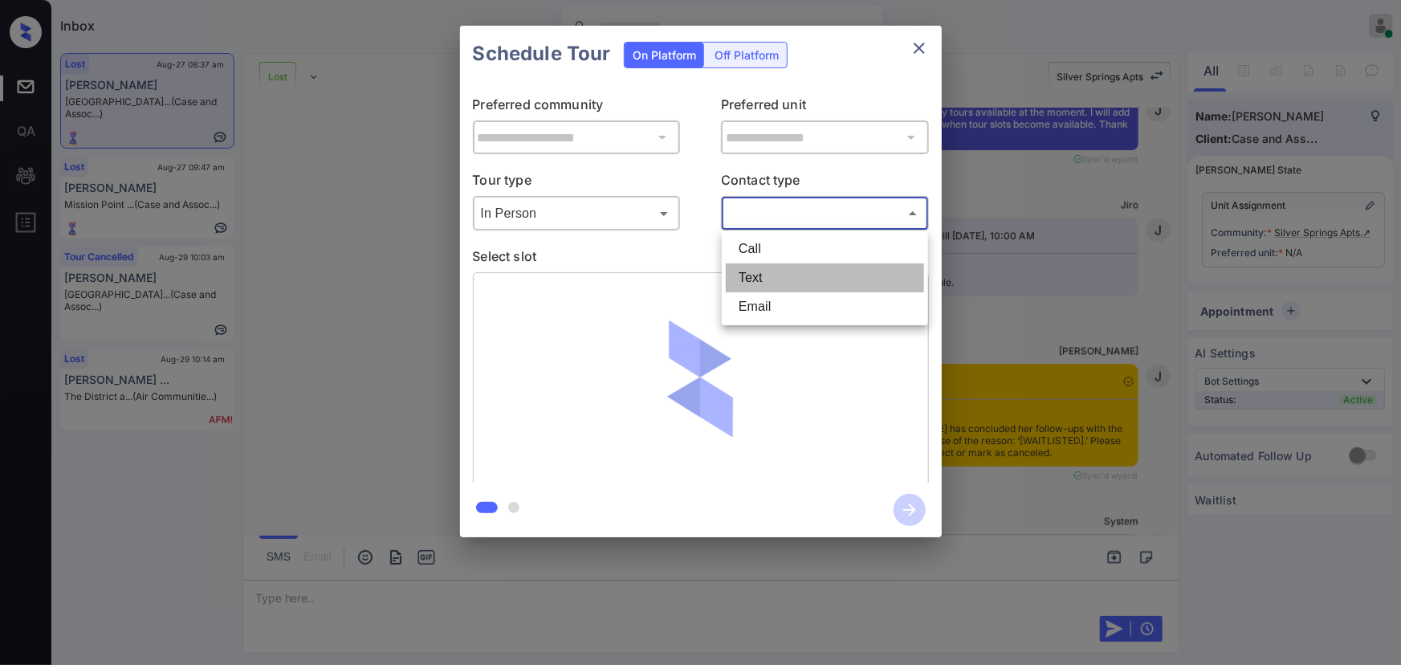
type input "****"
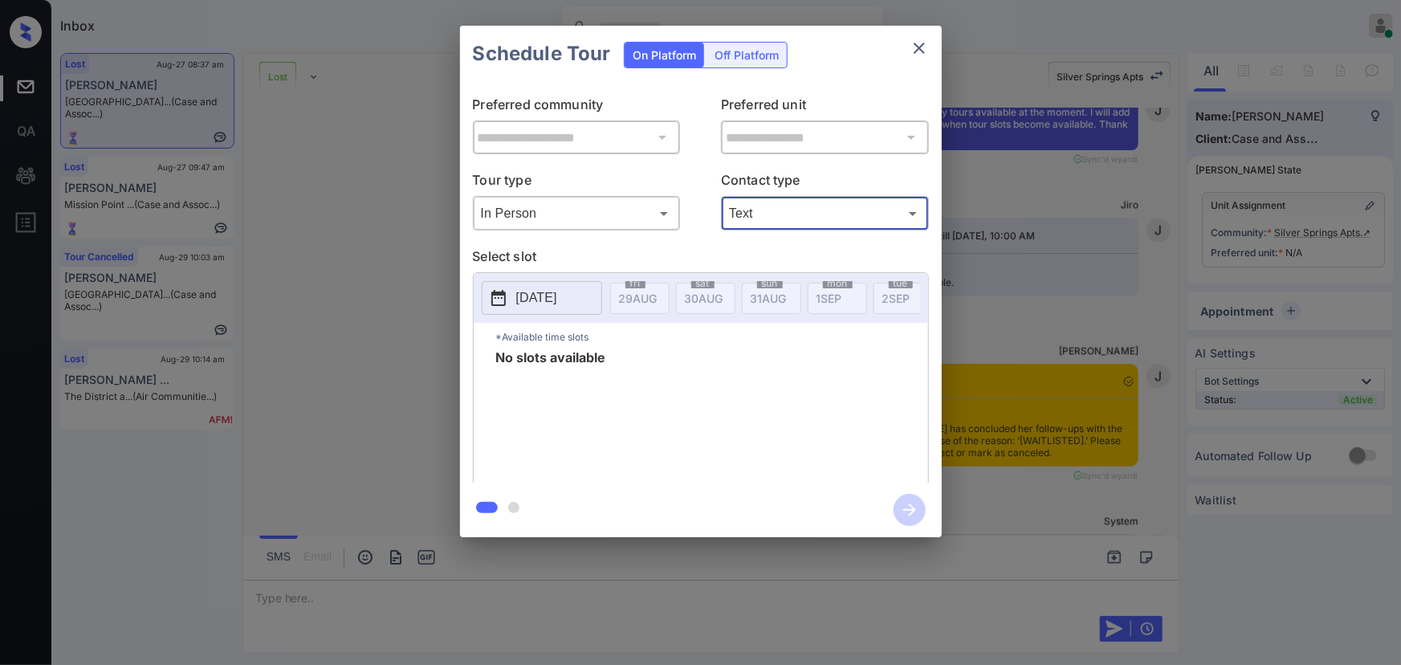
click at [557, 299] on p "[DATE]" at bounding box center [536, 297] width 41 height 19
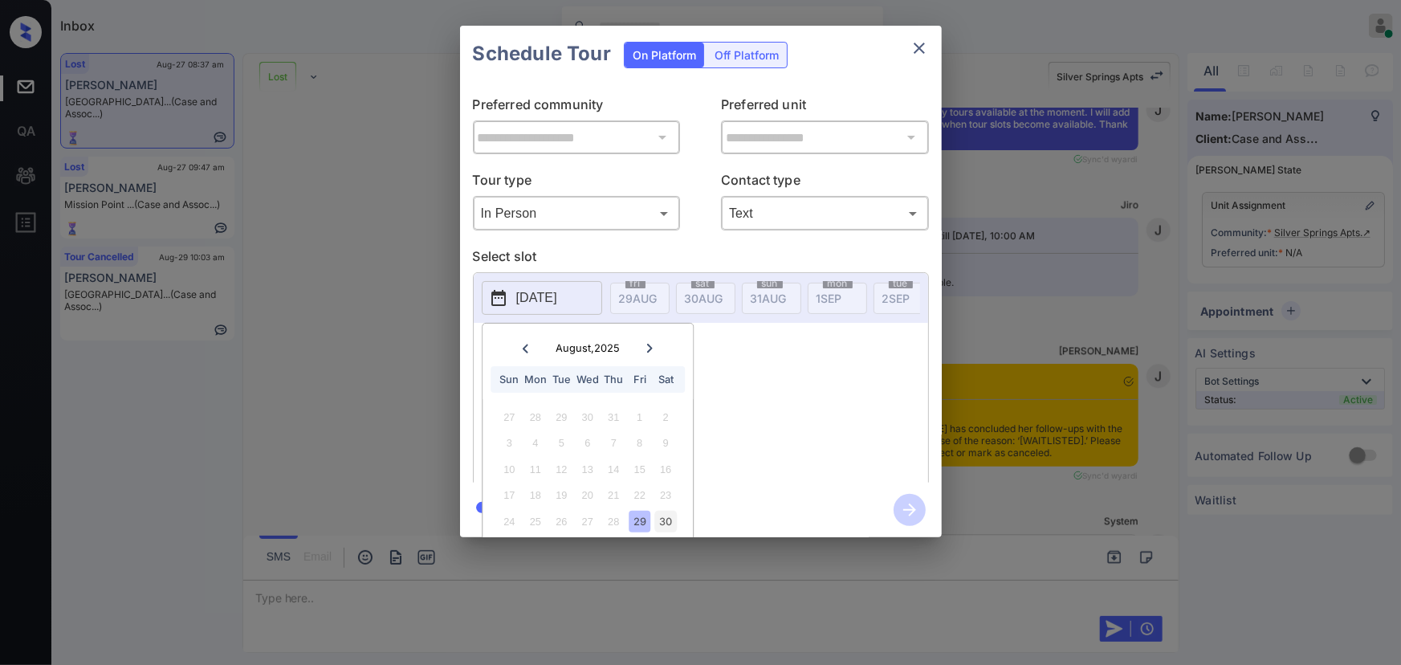
click at [666, 521] on div "30" at bounding box center [666, 522] width 22 height 22
click at [749, 417] on div "No slots available" at bounding box center [712, 415] width 432 height 128
click at [922, 48] on icon "close" at bounding box center [919, 48] width 19 height 19
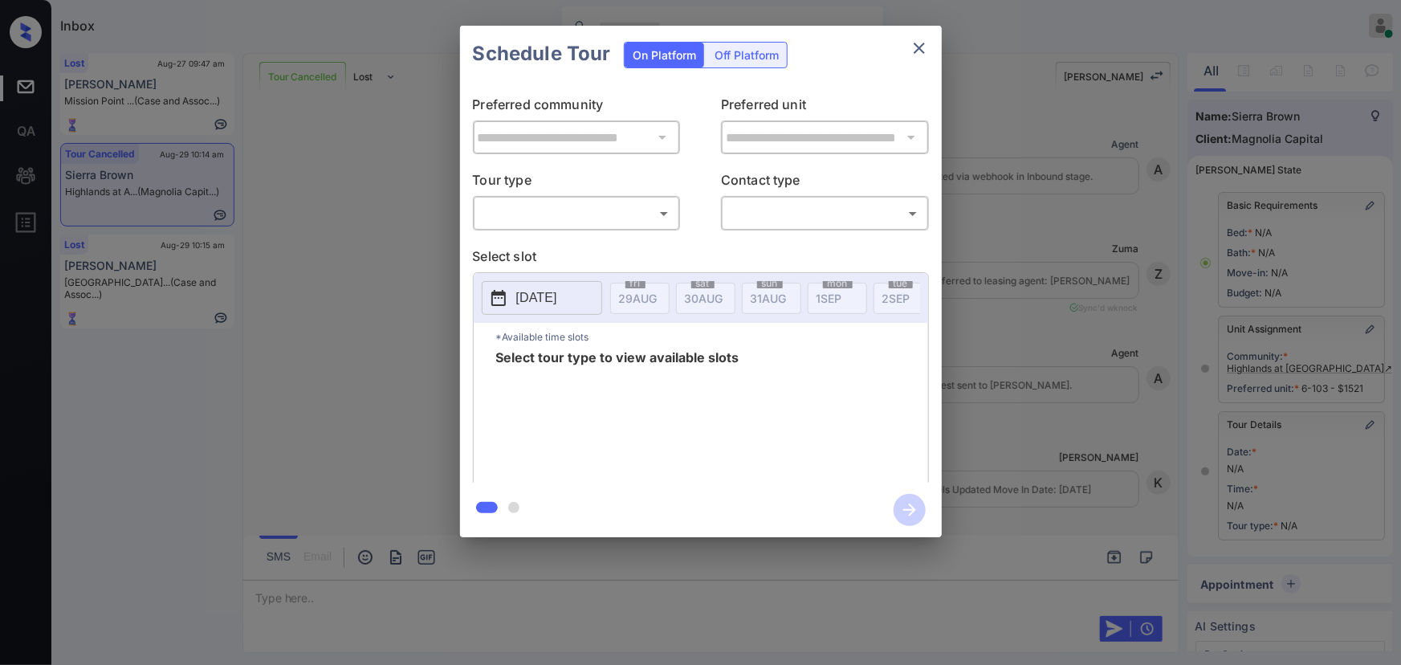
scroll to position [7421, 0]
click at [603, 219] on body "Inbox [PERSON_NAME] Online Set yourself offline Set yourself on break Profile S…" at bounding box center [700, 332] width 1401 height 665
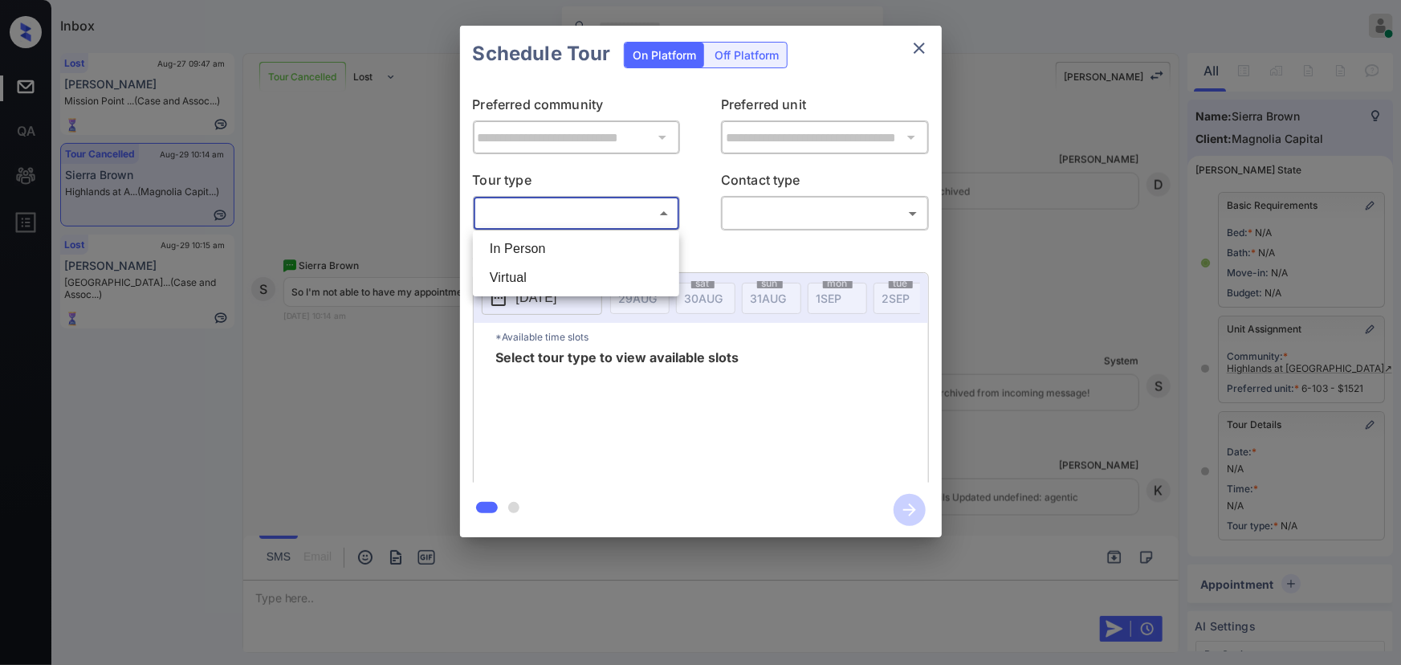
drag, startPoint x: 564, startPoint y: 248, endPoint x: 725, endPoint y: 250, distance: 161.4
click at [568, 248] on li "In Person" at bounding box center [576, 248] width 198 height 29
type input "********"
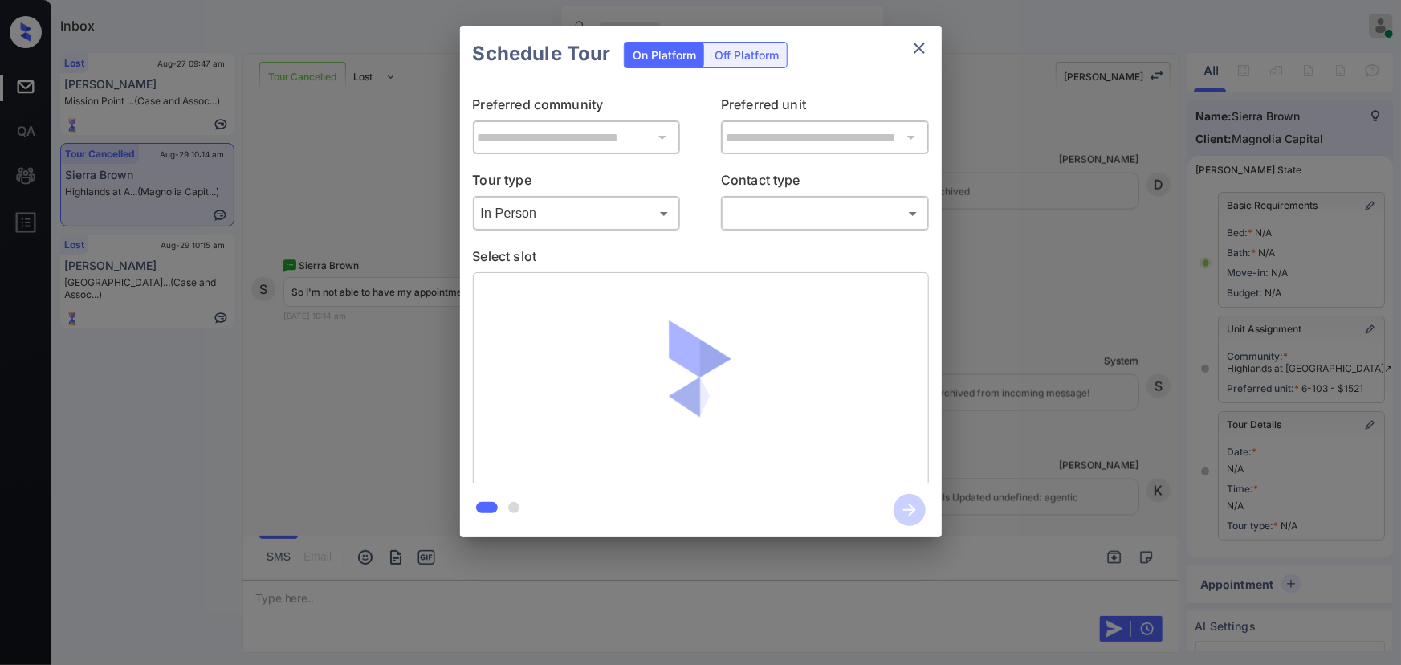
click at [794, 229] on div "​ ​" at bounding box center [825, 213] width 208 height 35
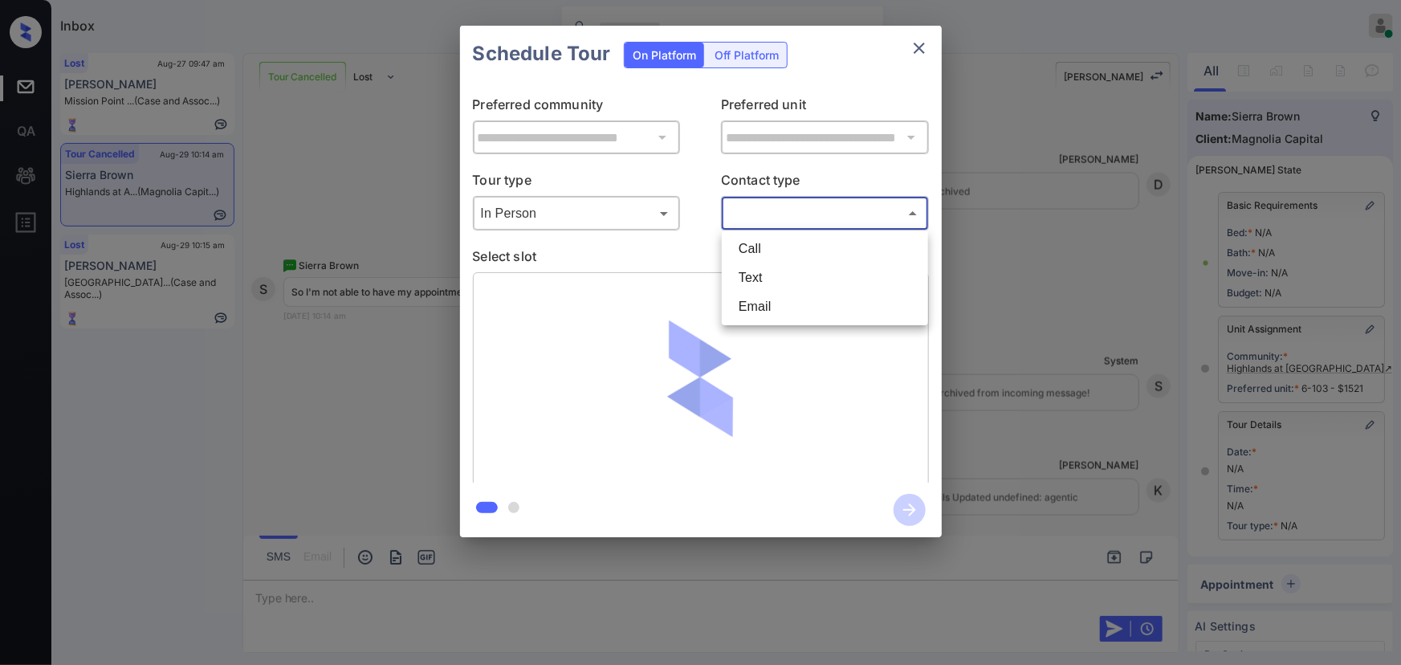
click at [778, 206] on body "Inbox Kenneth Umali Online Set yourself offline Set yourself on break Profile S…" at bounding box center [700, 332] width 1401 height 665
click at [755, 280] on li "Text" at bounding box center [825, 277] width 198 height 29
type input "****"
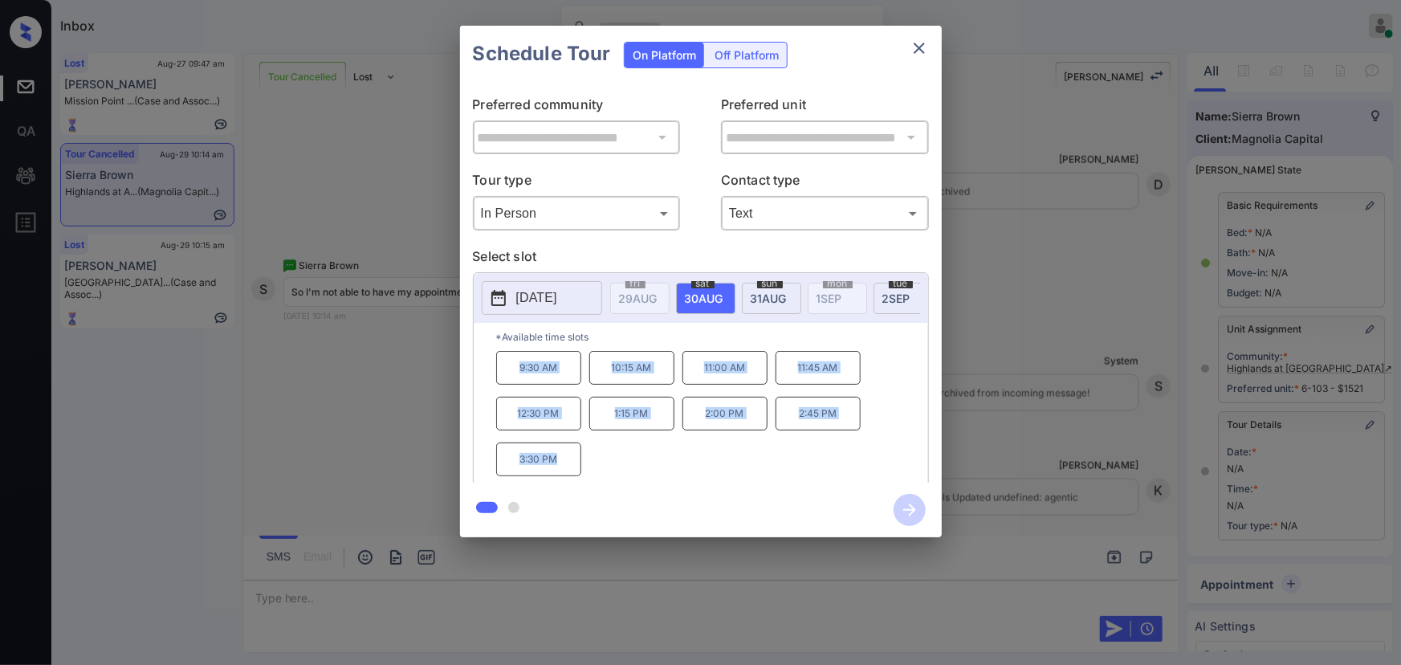
copy div "9:30 AM 10:15 AM 11:00 AM 11:45 AM 12:30 PM 1:15 PM 2:00 PM 2:45 PM 3:30 PM"
drag, startPoint x: 566, startPoint y: 462, endPoint x: 506, endPoint y: 381, distance: 101.0
click at [506, 381] on div "9:30 AM 10:15 AM 11:00 AM 11:45 AM 12:30 PM 1:15 PM 2:00 PM 2:45 PM 3:30 PM" at bounding box center [712, 415] width 432 height 128
click at [523, 602] on div at bounding box center [700, 332] width 1401 height 665
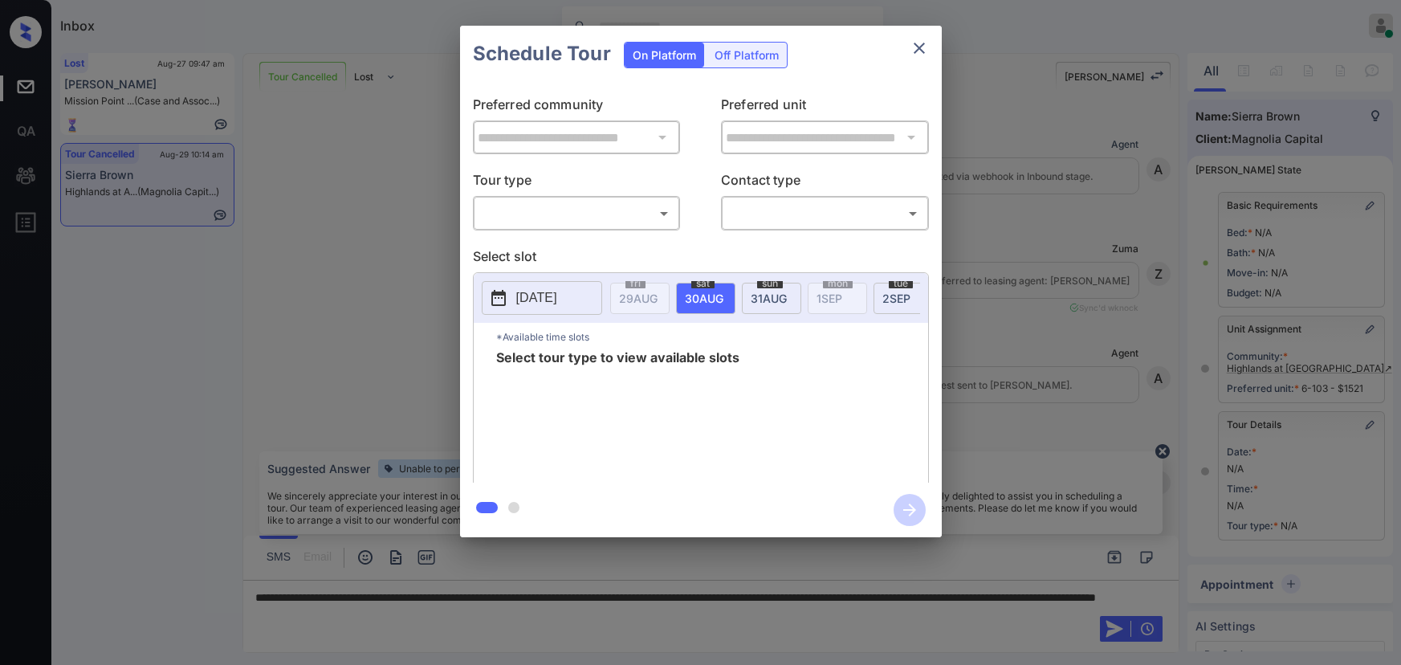
click at [573, 227] on div "​ ​" at bounding box center [577, 213] width 208 height 35
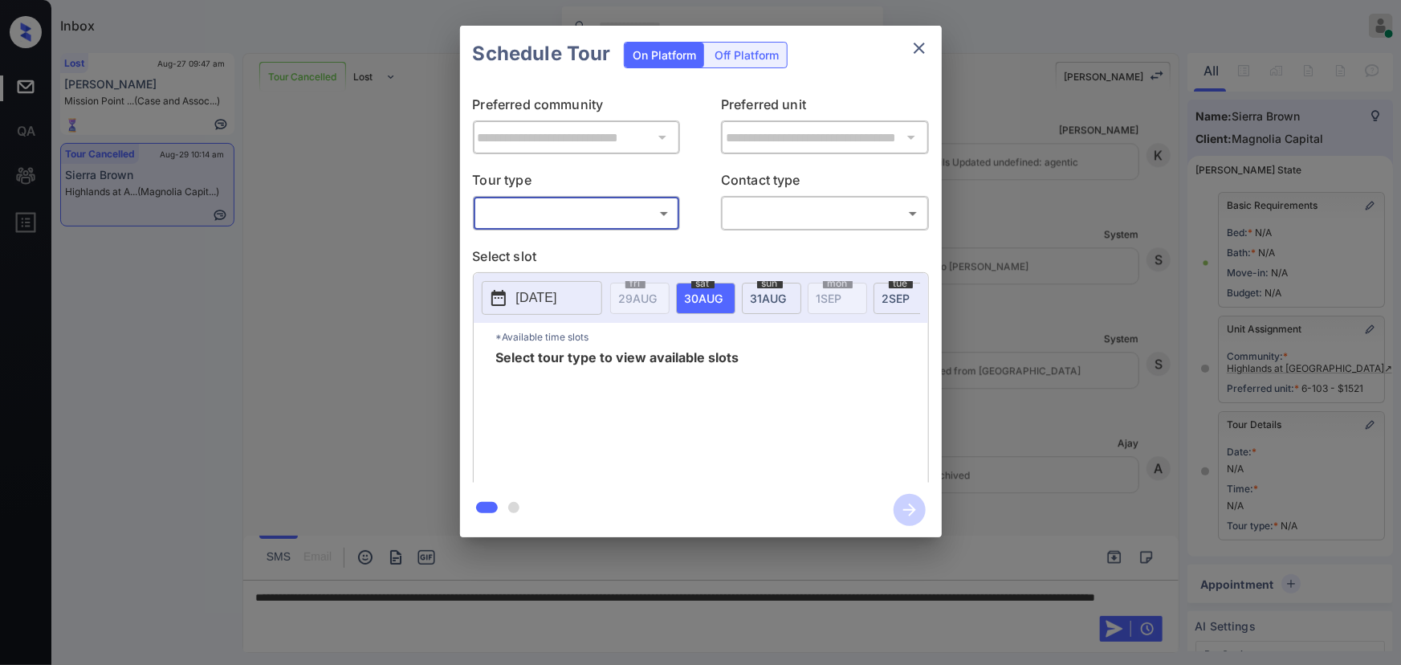
click at [579, 214] on body "Inbox Kenneth Umali Online Set yourself offline Set yourself on break Profile S…" at bounding box center [700, 332] width 1401 height 665
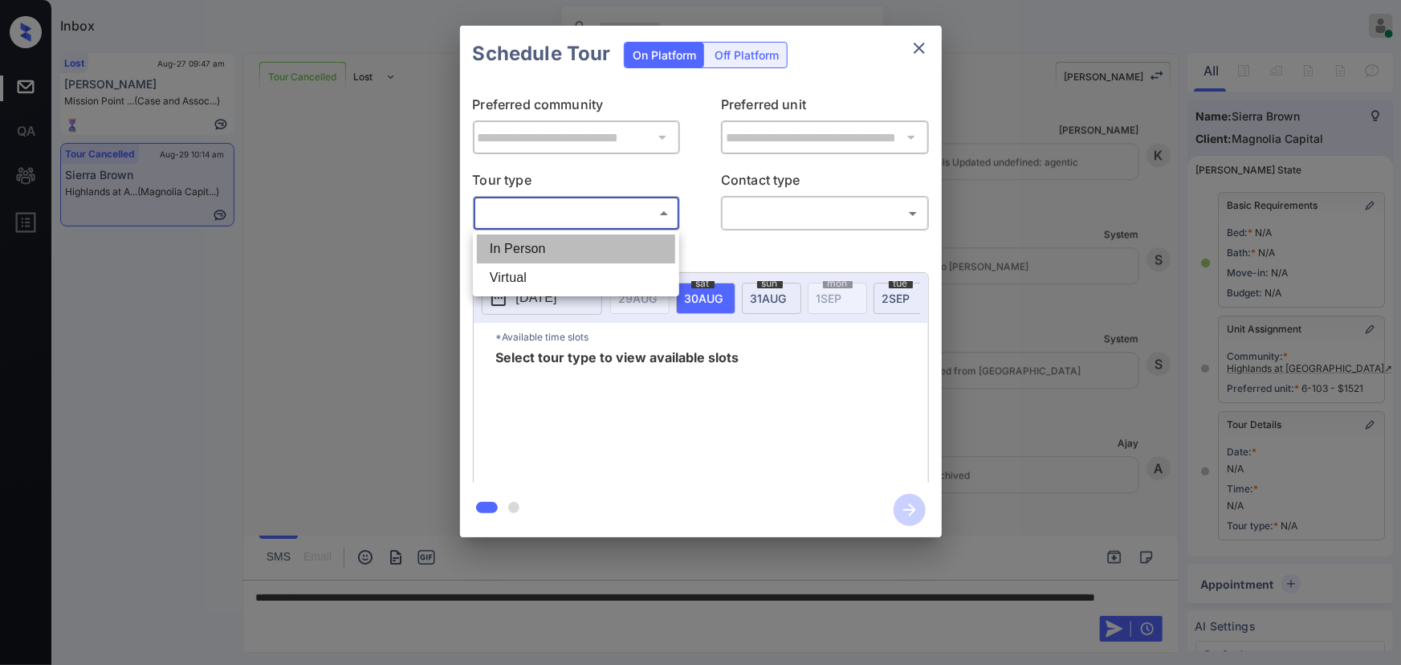
click at [556, 246] on li "In Person" at bounding box center [576, 248] width 198 height 29
type input "********"
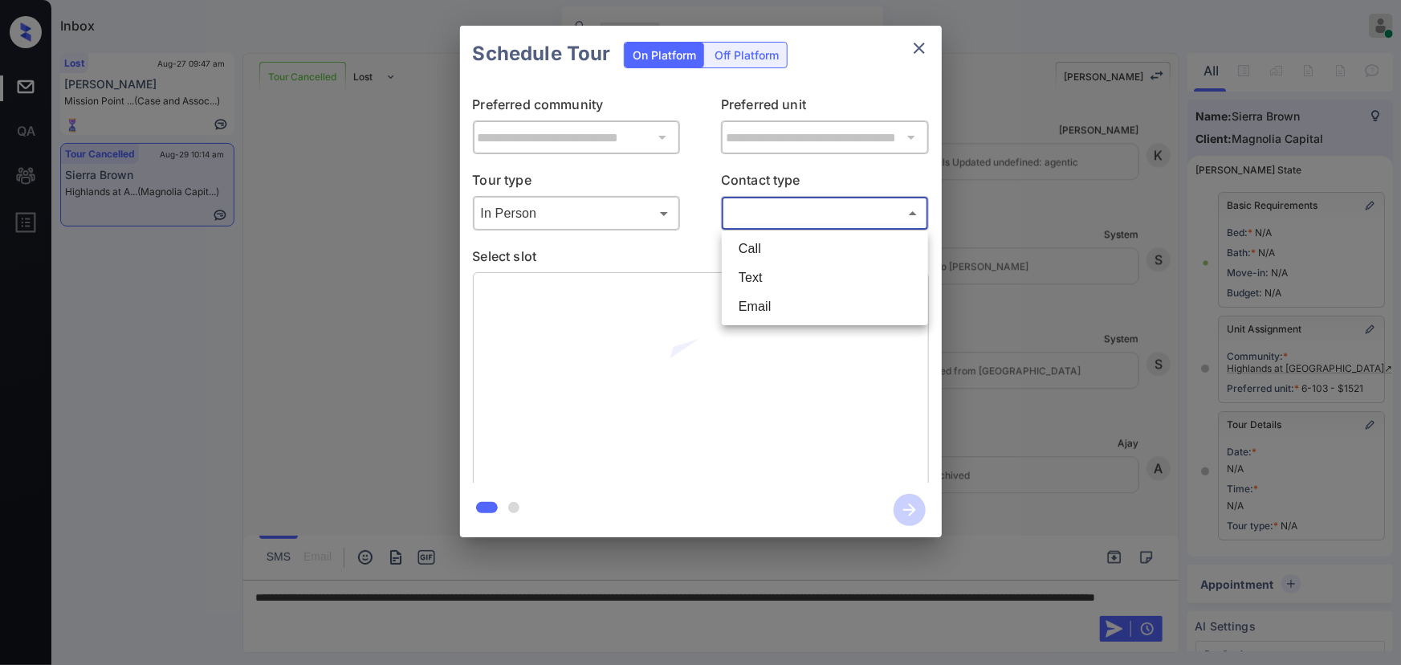
click at [787, 222] on body "Inbox Kenneth Umali Online Set yourself offline Set yourself on break Profile S…" at bounding box center [700, 332] width 1401 height 665
click at [764, 275] on li "Text" at bounding box center [825, 277] width 198 height 29
type input "****"
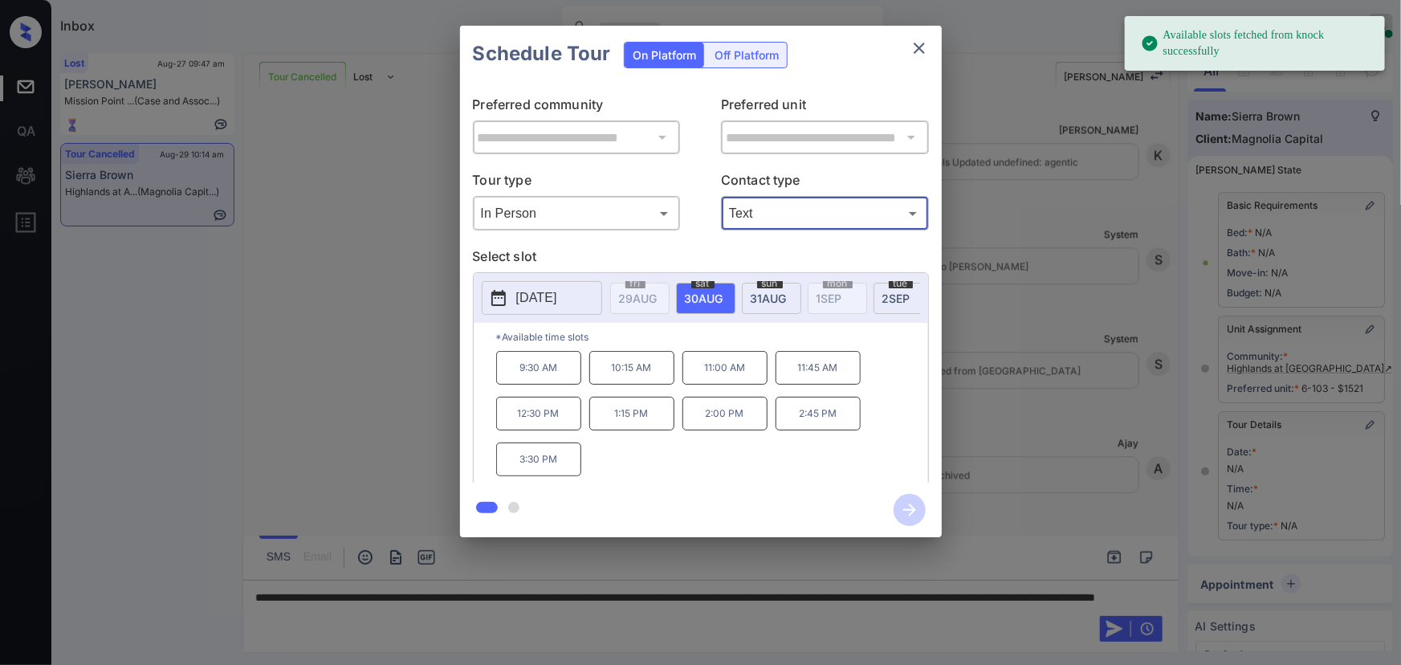
click at [918, 39] on icon "close" at bounding box center [919, 48] width 19 height 19
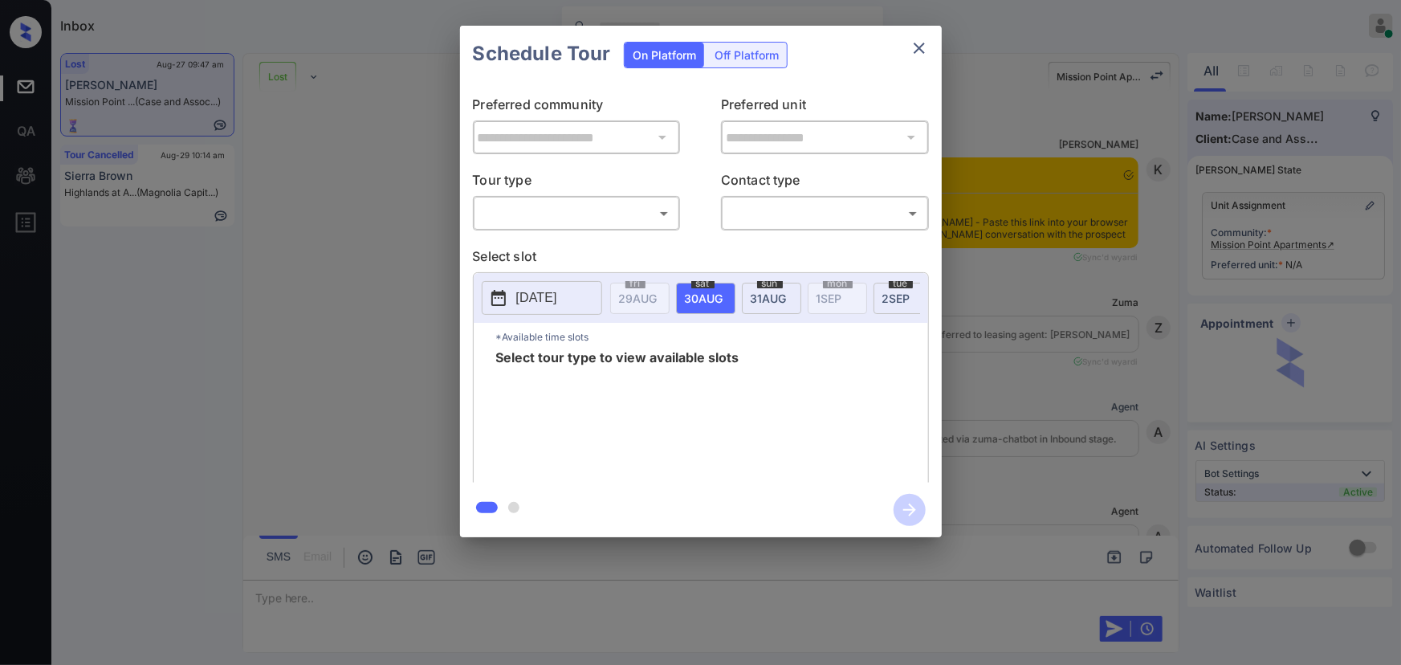
scroll to position [4953, 0]
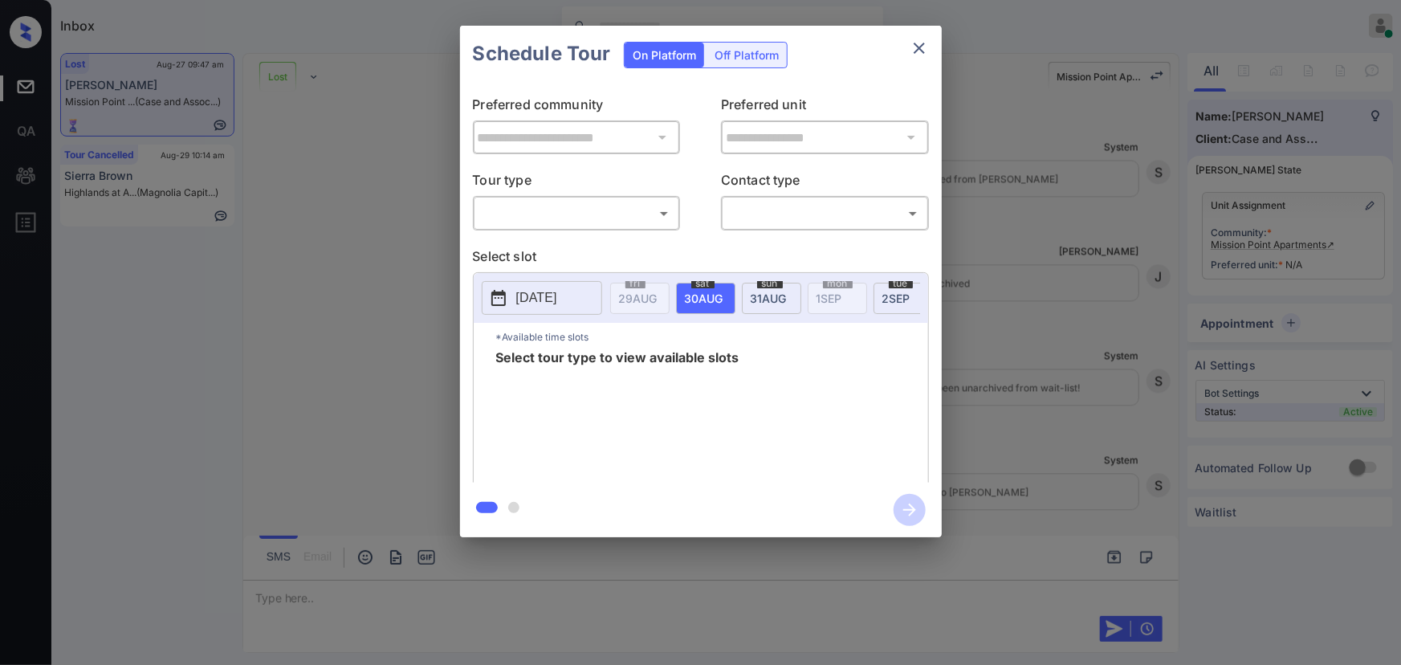
click at [591, 217] on body "Inbox [PERSON_NAME] Online Set yourself offline Set yourself on break Profile S…" at bounding box center [700, 332] width 1401 height 665
click at [548, 243] on li "In Person" at bounding box center [576, 248] width 198 height 29
type input "********"
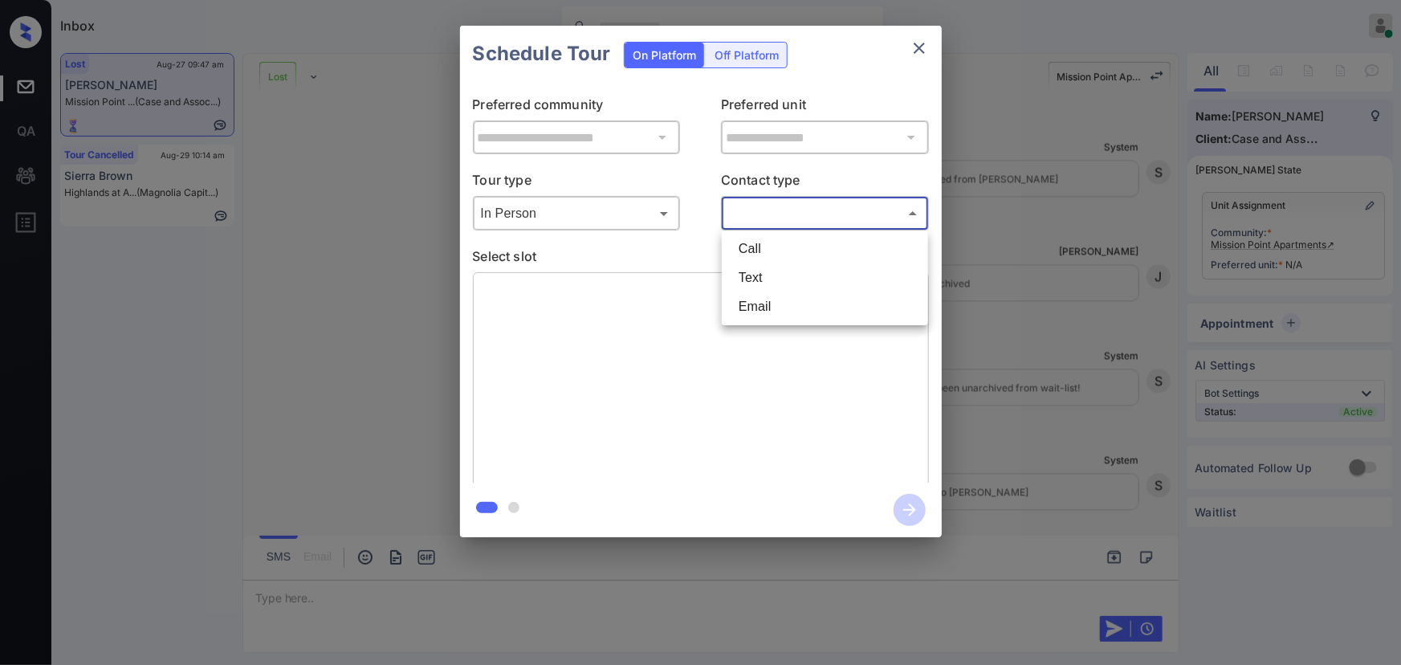
click at [794, 213] on body "Inbox [PERSON_NAME] Online Set yourself offline Set yourself on break Profile S…" at bounding box center [700, 332] width 1401 height 665
click at [772, 266] on li "Text" at bounding box center [825, 277] width 198 height 29
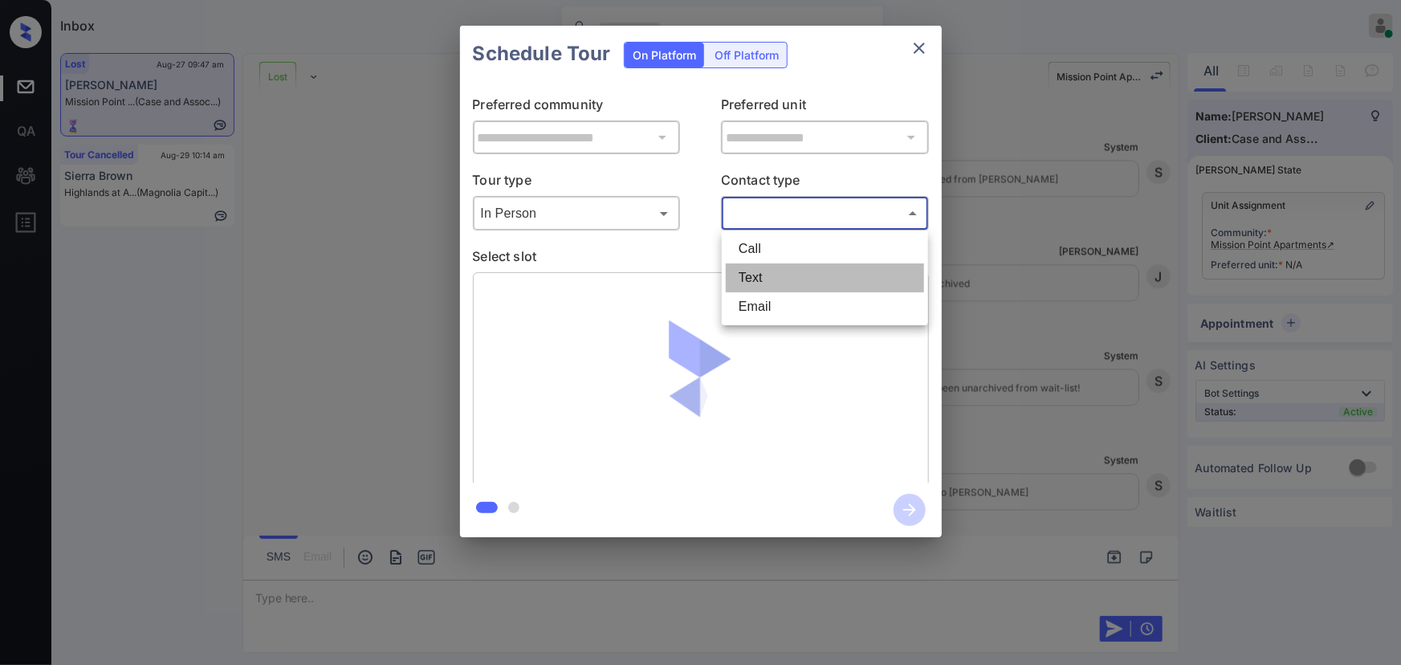
type input "****"
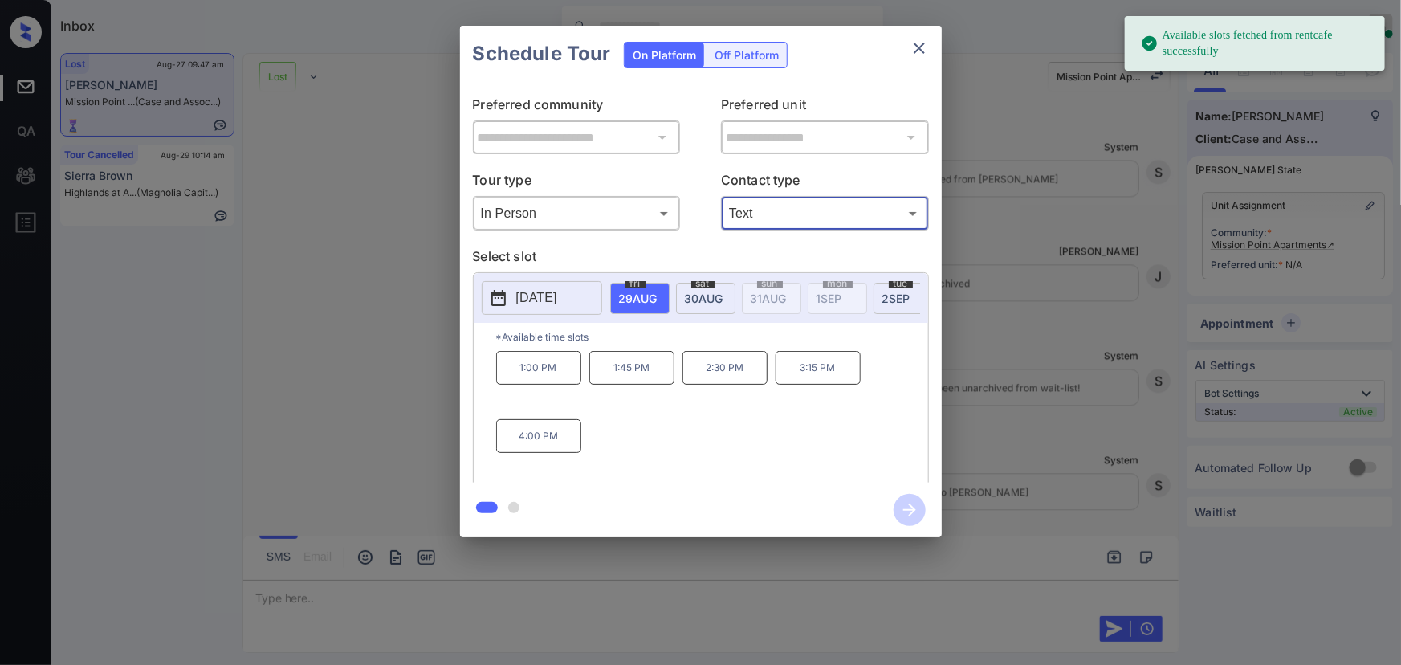
click at [658, 293] on span "30 AUG" at bounding box center [638, 298] width 39 height 14
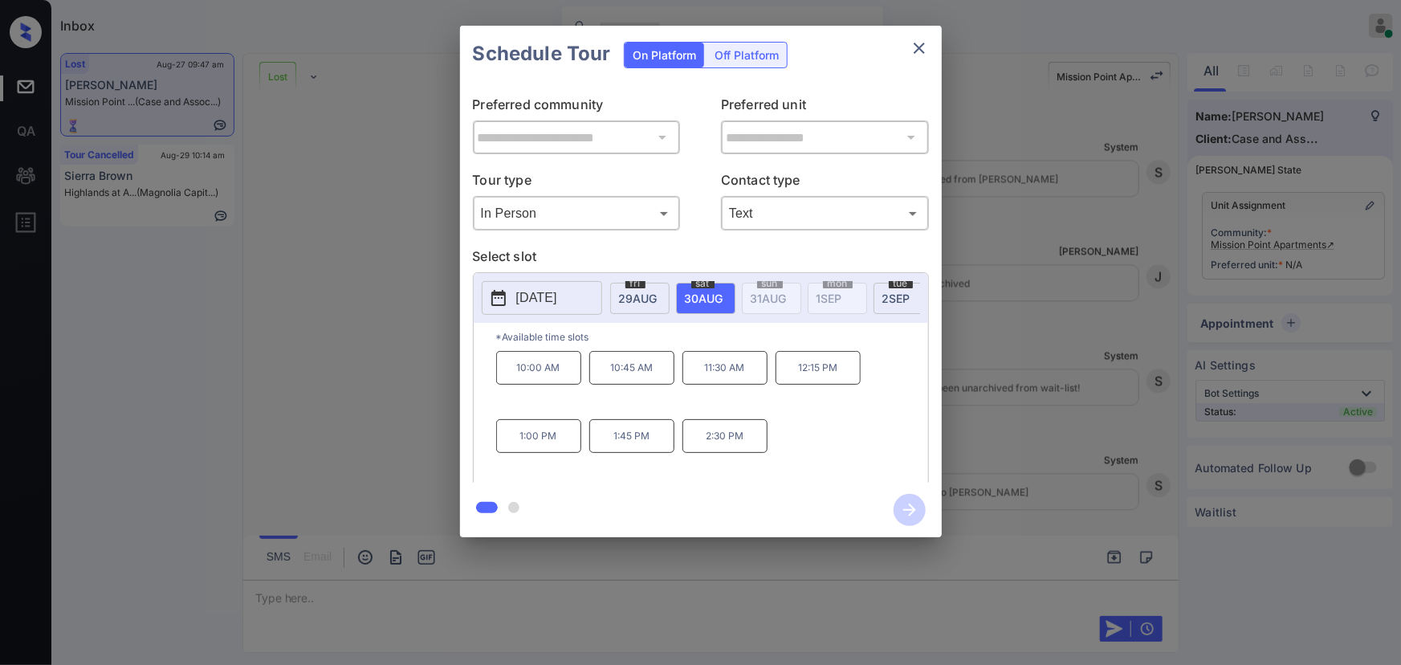
click at [1102, 366] on div "**********" at bounding box center [700, 281] width 1401 height 563
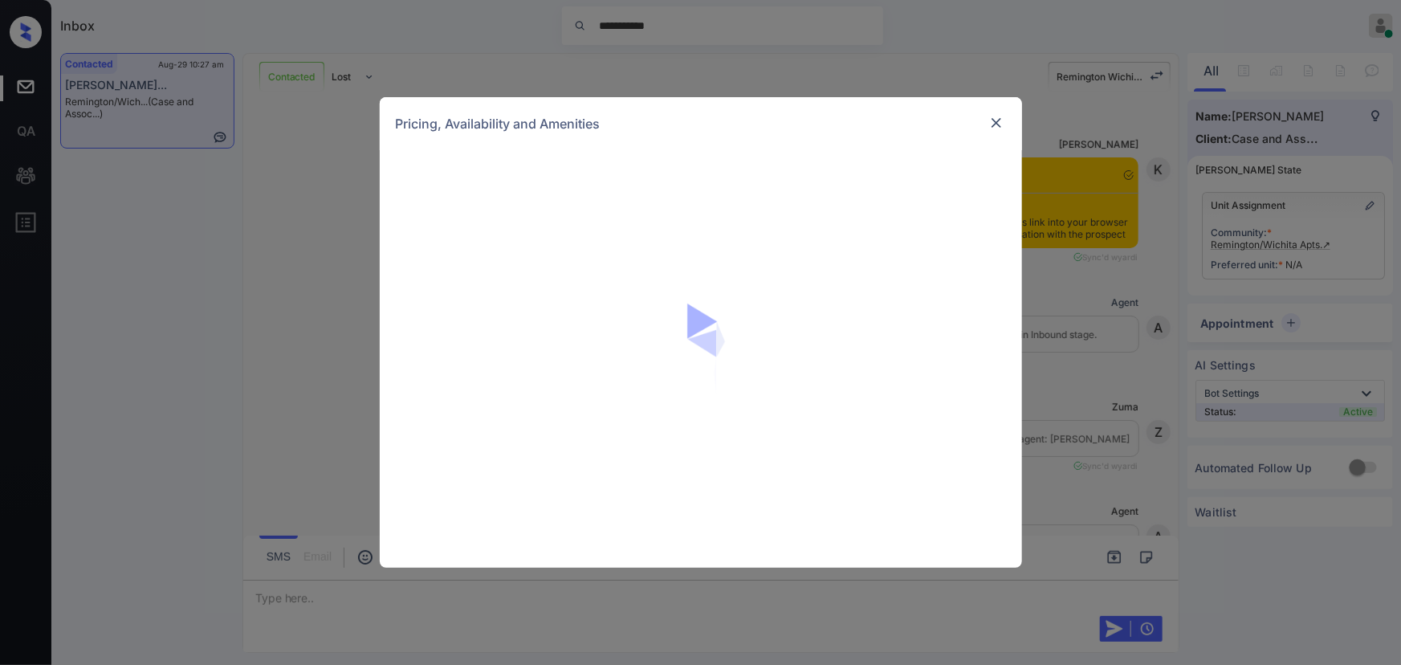
scroll to position [6041, 0]
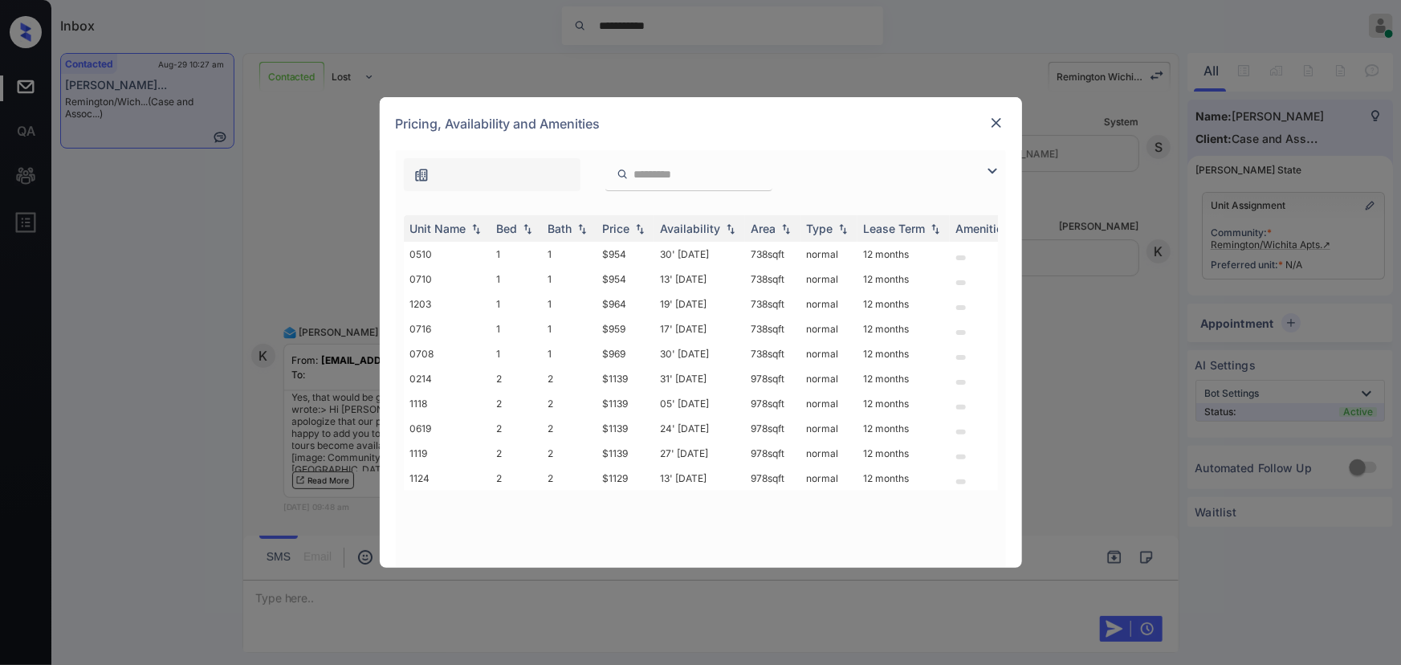
click at [992, 165] on img at bounding box center [992, 170] width 19 height 19
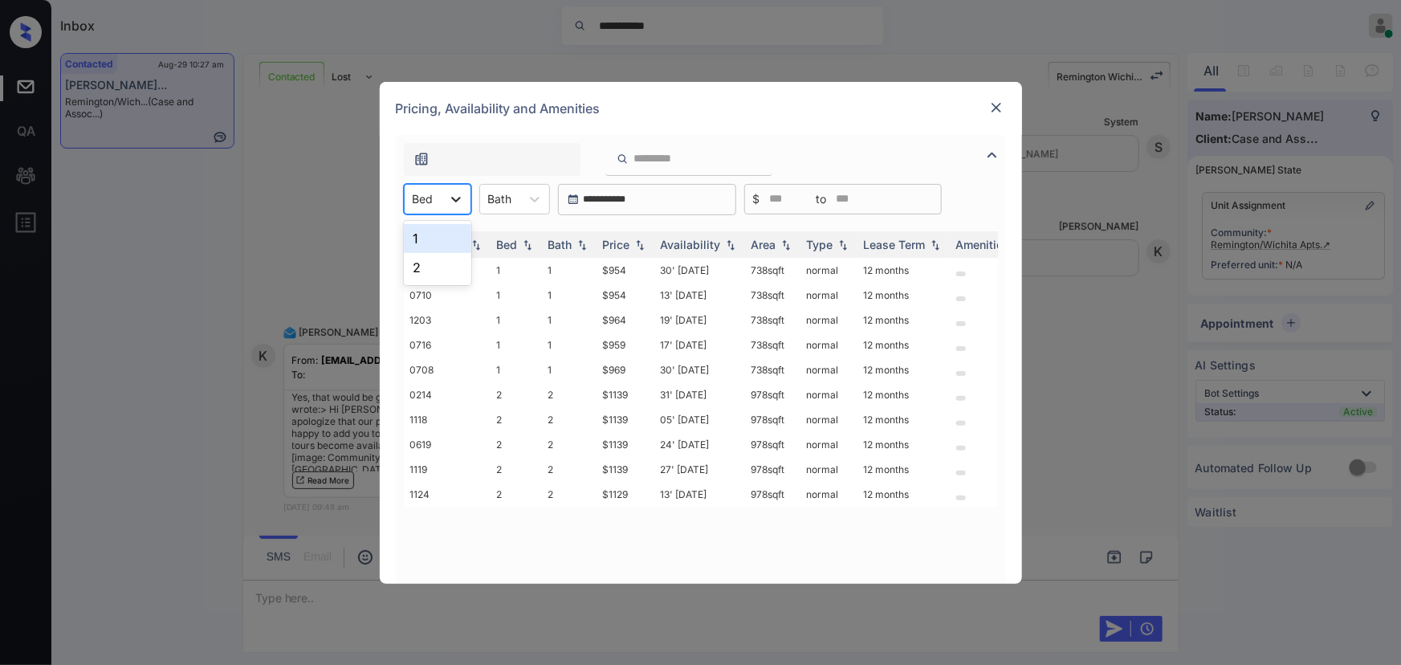
click at [450, 196] on icon at bounding box center [456, 199] width 16 height 16
click at [430, 228] on div "1" at bounding box center [437, 238] width 67 height 29
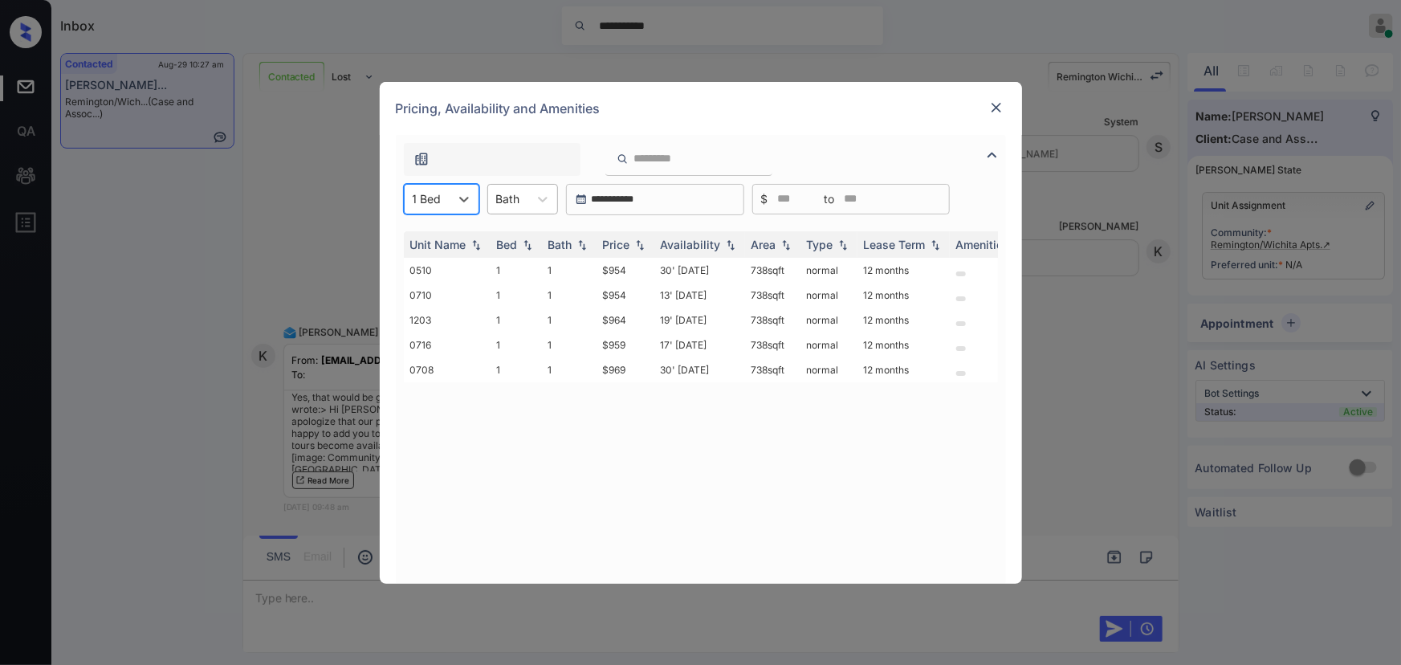
click at [519, 193] on div "Bath" at bounding box center [508, 198] width 40 height 23
click at [511, 242] on div "1" at bounding box center [522, 238] width 71 height 29
click at [645, 246] on img at bounding box center [640, 243] width 16 height 11
click at [645, 245] on img at bounding box center [640, 244] width 16 height 12
click at [462, 208] on div at bounding box center [464, 199] width 29 height 29
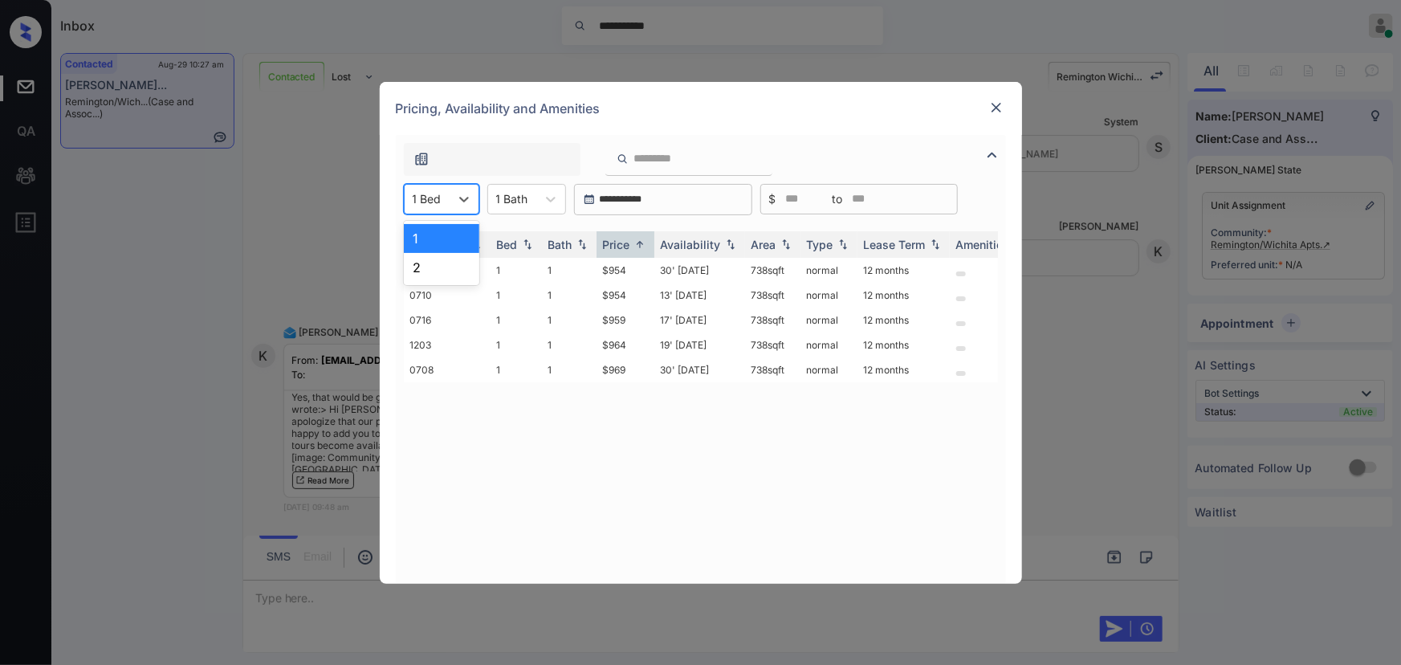
click at [442, 262] on div "2" at bounding box center [441, 267] width 75 height 29
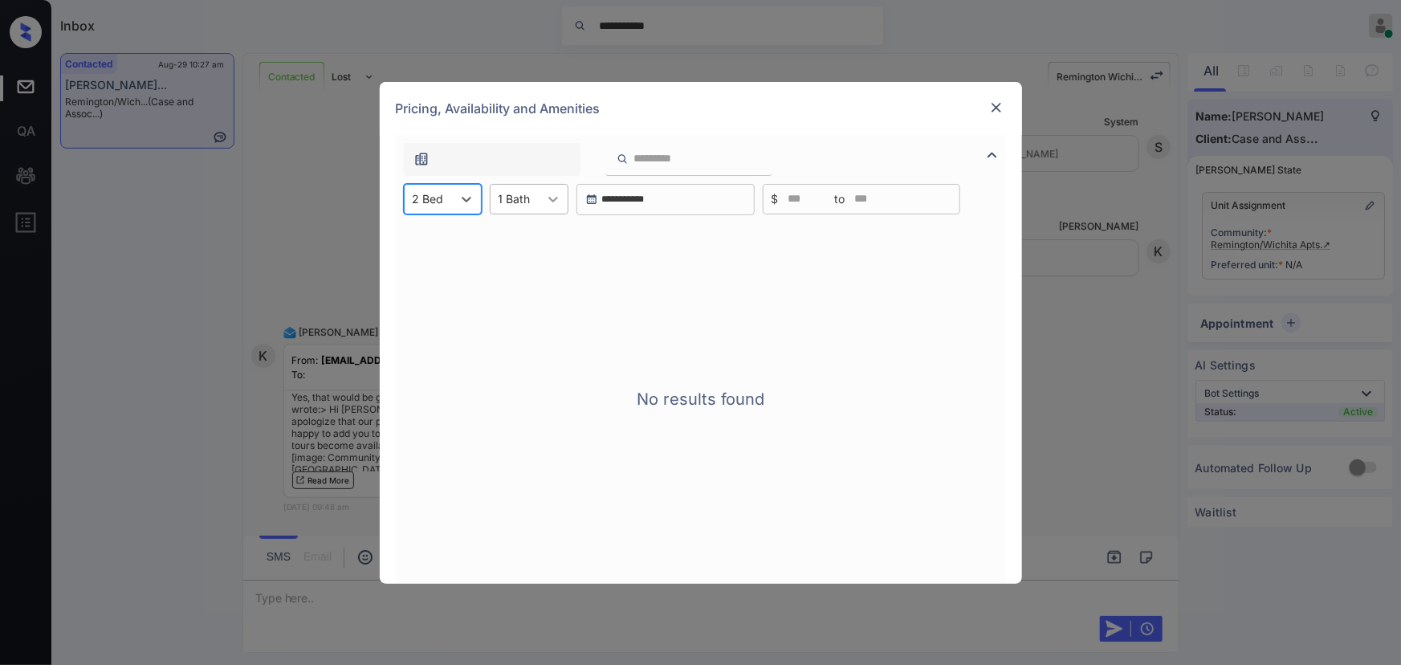
click at [548, 202] on icon at bounding box center [553, 199] width 16 height 16
click at [515, 263] on div "2" at bounding box center [529, 267] width 79 height 29
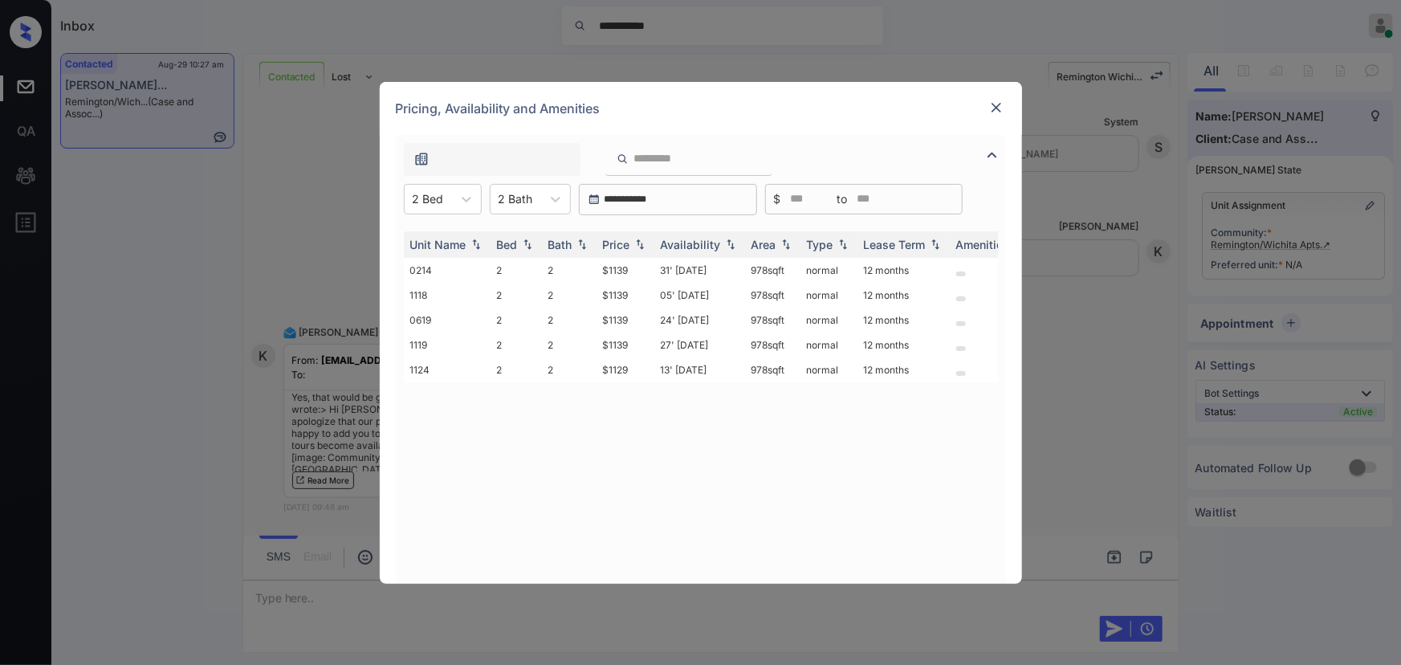
click at [1000, 104] on img at bounding box center [996, 108] width 16 height 16
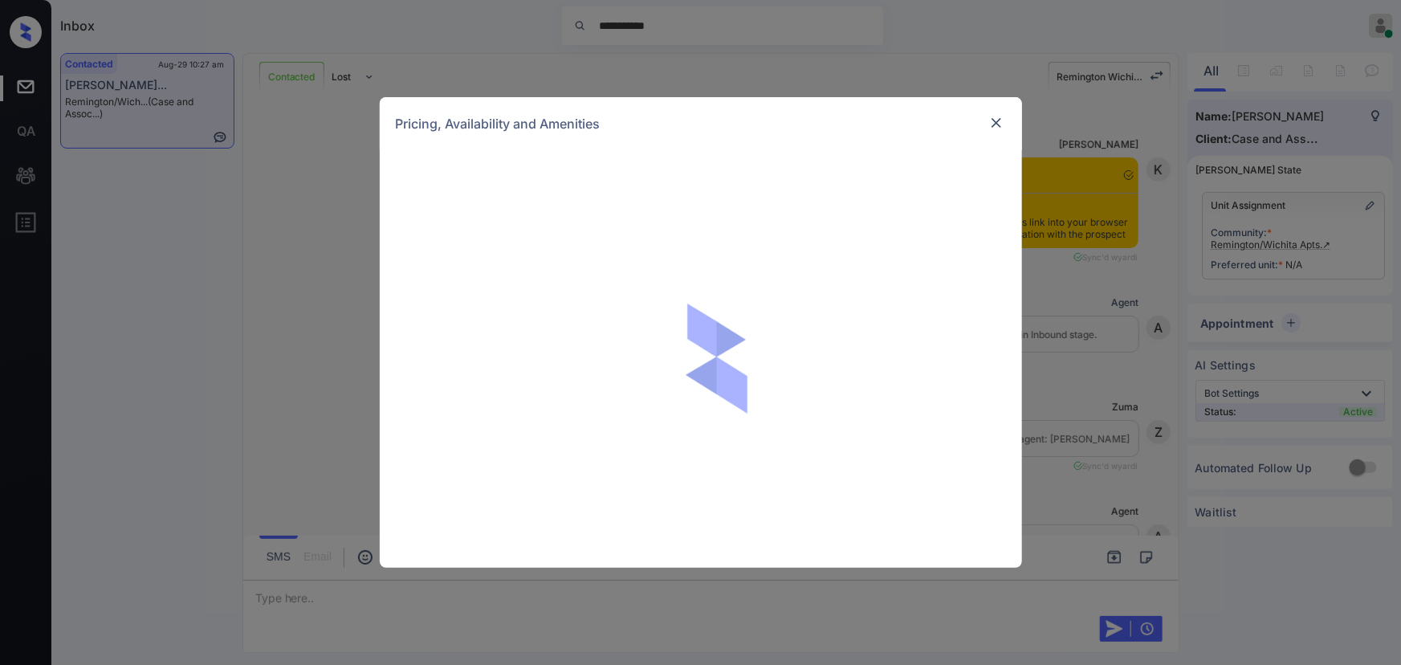
scroll to position [4581, 0]
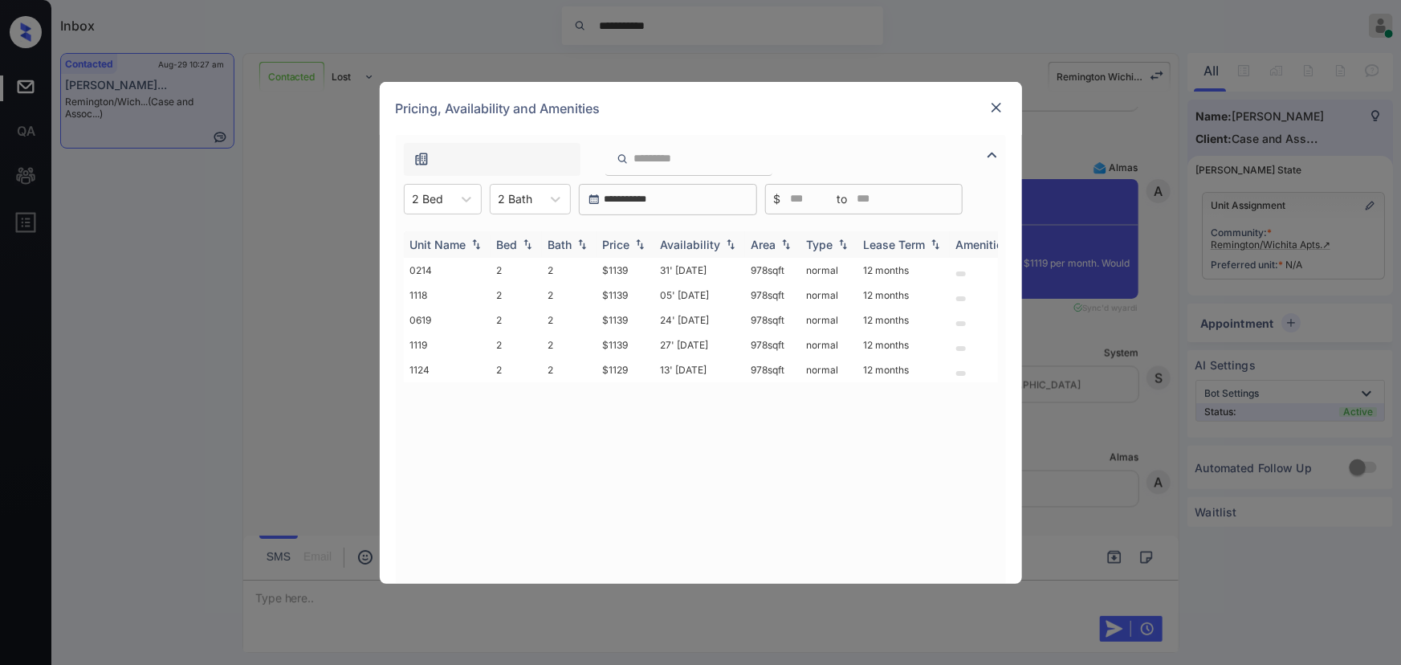
click at [637, 242] on img at bounding box center [640, 243] width 16 height 11
click at [637, 242] on img at bounding box center [640, 244] width 16 height 12
click at [626, 273] on td "$1129" at bounding box center [626, 270] width 58 height 25
click at [626, 272] on td "$1129" at bounding box center [626, 270] width 58 height 25
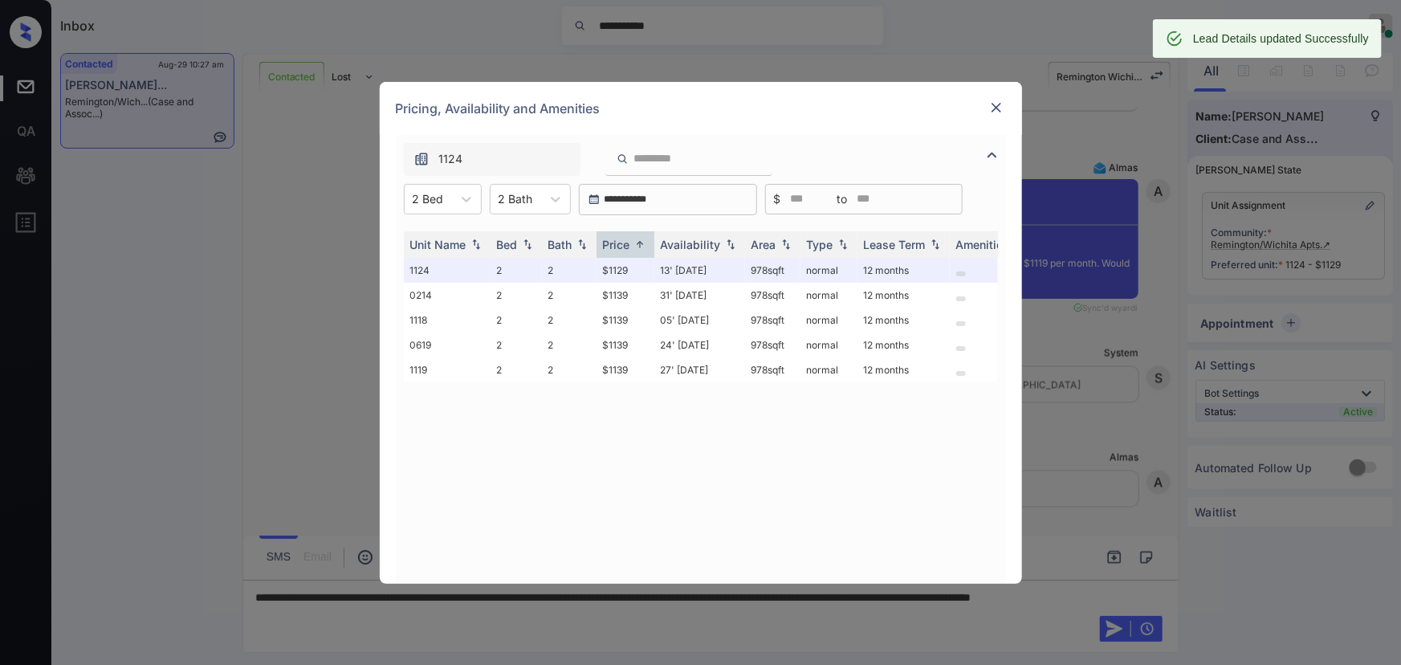
click at [996, 104] on img at bounding box center [996, 108] width 16 height 16
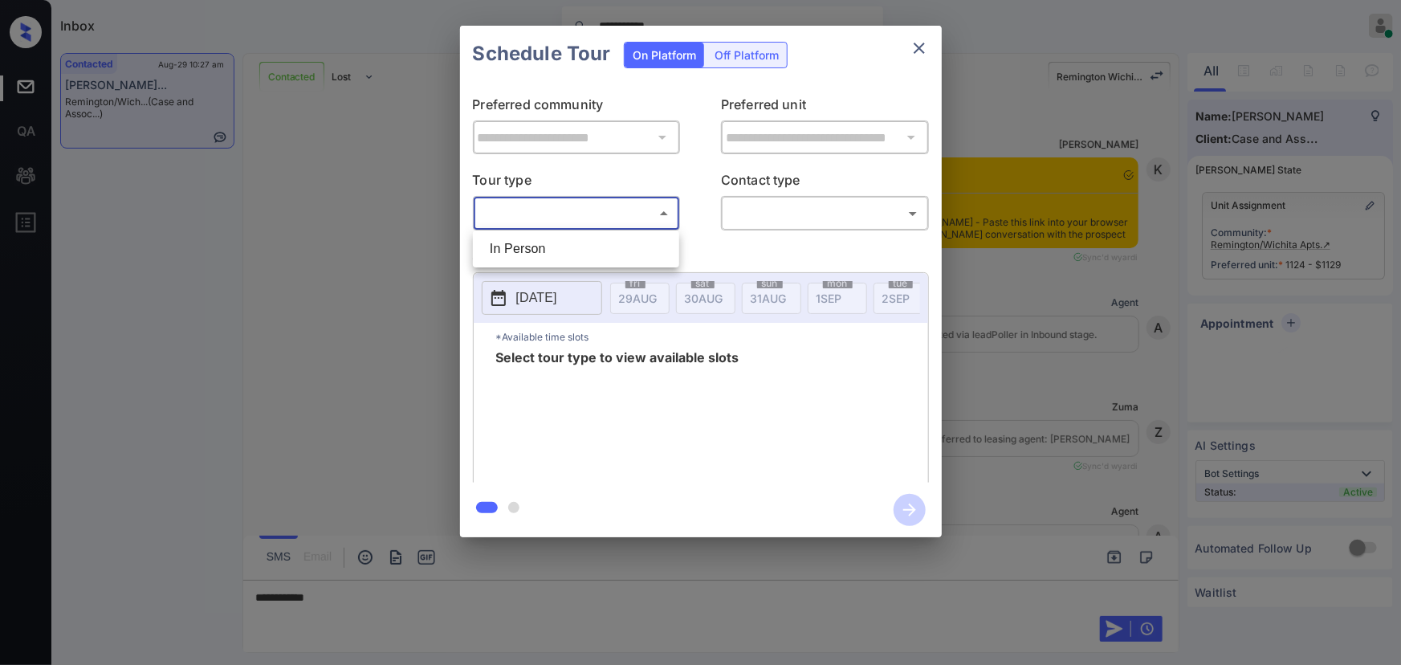
scroll to position [9603, 0]
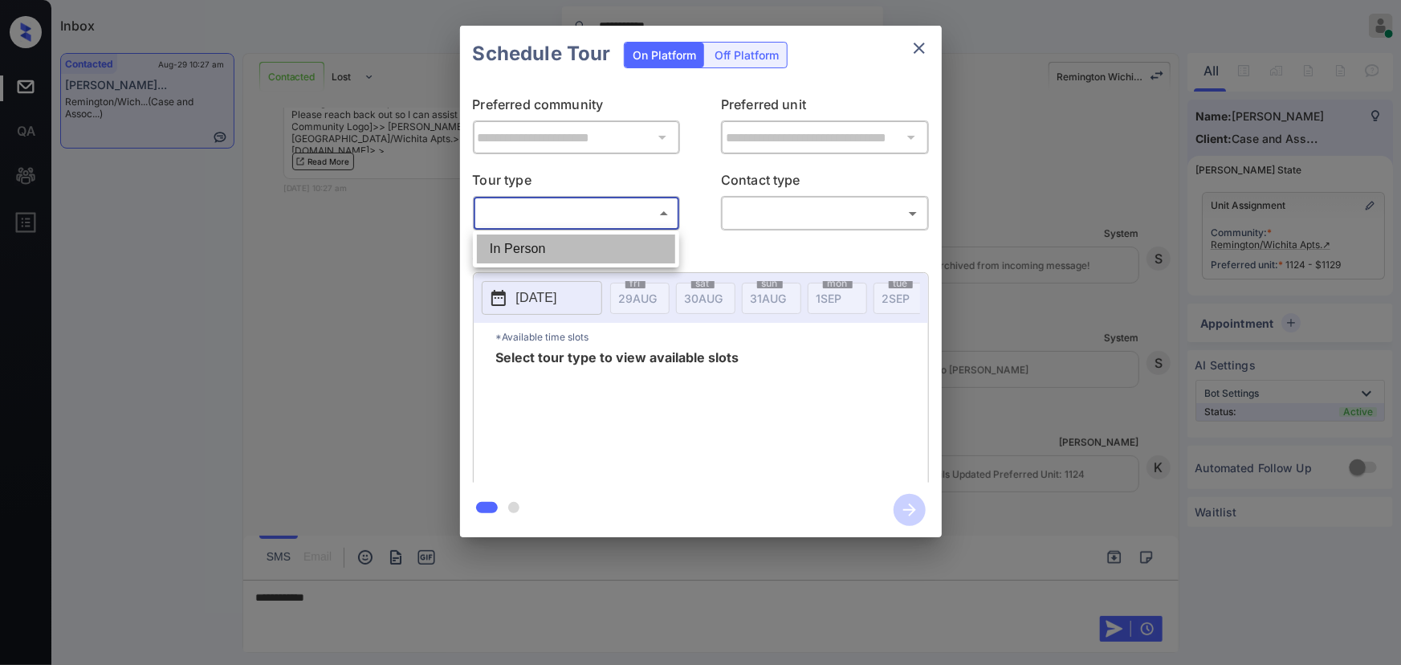
click at [562, 248] on li "In Person" at bounding box center [576, 248] width 198 height 29
type input "********"
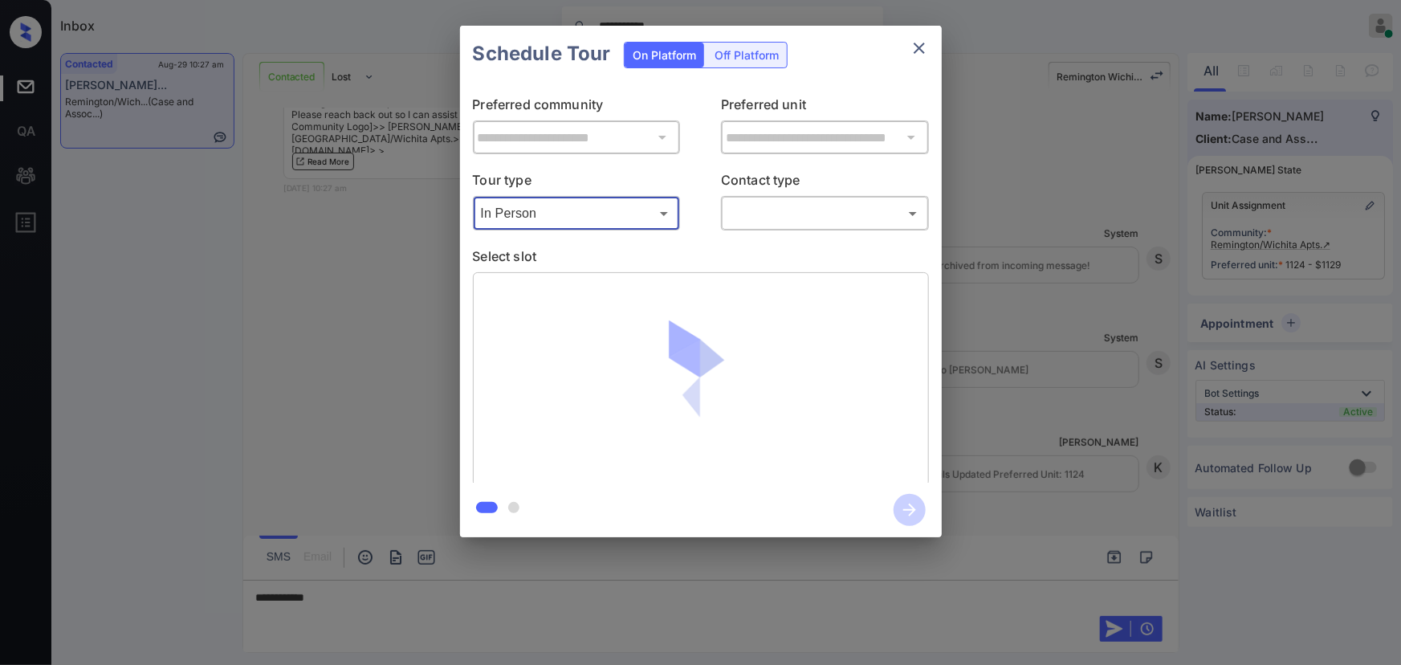
click at [765, 209] on body "**********" at bounding box center [700, 332] width 1401 height 665
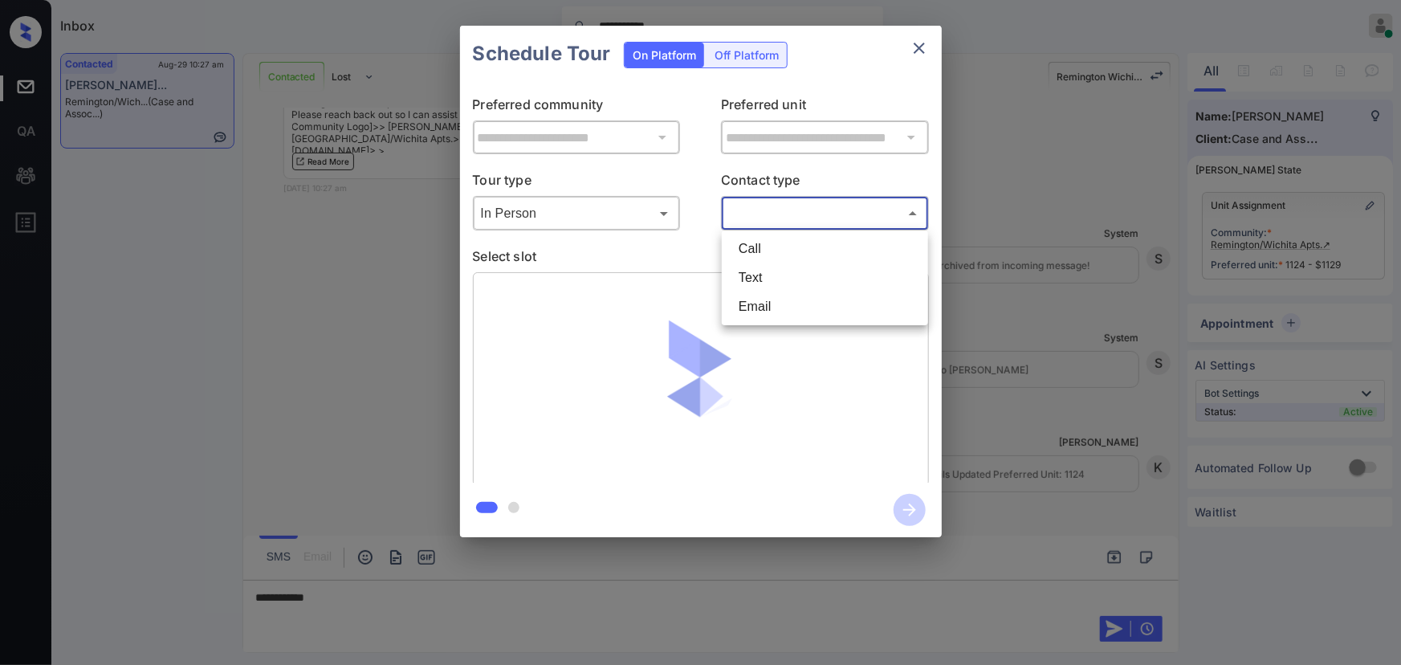
click at [752, 259] on li "Call" at bounding box center [825, 248] width 198 height 29
click at [772, 213] on body "**********" at bounding box center [700, 332] width 1401 height 665
click at [760, 279] on li "Text" at bounding box center [825, 277] width 198 height 29
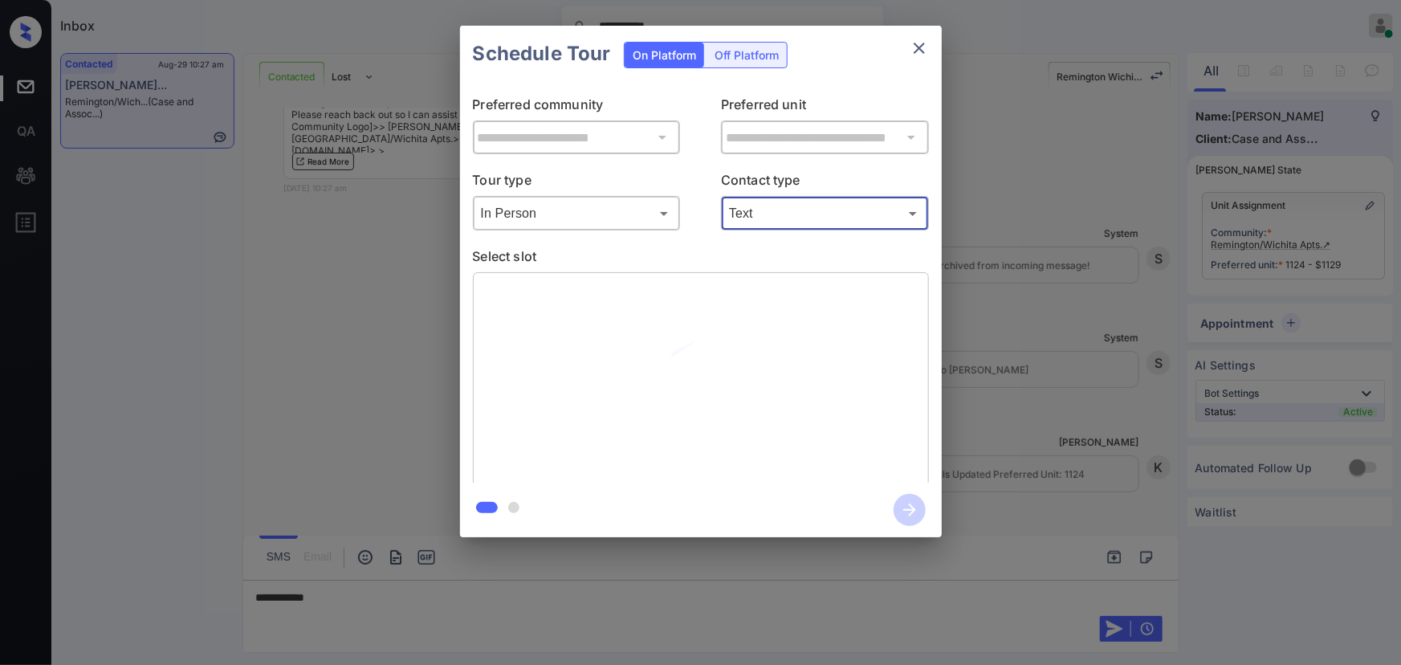
click at [787, 210] on body "**********" at bounding box center [700, 332] width 1401 height 665
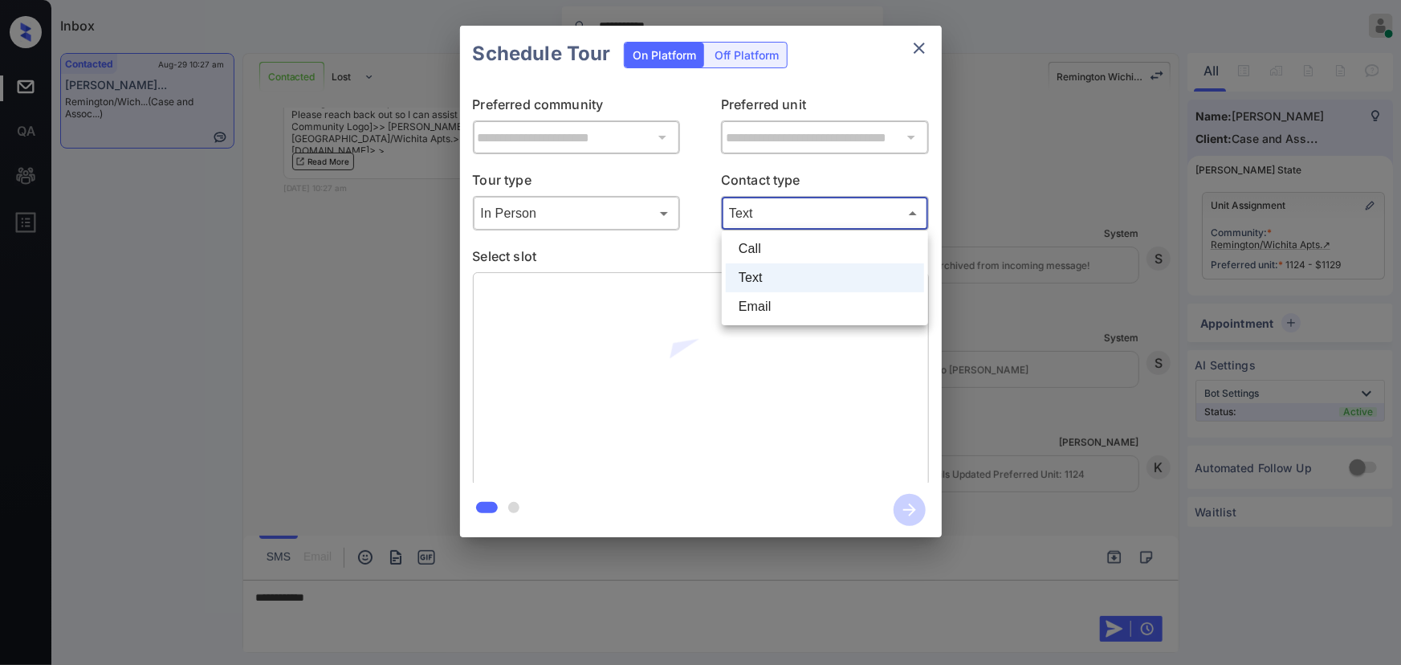
click at [758, 299] on li "Email" at bounding box center [825, 306] width 198 height 29
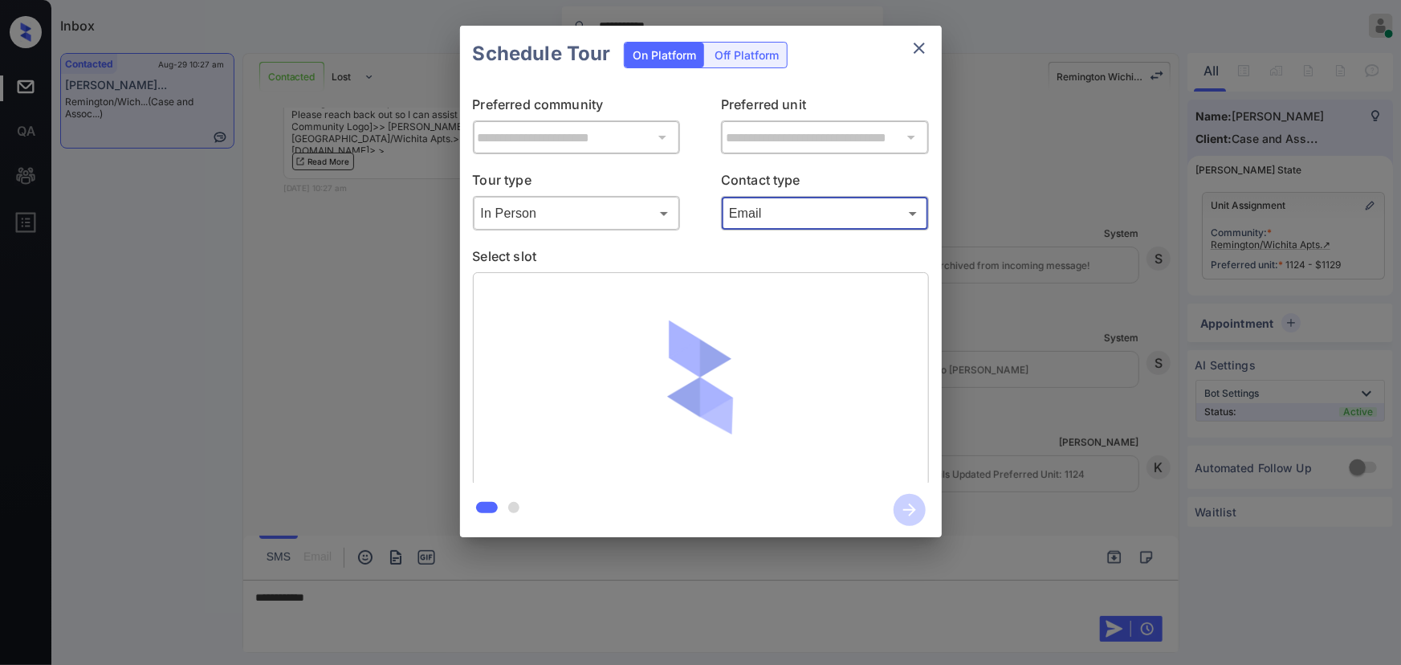
type input "*****"
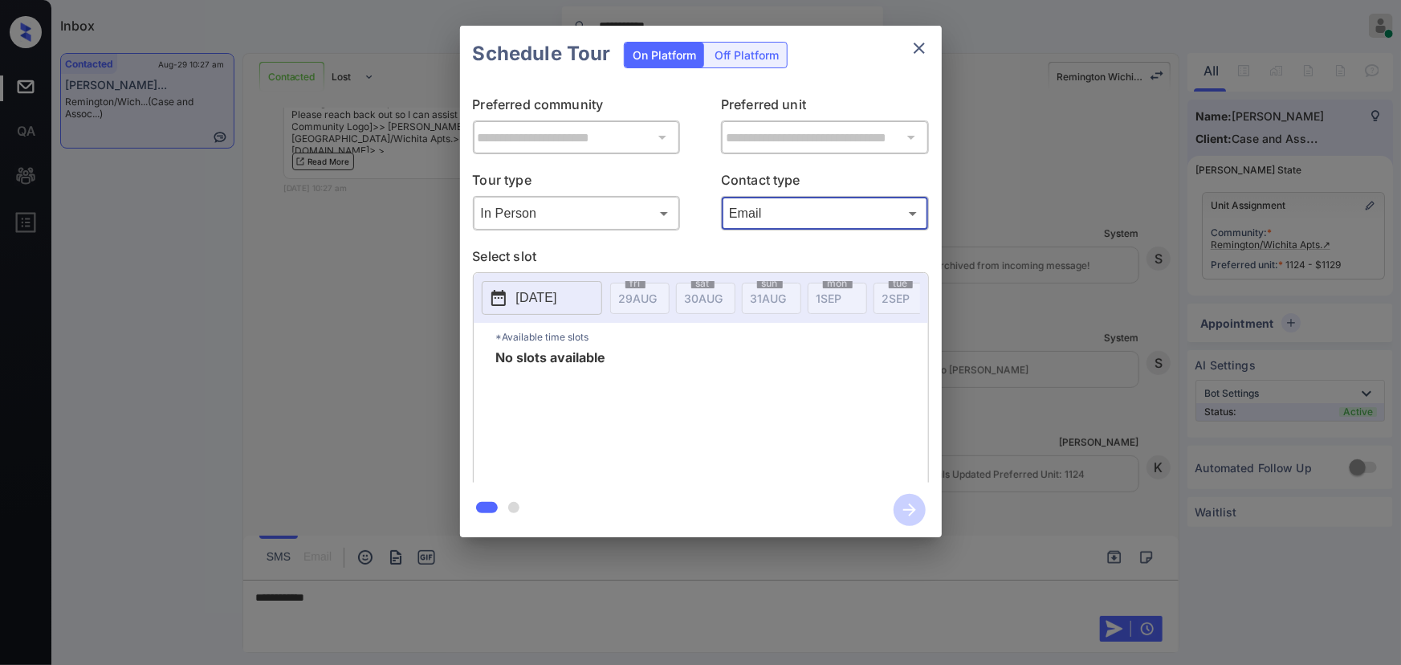
click at [477, 591] on div at bounding box center [700, 332] width 1401 height 665
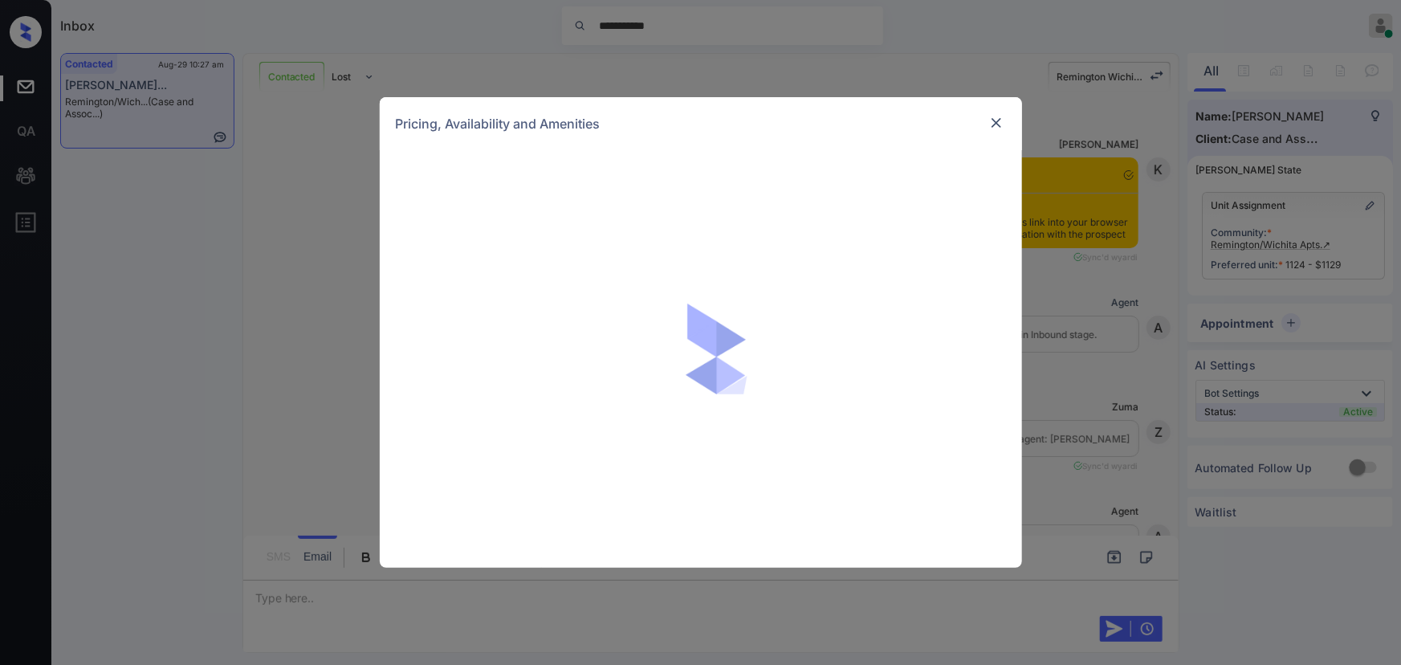
scroll to position [9409, 0]
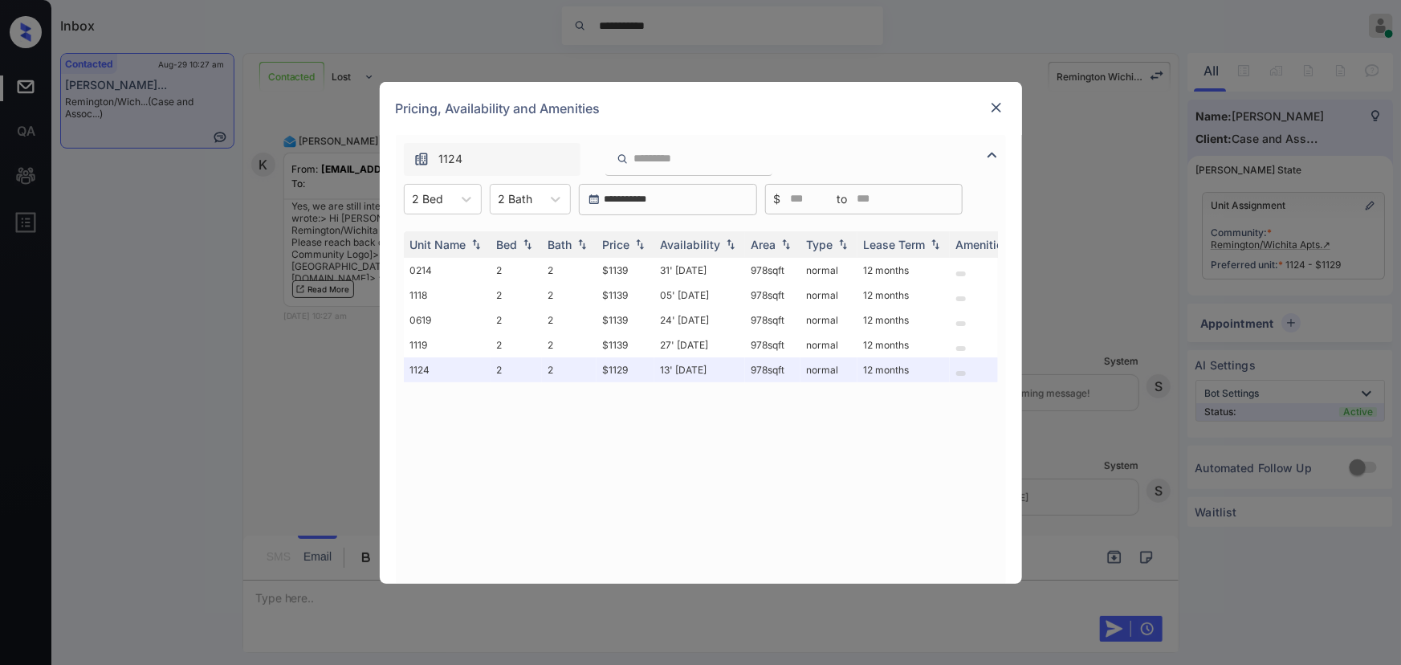
click at [987, 105] on div at bounding box center [996, 107] width 19 height 19
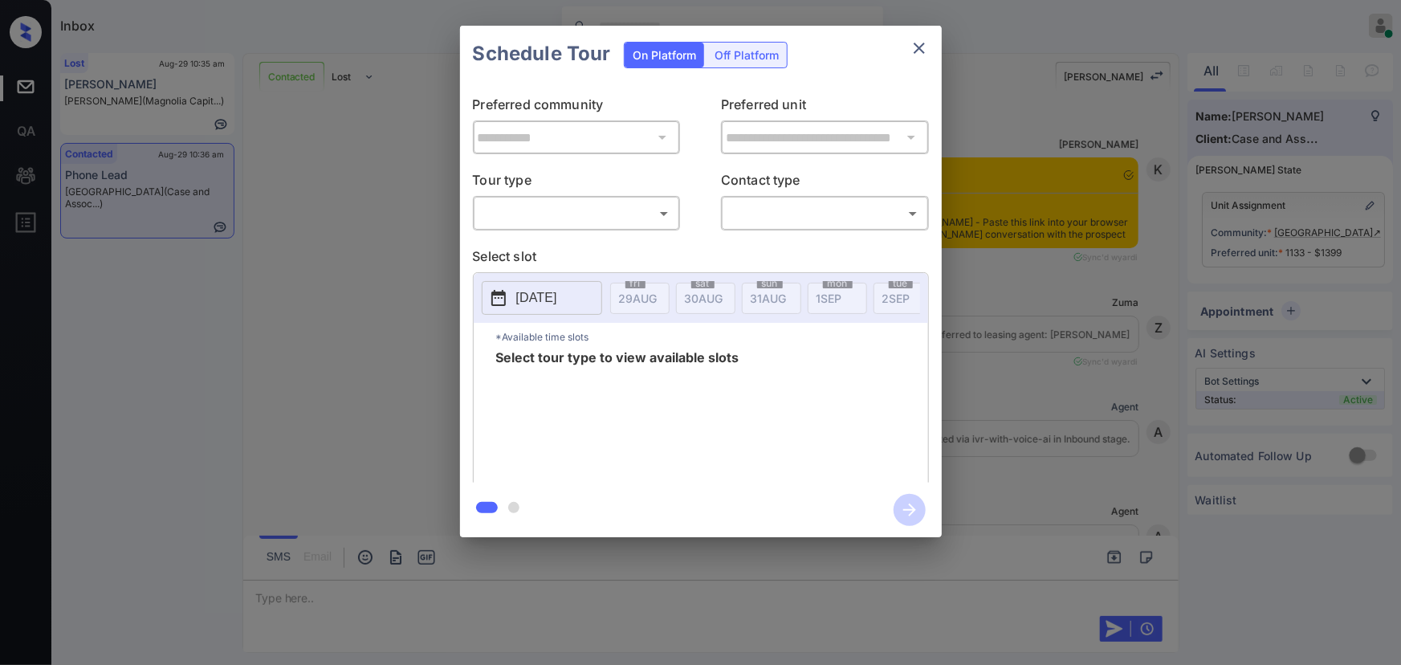
scroll to position [5190, 0]
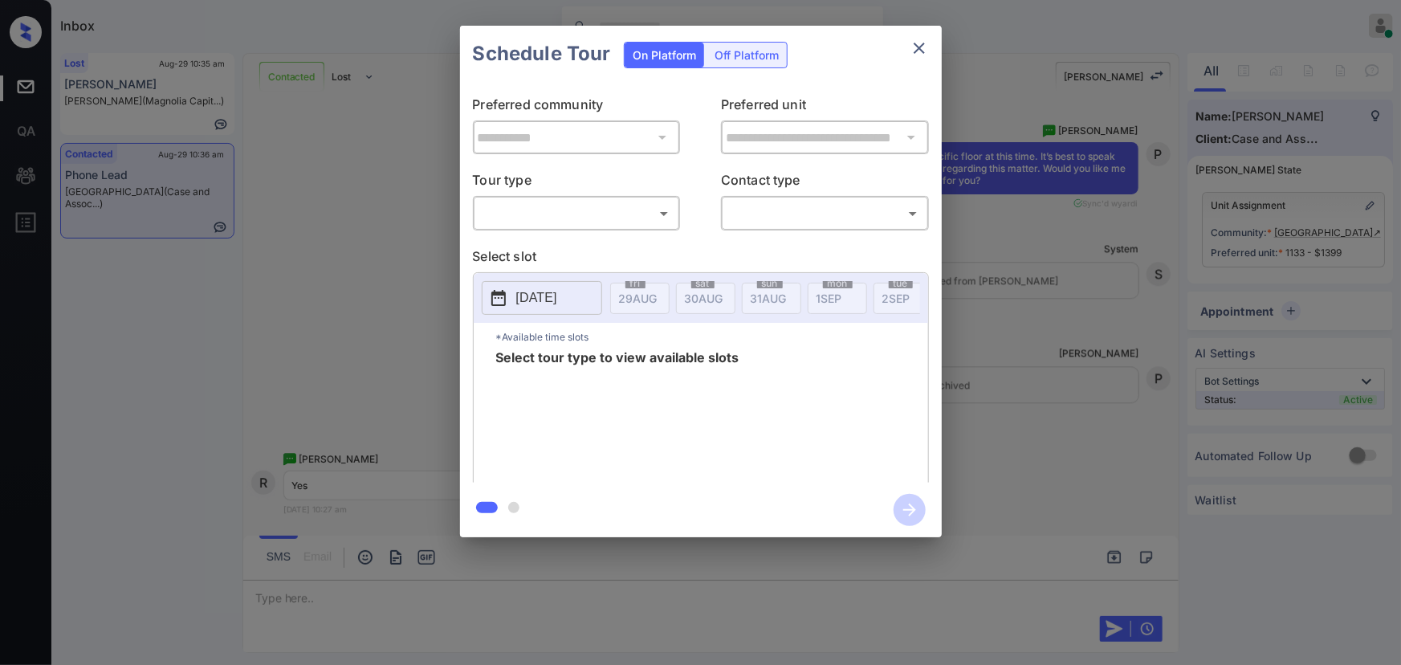
click at [591, 214] on body "Inbox [PERSON_NAME] Online Set yourself offline Set yourself on break Profile S…" at bounding box center [700, 332] width 1401 height 665
click at [568, 238] on li "In Person" at bounding box center [576, 248] width 198 height 29
type input "********"
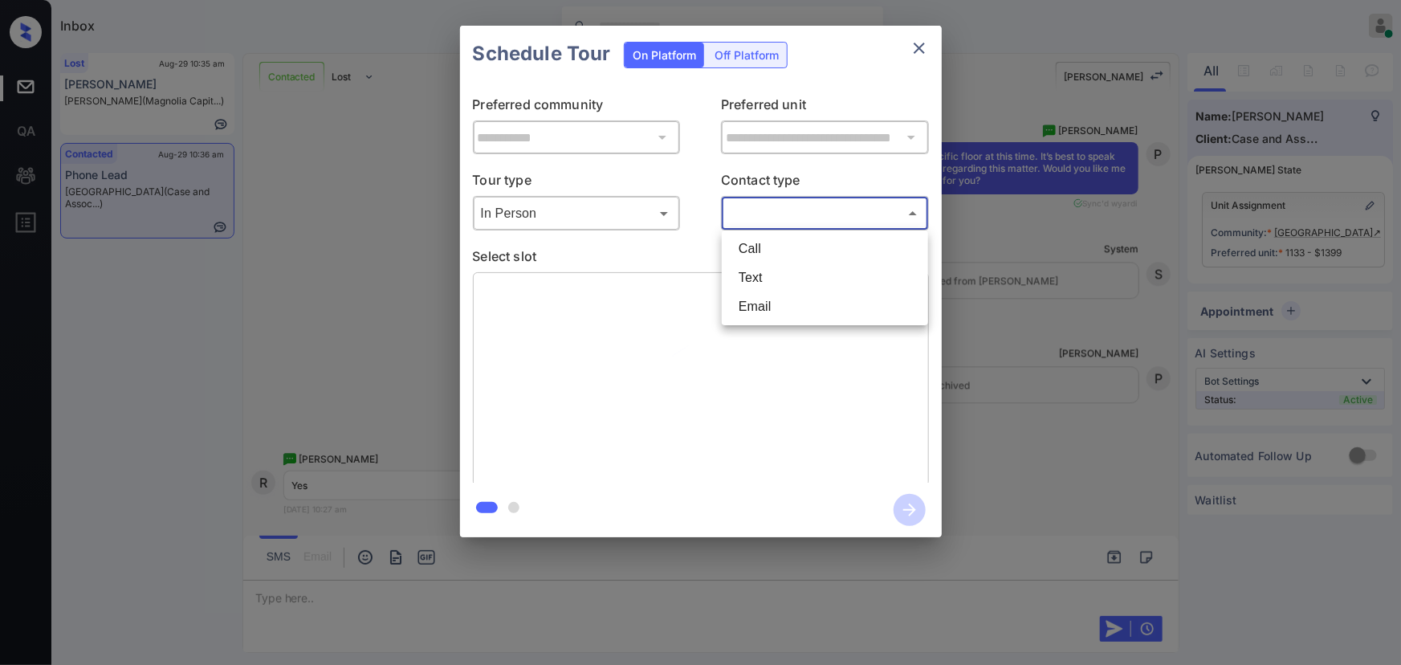
drag, startPoint x: 764, startPoint y: 217, endPoint x: 765, endPoint y: 225, distance: 8.2
click at [764, 217] on body "Inbox Kenneth Umali Online Set yourself offline Set yourself on break Profile S…" at bounding box center [700, 332] width 1401 height 665
click at [755, 273] on li "Text" at bounding box center [825, 277] width 198 height 29
type input "****"
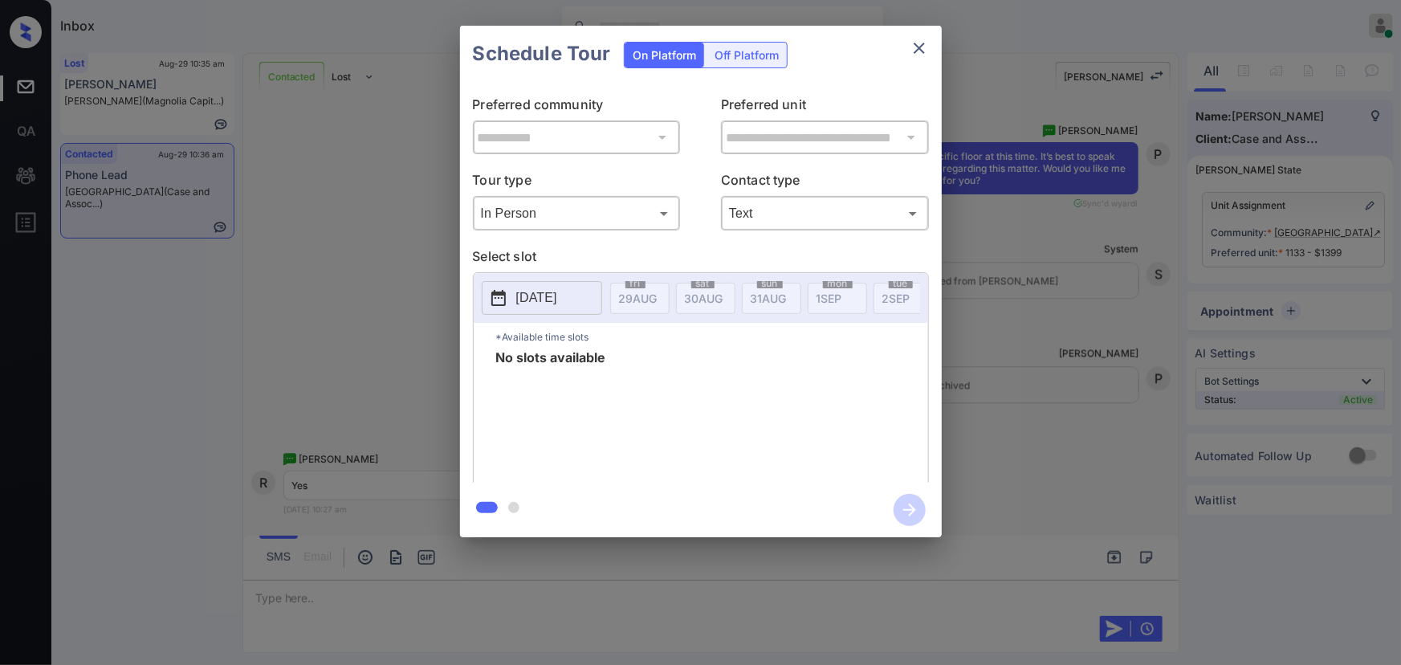
click at [1077, 490] on div "**********" at bounding box center [700, 281] width 1401 height 563
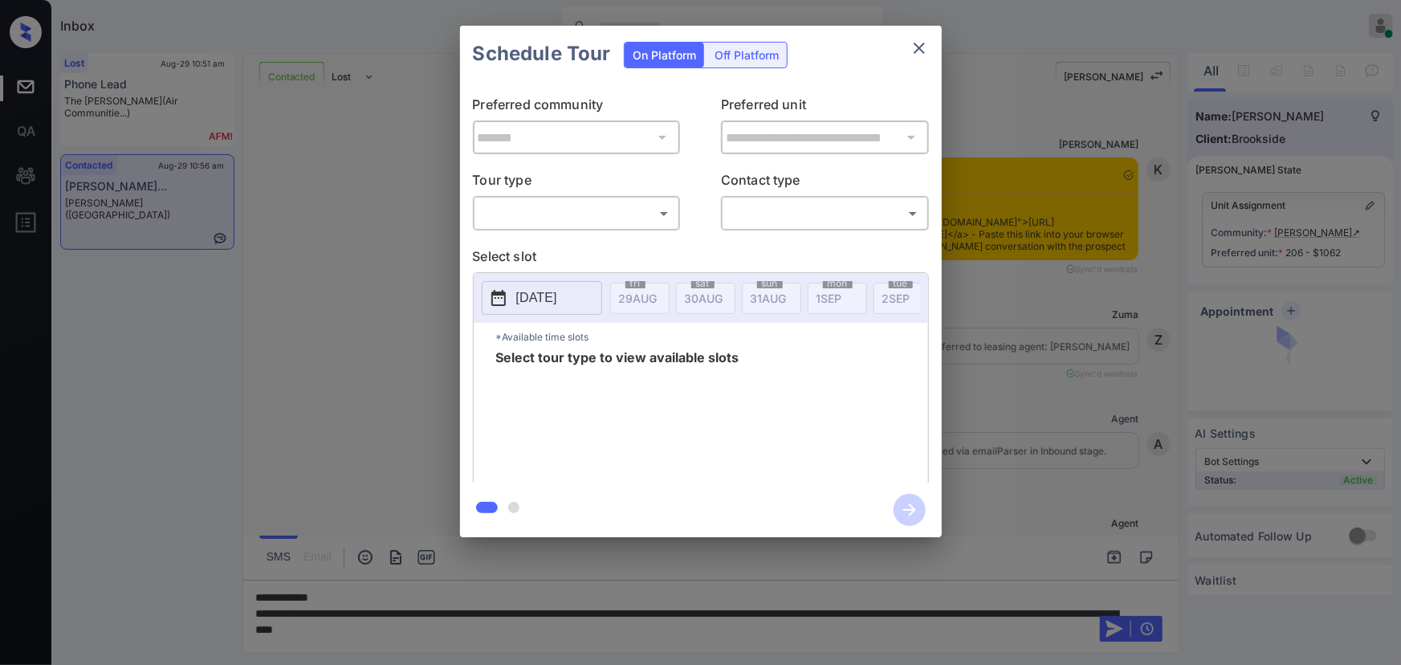
scroll to position [1758, 0]
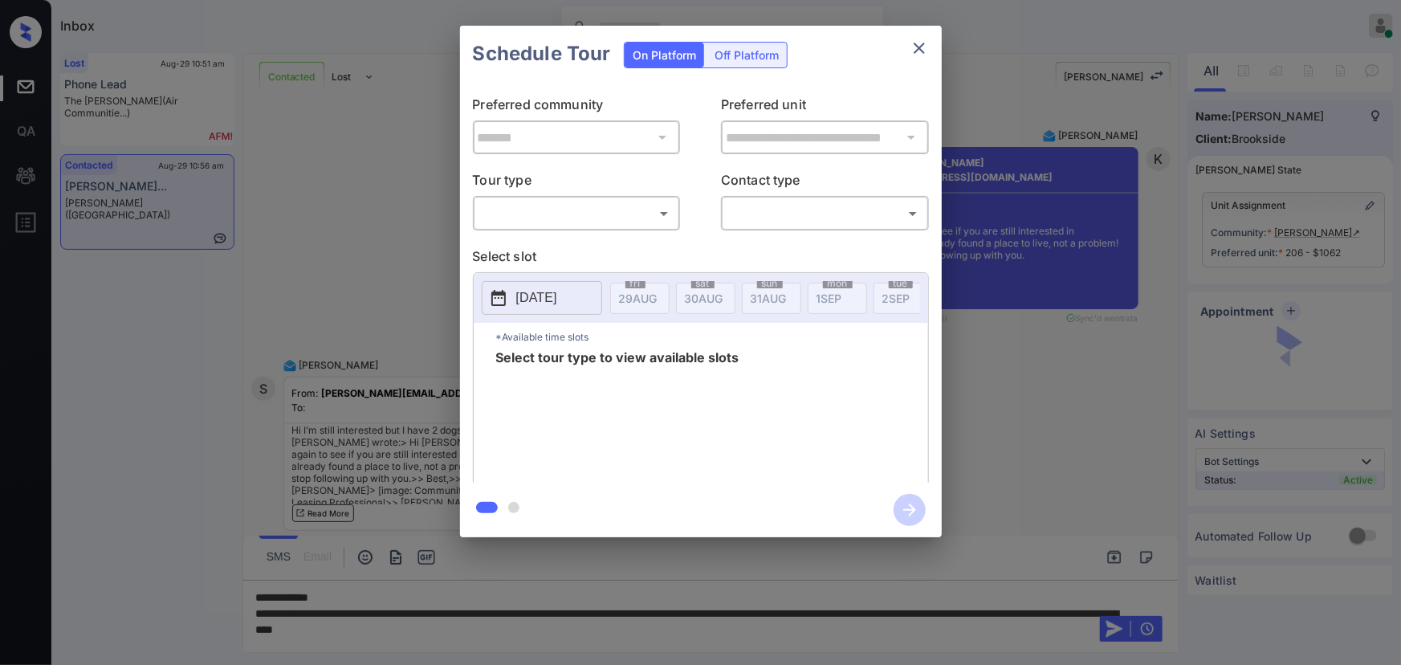
click at [622, 200] on body "Inbox [PERSON_NAME] Online Set yourself offline Set yourself on break Profile S…" at bounding box center [700, 332] width 1401 height 665
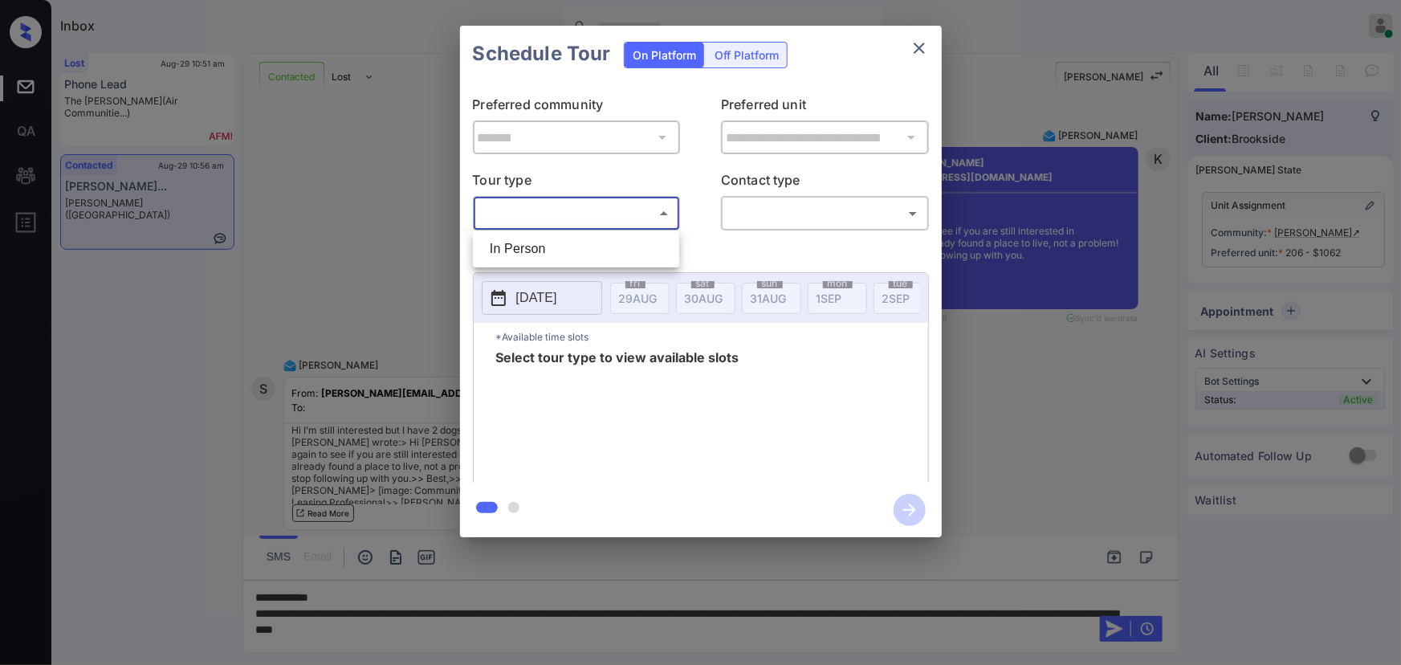
drag, startPoint x: 599, startPoint y: 242, endPoint x: 642, endPoint y: 242, distance: 43.4
click at [599, 242] on li "In Person" at bounding box center [576, 248] width 198 height 29
type input "********"
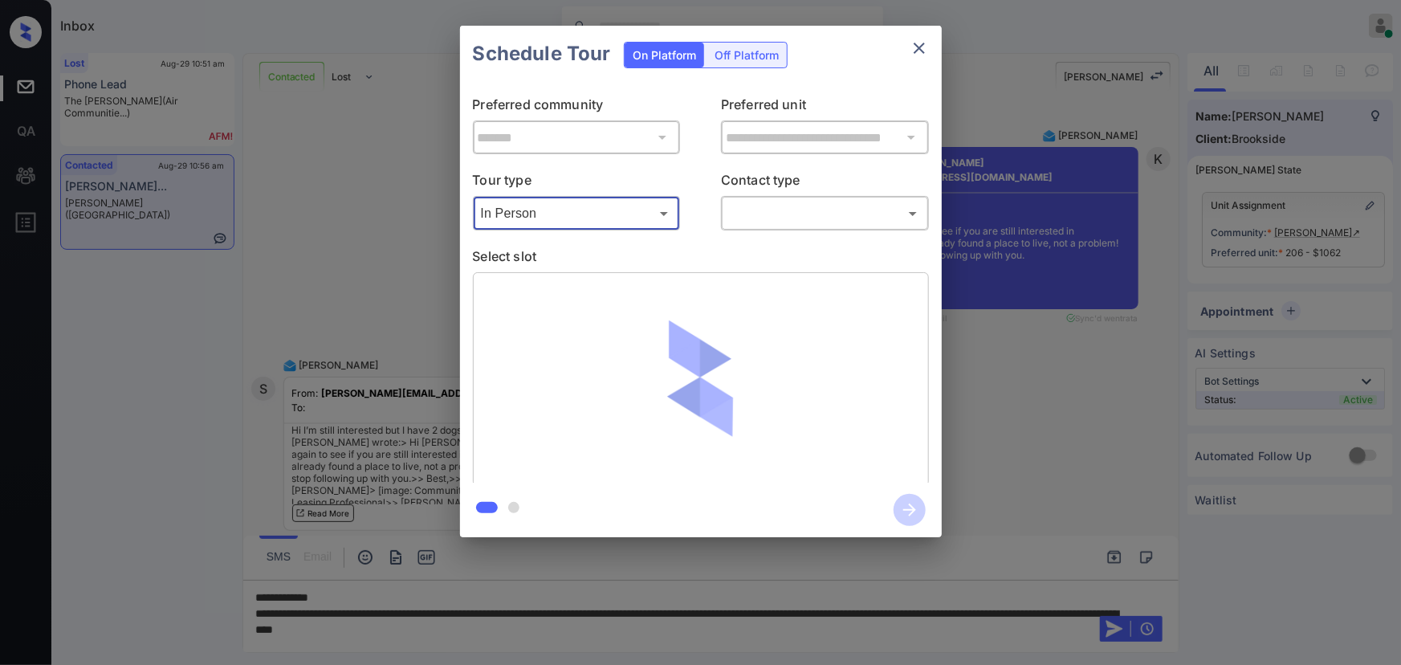
drag, startPoint x: 844, startPoint y: 235, endPoint x: 846, endPoint y: 224, distance: 11.5
click at [844, 233] on div "**********" at bounding box center [701, 282] width 482 height 401
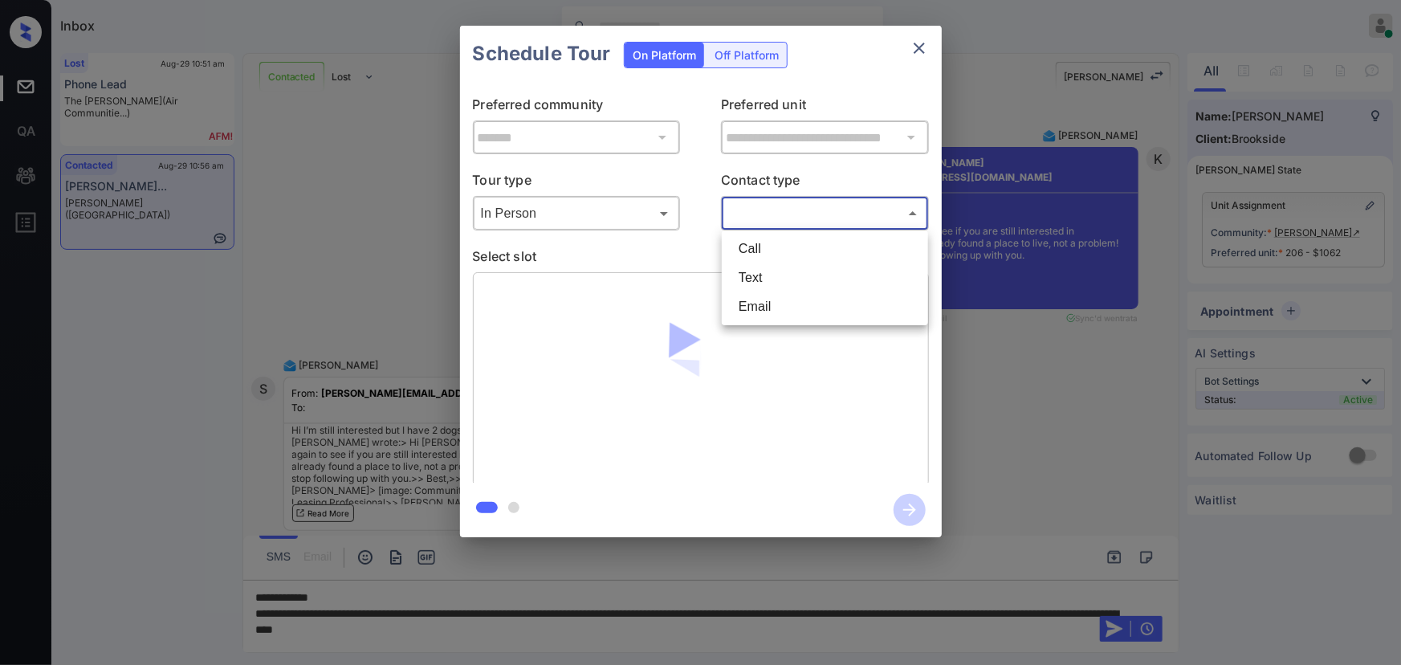
click at [843, 210] on body "Inbox [PERSON_NAME] Online Set yourself offline Set yourself on break Profile S…" at bounding box center [700, 332] width 1401 height 665
click at [787, 272] on li "Text" at bounding box center [825, 277] width 198 height 29
type input "****"
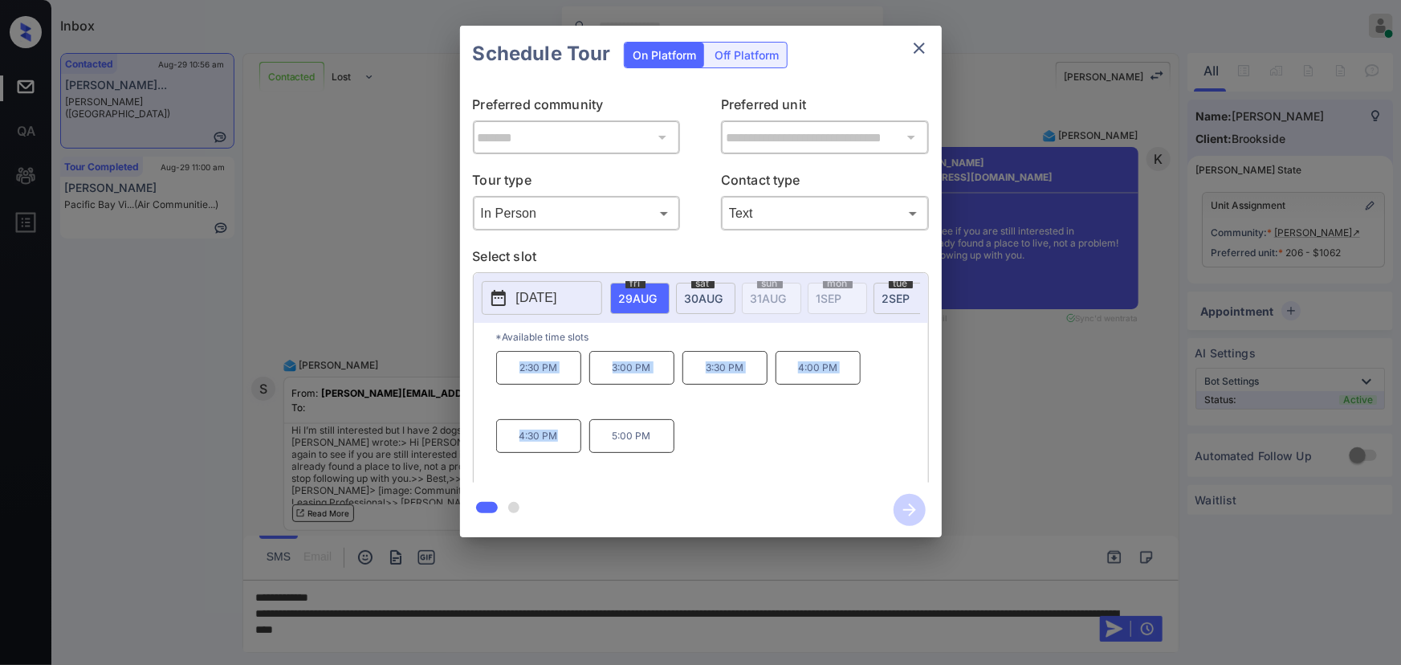
drag, startPoint x: 557, startPoint y: 435, endPoint x: 512, endPoint y: 374, distance: 75.8
click at [513, 375] on div "2:30 PM 3:00 PM 3:30 PM 4:00 PM 4:30 PM 5:00 PM" at bounding box center [712, 415] width 432 height 128
copy div "2:30 PM 3:00 PM 3:30 PM 4:00 PM 4:30 PM"
click at [565, 630] on div at bounding box center [700, 332] width 1401 height 665
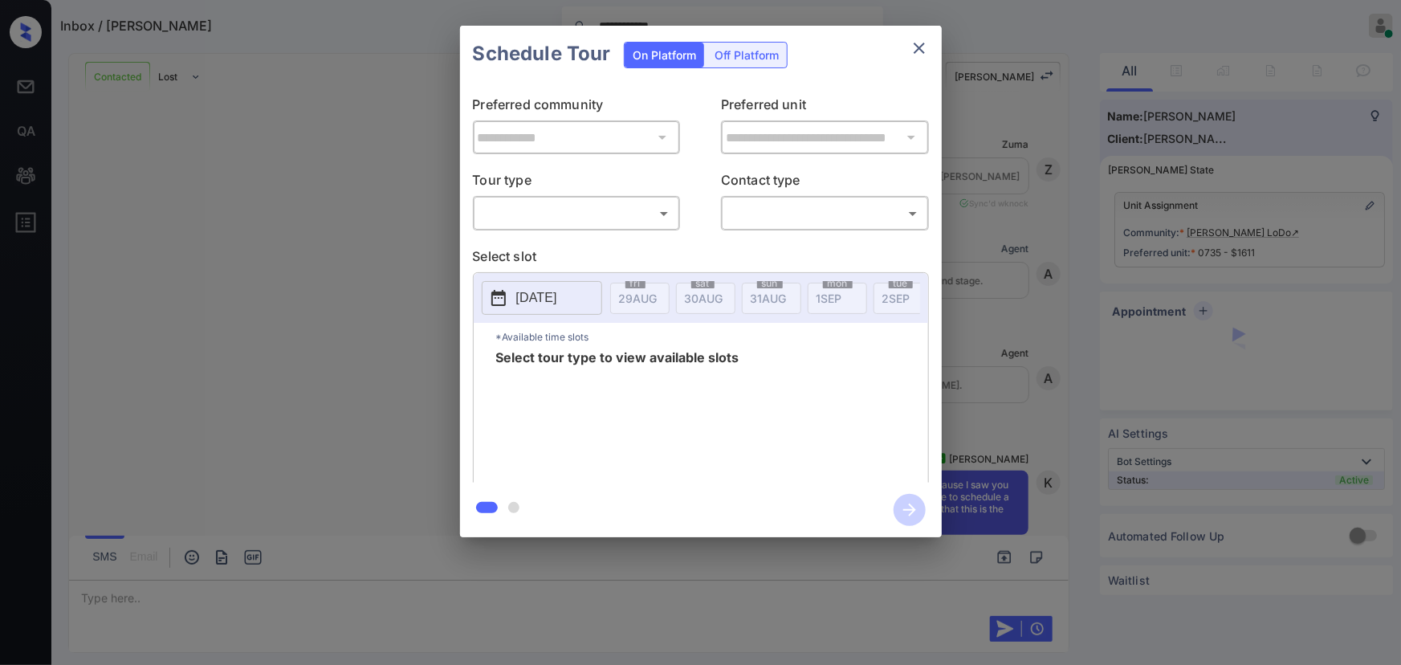
scroll to position [8623, 0]
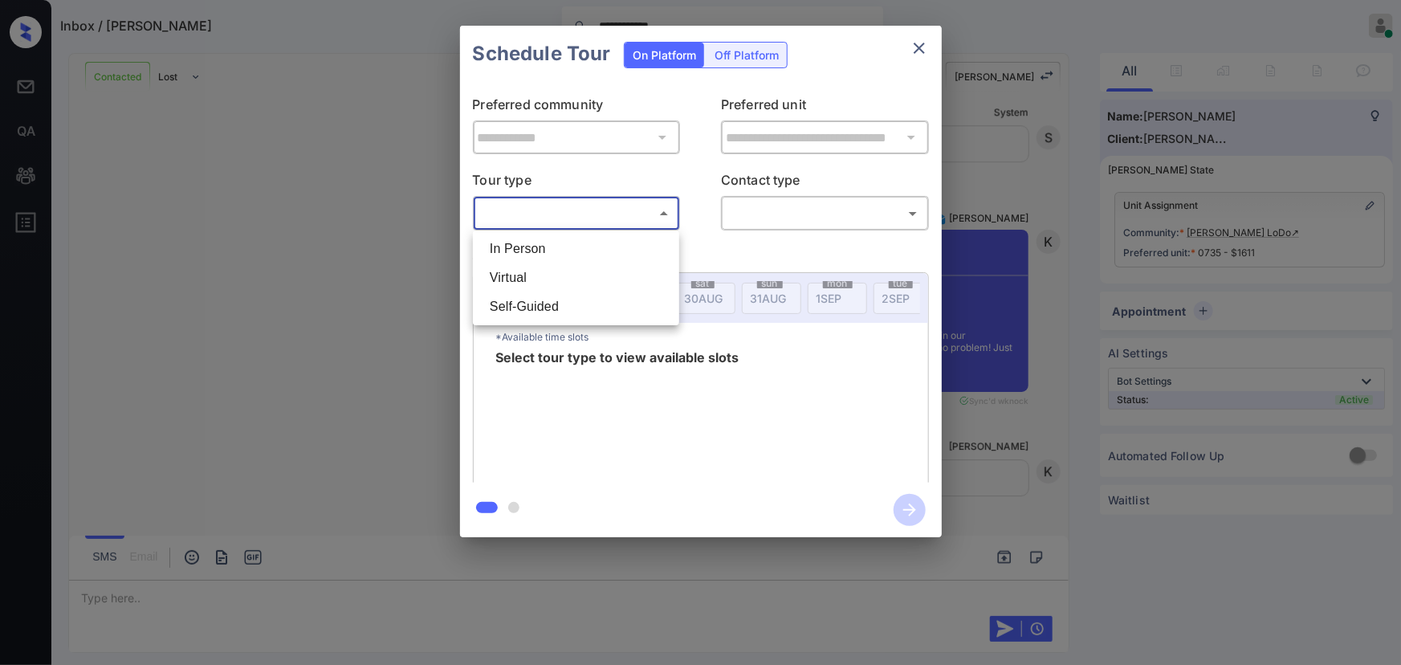
click at [590, 217] on body "**********" at bounding box center [700, 332] width 1401 height 665
click at [539, 238] on li "In Person" at bounding box center [576, 248] width 198 height 29
type input "********"
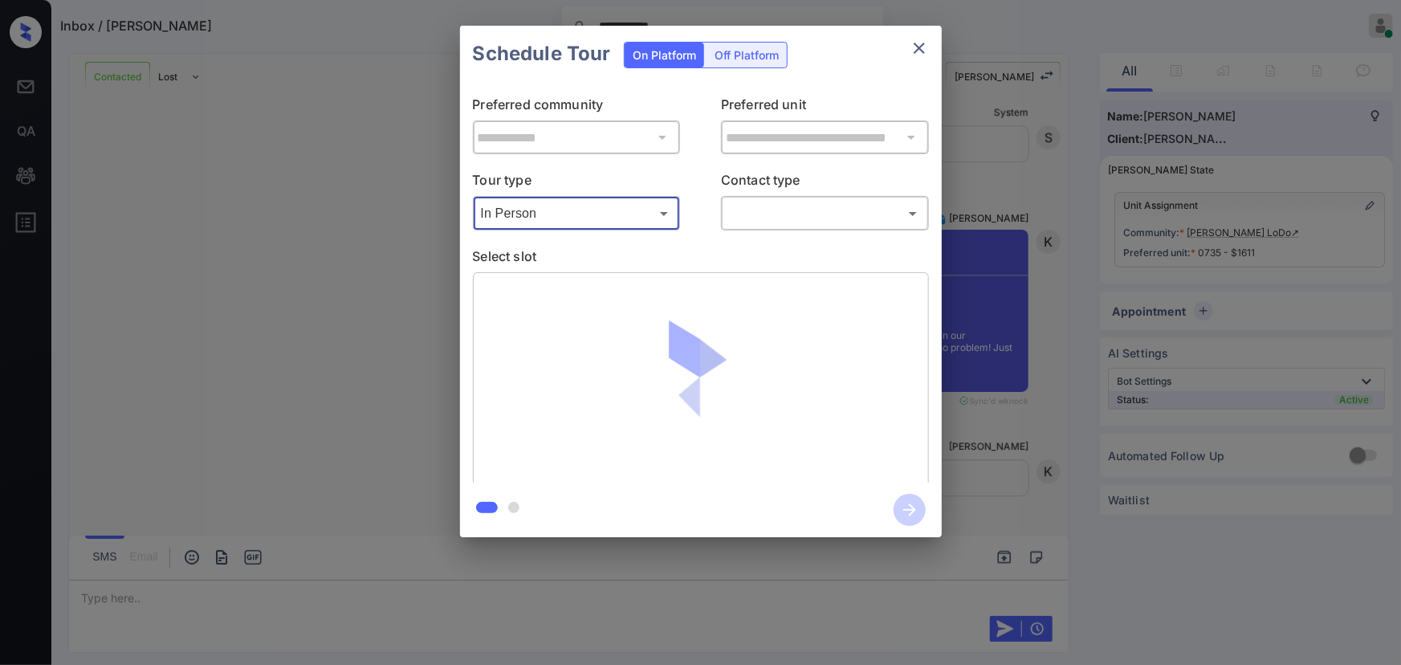
click at [825, 221] on body "**********" at bounding box center [700, 332] width 1401 height 665
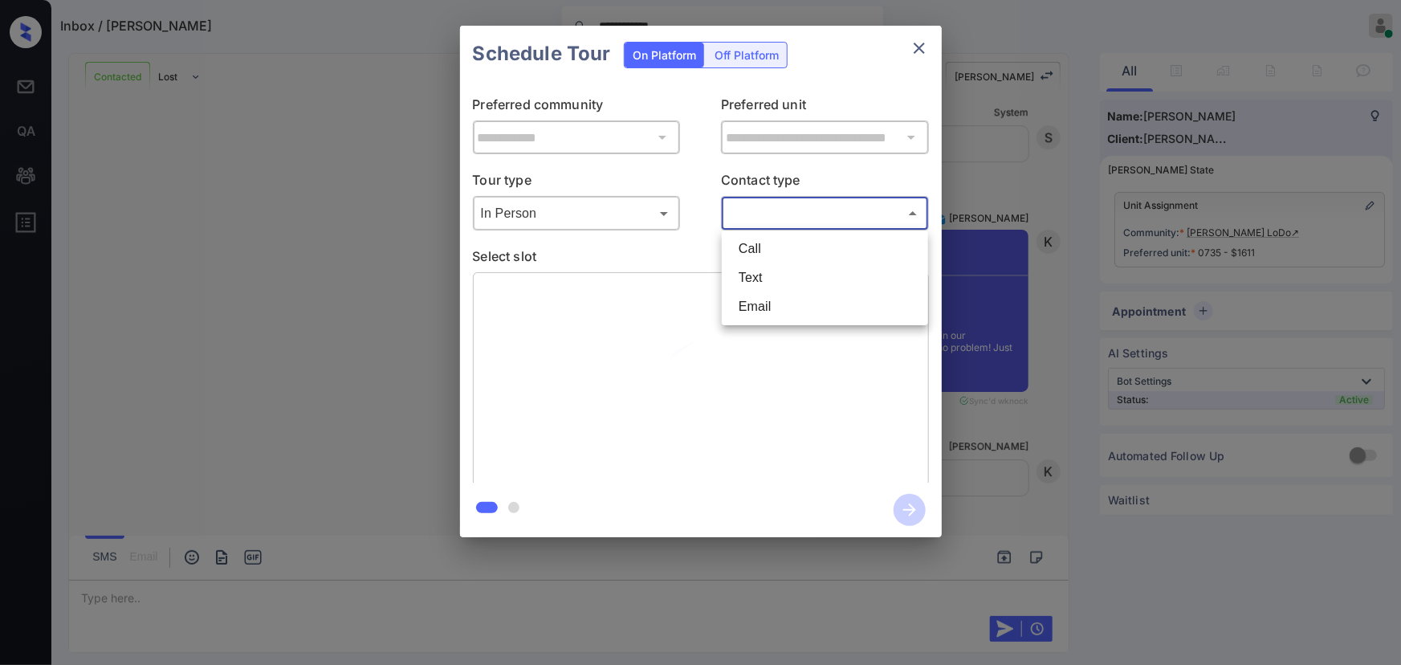
click at [761, 277] on li "Text" at bounding box center [825, 277] width 198 height 29
type input "****"
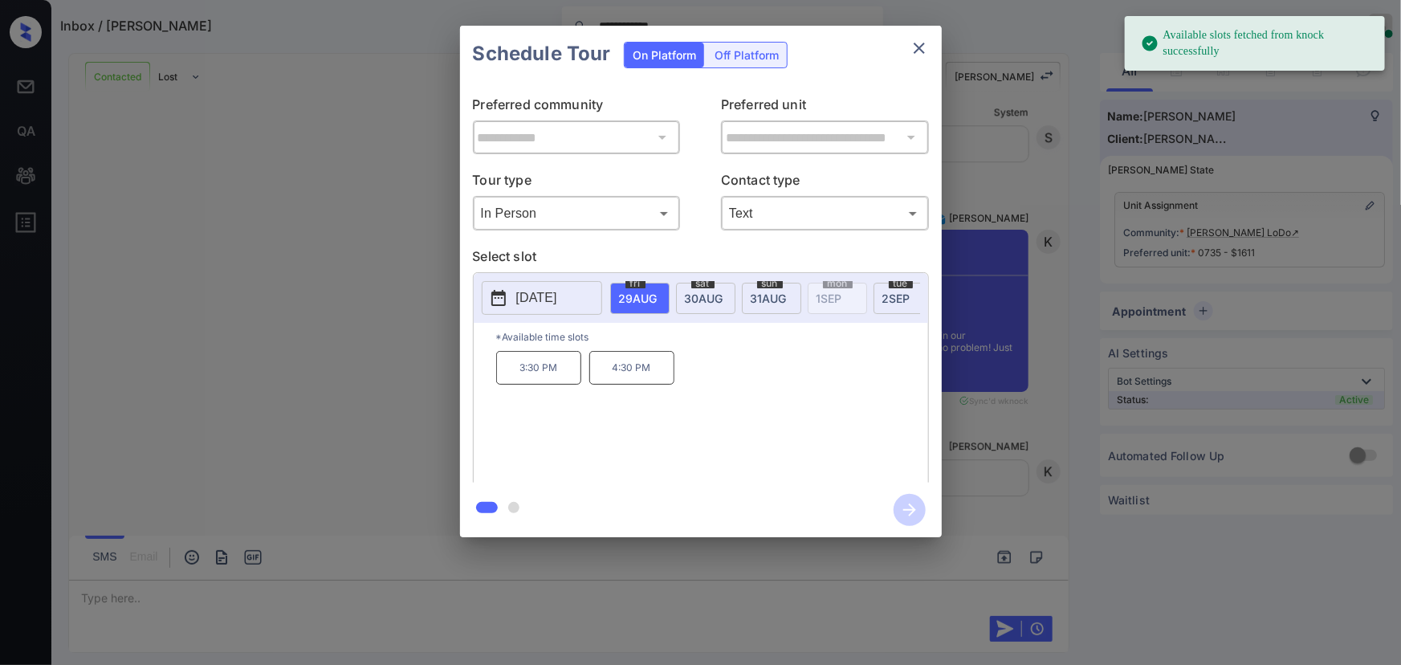
click at [550, 298] on p "[DATE]" at bounding box center [536, 297] width 41 height 19
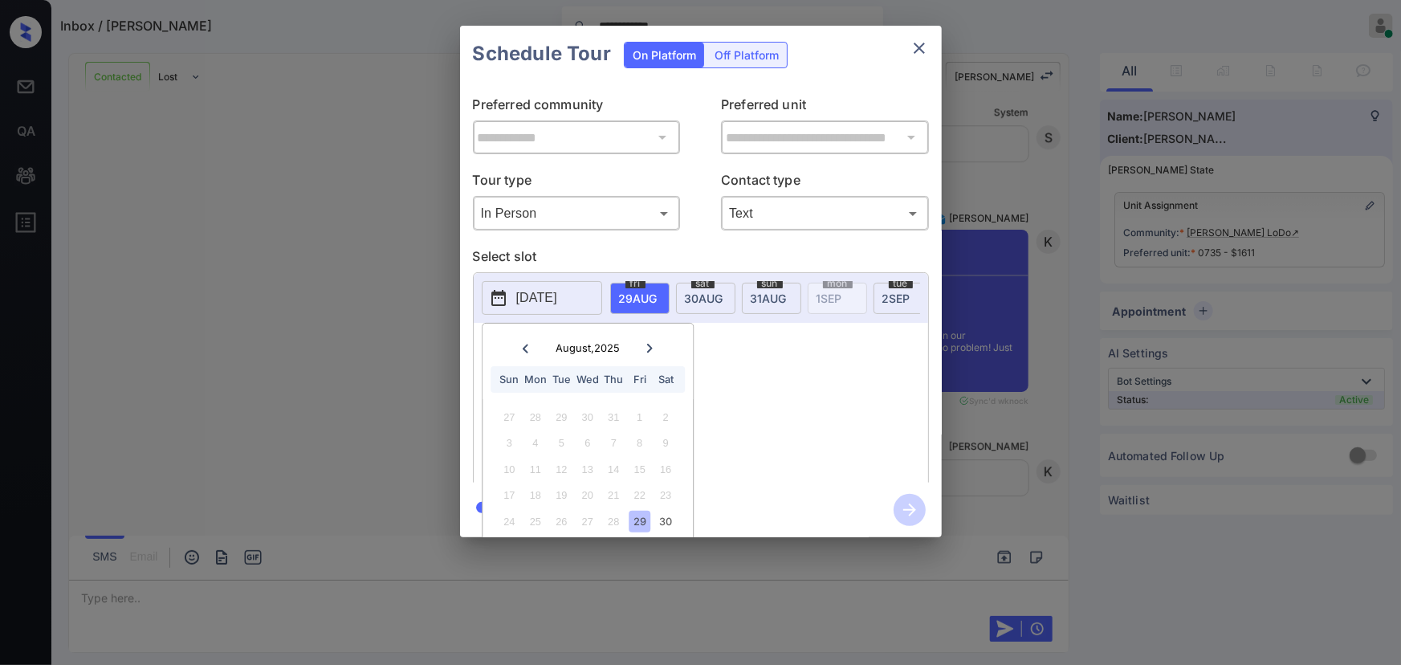
click at [654, 349] on icon at bounding box center [650, 349] width 10 height 10
click at [586, 420] on div "3" at bounding box center [587, 417] width 22 height 22
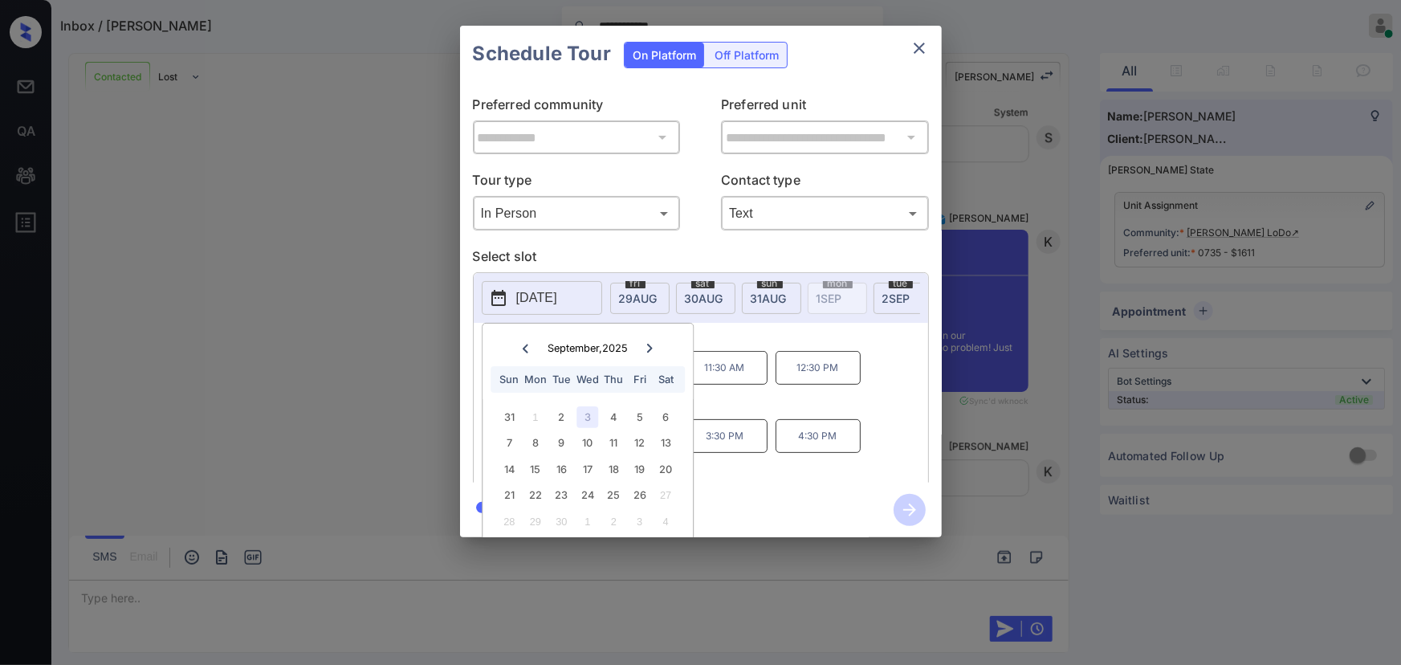
click at [783, 466] on div "9:30 AM 10:30 AM 11:30 AM 12:30 PM 1:30 PM 2:30 PM 3:30 PM 4:30 PM" at bounding box center [712, 415] width 432 height 128
click at [540, 450] on p "1:30 PM" at bounding box center [538, 436] width 85 height 34
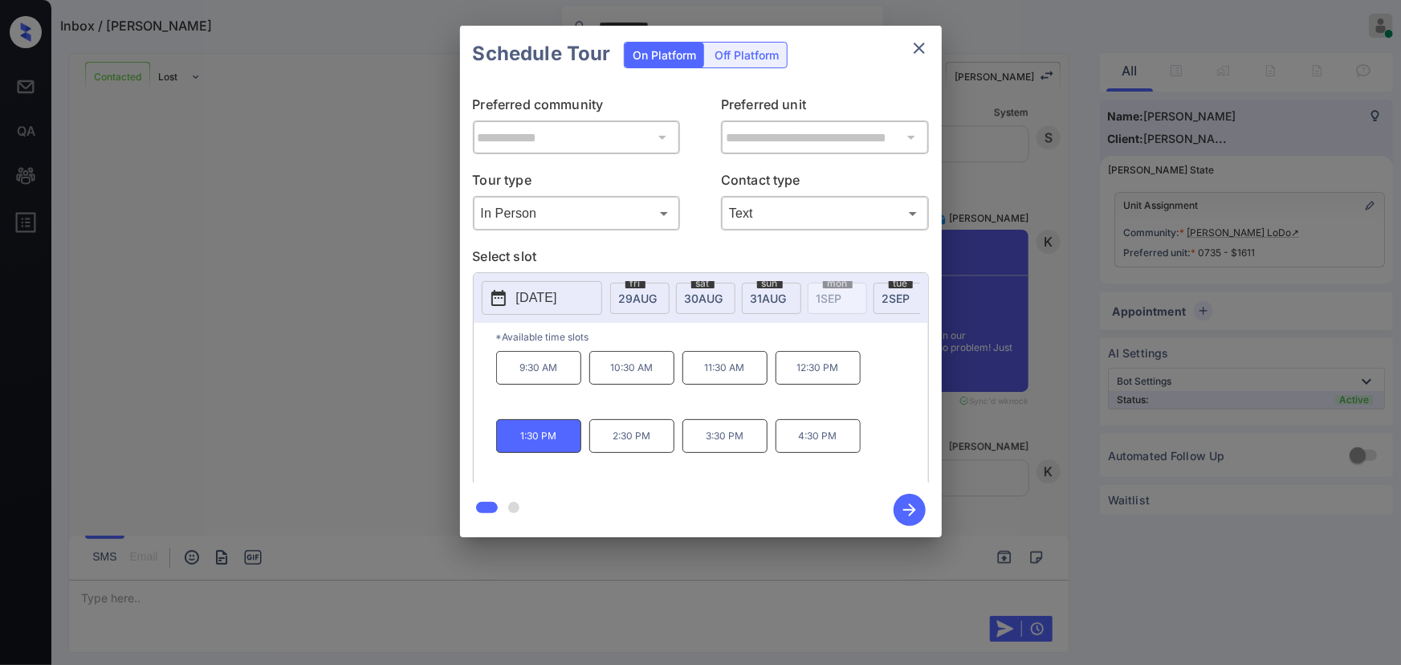
click at [1175, 78] on div "**********" at bounding box center [700, 281] width 1401 height 563
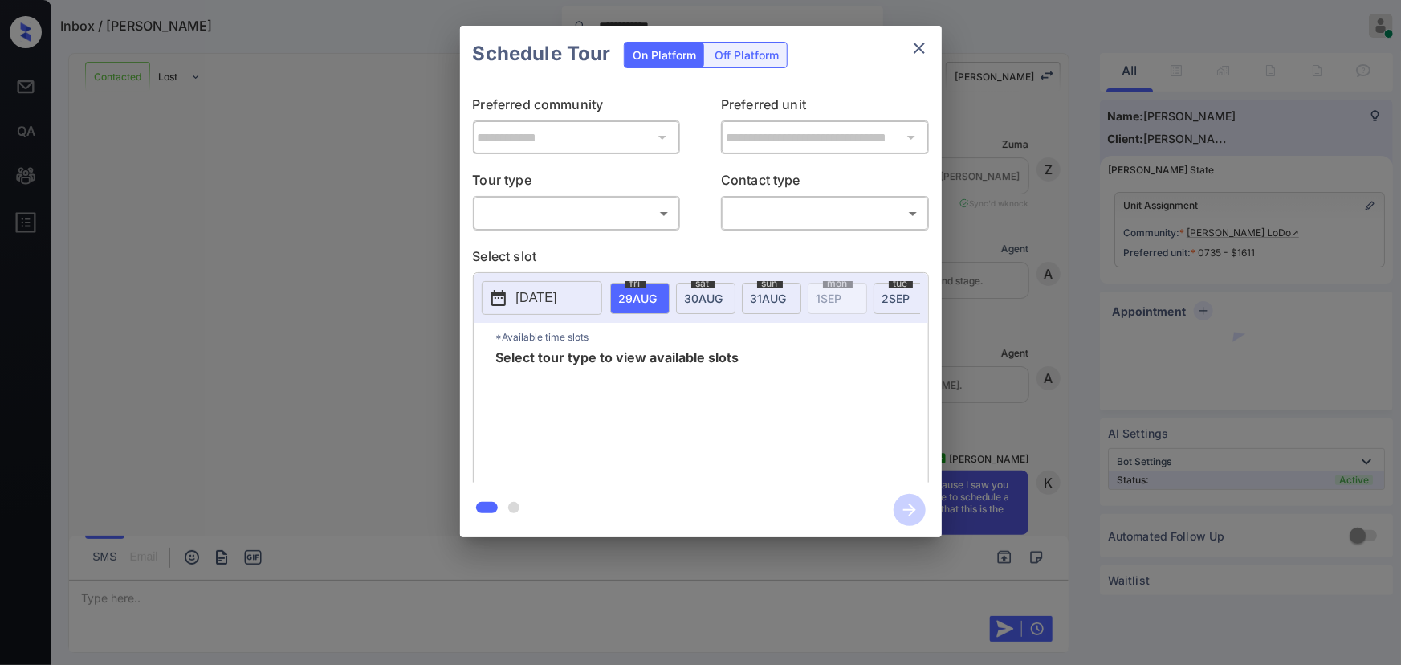
scroll to position [8571, 0]
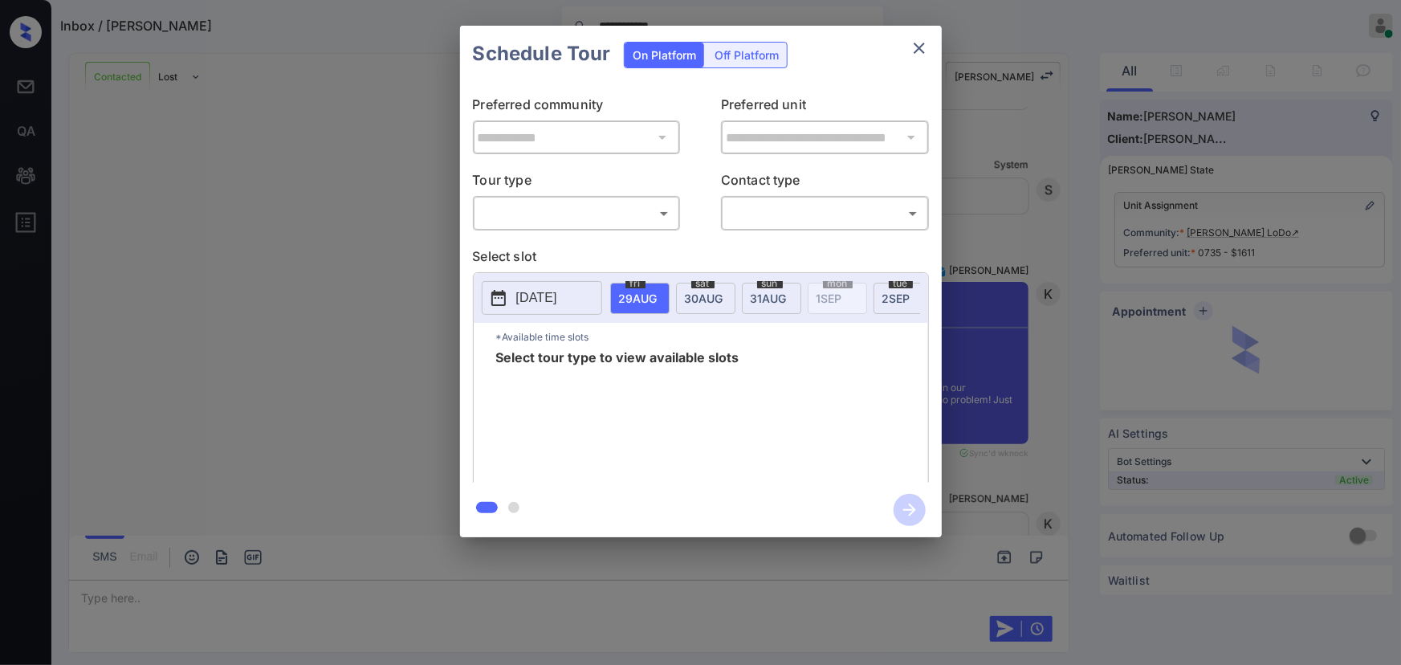
click at [531, 208] on body "**********" at bounding box center [700, 332] width 1401 height 665
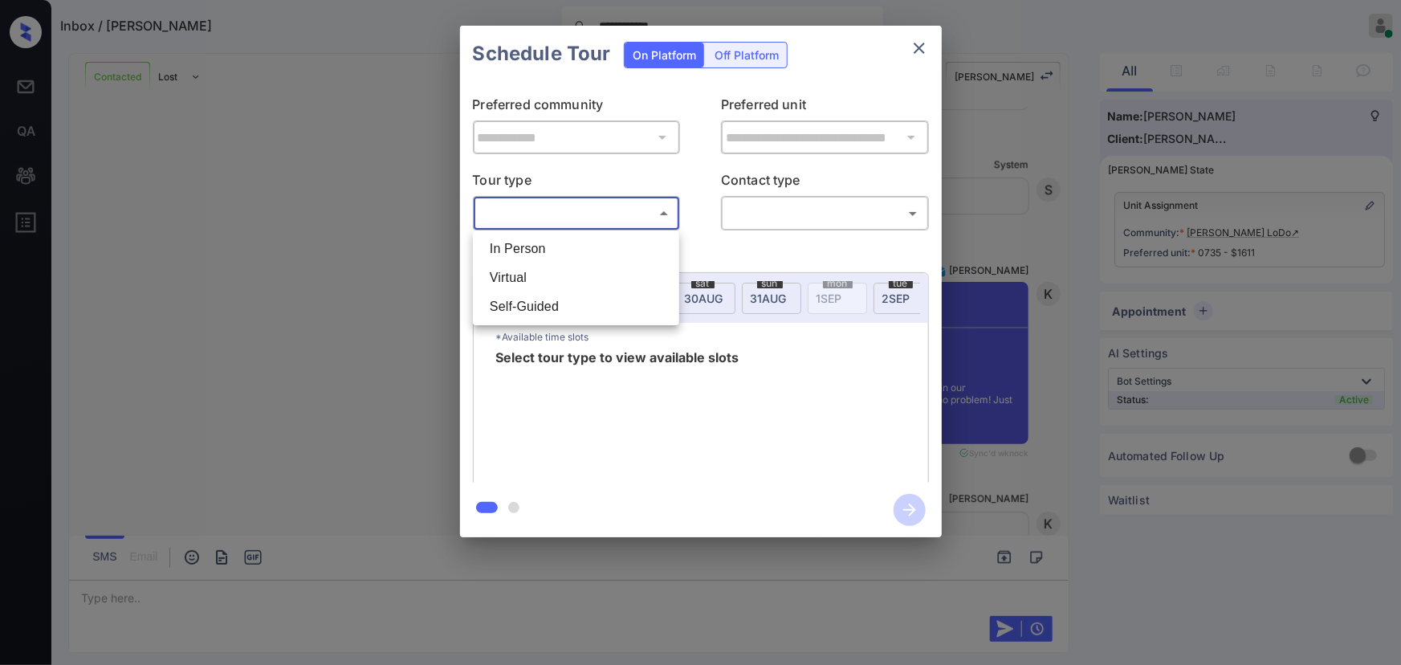
click at [527, 245] on li "In Person" at bounding box center [576, 248] width 198 height 29
type input "********"
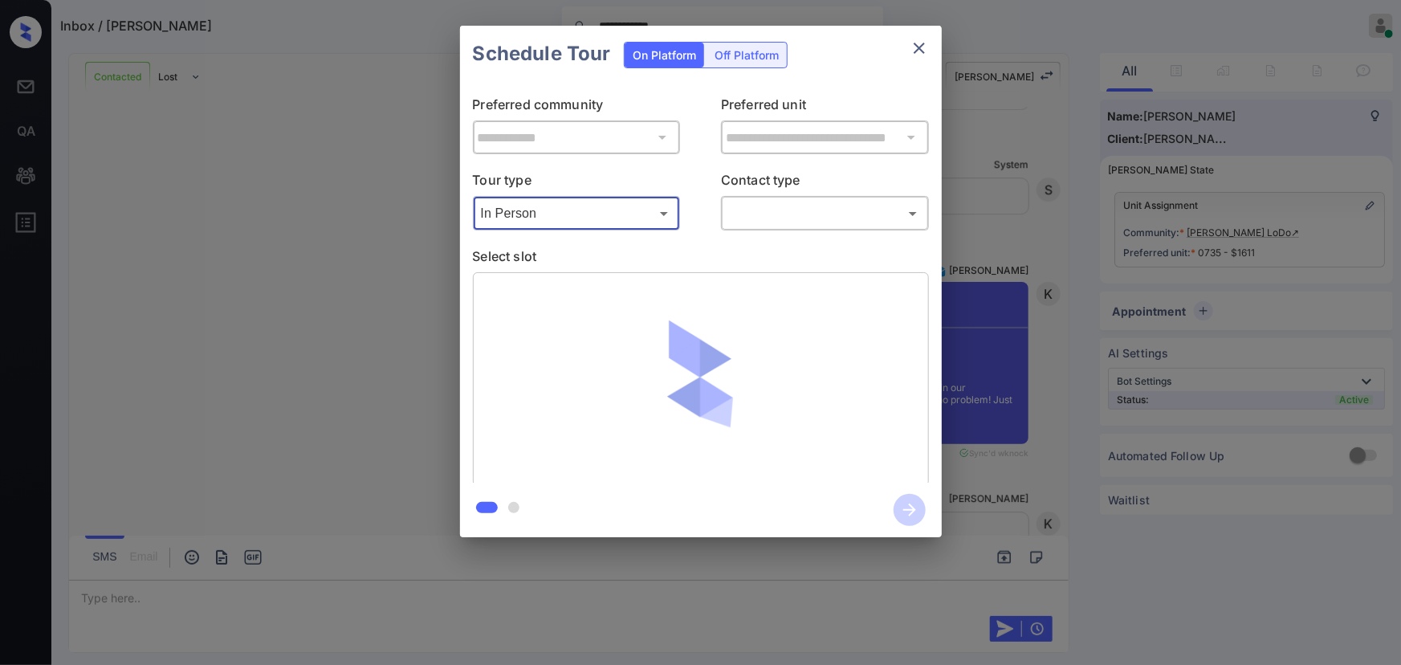
click at [787, 224] on body "**********" at bounding box center [700, 332] width 1401 height 665
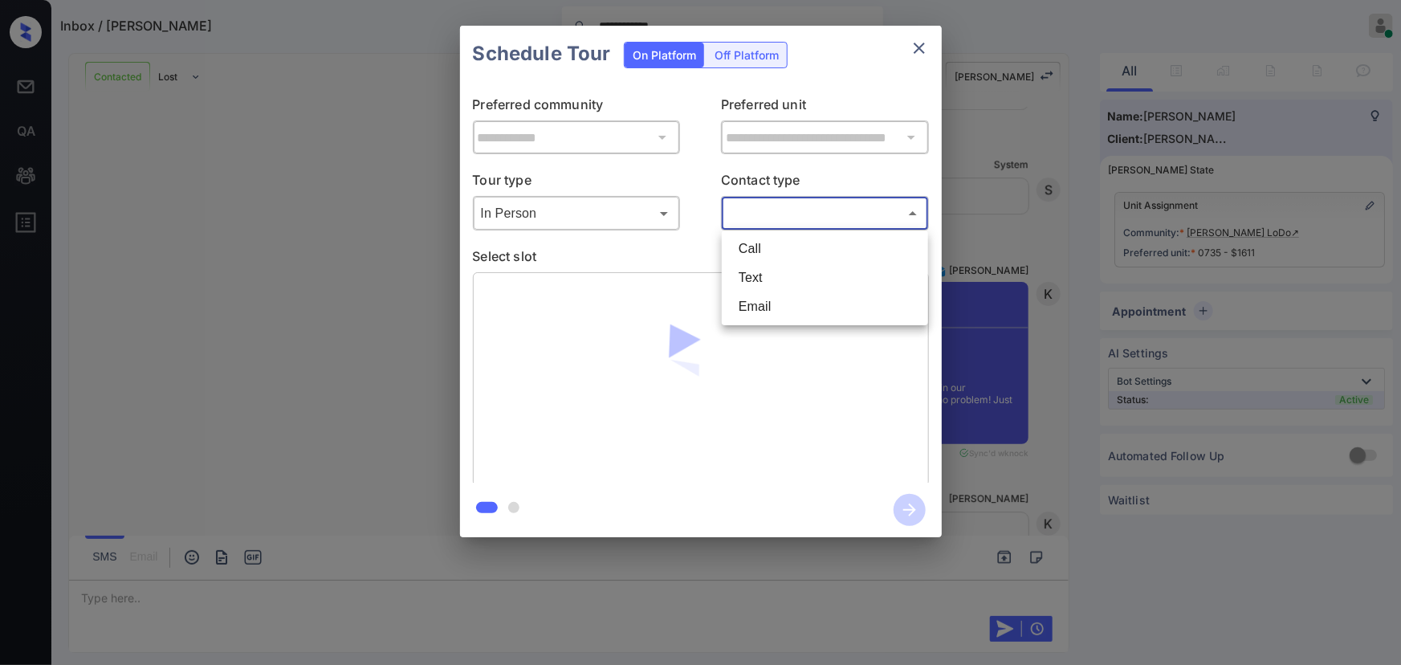
click at [761, 287] on li "Text" at bounding box center [825, 277] width 198 height 29
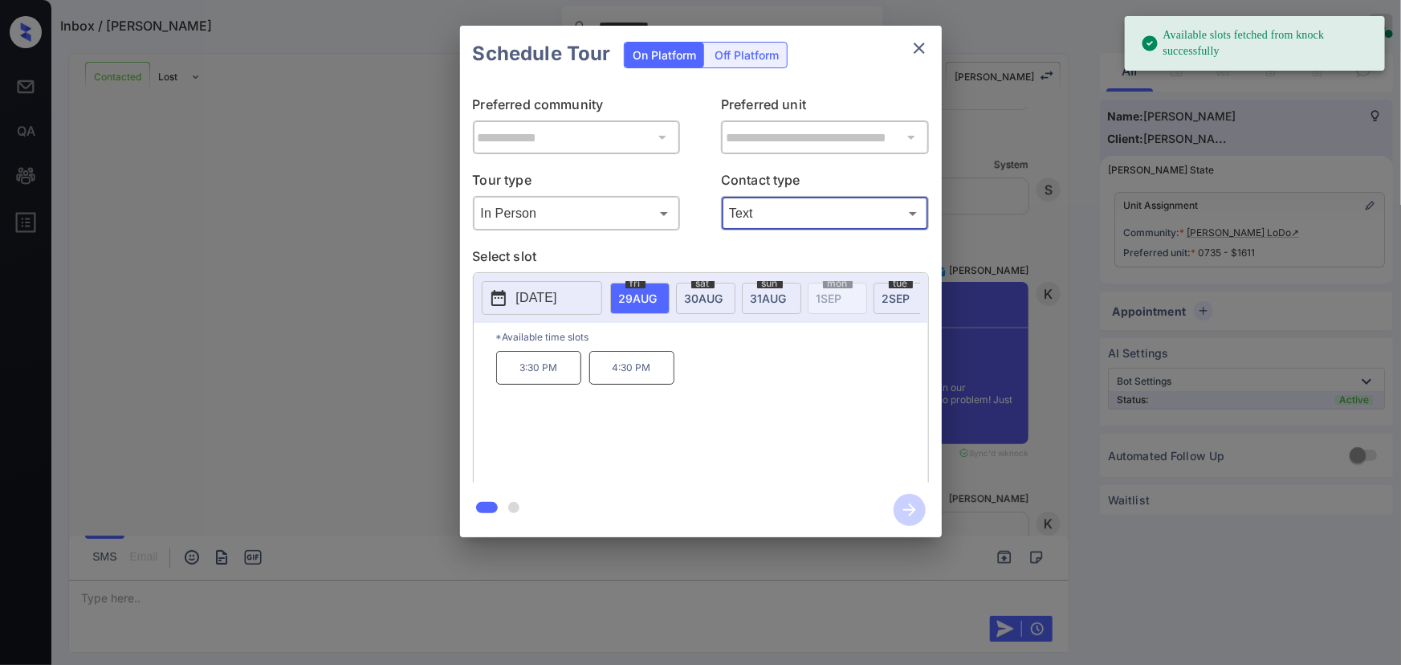
click at [546, 300] on p "[DATE]" at bounding box center [536, 297] width 41 height 19
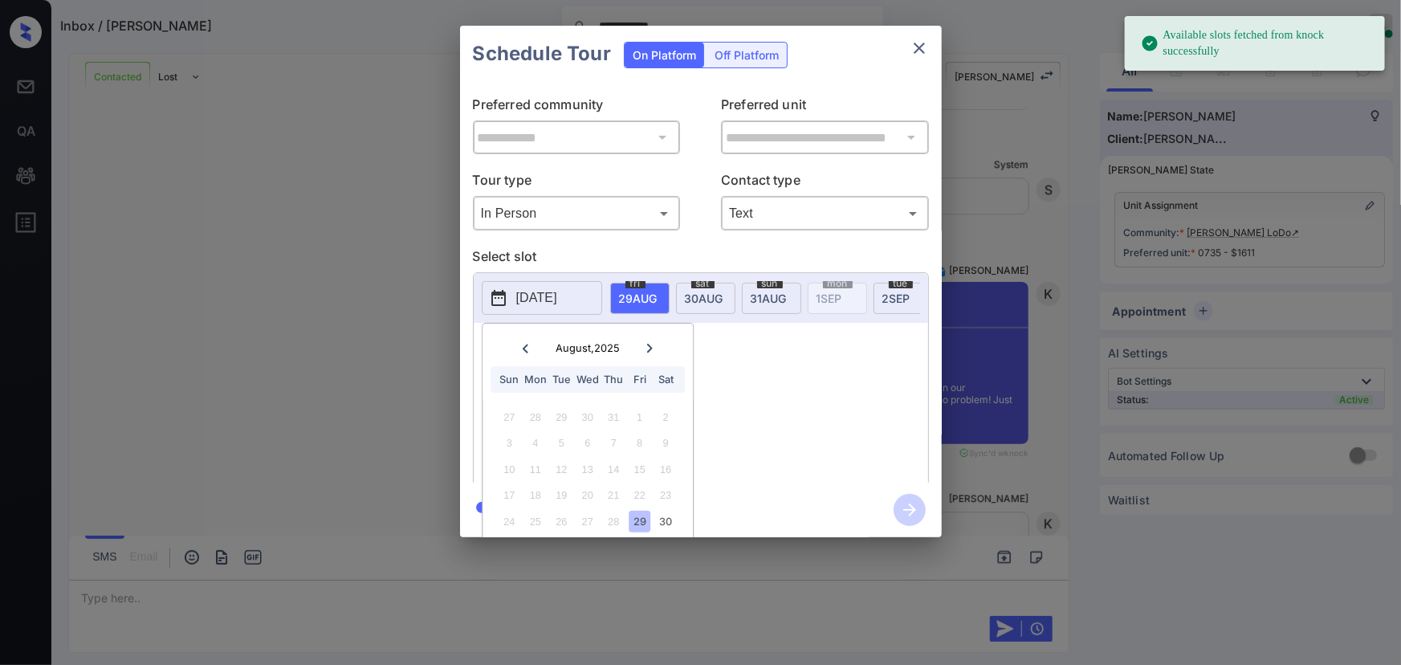
scroll to position [45, 0]
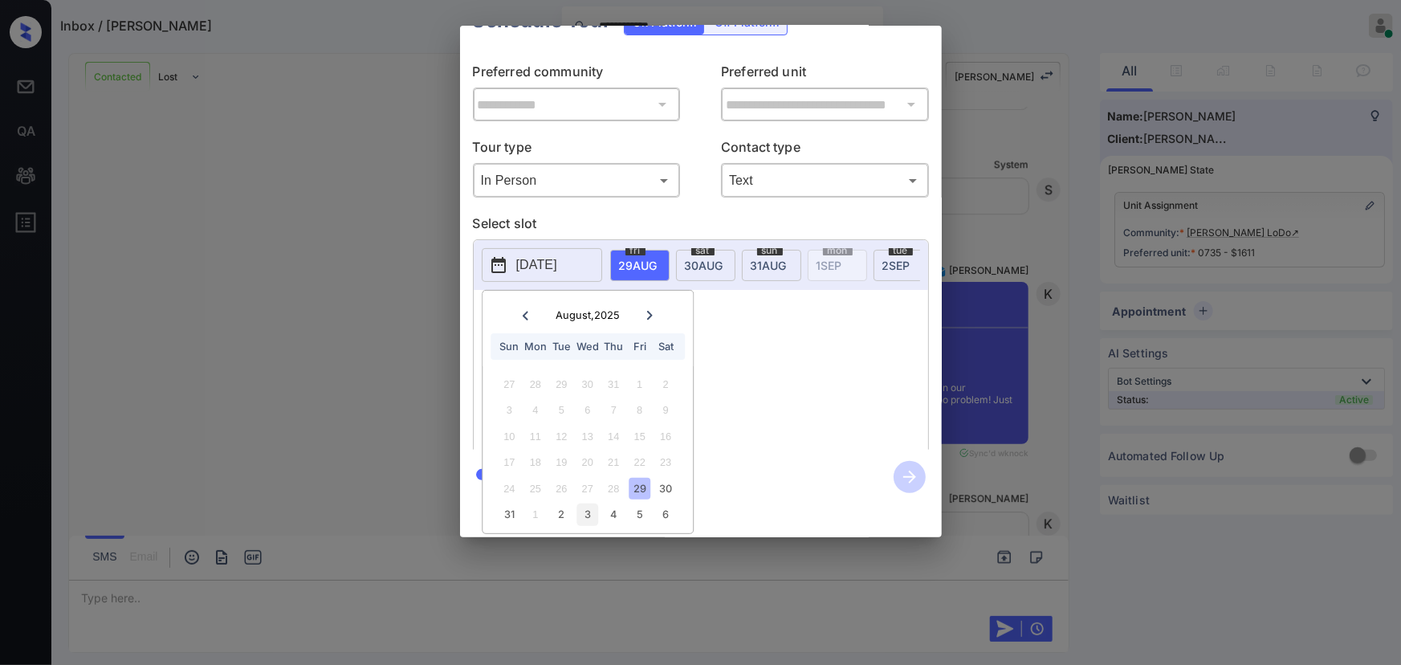
click at [588, 503] on div "3" at bounding box center [587, 514] width 22 height 22
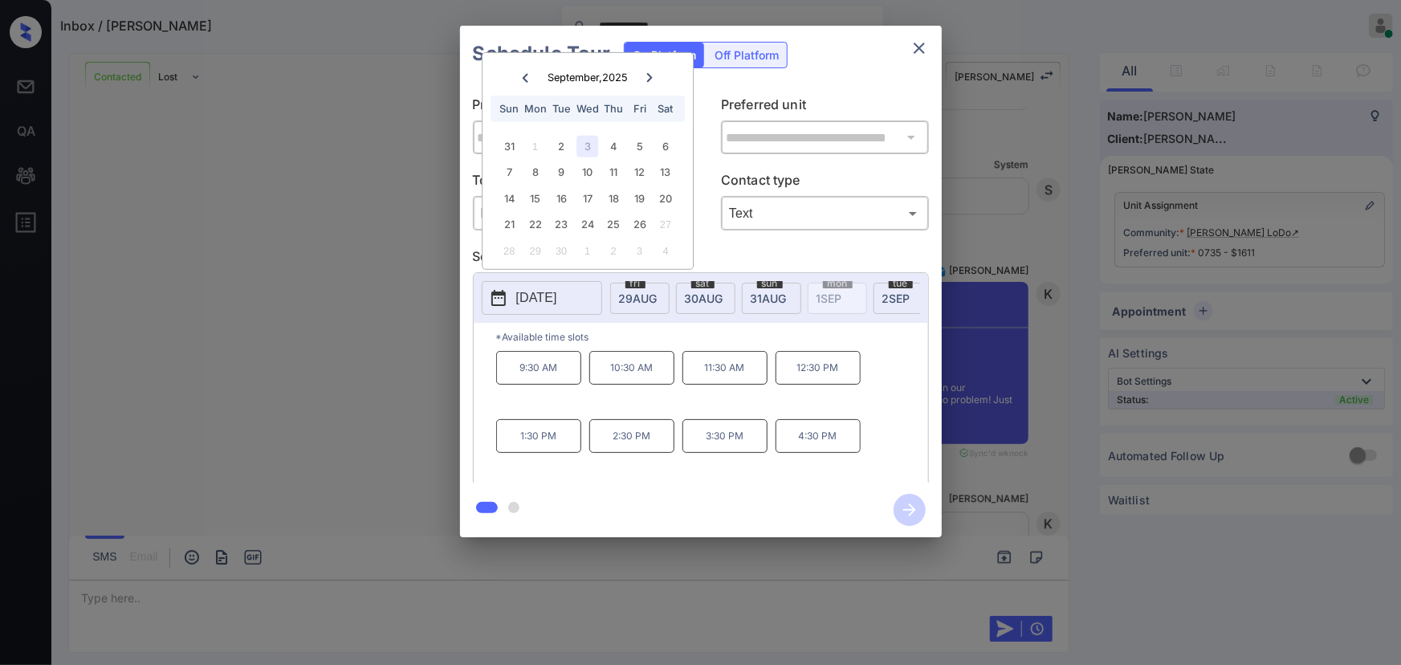
scroll to position [0, 0]
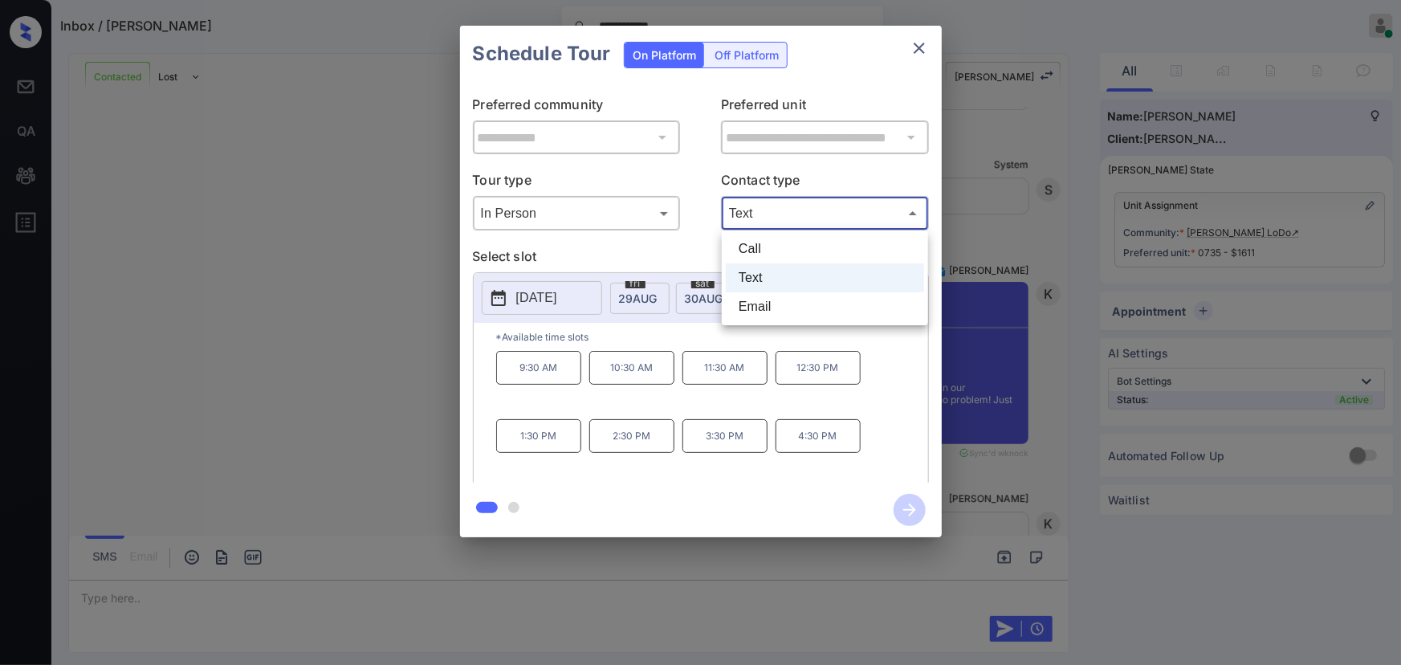
click at [834, 208] on body "**********" at bounding box center [700, 332] width 1401 height 665
click at [767, 249] on li "Call" at bounding box center [825, 248] width 198 height 29
type input "****"
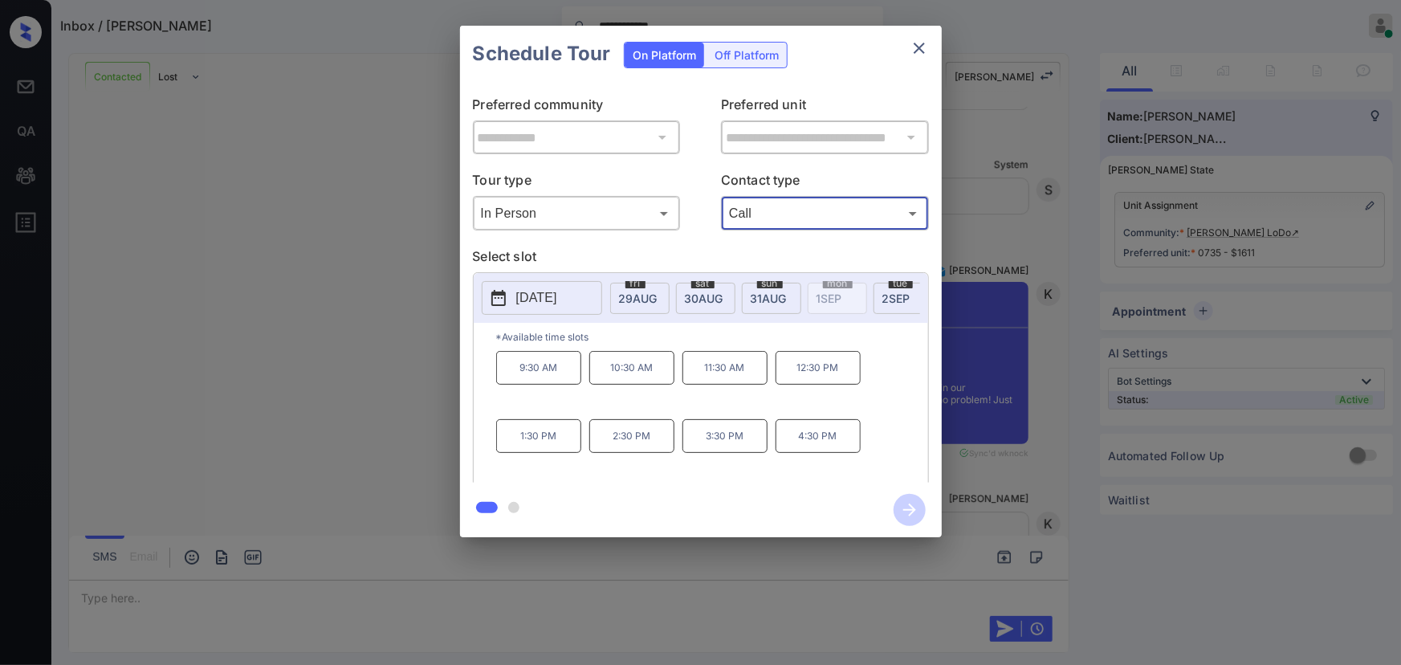
click at [540, 445] on p "1:30 PM" at bounding box center [538, 436] width 85 height 34
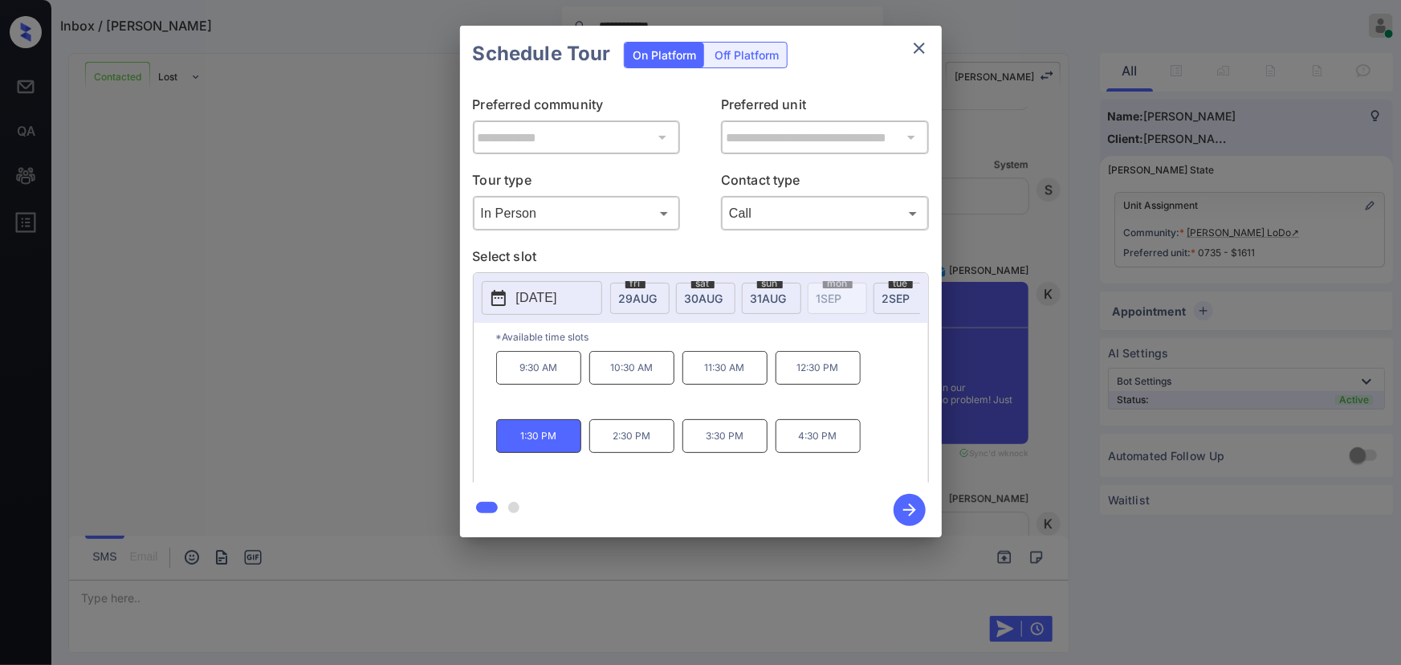
click at [556, 297] on p "2025-09-03" at bounding box center [536, 297] width 41 height 19
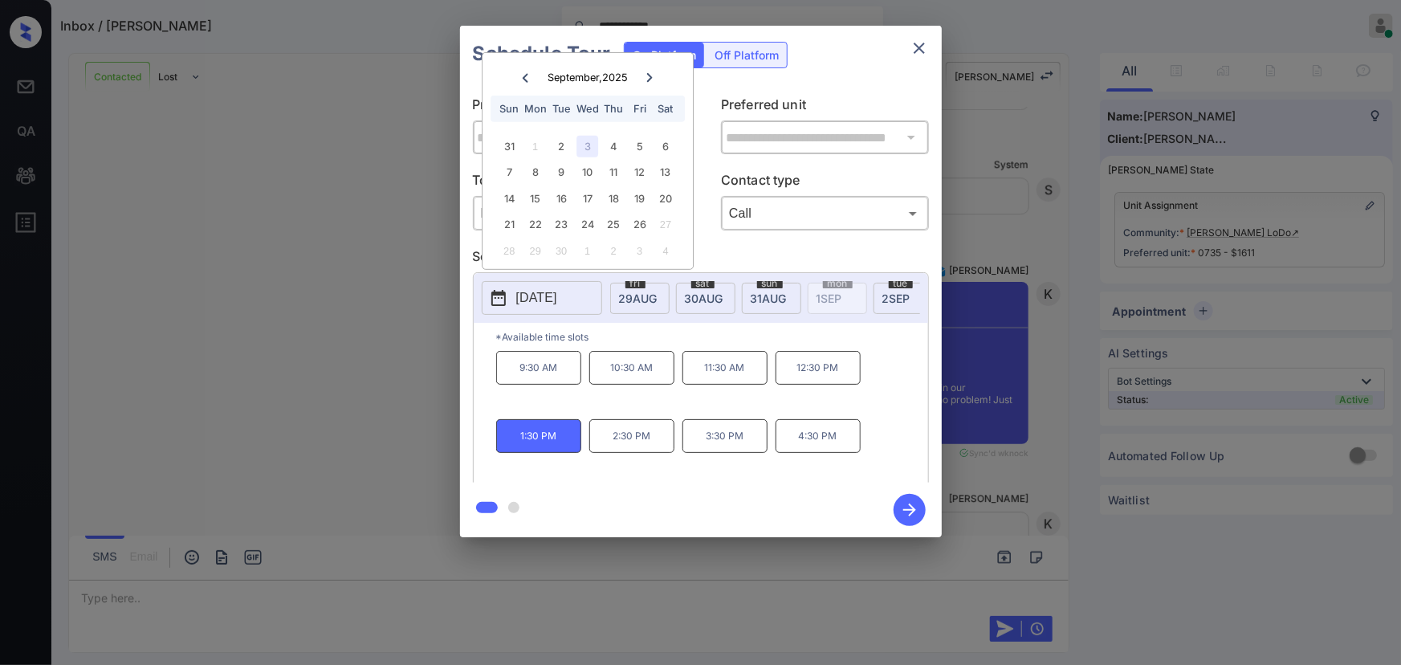
click at [907, 510] on icon "button" at bounding box center [909, 509] width 13 height 13
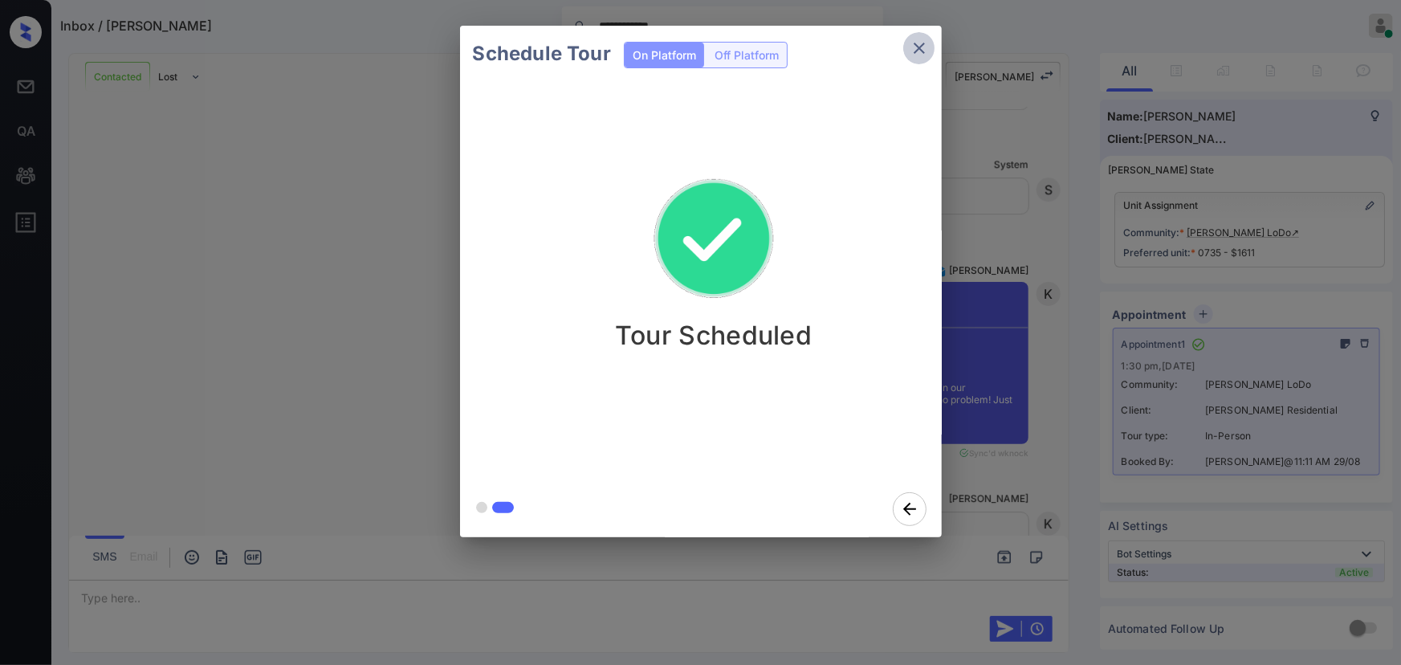
click at [915, 53] on icon "close" at bounding box center [919, 48] width 19 height 19
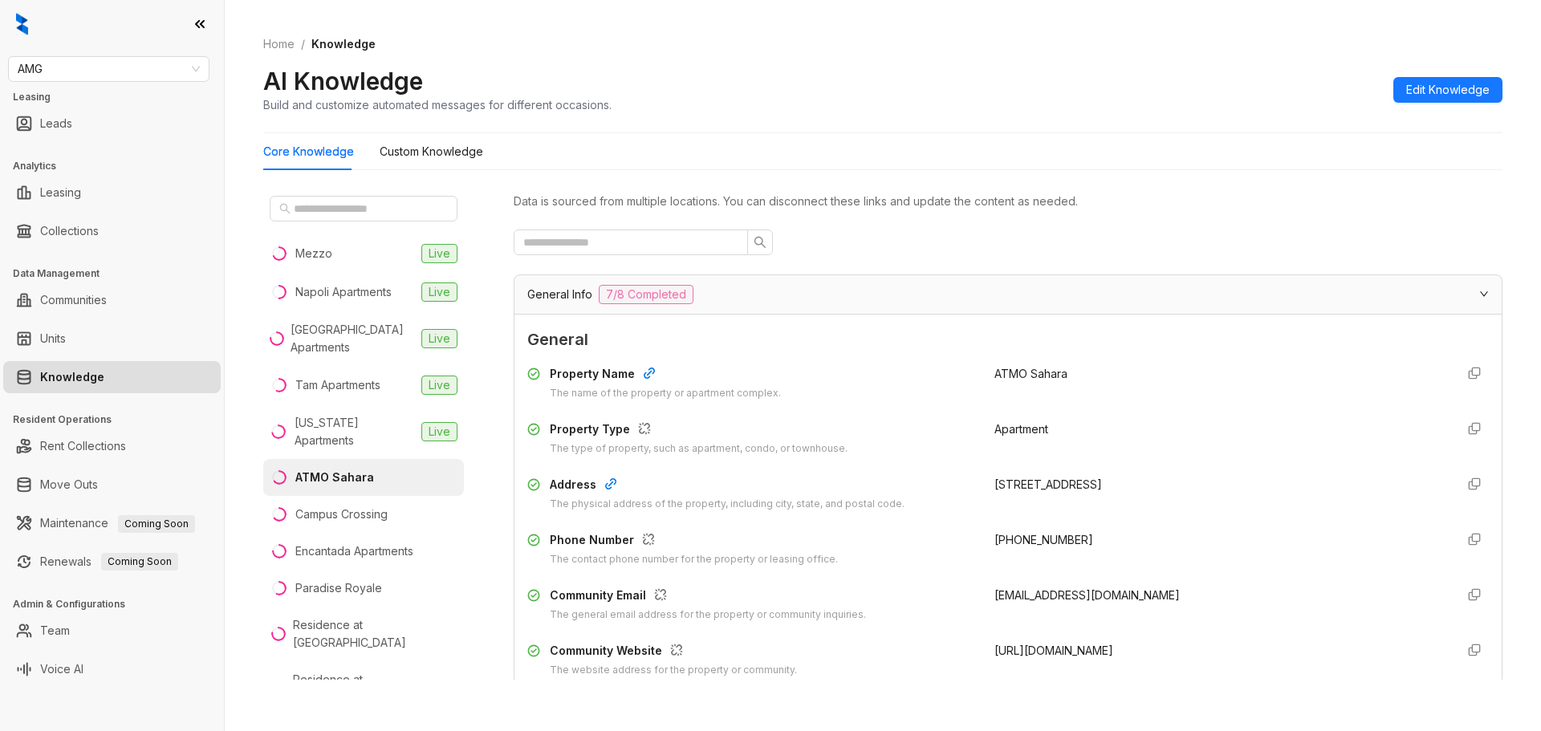
click at [84, 389] on link "Knowledge" at bounding box center [72, 377] width 64 height 32
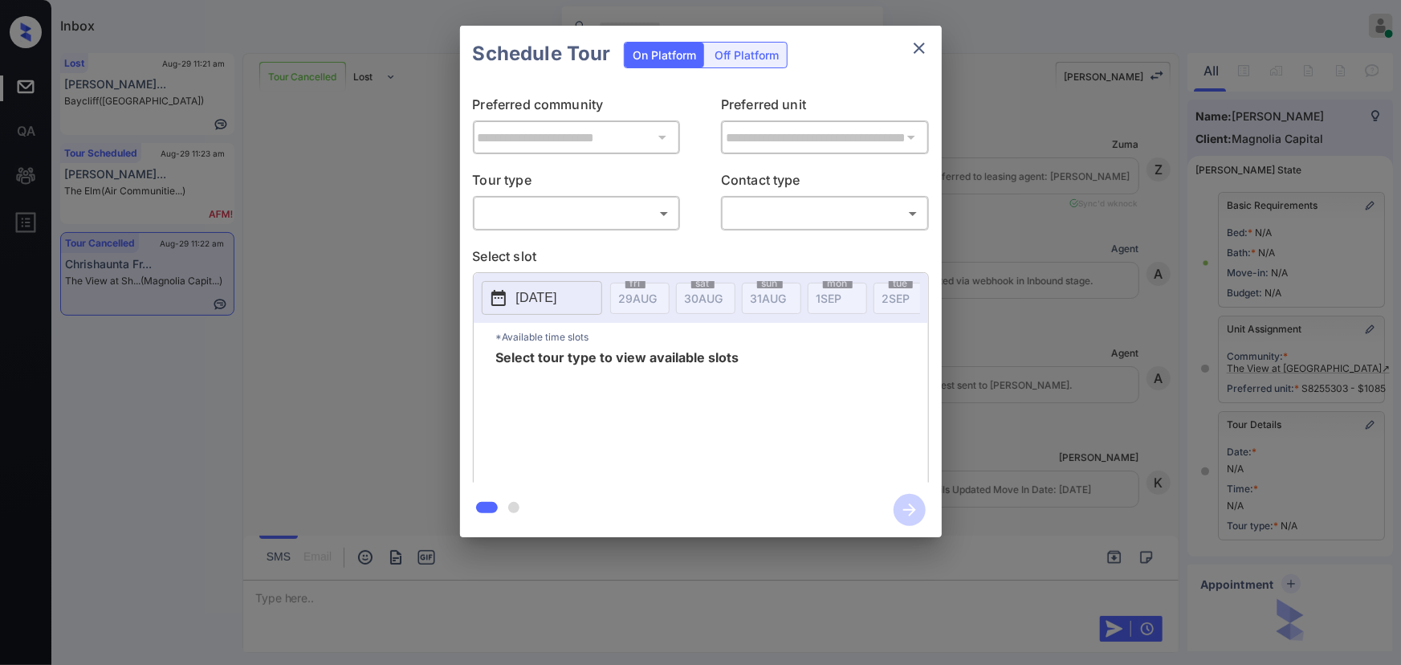
scroll to position [5298, 0]
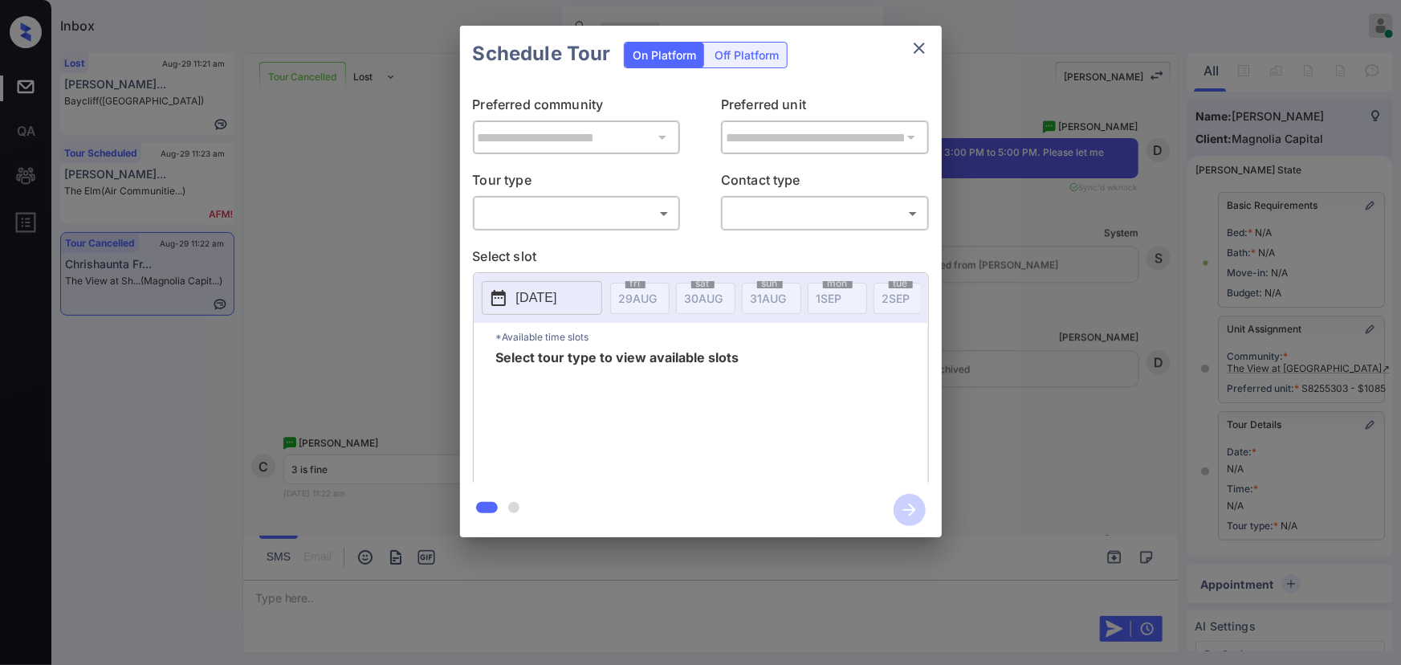
click at [543, 229] on div "​ ​" at bounding box center [577, 213] width 208 height 35
click at [544, 205] on body "Inbox Kenneth Umali Online Set yourself offline Set yourself on break Profile S…" at bounding box center [700, 332] width 1401 height 665
drag, startPoint x: 531, startPoint y: 257, endPoint x: 615, endPoint y: 247, distance: 84.1
click at [537, 254] on li "In Person" at bounding box center [576, 248] width 198 height 29
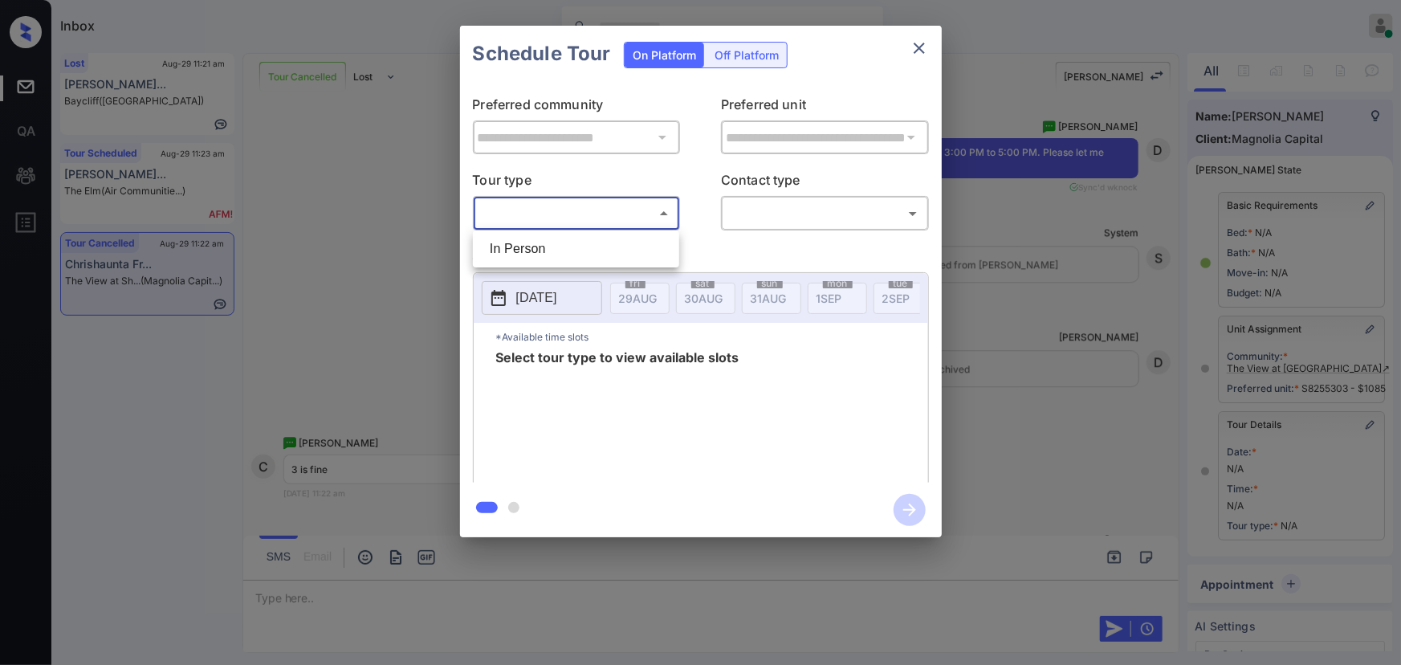
type input "********"
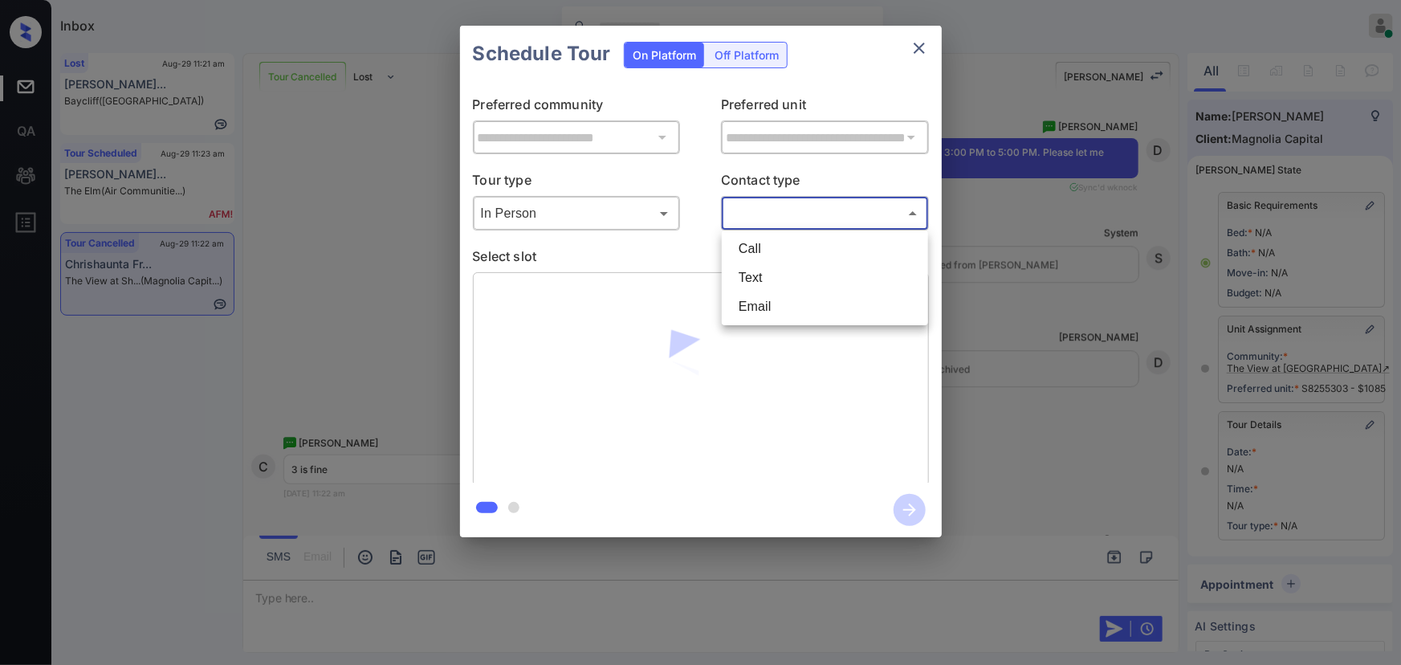
click at [805, 210] on body "Inbox Kenneth Umali Online Set yourself offline Set yourself on break Profile S…" at bounding box center [700, 332] width 1401 height 665
click at [764, 278] on li "Text" at bounding box center [825, 277] width 198 height 29
type input "****"
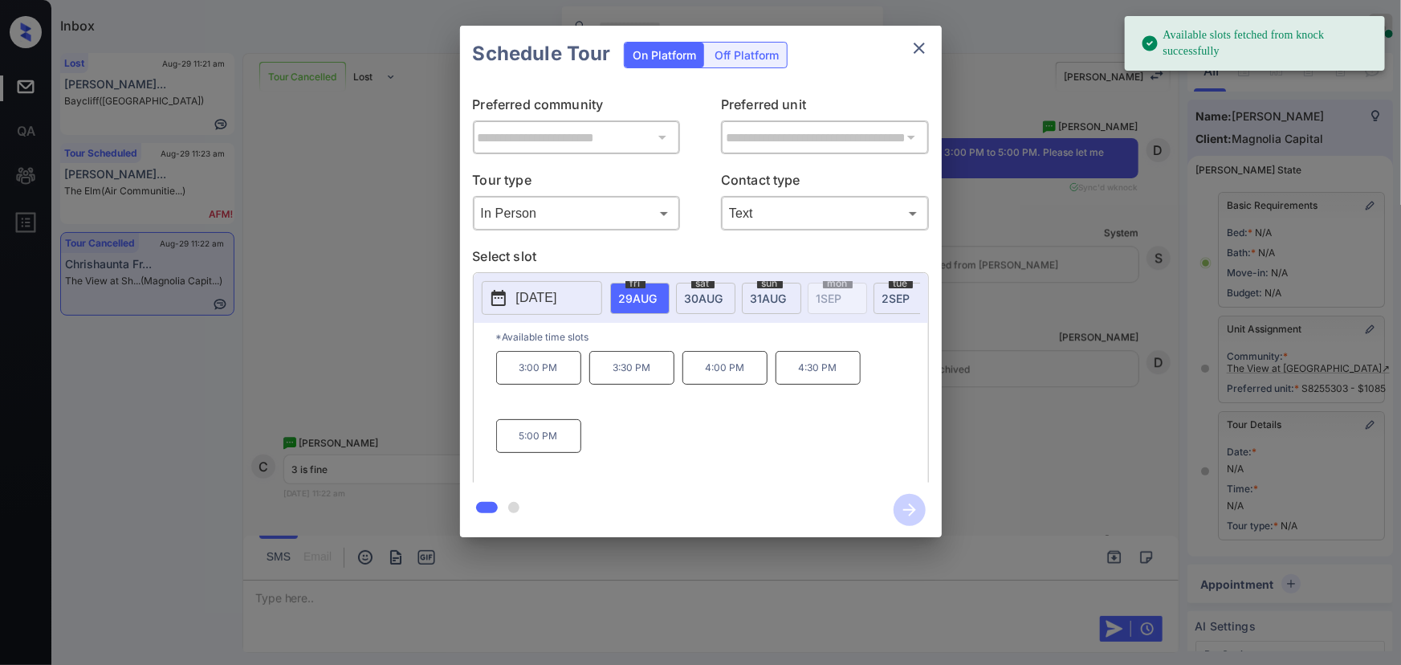
click at [554, 370] on p "3:00 PM" at bounding box center [538, 368] width 85 height 34
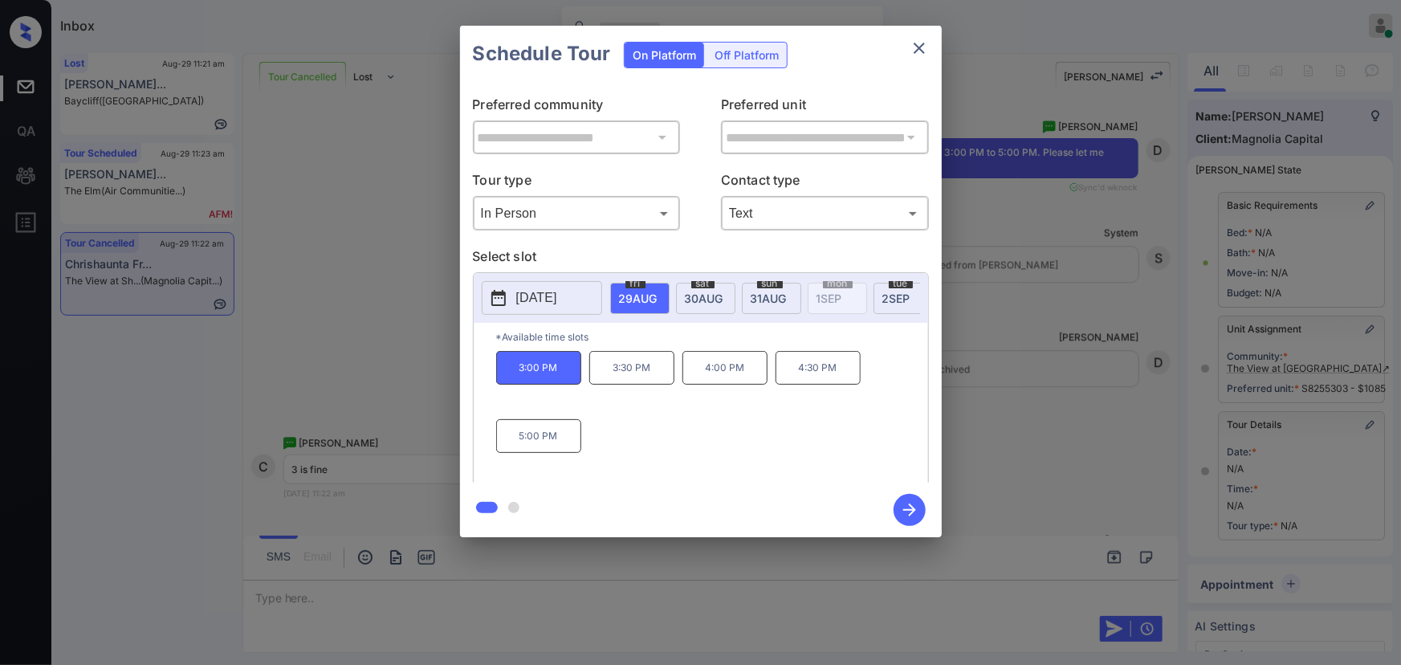
click at [473, 612] on div at bounding box center [700, 332] width 1401 height 665
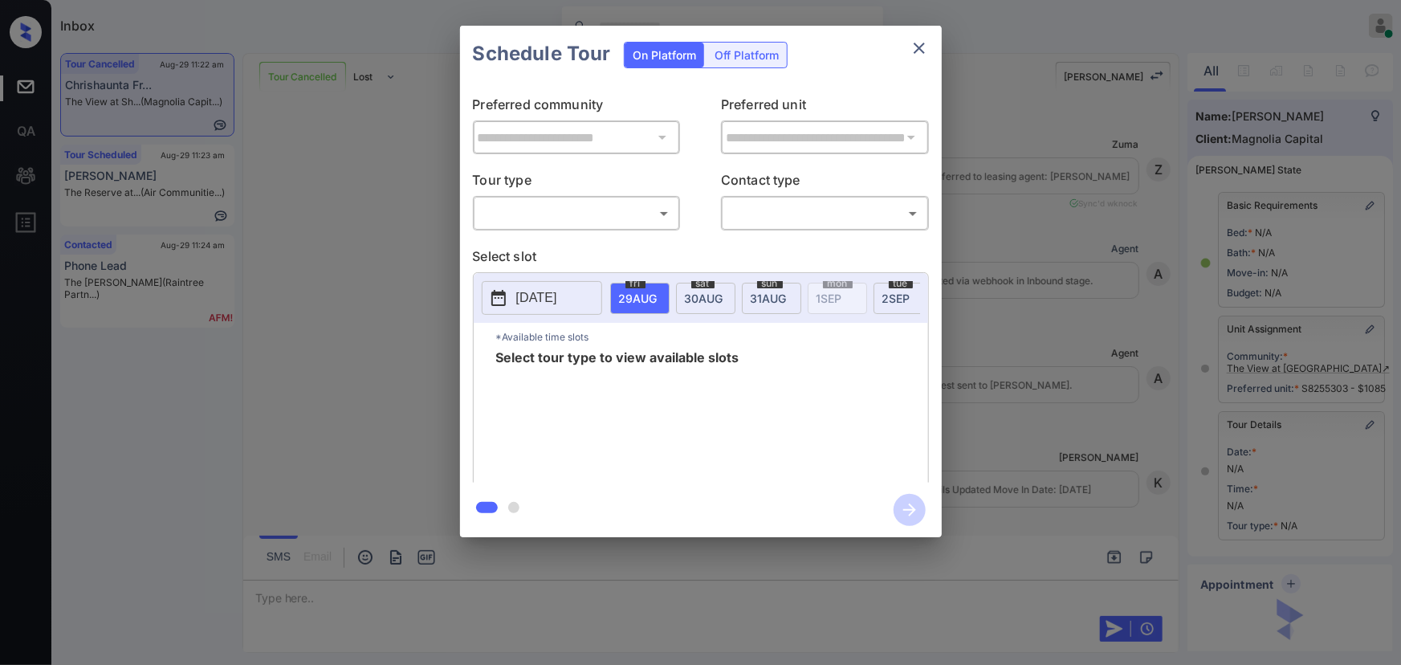
scroll to position [5371, 0]
click at [570, 217] on body "Inbox [PERSON_NAME] Online Set yourself offline Set yourself on break Profile S…" at bounding box center [700, 332] width 1401 height 665
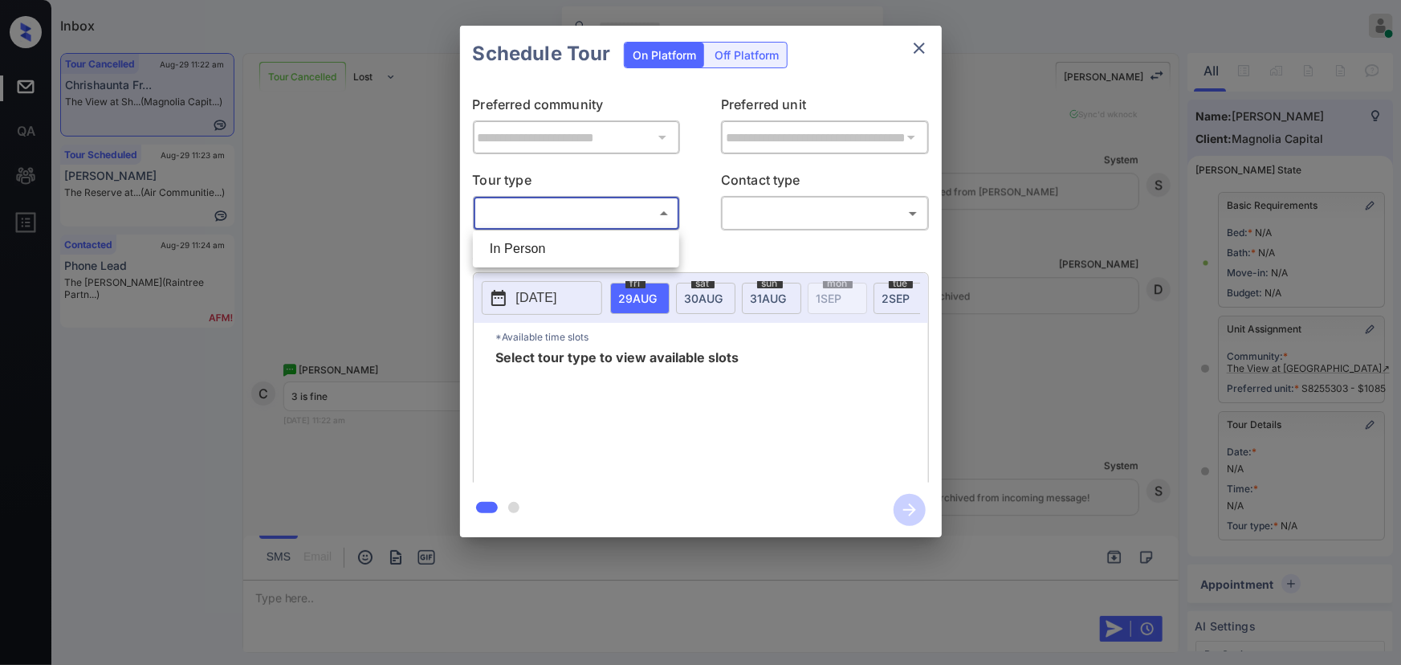
drag, startPoint x: 548, startPoint y: 245, endPoint x: 652, endPoint y: 246, distance: 103.6
click at [548, 246] on li "In Person" at bounding box center [576, 248] width 198 height 29
type input "********"
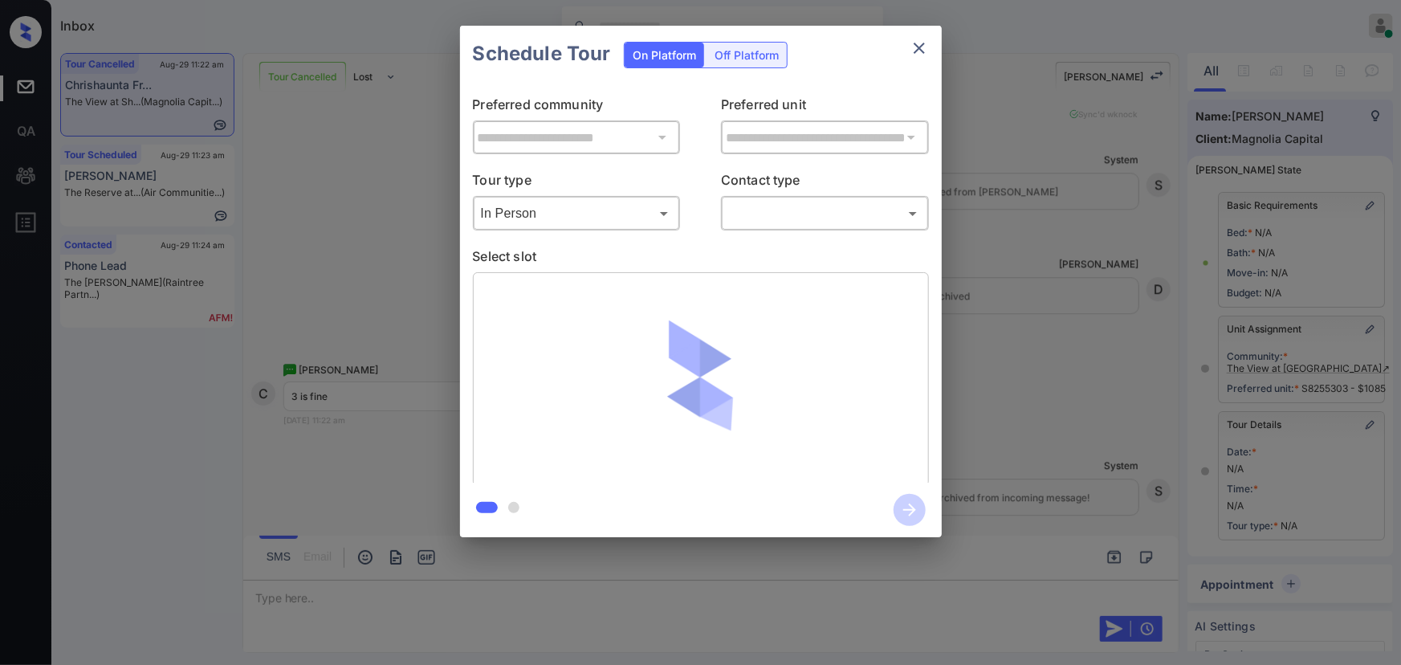
click at [790, 226] on div "​ ​" at bounding box center [825, 213] width 208 height 35
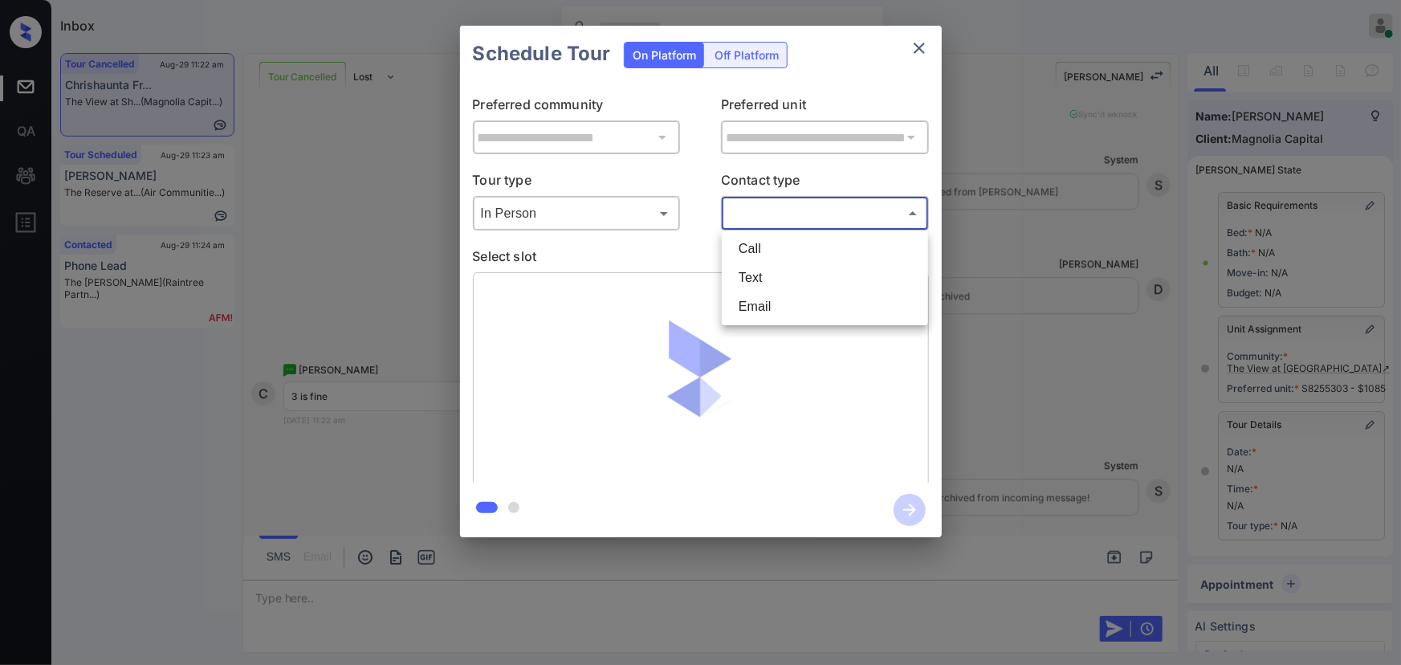
drag, startPoint x: 771, startPoint y: 209, endPoint x: 769, endPoint y: 257, distance: 48.2
click at [772, 208] on body "Inbox [PERSON_NAME] Online Set yourself offline Set yourself on break Profile S…" at bounding box center [700, 332] width 1401 height 665
click at [756, 274] on li "Text" at bounding box center [825, 277] width 198 height 29
type input "****"
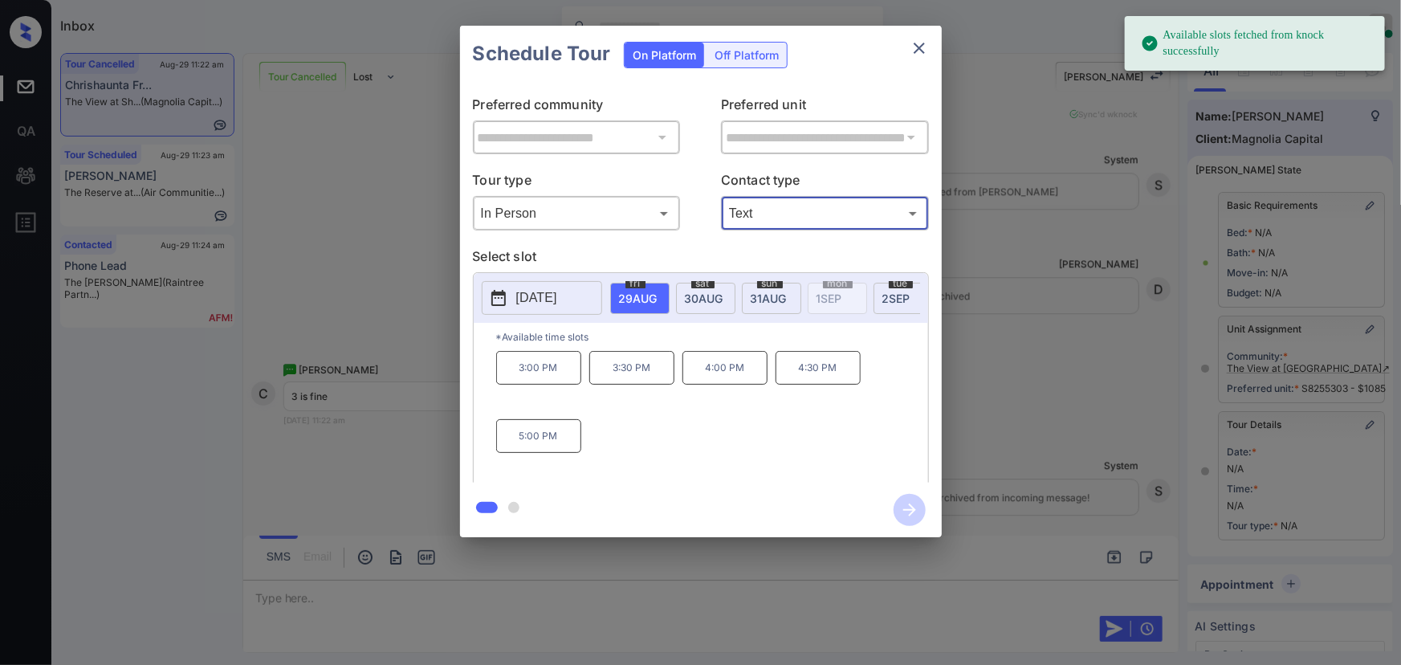
click at [548, 370] on p "3:00 PM" at bounding box center [538, 368] width 85 height 34
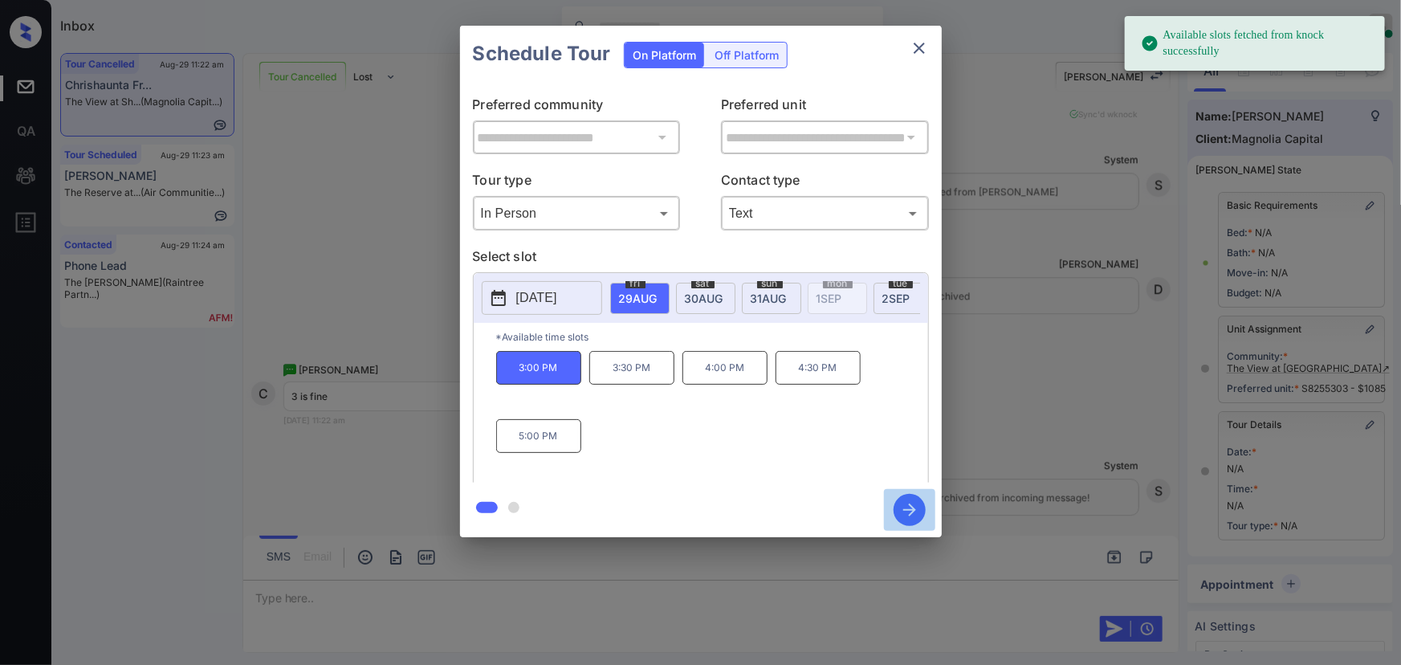
click at [904, 519] on icon "button" at bounding box center [910, 510] width 32 height 32
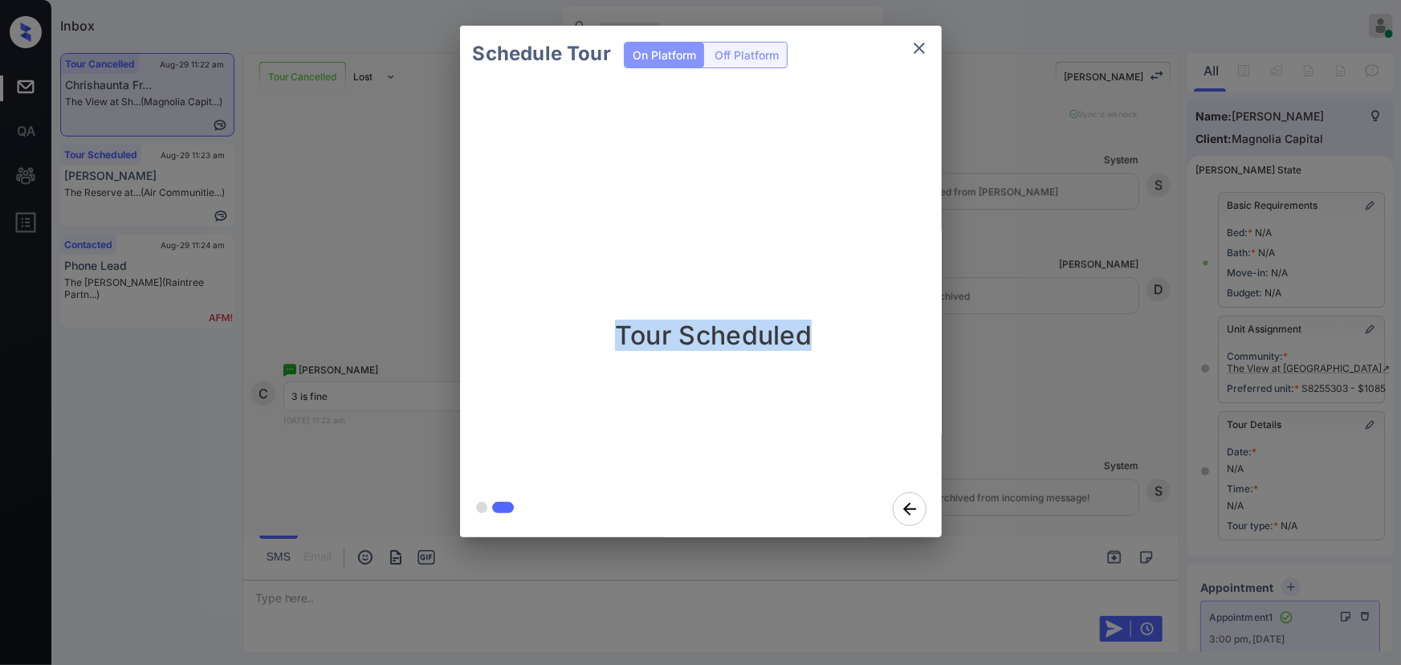
drag, startPoint x: 809, startPoint y: 339, endPoint x: 617, endPoint y: 339, distance: 192.7
click at [618, 339] on p "Tour Scheduled" at bounding box center [713, 335] width 197 height 31
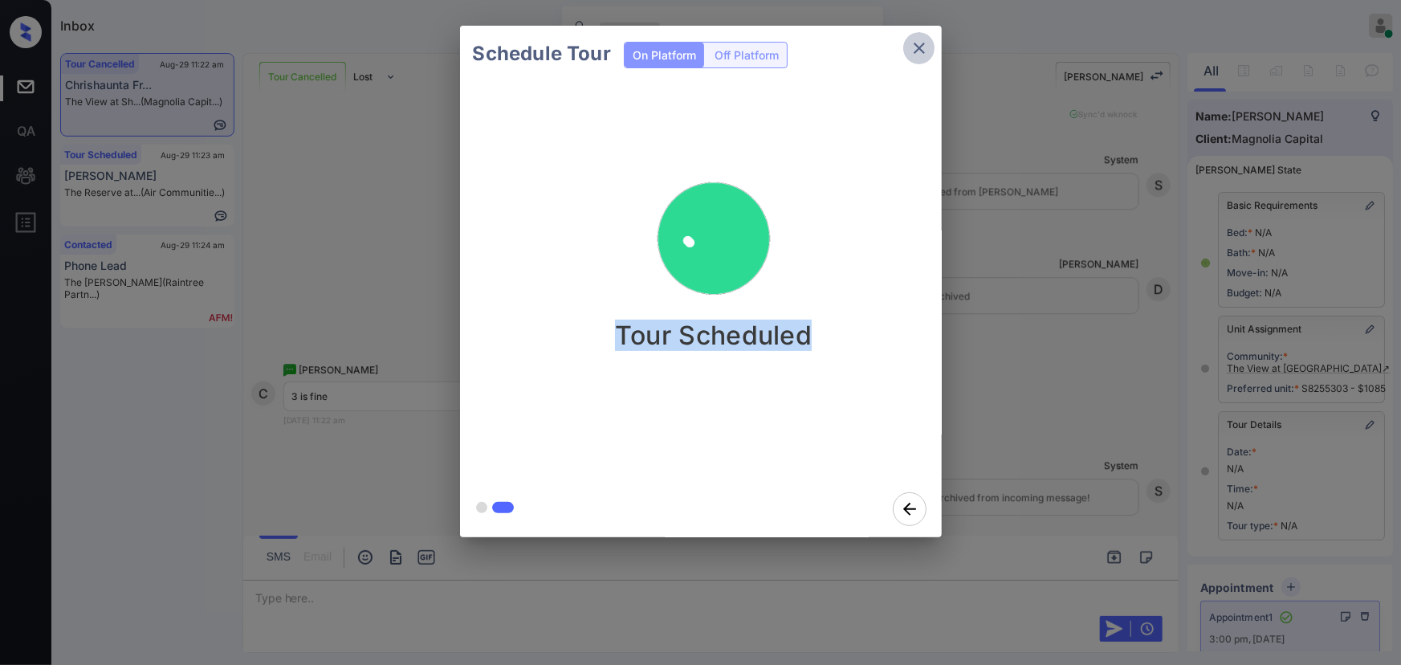
click at [914, 47] on icon "close" at bounding box center [919, 48] width 19 height 19
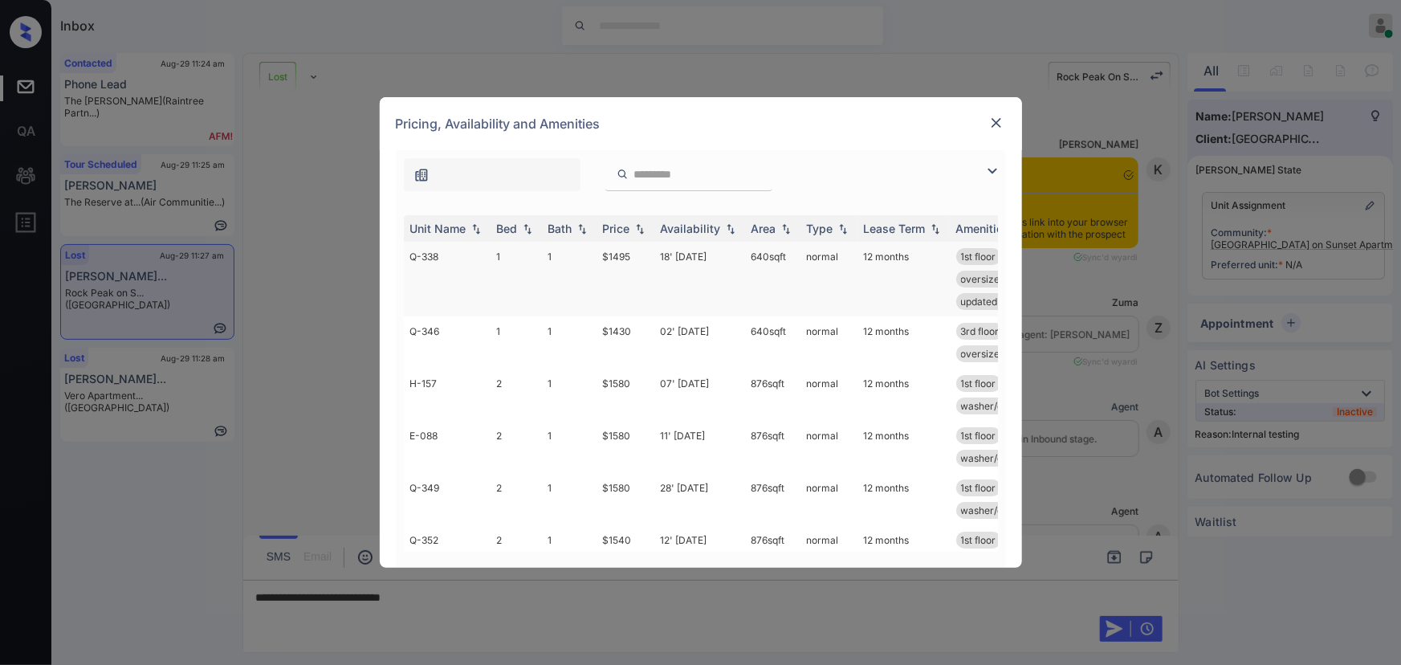
scroll to position [8911, 0]
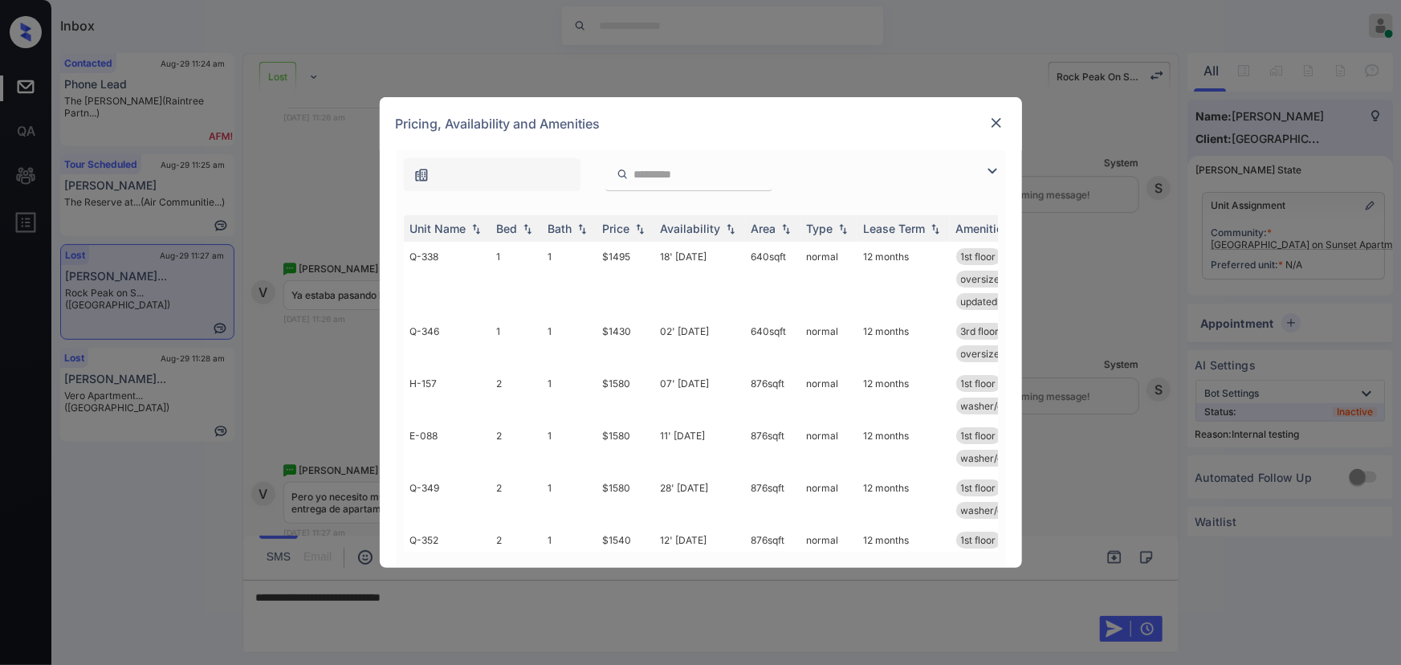
click at [998, 163] on img at bounding box center [992, 170] width 19 height 19
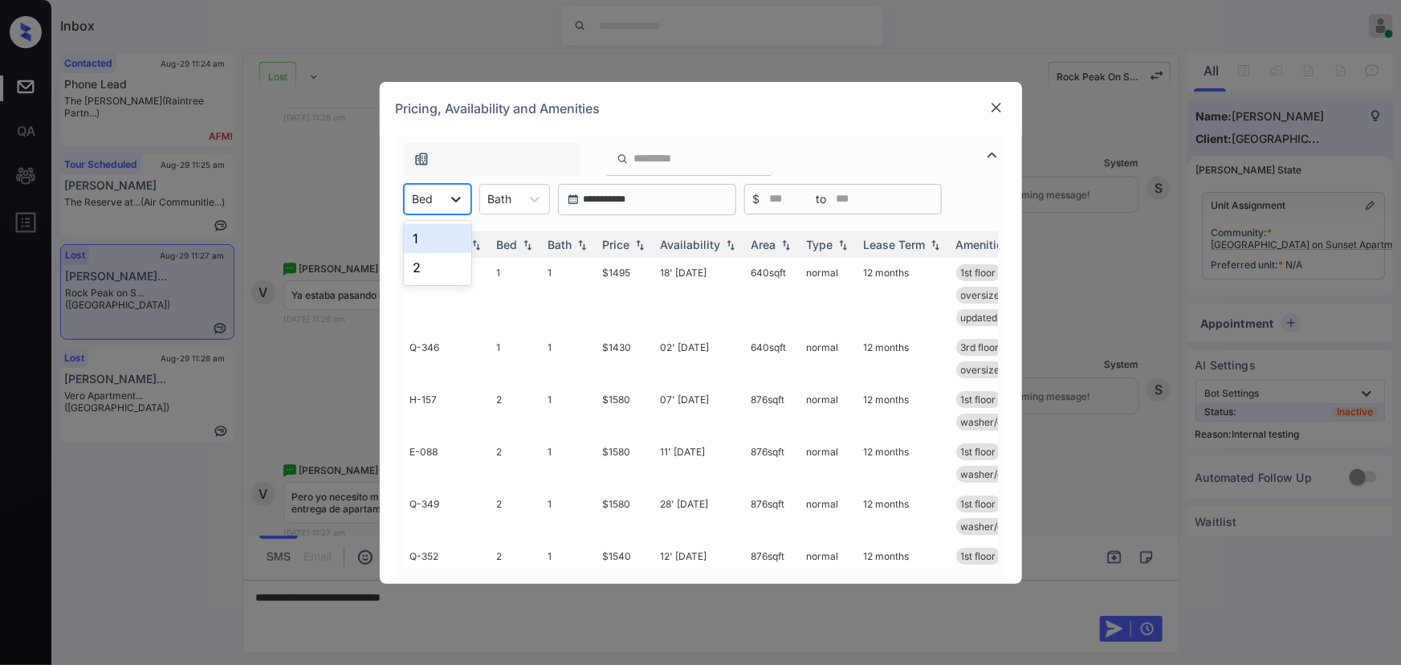
click at [450, 197] on icon at bounding box center [456, 199] width 16 height 16
click at [1100, 272] on div "**********" at bounding box center [700, 332] width 1401 height 665
click at [988, 98] on div at bounding box center [996, 107] width 19 height 19
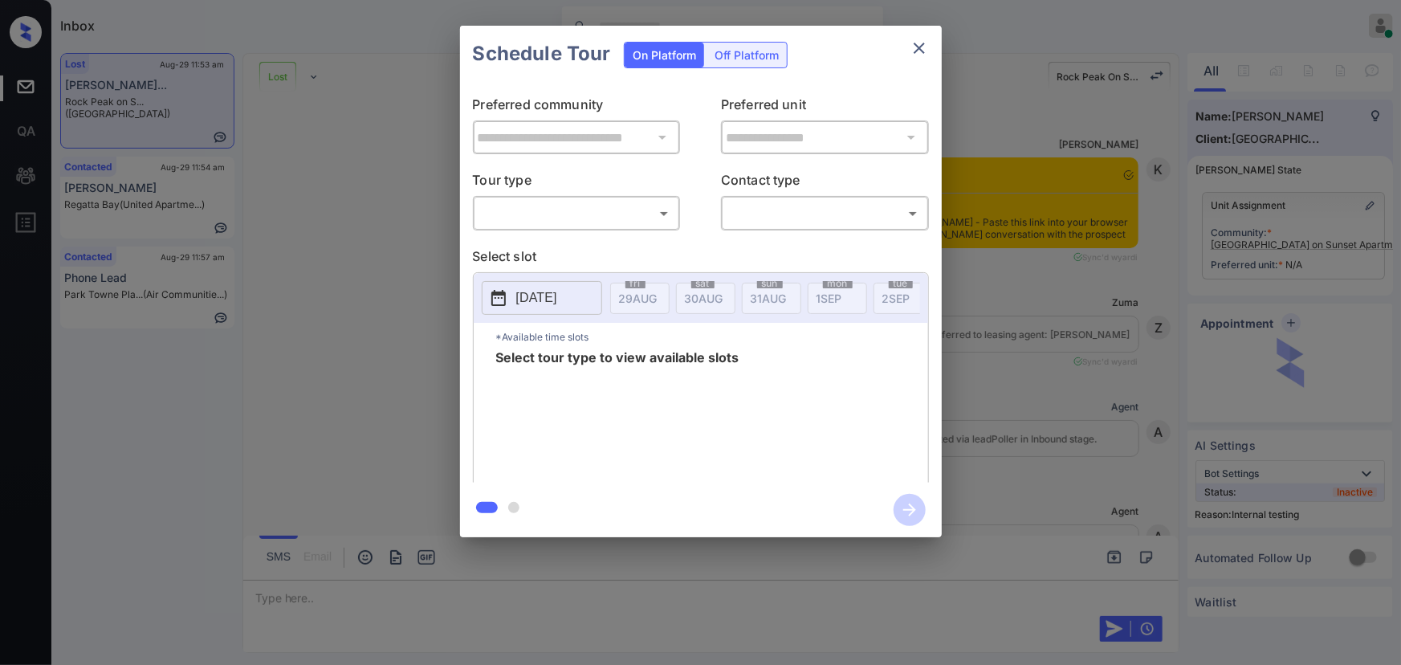
scroll to position [5217, 0]
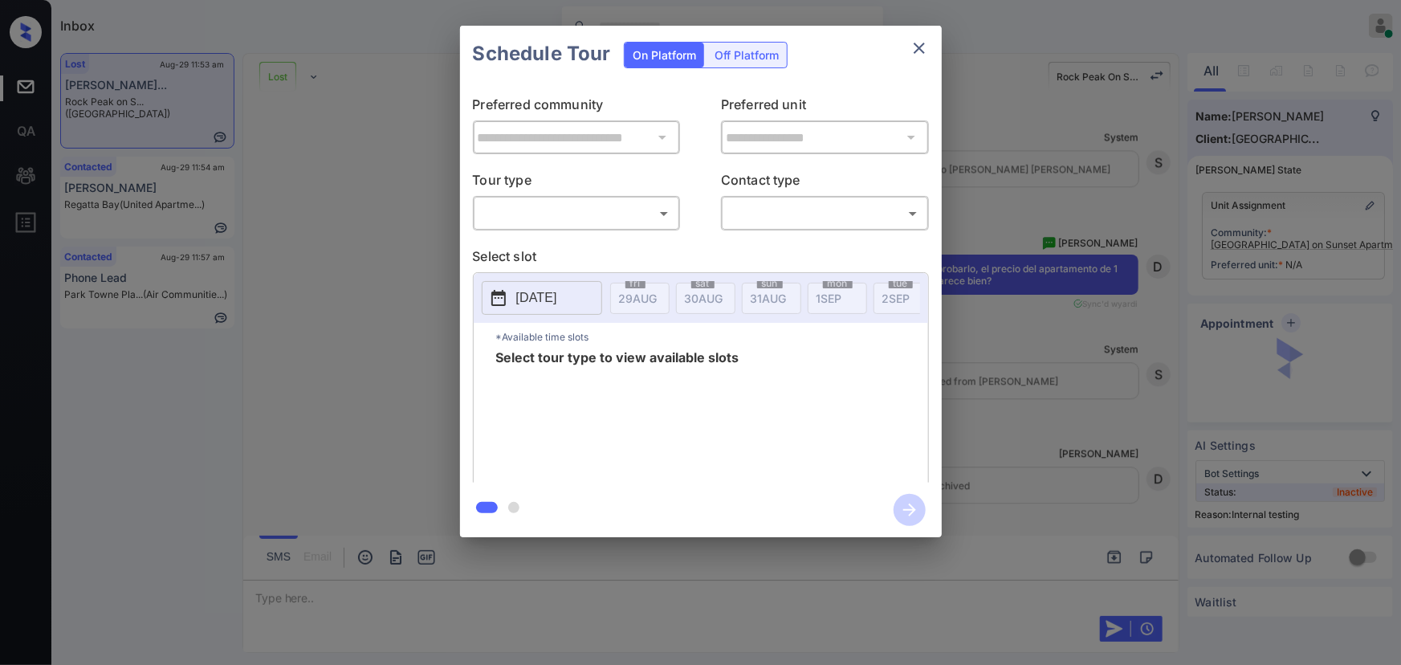
click at [607, 208] on body "Inbox Kenneth Umali Online Set yourself offline Set yourself on break Profile S…" at bounding box center [700, 332] width 1401 height 665
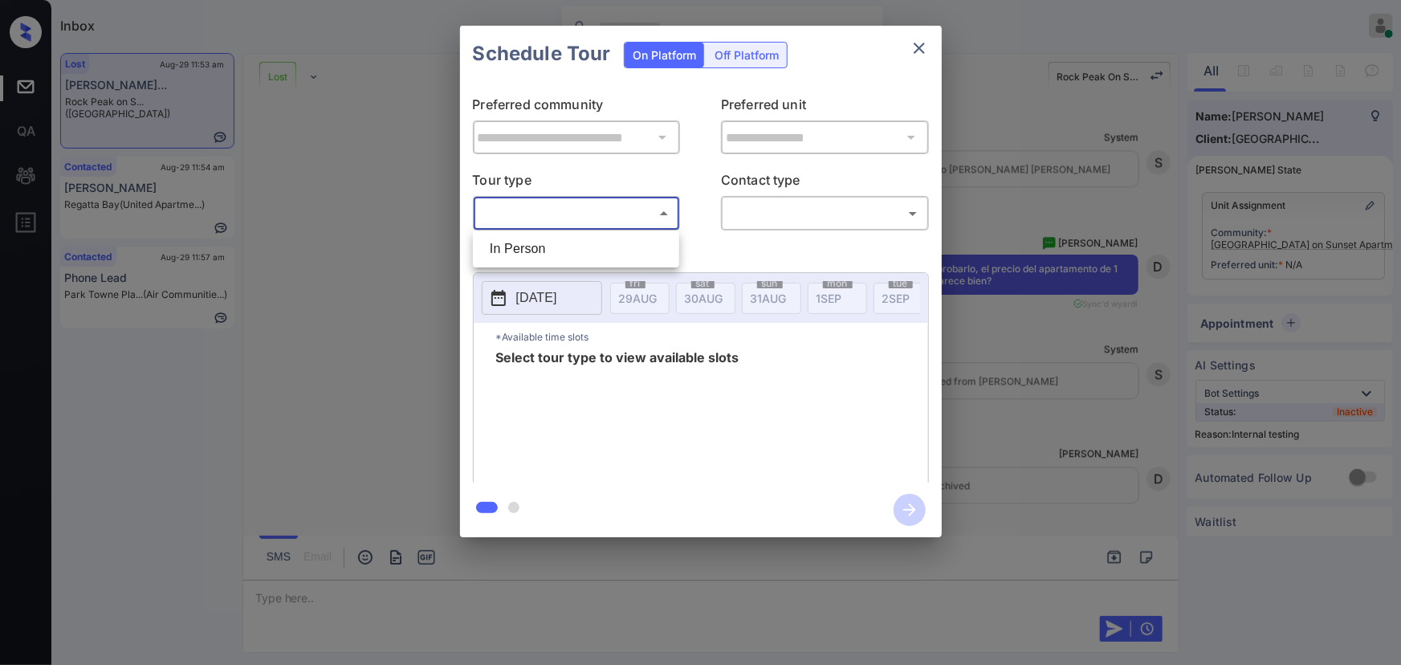
click at [578, 246] on li "In Person" at bounding box center [576, 248] width 198 height 29
type input "********"
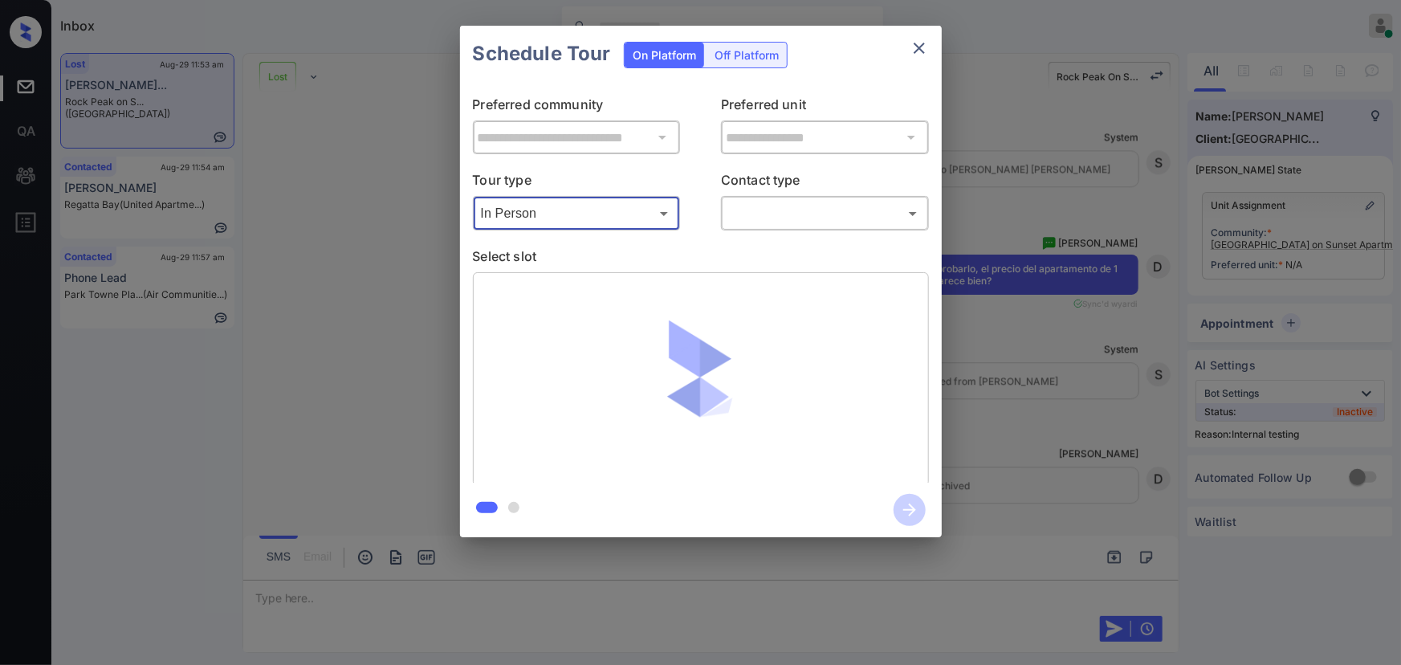
click at [855, 212] on body "Inbox Kenneth Umali Online Set yourself offline Set yourself on break Profile S…" at bounding box center [700, 332] width 1401 height 665
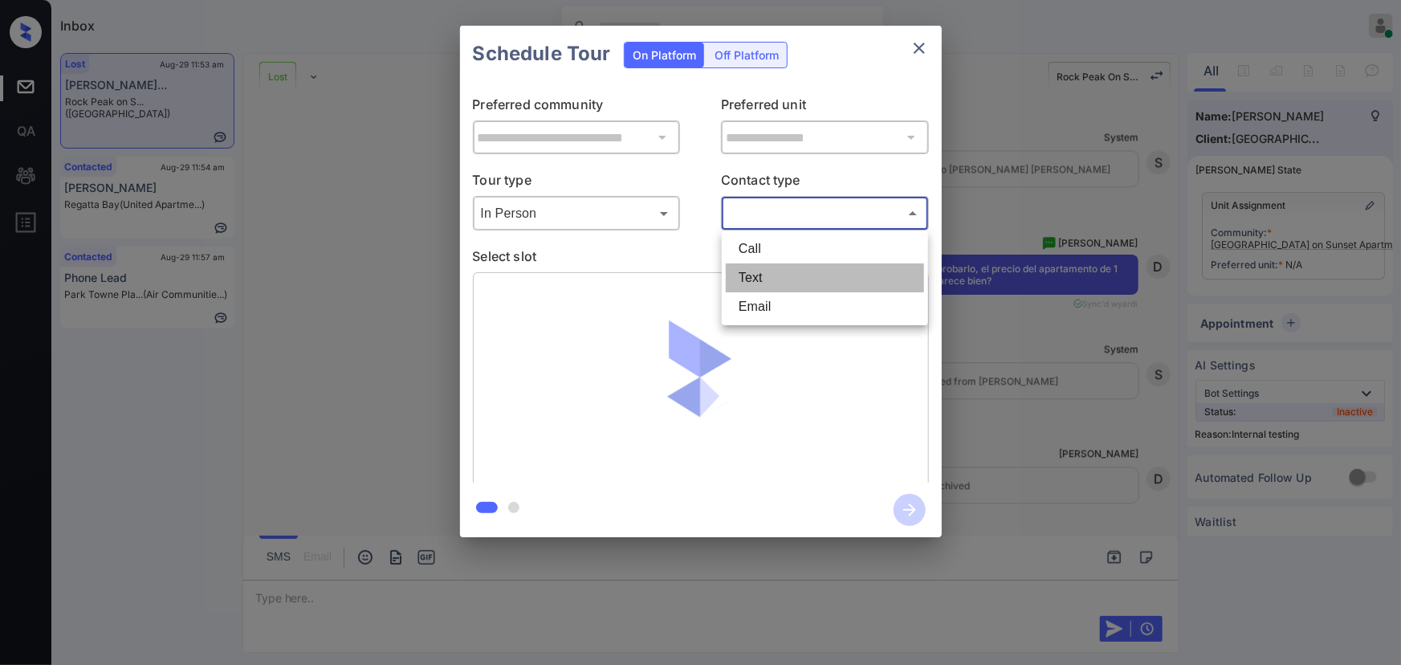
click at [788, 268] on li "Text" at bounding box center [825, 277] width 198 height 29
type input "****"
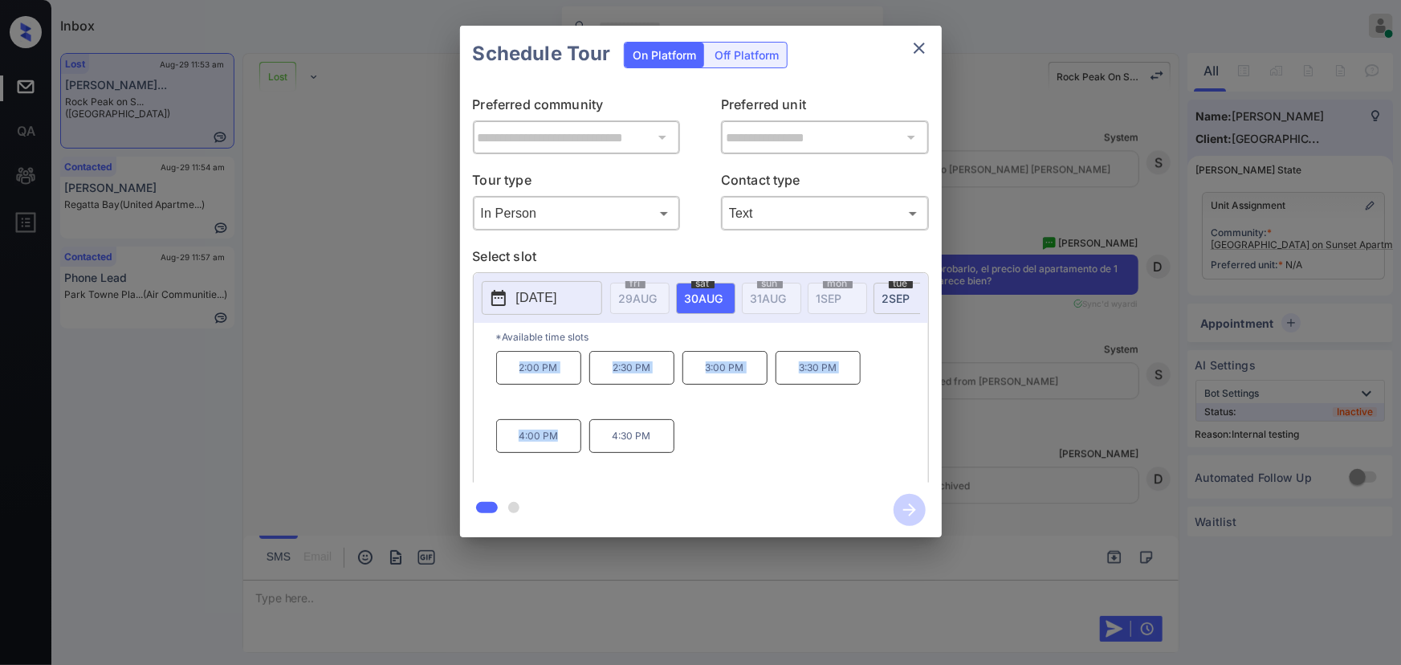
drag, startPoint x: 568, startPoint y: 451, endPoint x: 507, endPoint y: 375, distance: 97.2
click at [507, 375] on div "2:00 PM 2:30 PM 3:00 PM 3:30 PM 4:00 PM 4:30 PM" at bounding box center [712, 415] width 432 height 128
copy div "2:00 PM 2:30 PM 3:00 PM 3:30 PM 4:00 PM"
click at [740, 597] on div at bounding box center [700, 332] width 1401 height 665
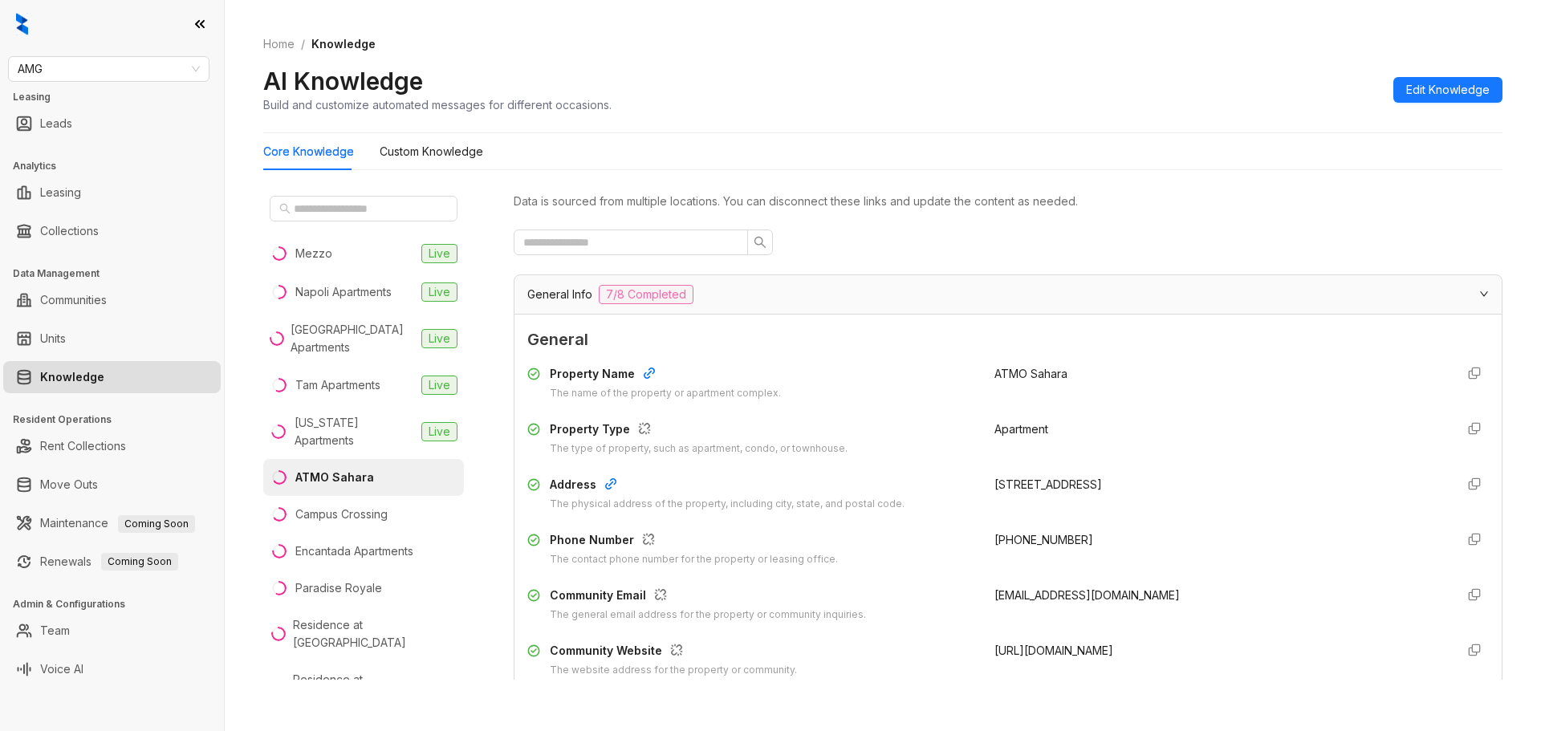
click at [104, 381] on link "Knowledge" at bounding box center [72, 377] width 64 height 32
